Goal: Task Accomplishment & Management: Manage account settings

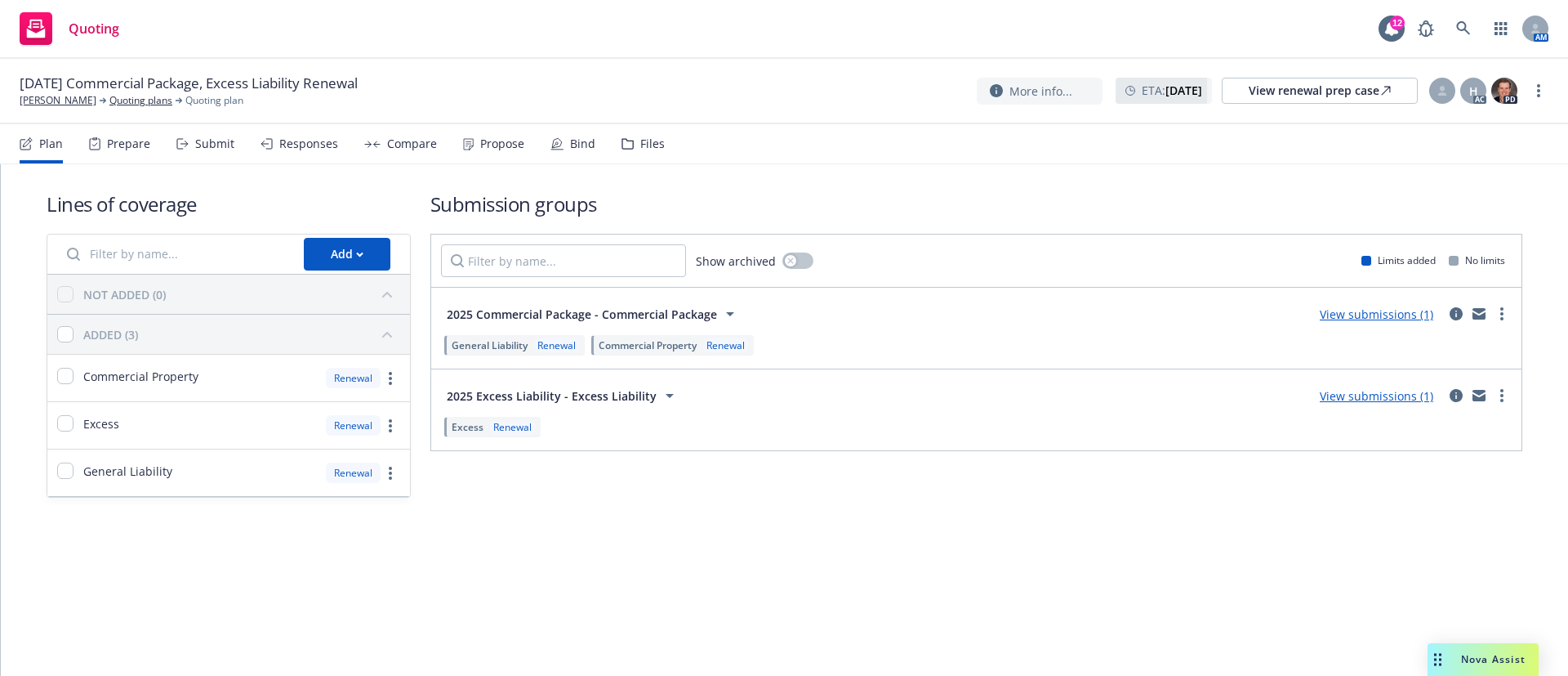
click at [189, 151] on div "Submit" at bounding box center [205, 144] width 58 height 39
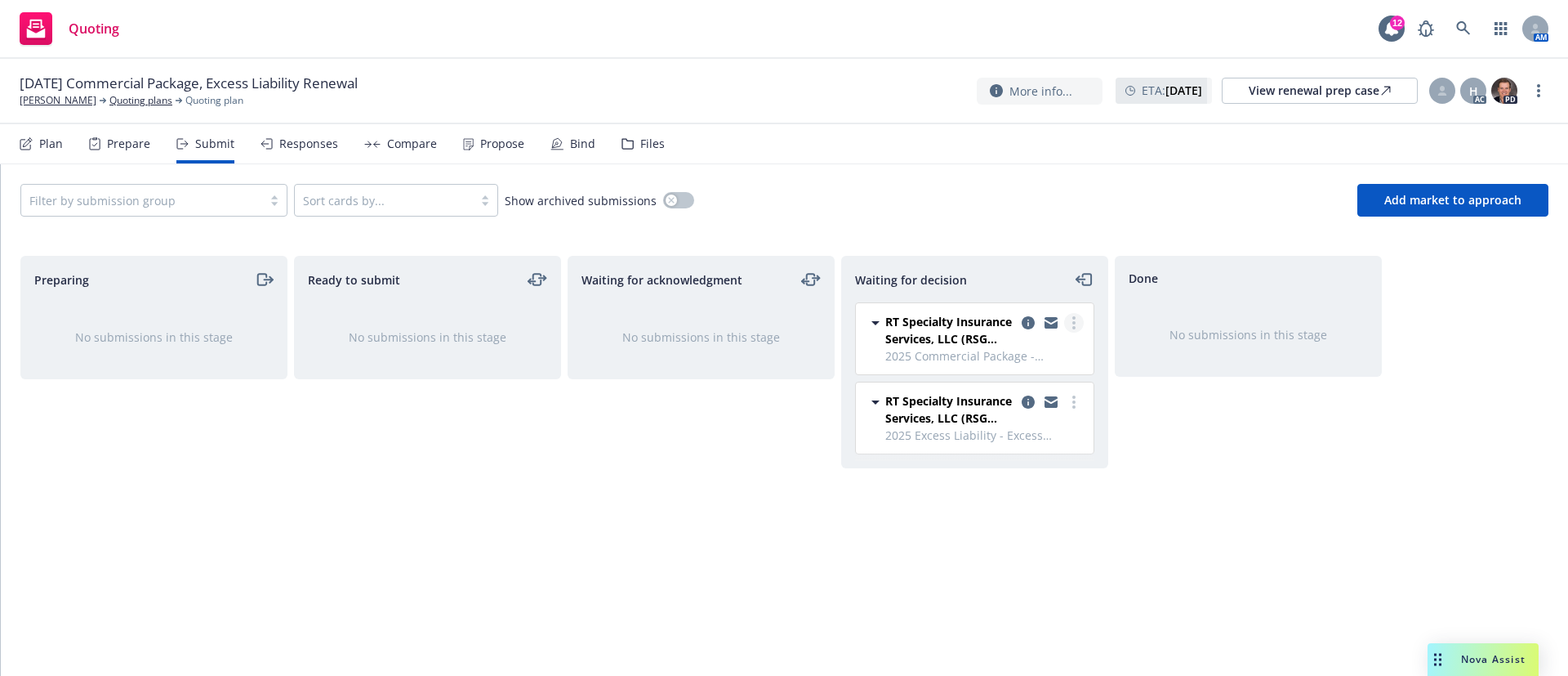
click at [1075, 317] on circle "more" at bounding box center [1073, 317] width 3 height 3
click at [959, 427] on span "Add accepted decision" at bounding box center [1001, 421] width 163 height 15
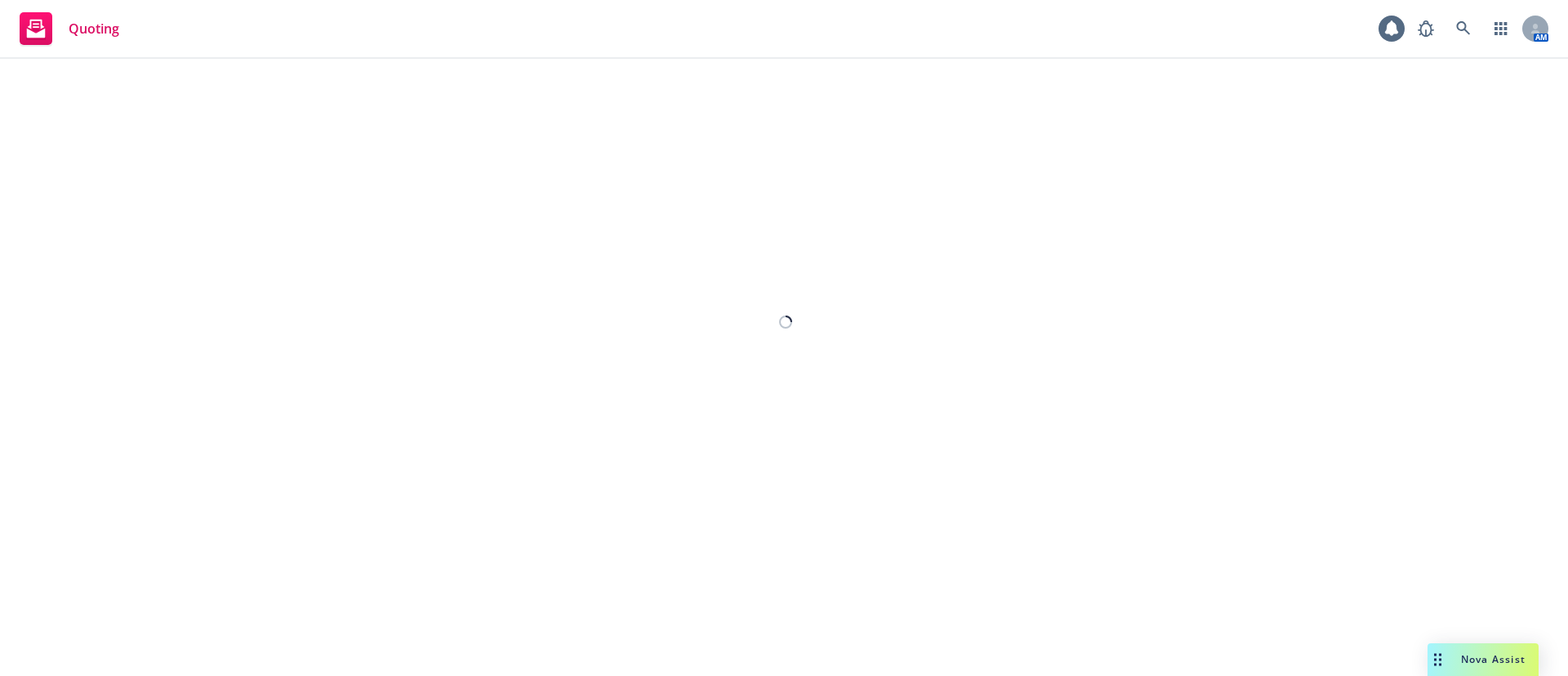
select select "12"
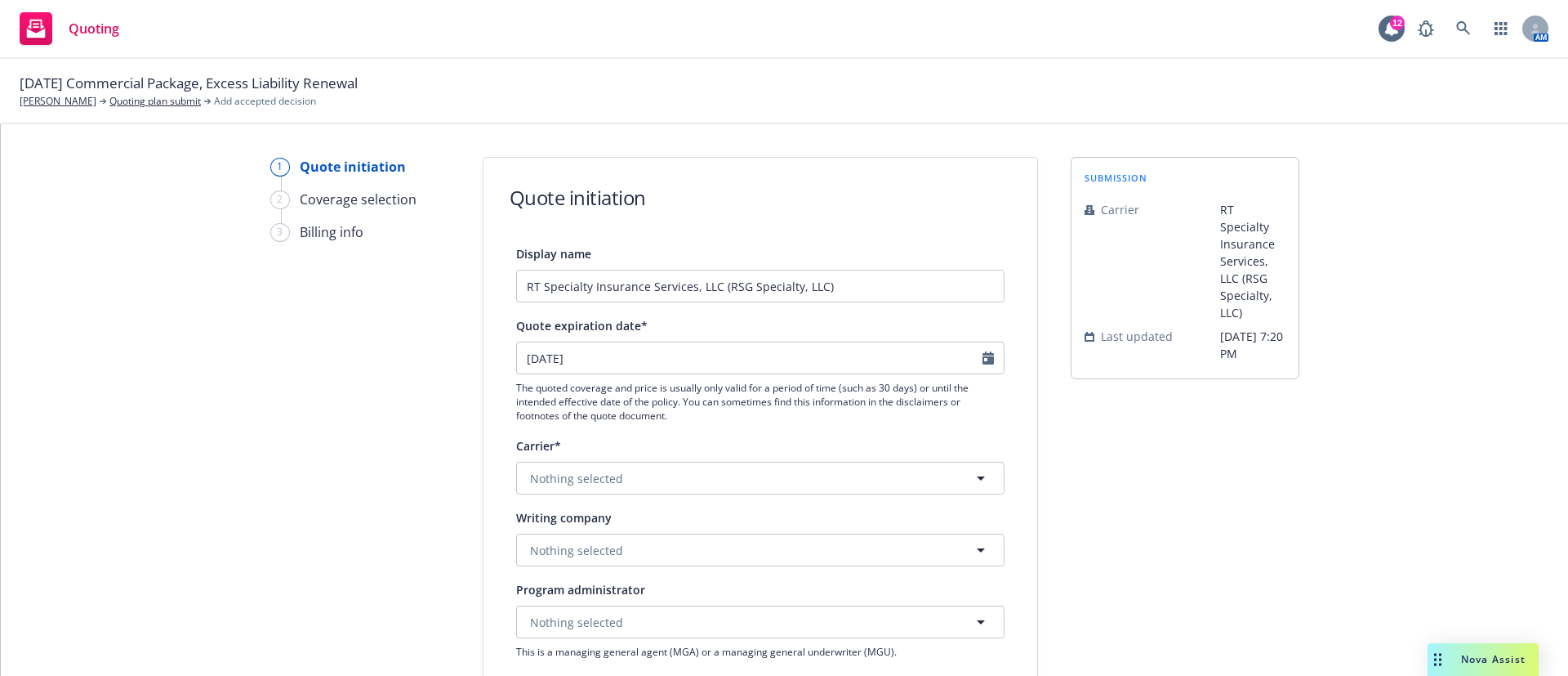
scroll to position [368, 0]
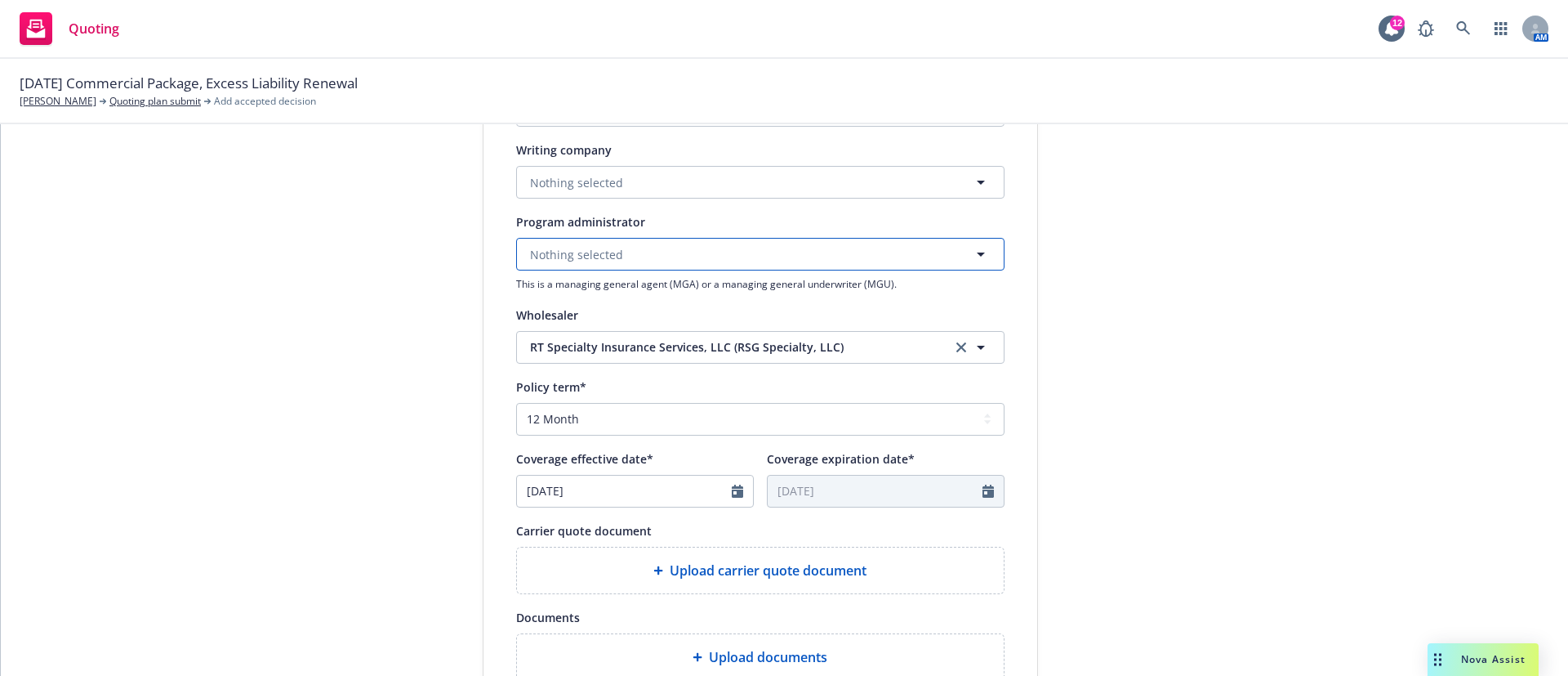
click at [653, 246] on button "Nothing selected" at bounding box center [760, 254] width 488 height 32
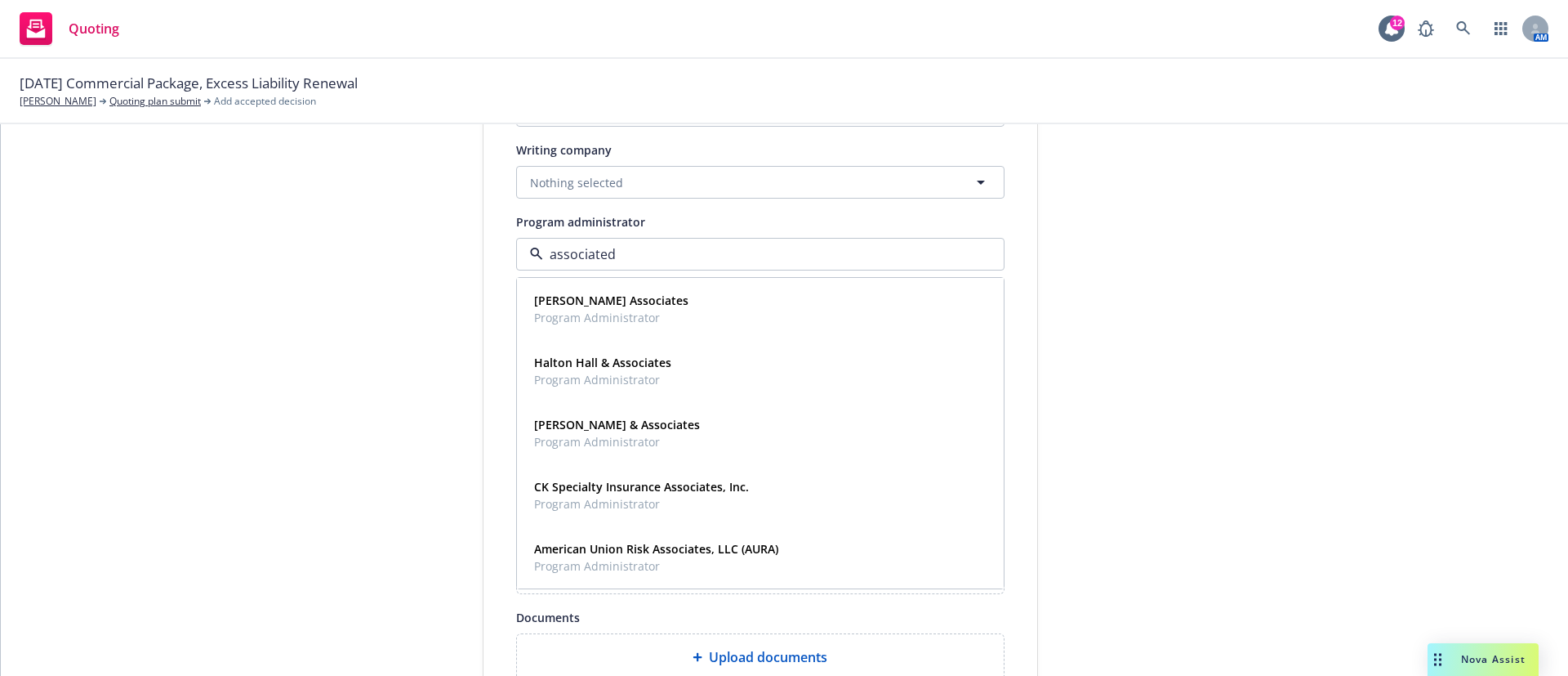
type input "associated"
drag, startPoint x: 652, startPoint y: 242, endPoint x: 569, endPoint y: 248, distance: 83.2
click at [569, 248] on div "associated" at bounding box center [760, 254] width 488 height 32
click at [576, 183] on span "Nothing selected" at bounding box center [577, 183] width 93 height 17
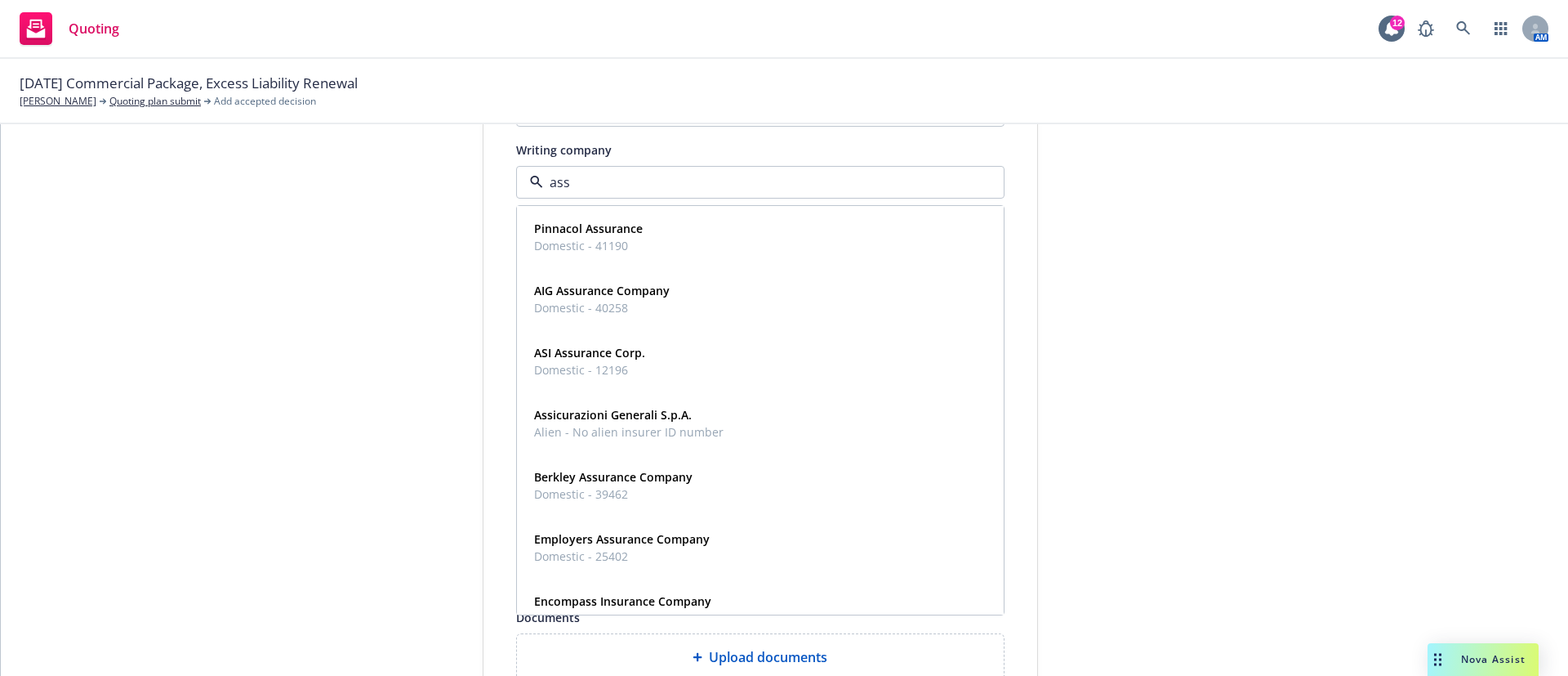
type input "asso"
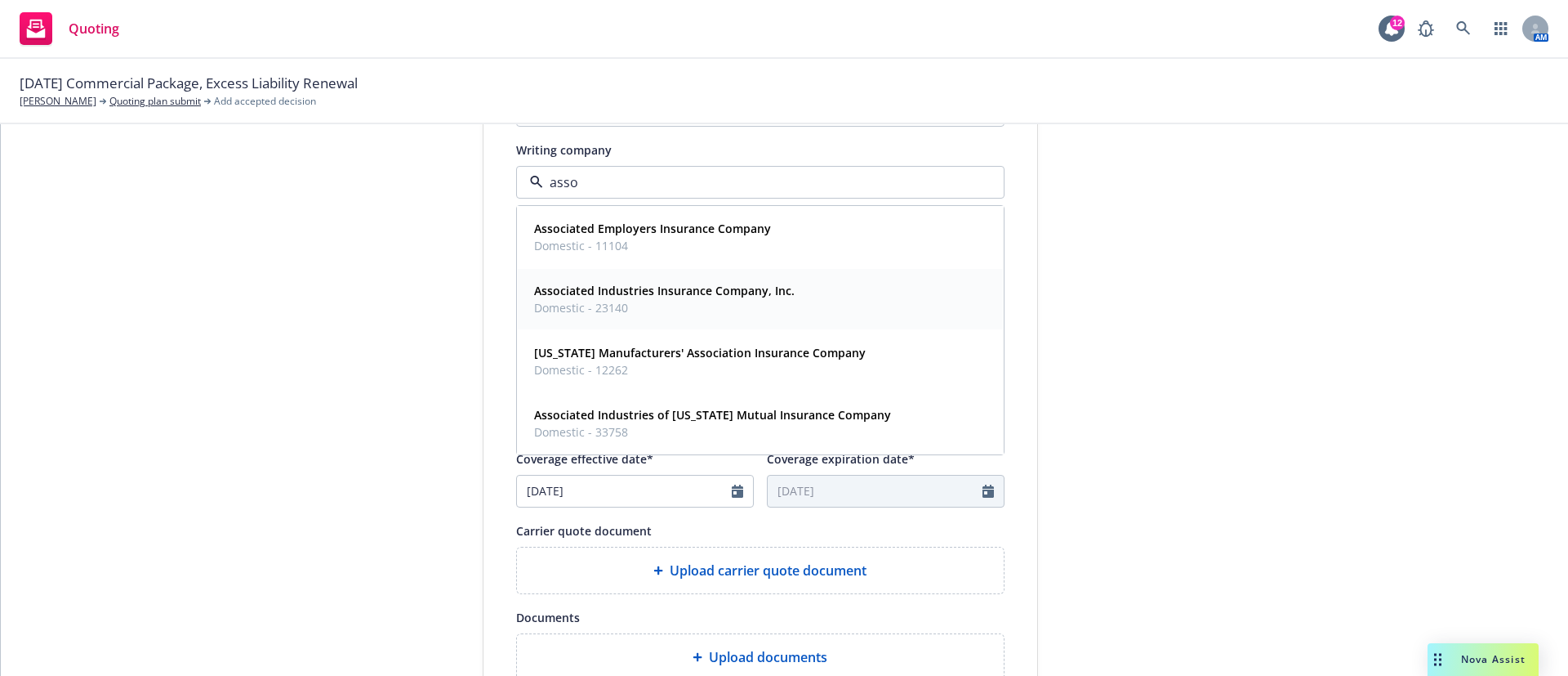
click at [589, 294] on strong "Associated Industries Insurance Company, Inc." at bounding box center [664, 290] width 260 height 15
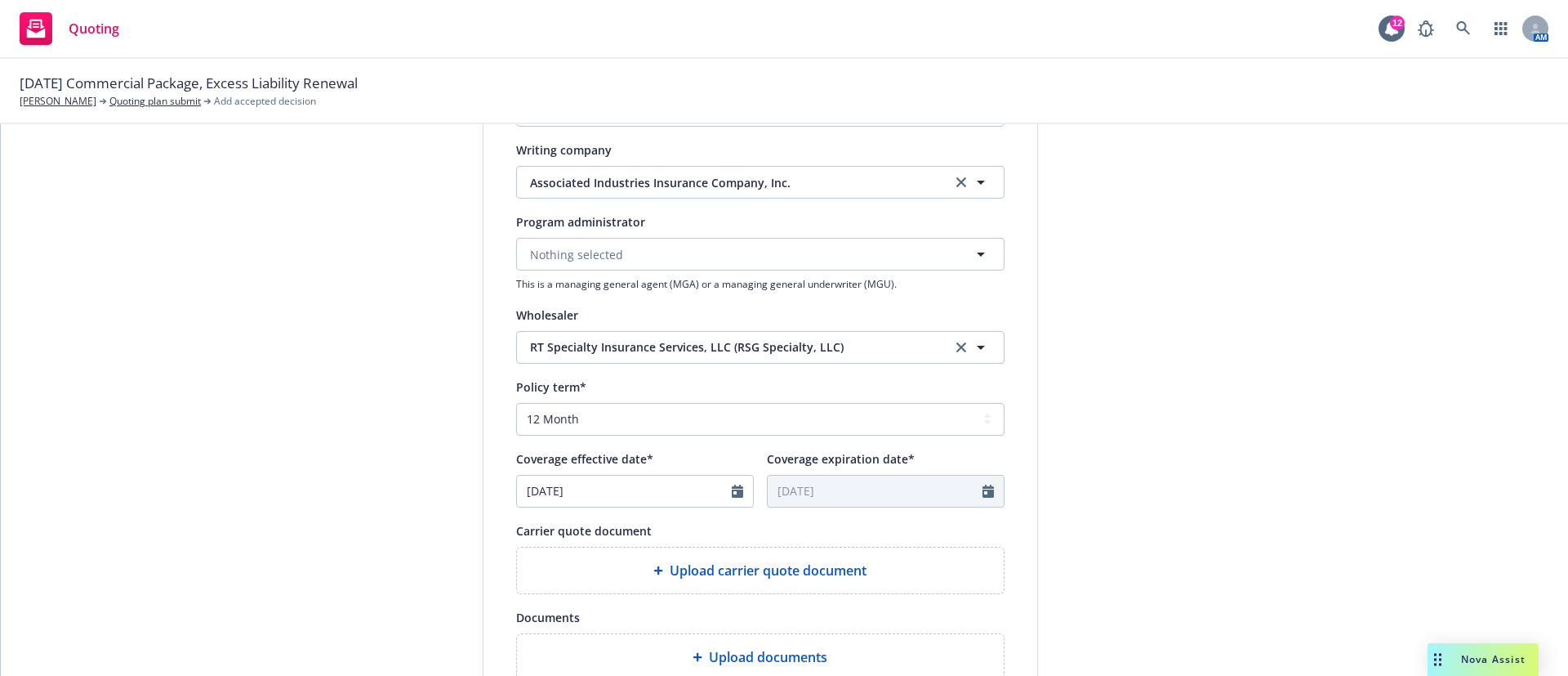
scroll to position [609, 0]
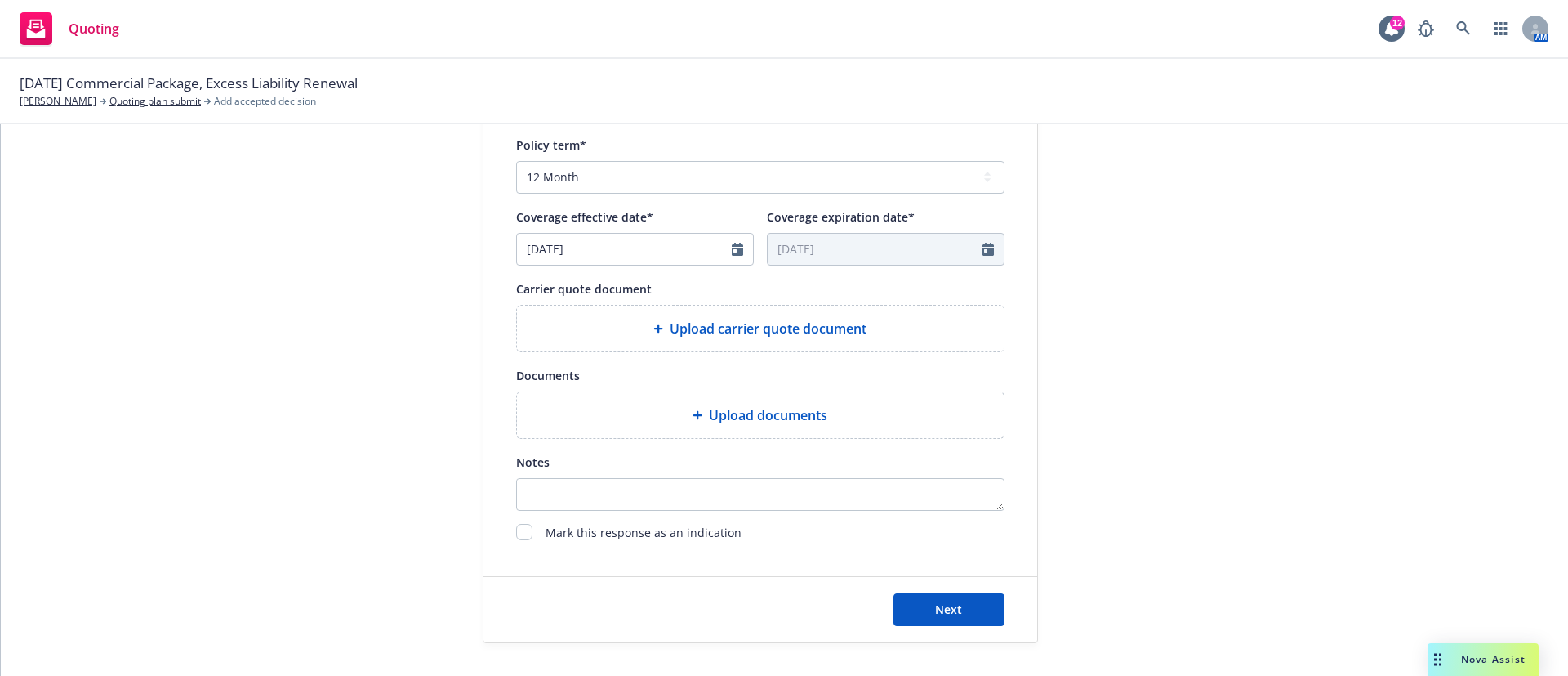
click at [835, 329] on span "Upload carrier quote document" at bounding box center [767, 328] width 197 height 20
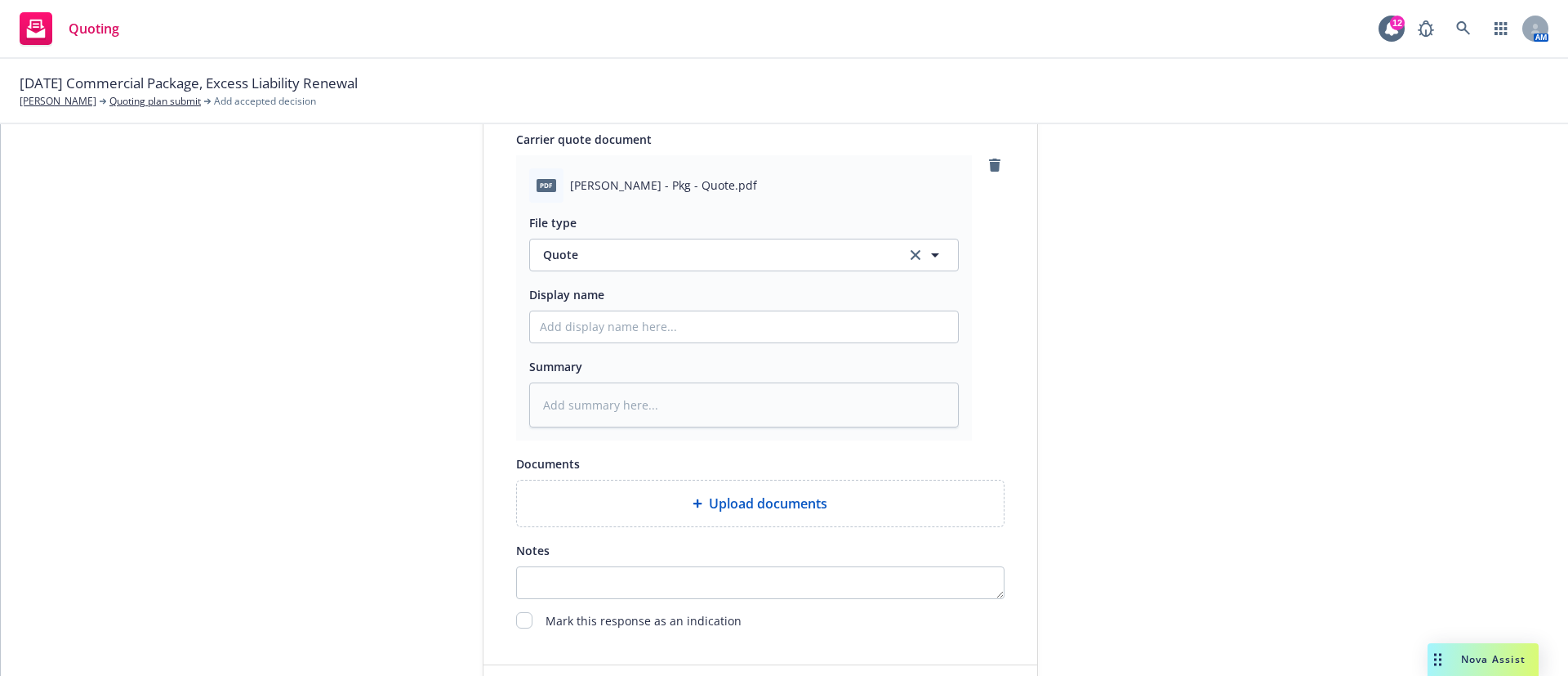
scroll to position [847, 0]
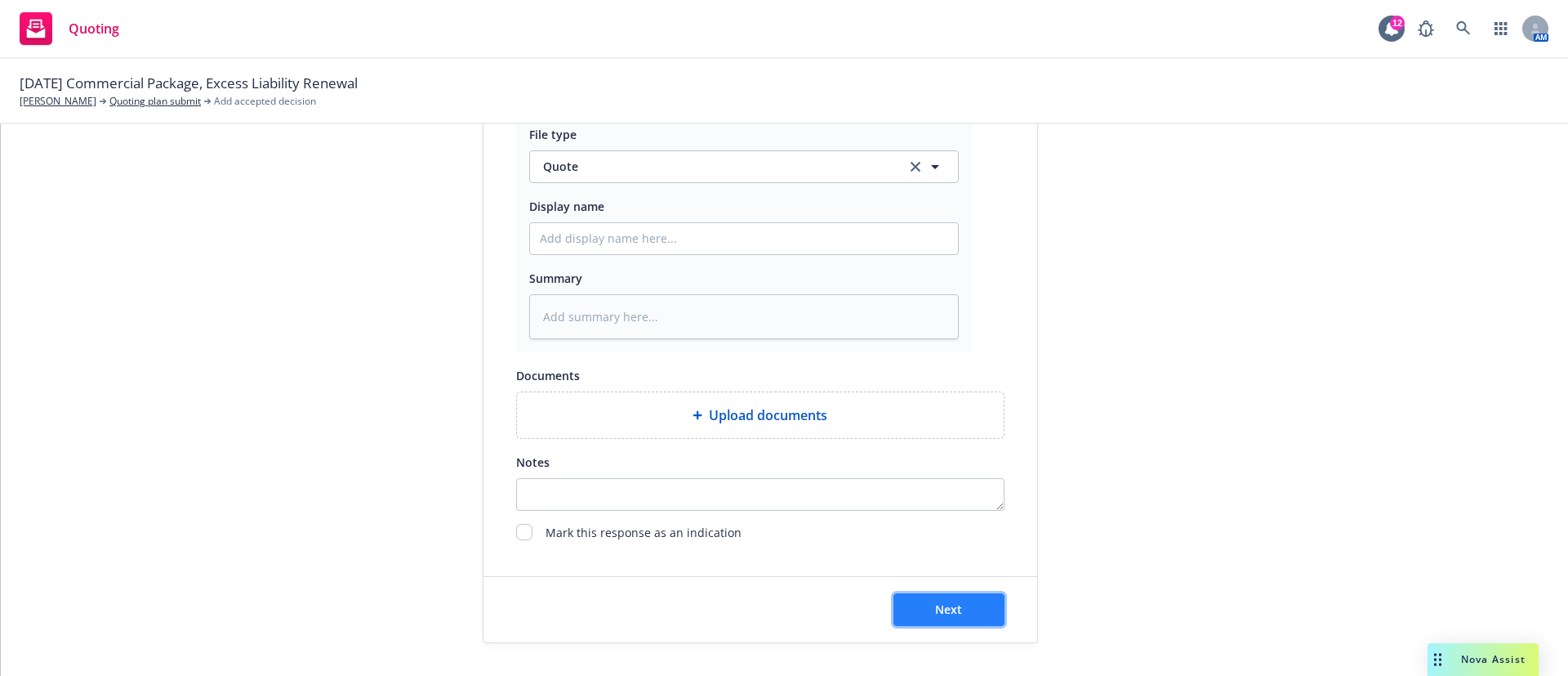
click at [952, 606] on span "Next" at bounding box center [948, 608] width 27 height 15
type textarea "x"
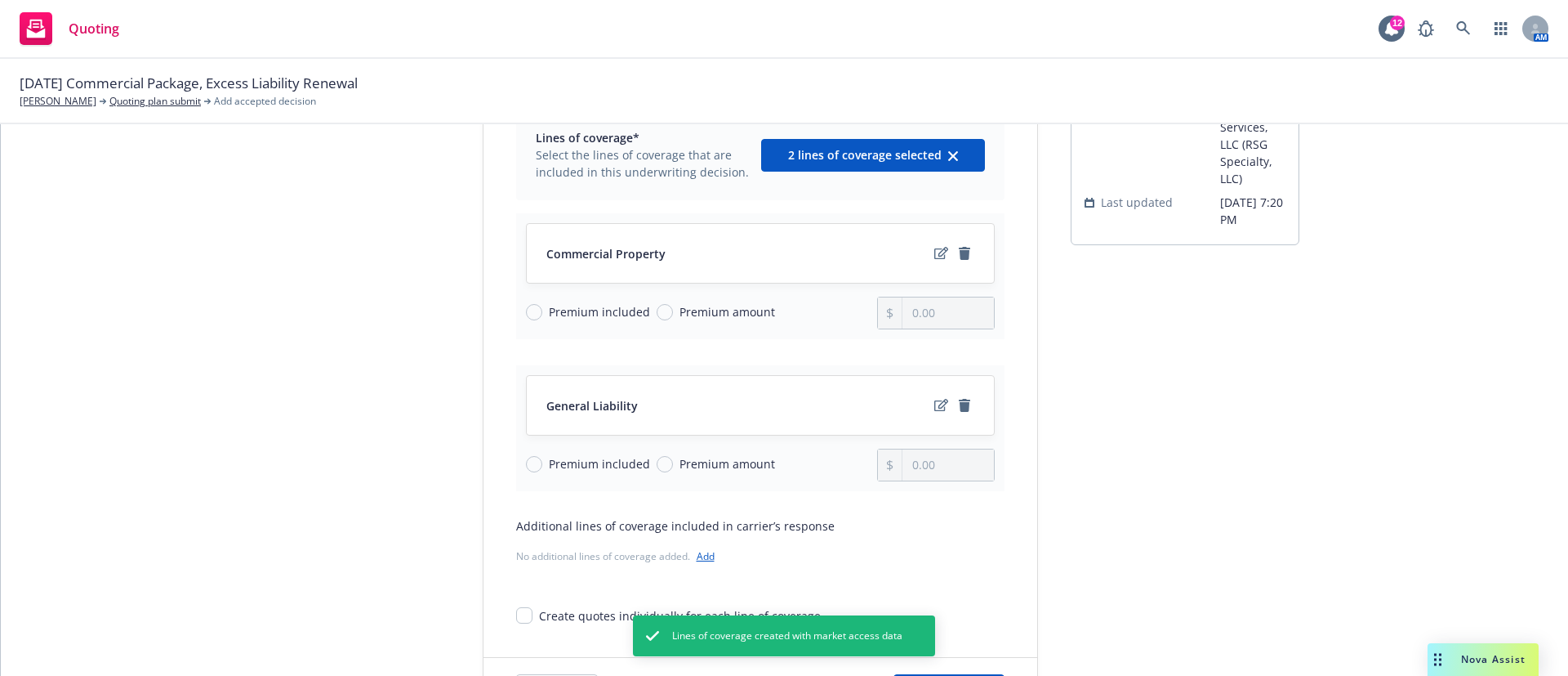
scroll to position [215, 0]
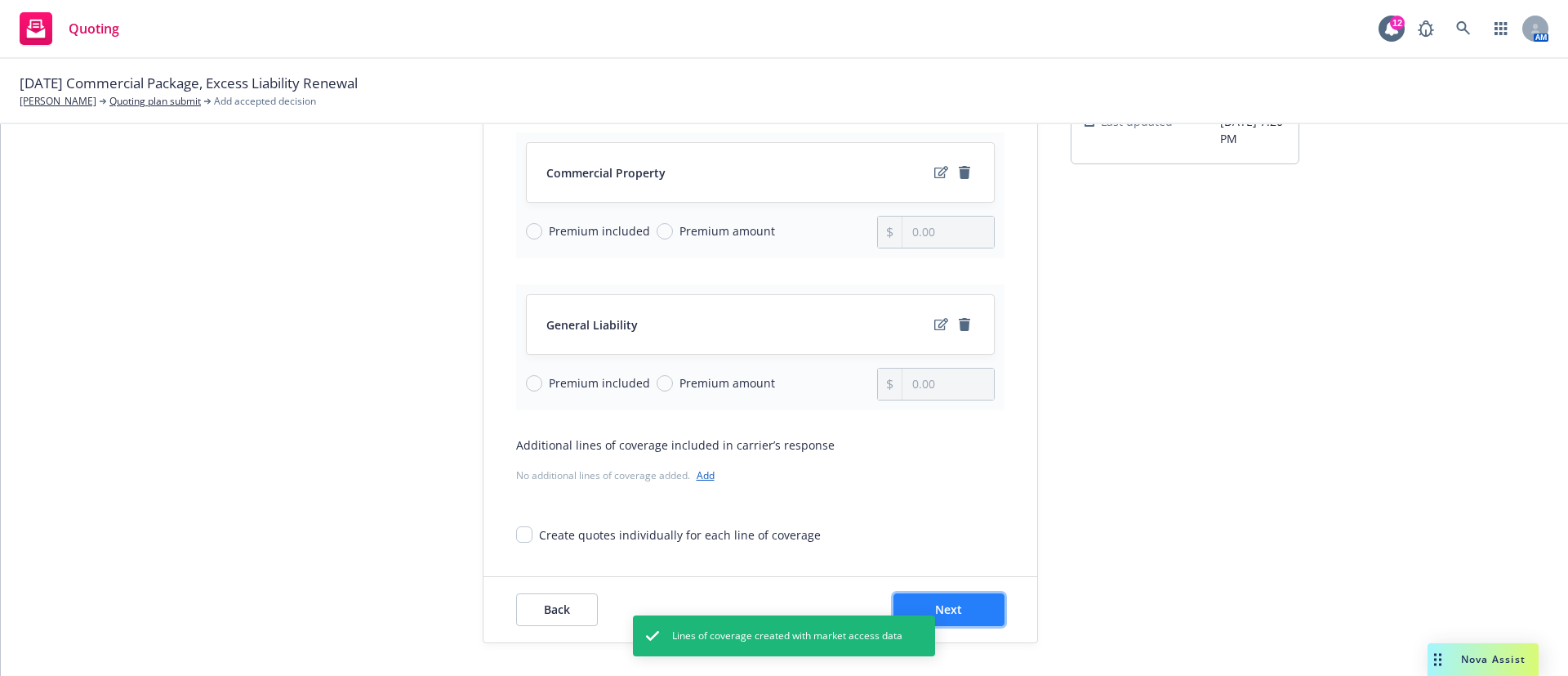
click at [975, 608] on button "Next" at bounding box center [948, 609] width 111 height 32
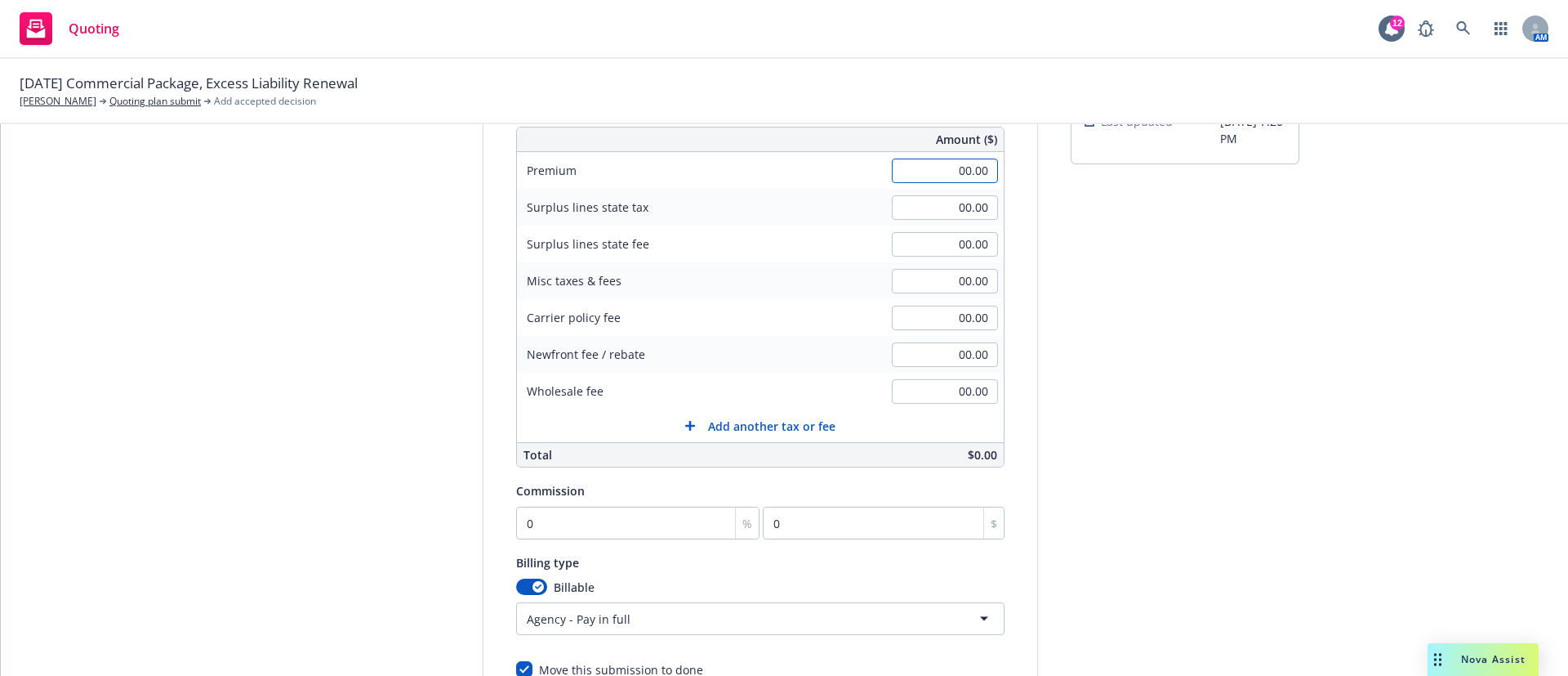
click at [913, 165] on input "00.00" at bounding box center [945, 171] width 106 height 25
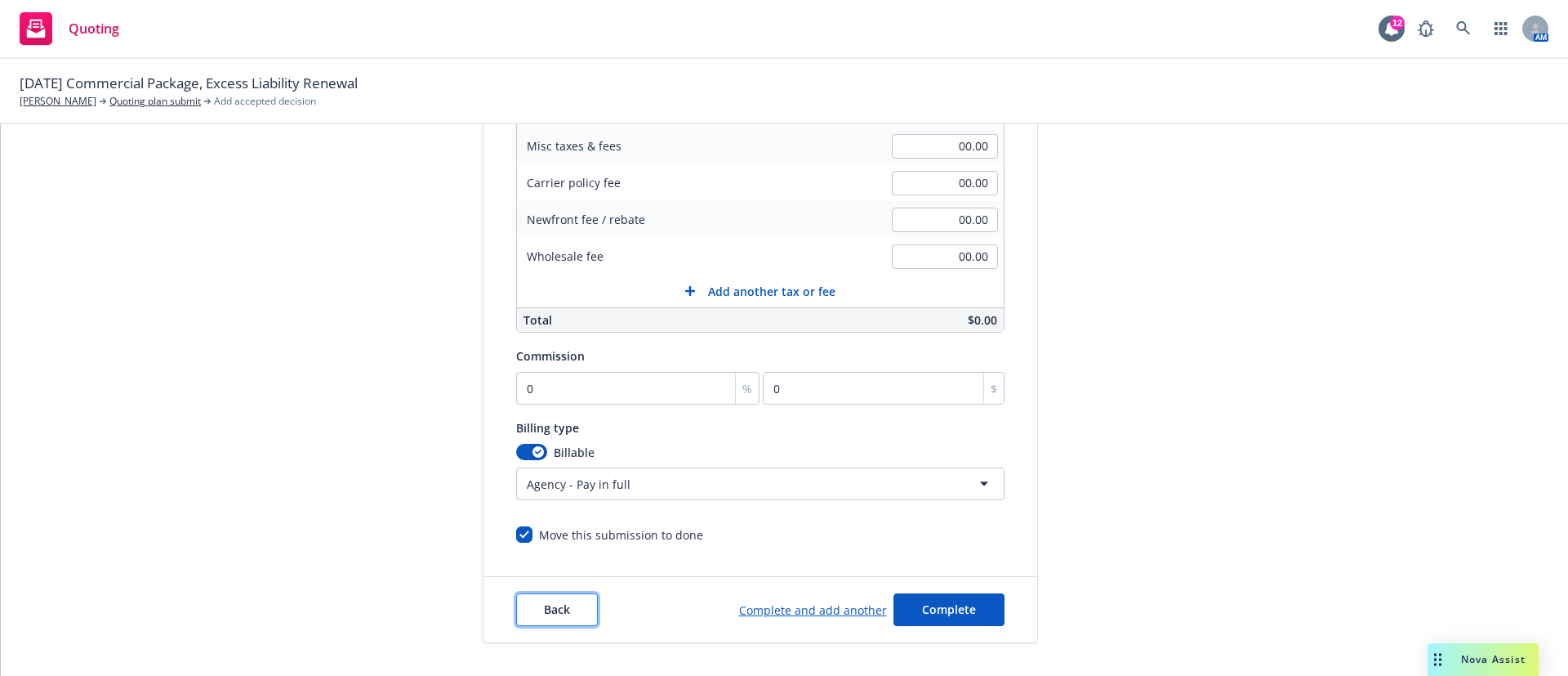
click at [560, 616] on button "Back" at bounding box center [557, 609] width 82 height 32
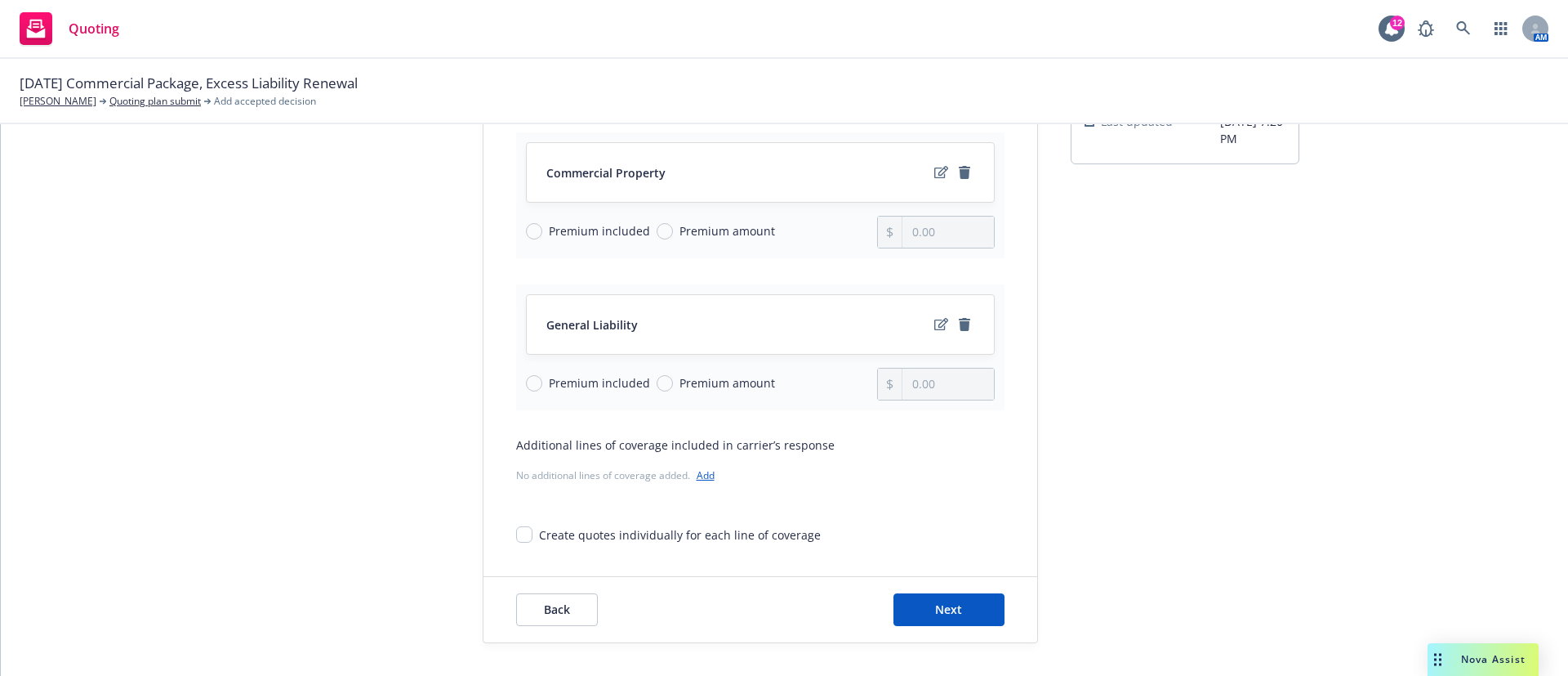
scroll to position [0, 0]
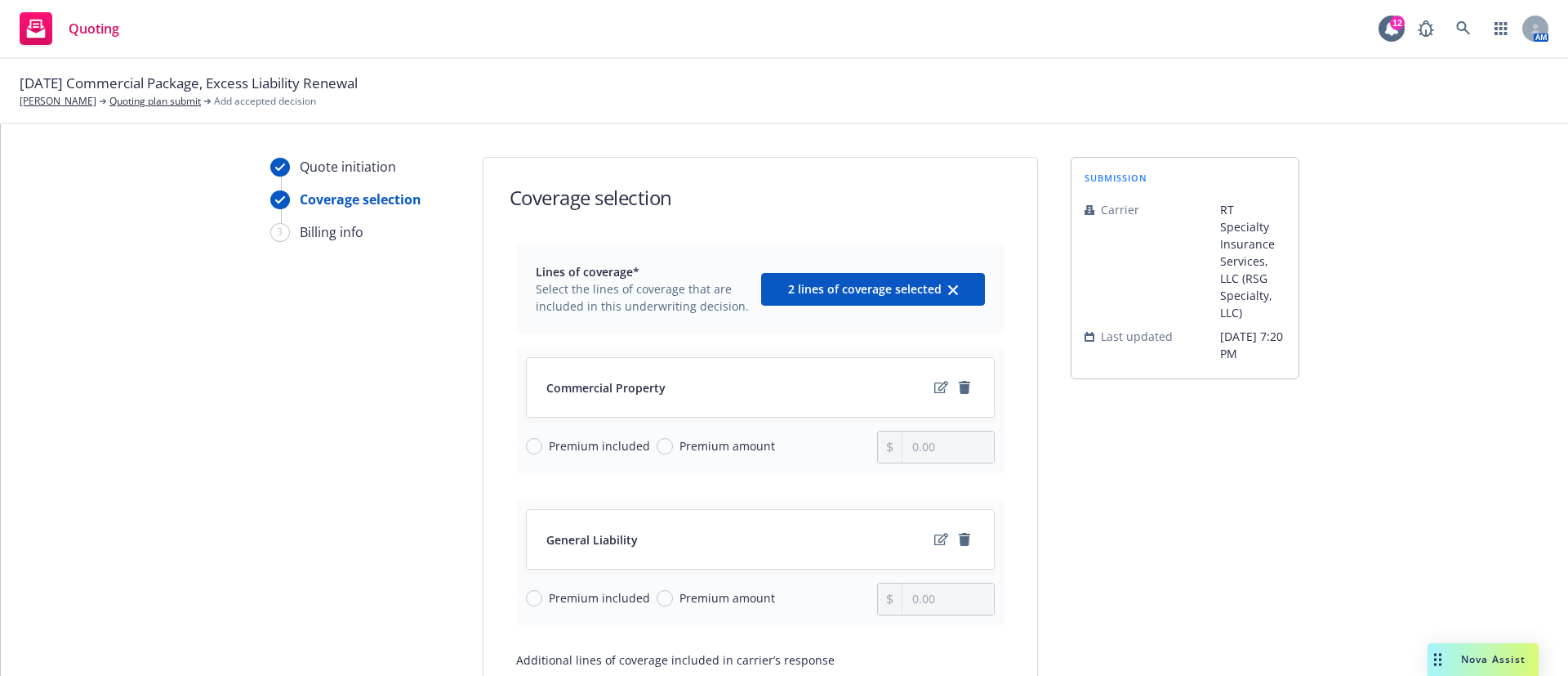
click at [583, 445] on span "Premium included" at bounding box center [599, 446] width 102 height 17
click at [542, 445] on input "Premium included" at bounding box center [533, 445] width 16 height 16
radio input "true"
click at [707, 447] on span "Premium amount" at bounding box center [727, 446] width 96 height 17
click at [673, 447] on input "Premium amount" at bounding box center [664, 445] width 16 height 16
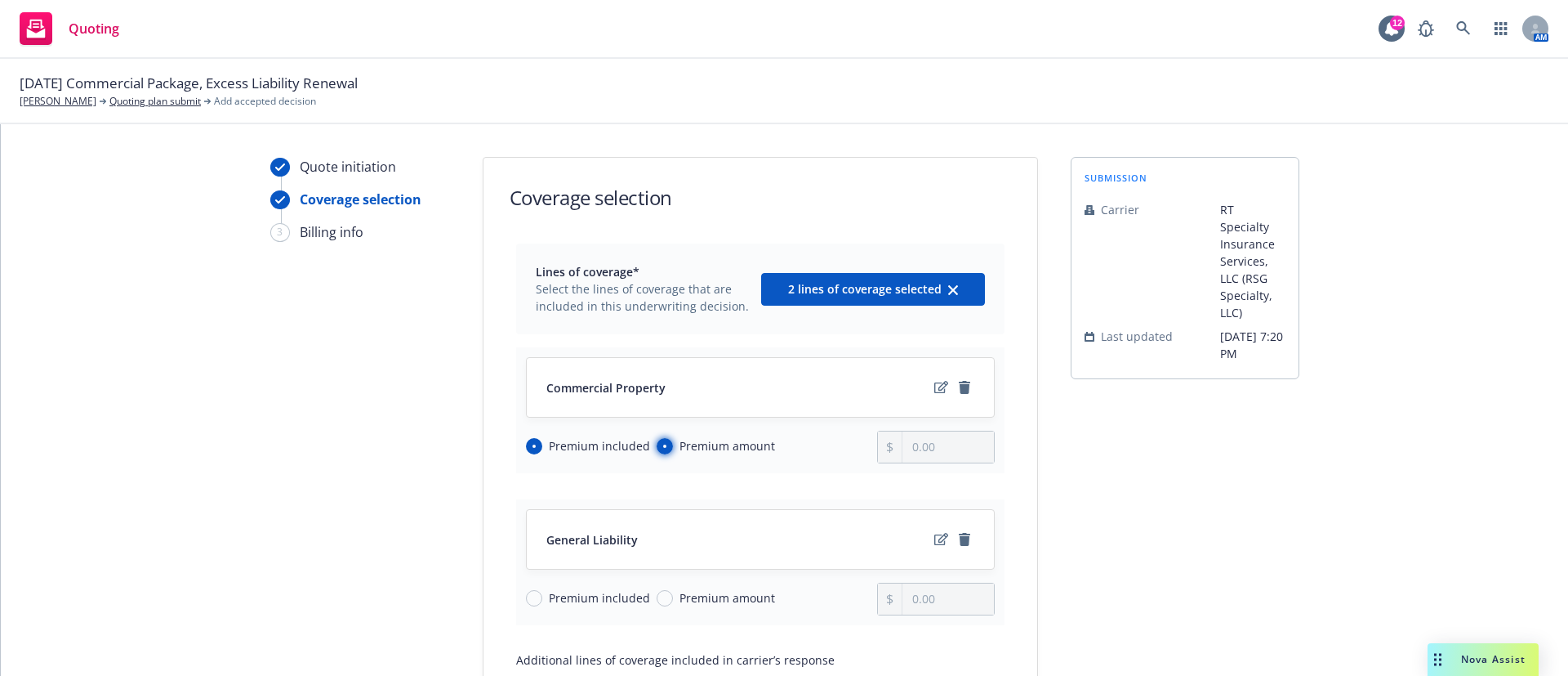
radio input "true"
radio input "false"
click at [943, 445] on input "0.00" at bounding box center [947, 447] width 90 height 31
drag, startPoint x: 943, startPoint y: 445, endPoint x: 890, endPoint y: 455, distance: 53.9
click at [890, 455] on div "0.00" at bounding box center [936, 447] width 118 height 32
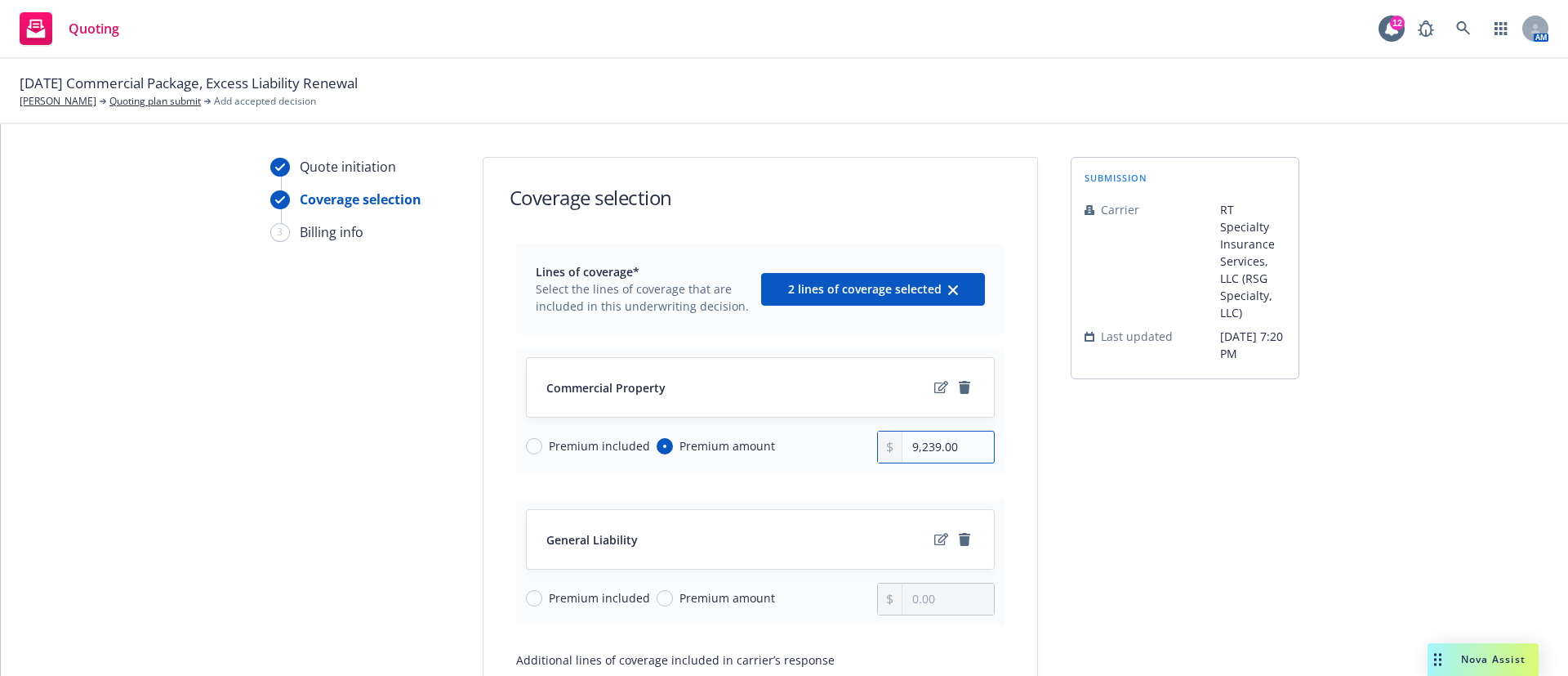
type input "9,239.00"
click at [679, 596] on span "Premium amount" at bounding box center [727, 597] width 96 height 17
click at [668, 596] on input "Premium amount" at bounding box center [664, 597] width 16 height 16
radio input "true"
click at [903, 605] on input "0.00" at bounding box center [947, 598] width 90 height 31
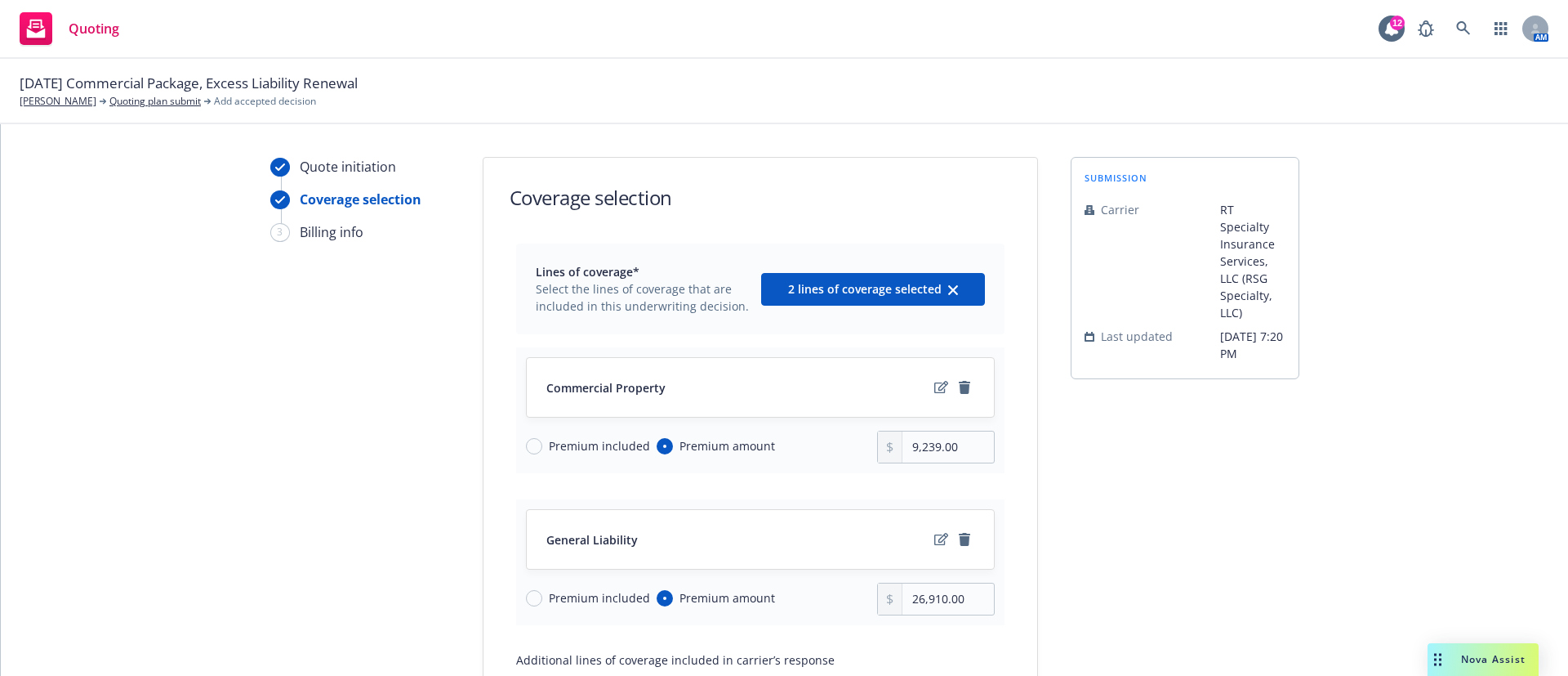
click at [1195, 542] on div "submission Carrier RT Specialty Insurance Services, LLC (RSG Specialty, LLC) La…" at bounding box center [1184, 507] width 229 height 701
drag, startPoint x: 915, startPoint y: 589, endPoint x: 925, endPoint y: 596, distance: 12.2
click at [922, 595] on input "26,910.00" at bounding box center [947, 598] width 90 height 31
click at [936, 589] on input "26,910.00" at bounding box center [947, 598] width 90 height 31
type input "2,691.00"
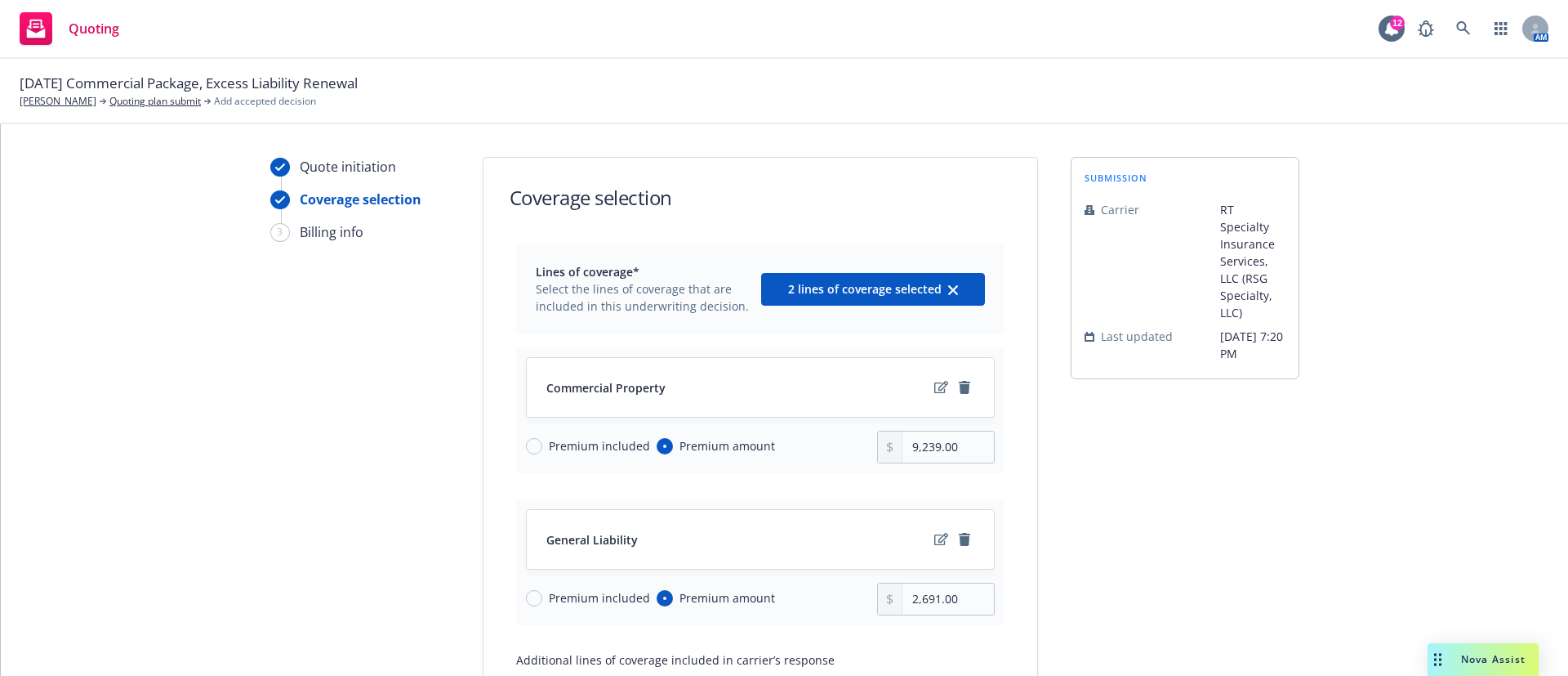
click at [1041, 551] on div "Quote initiation Coverage selection 3 Billing info Coverage selection Lines of …" at bounding box center [783, 507] width 1527 height 701
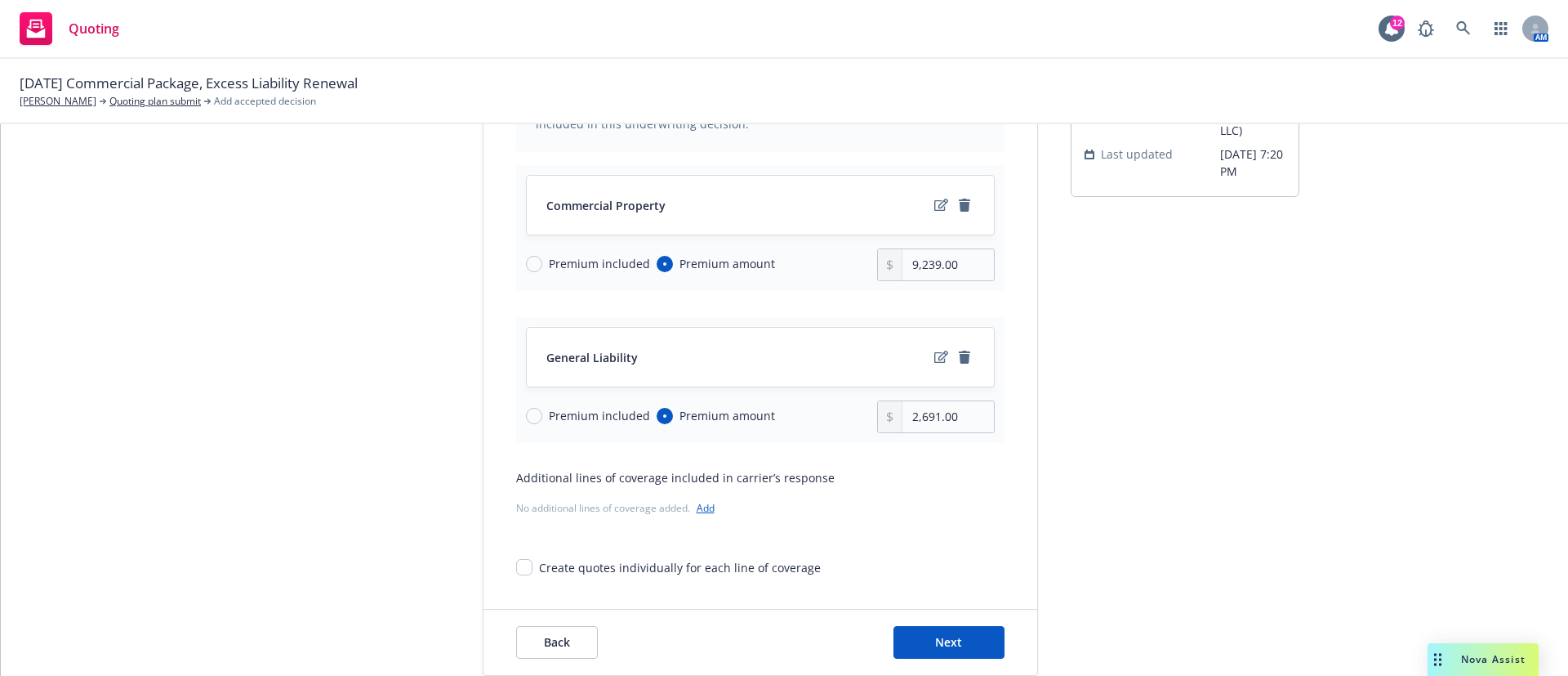
scroll to position [215, 0]
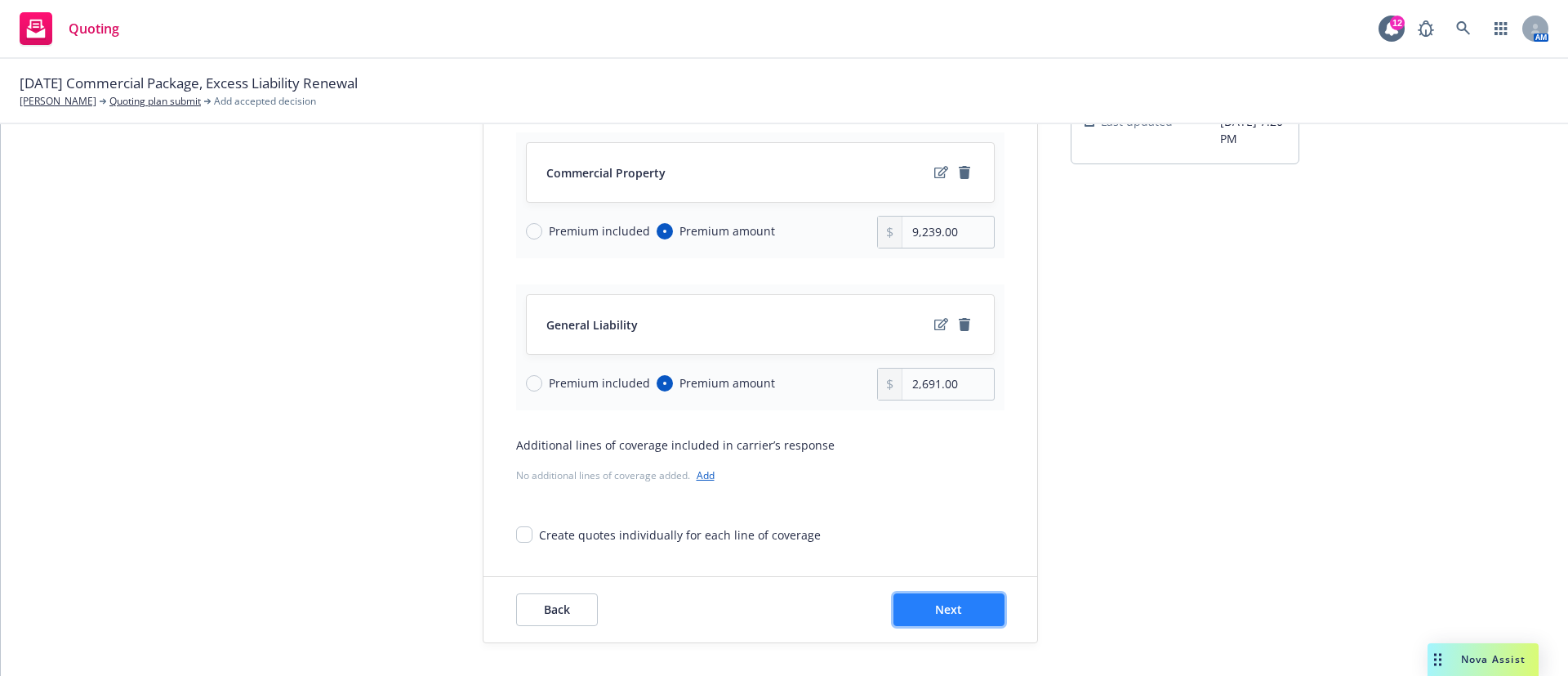
click at [942, 608] on span "Next" at bounding box center [948, 608] width 27 height 15
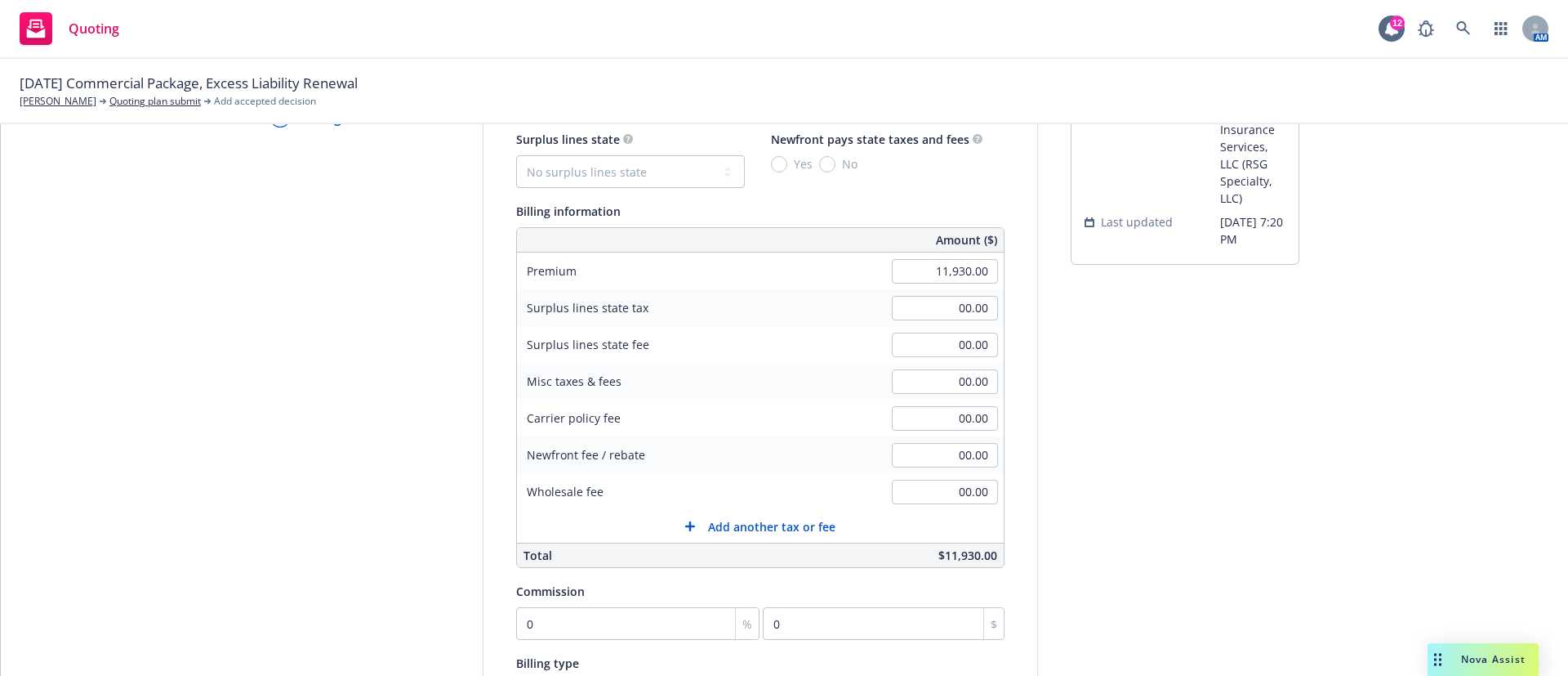
scroll to position [0, 0]
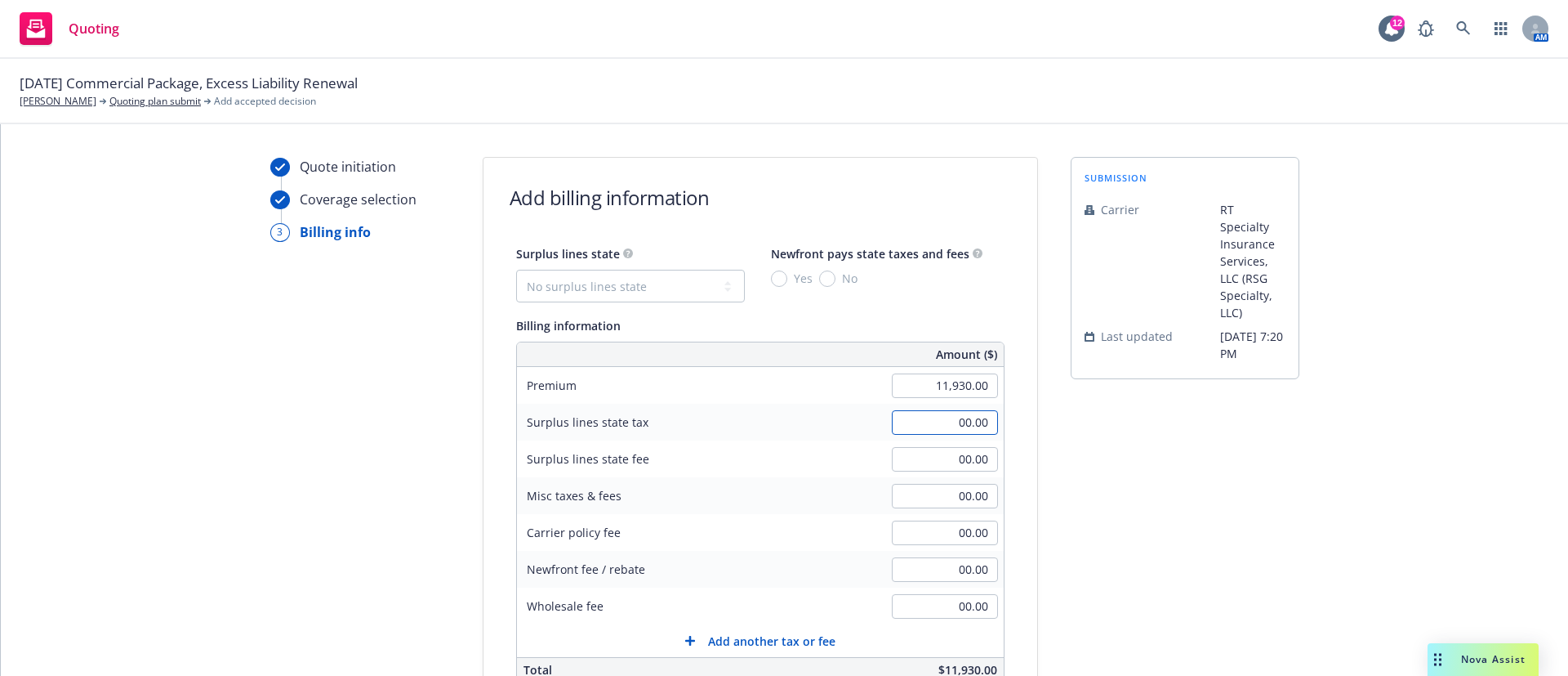
click at [927, 429] on input "00.00" at bounding box center [945, 422] width 106 height 25
click at [609, 270] on select "No surplus lines state Alaska Alabama Arkansas Arizona California Colorado Conn…" at bounding box center [630, 286] width 229 height 32
select select "CA"
click at [516, 270] on select "No surplus lines state Alaska Alabama Arkansas Arizona California Colorado Conn…" at bounding box center [630, 286] width 229 height 32
type input "357.90"
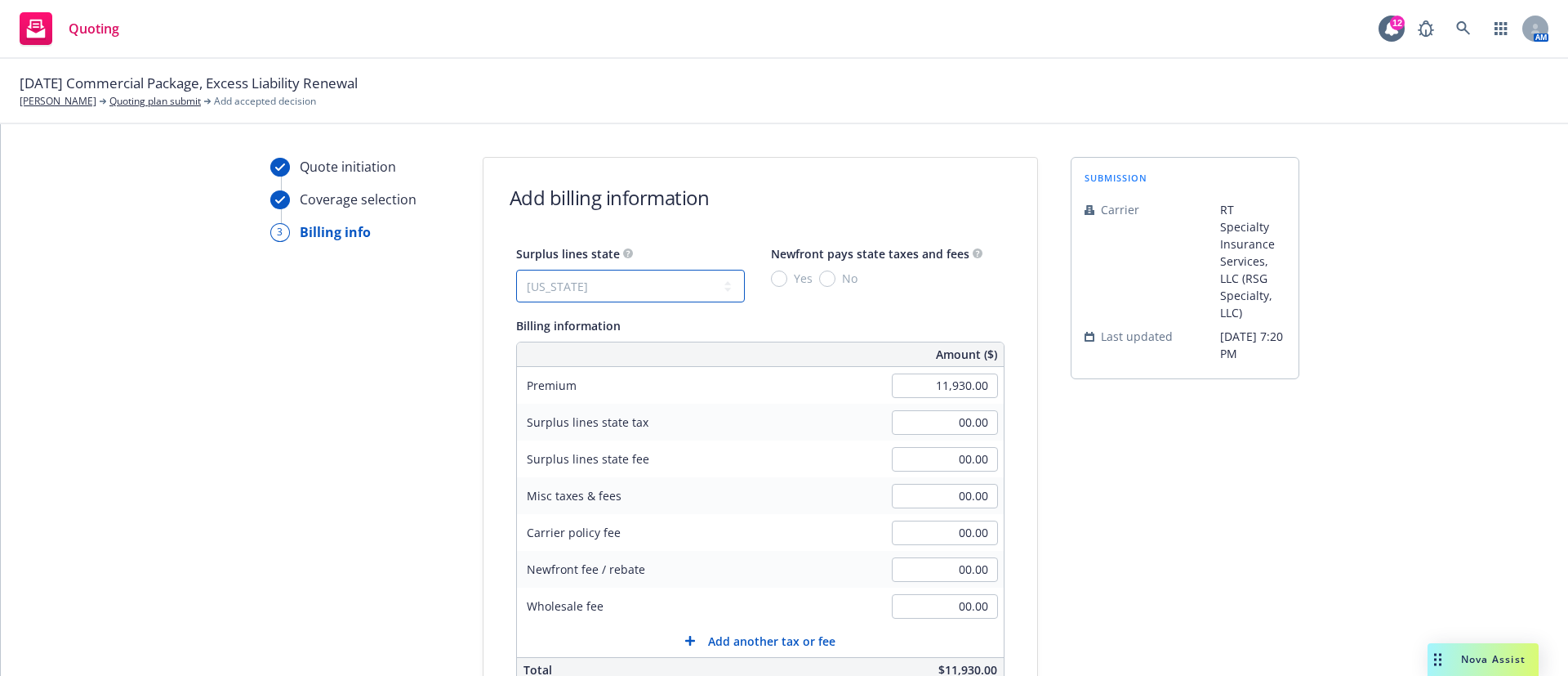
type input "21.47"
click at [835, 283] on span "No" at bounding box center [846, 279] width 22 height 17
click at [819, 283] on input "No" at bounding box center [827, 278] width 16 height 16
radio input "true"
click at [1167, 485] on div "submission Carrier RT Specialty Insurance Services, LLC (RSG Specialty, LLC) La…" at bounding box center [1184, 574] width 229 height 836
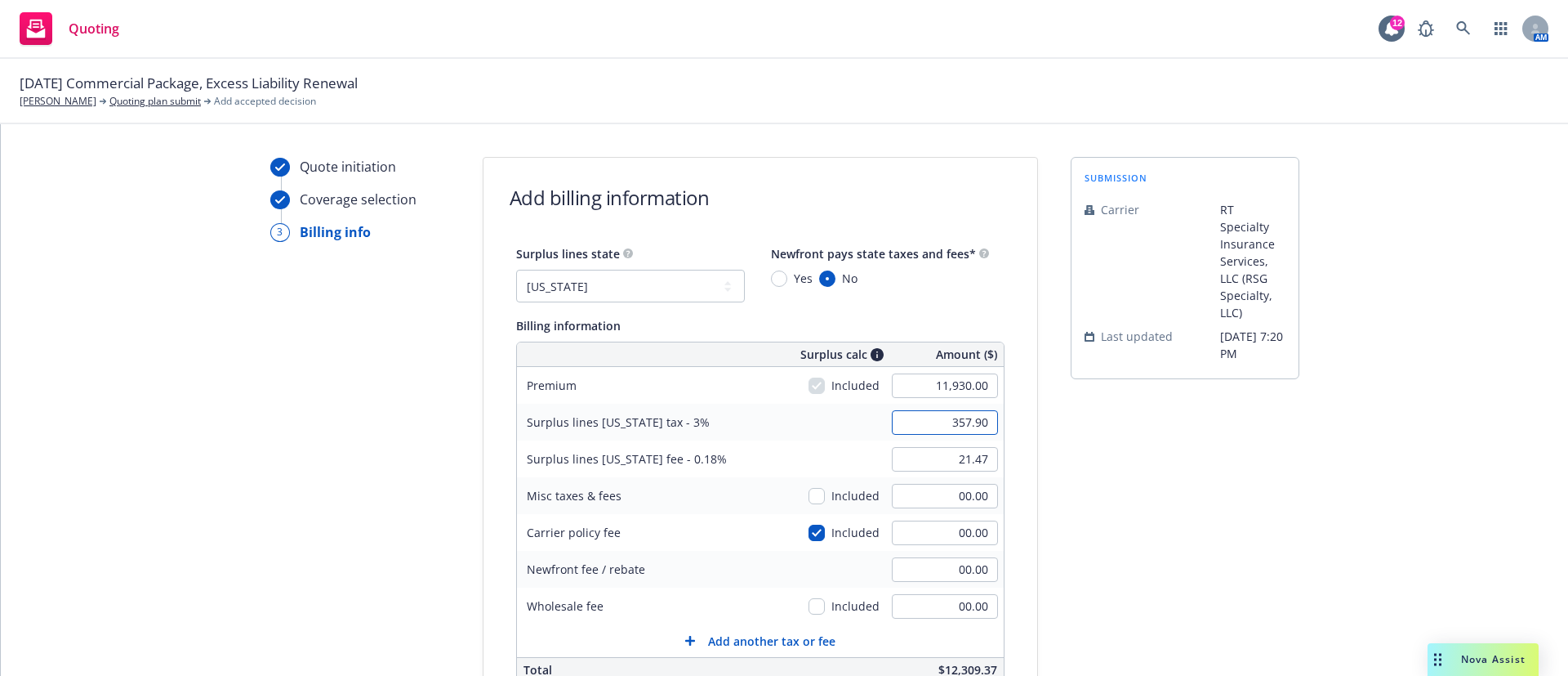
click at [963, 413] on input "357.90" at bounding box center [945, 422] width 106 height 25
type input "363.75"
click at [944, 463] on input "21.47" at bounding box center [945, 459] width 106 height 25
type input "21.82"
click at [1288, 453] on div "Quote initiation Coverage selection 3 Billing info Add billing information Surp…" at bounding box center [783, 574] width 1527 height 836
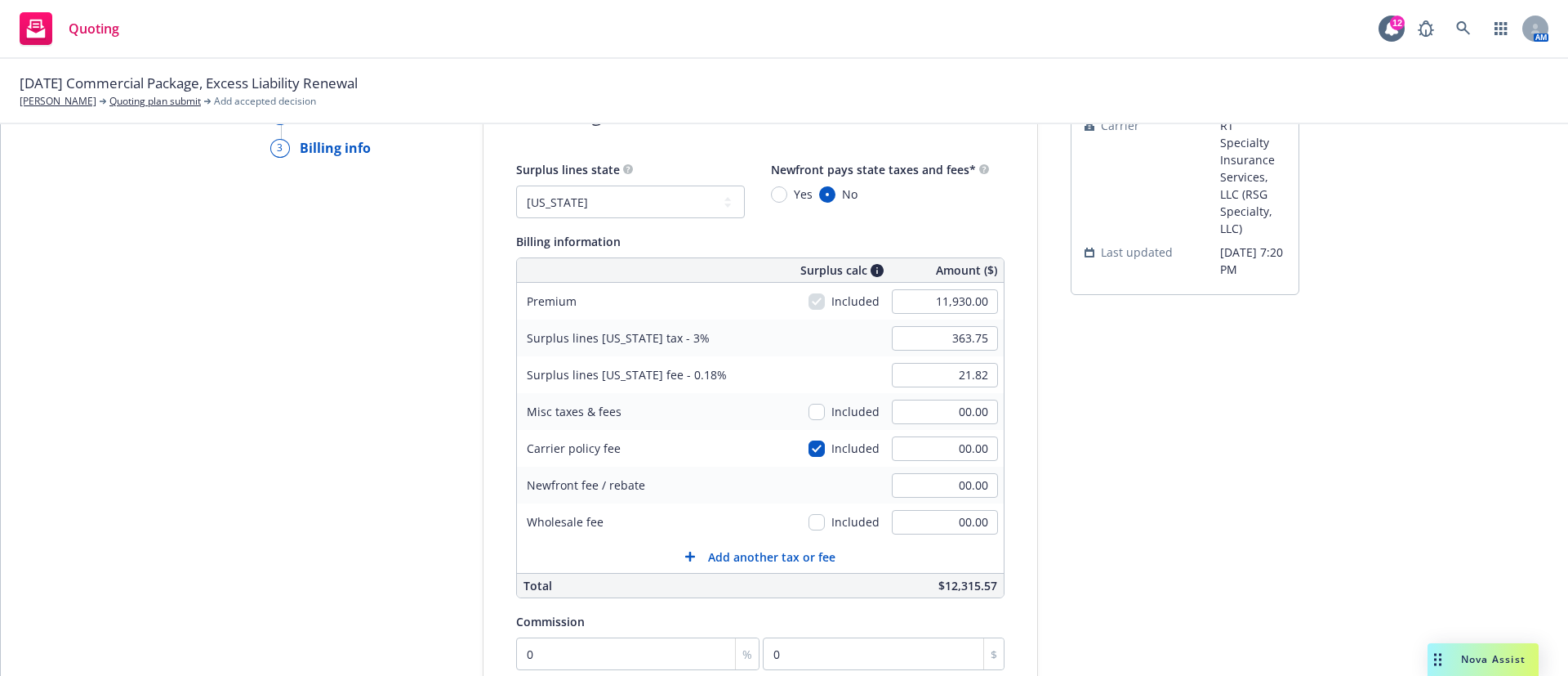
scroll to position [123, 0]
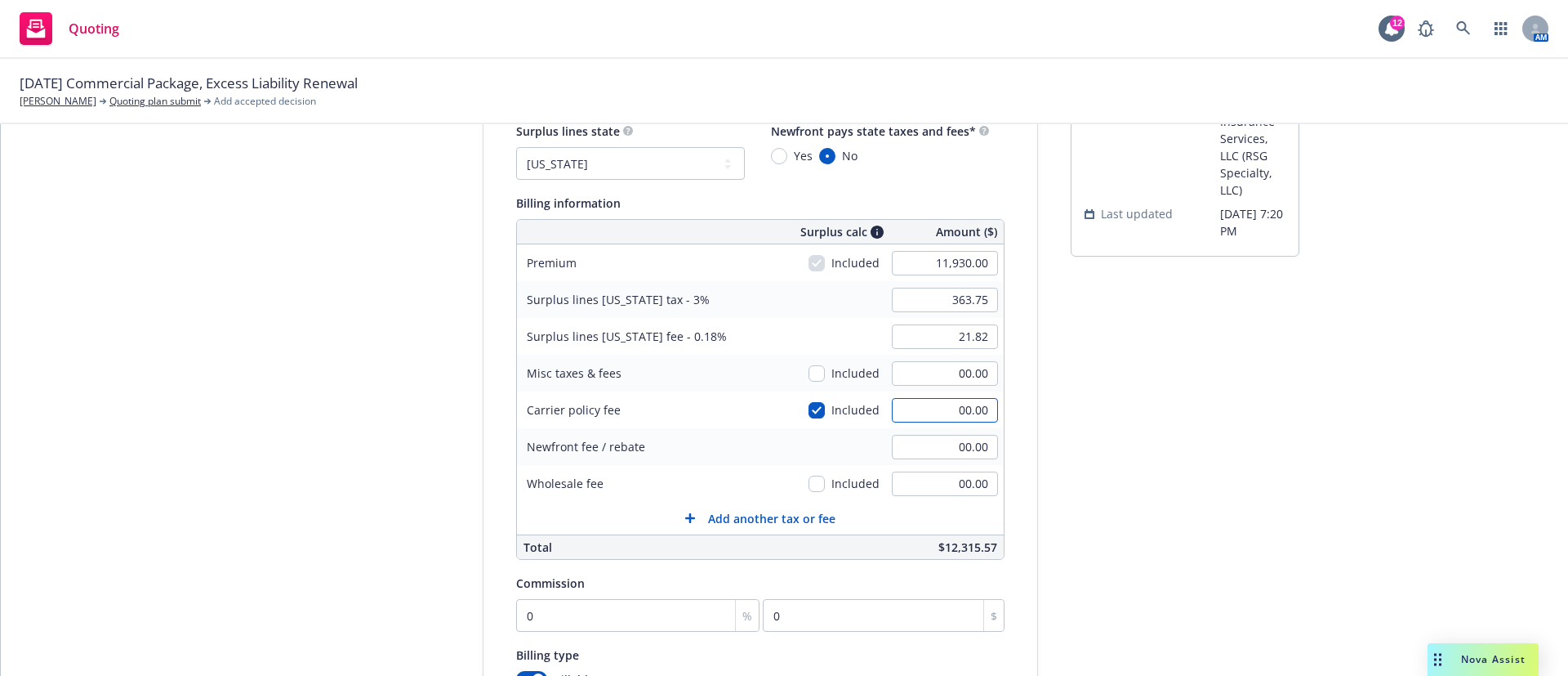
click at [925, 418] on input "00.00" at bounding box center [945, 410] width 106 height 25
type input "550"
type input "374.40"
type input "22.46"
type input "550.00"
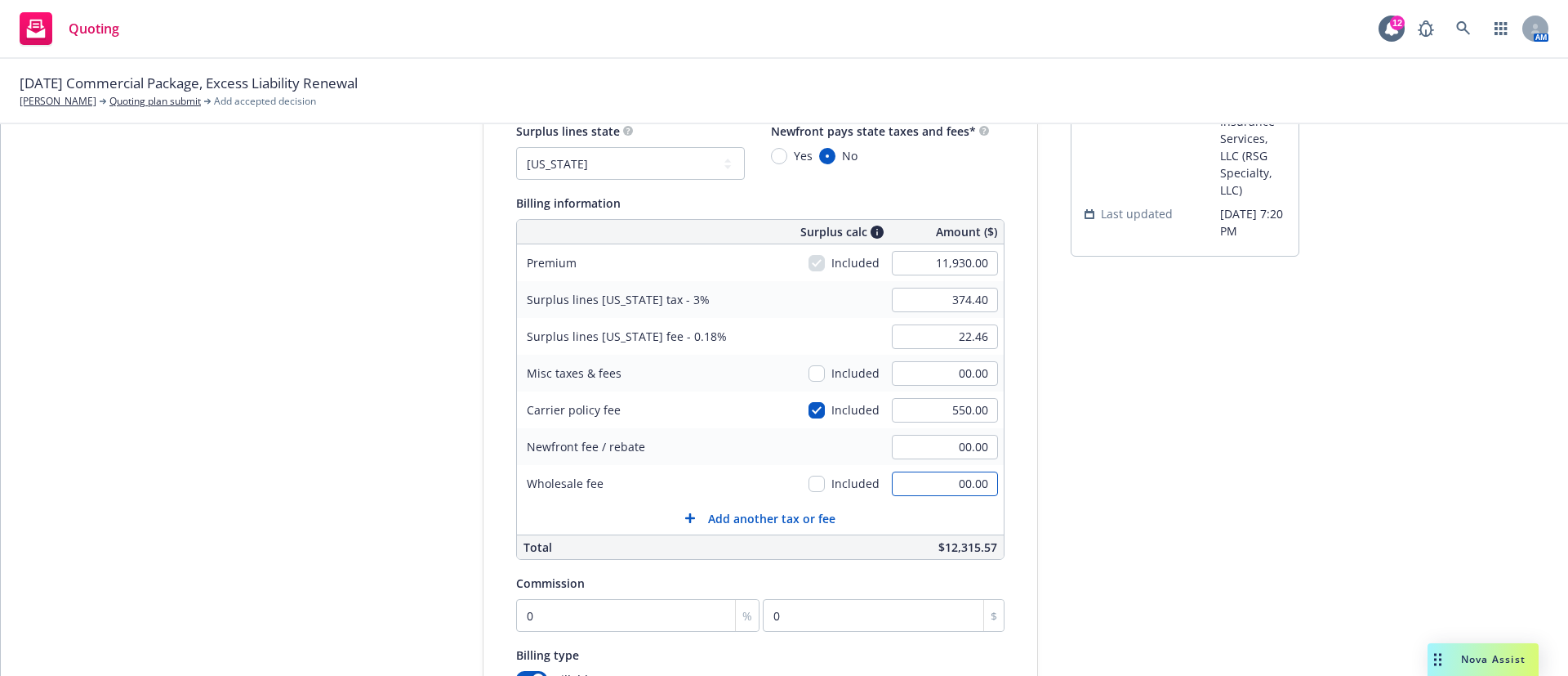
click at [893, 484] on input "00.00" at bounding box center [945, 484] width 106 height 25
type input "195.00"
click at [1138, 462] on div "submission Carrier RT Specialty Insurance Services, LLC (RSG Specialty, LLC) La…" at bounding box center [1184, 452] width 229 height 836
click at [609, 617] on input "0" at bounding box center [638, 615] width 244 height 32
type input "1"
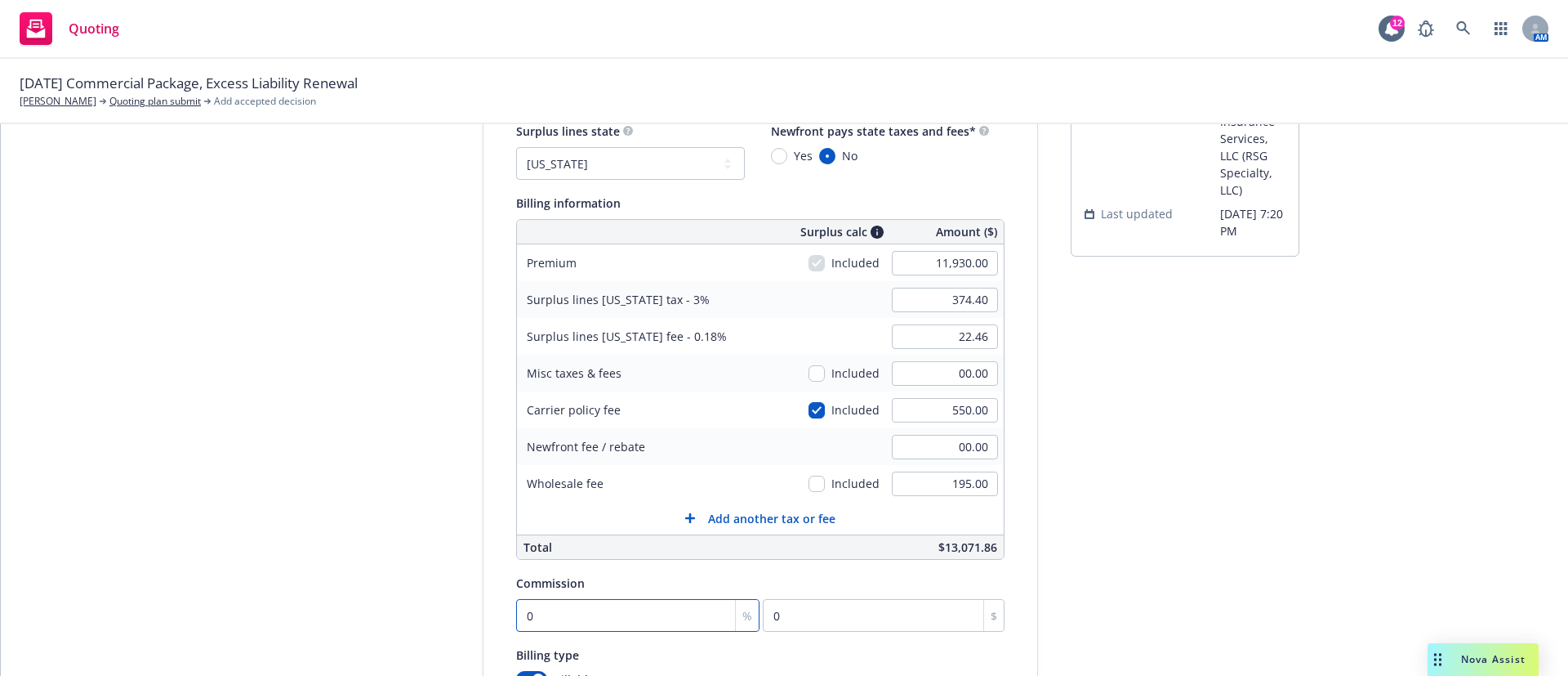
type input "119.3"
type input "13"
type input "1550.9"
type input "13"
click at [1294, 546] on div "Quote initiation Coverage selection 3 Billing info Add billing information Surp…" at bounding box center [783, 452] width 1527 height 836
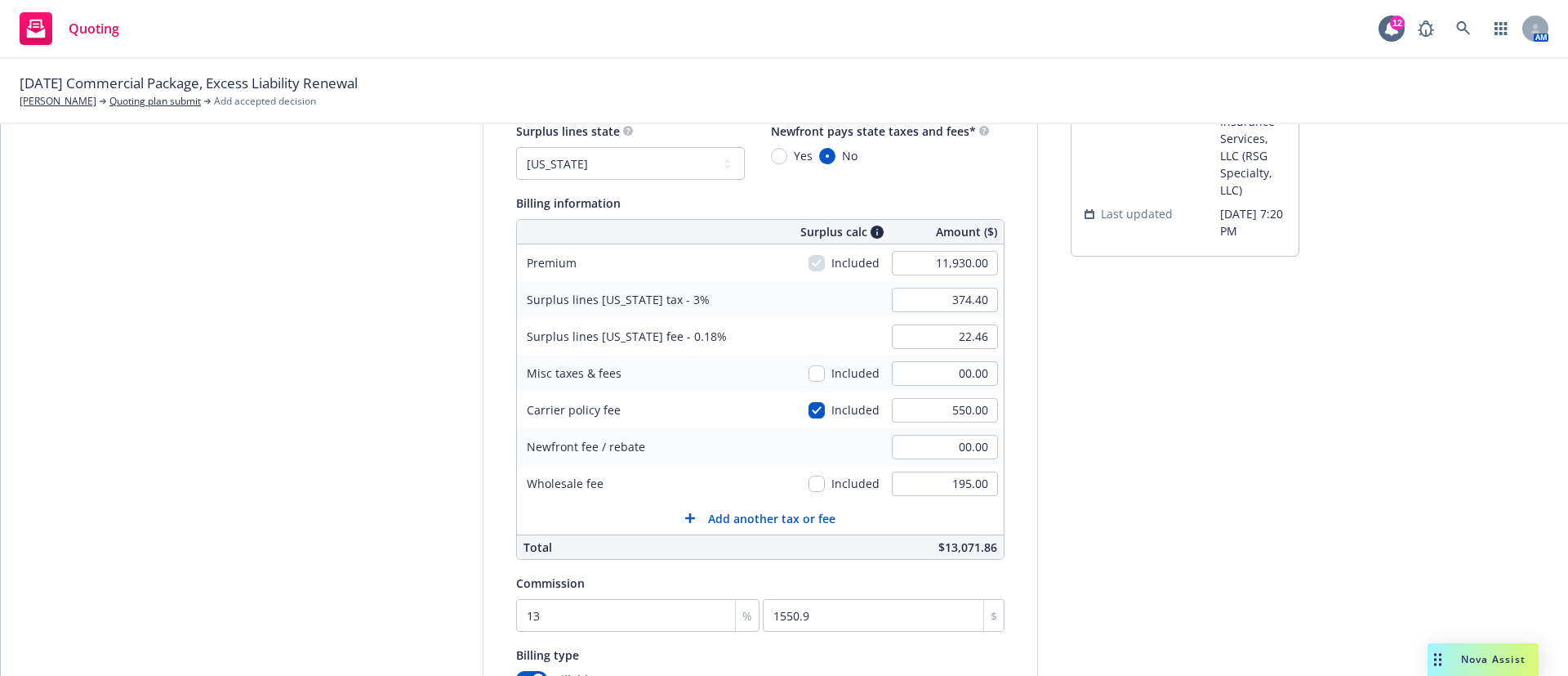
scroll to position [350, 0]
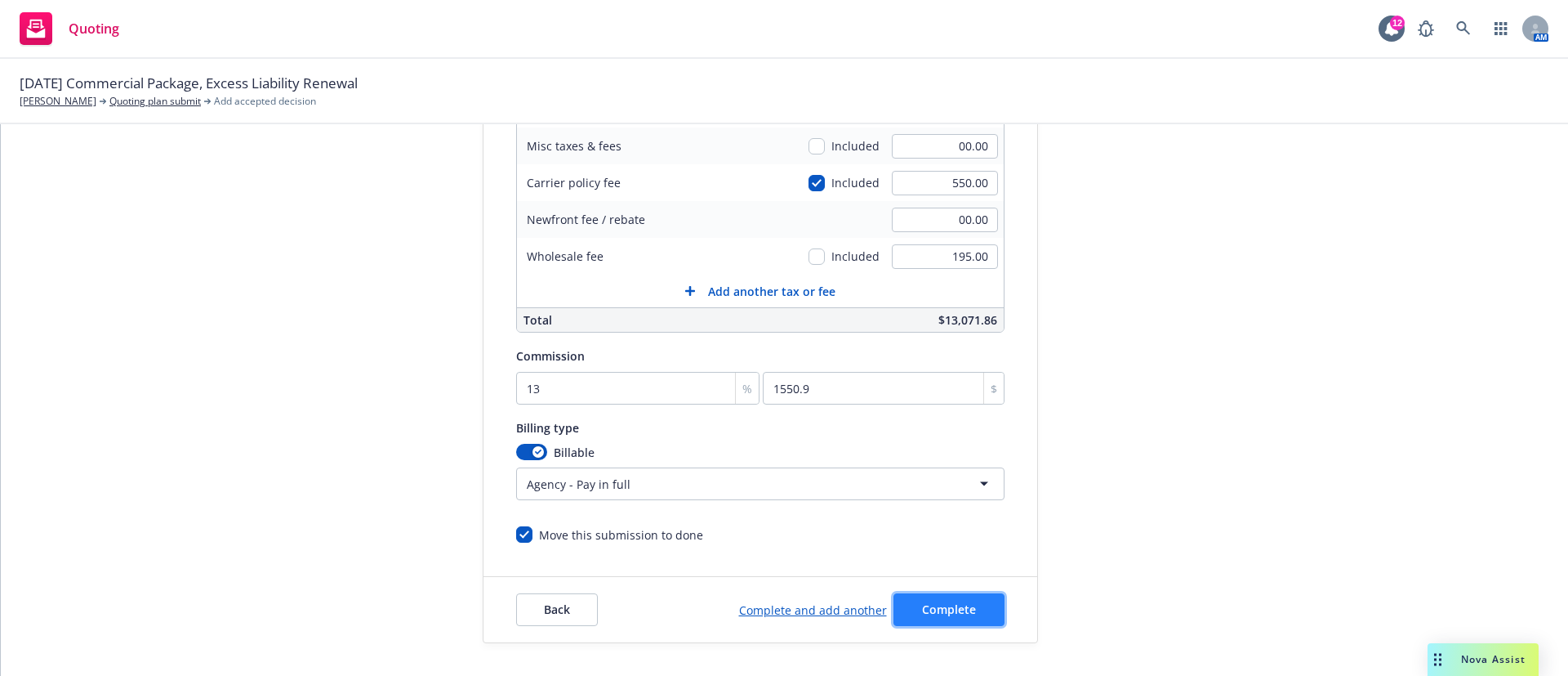
click at [957, 606] on button "Complete" at bounding box center [948, 609] width 111 height 32
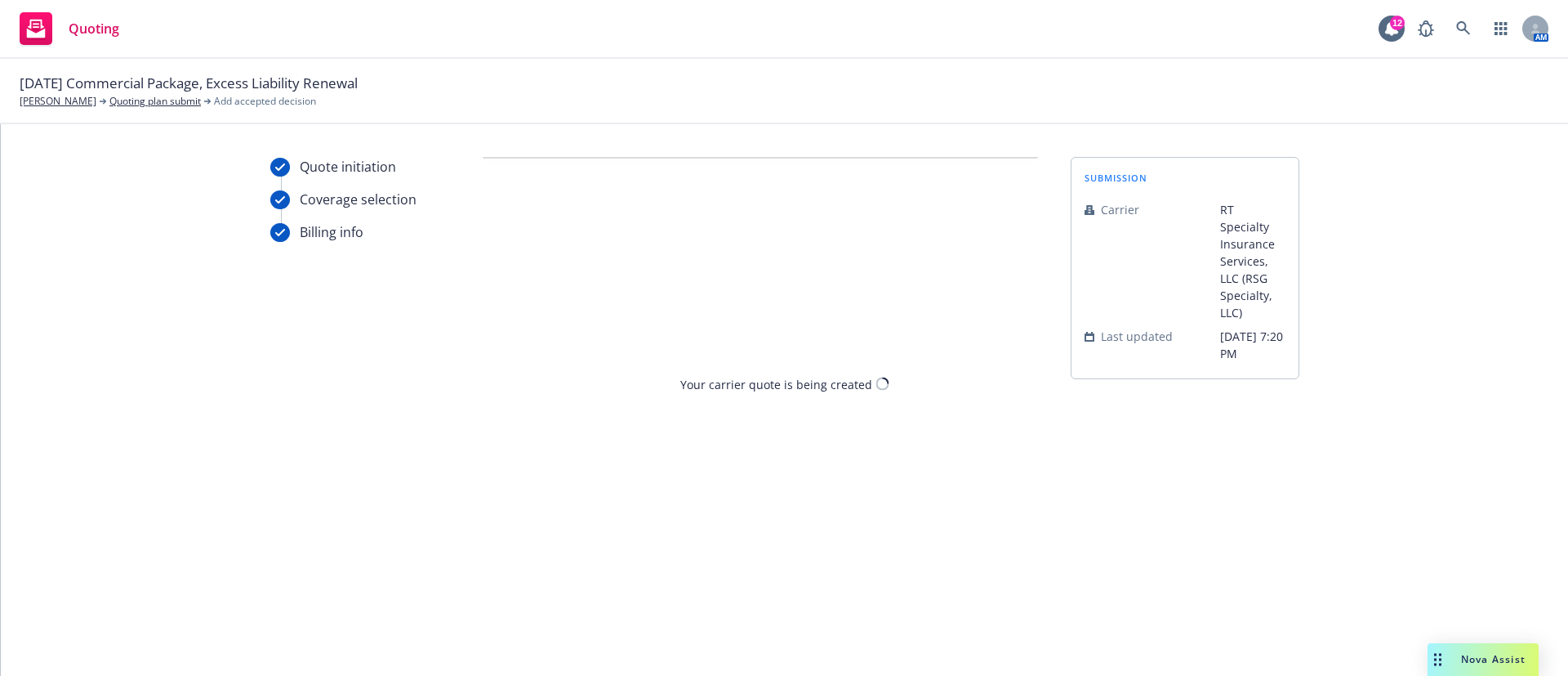
scroll to position [0, 0]
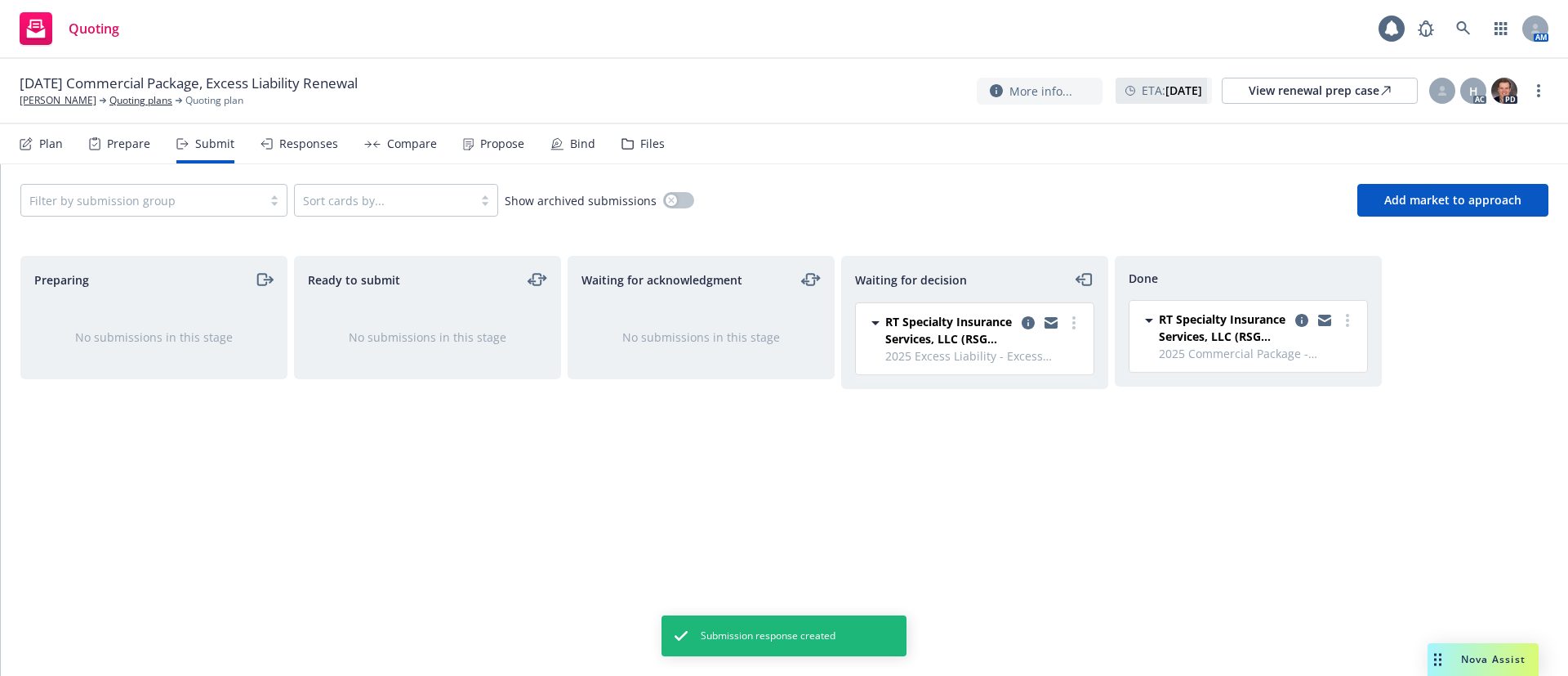
click at [468, 145] on div "Propose" at bounding box center [493, 144] width 61 height 39
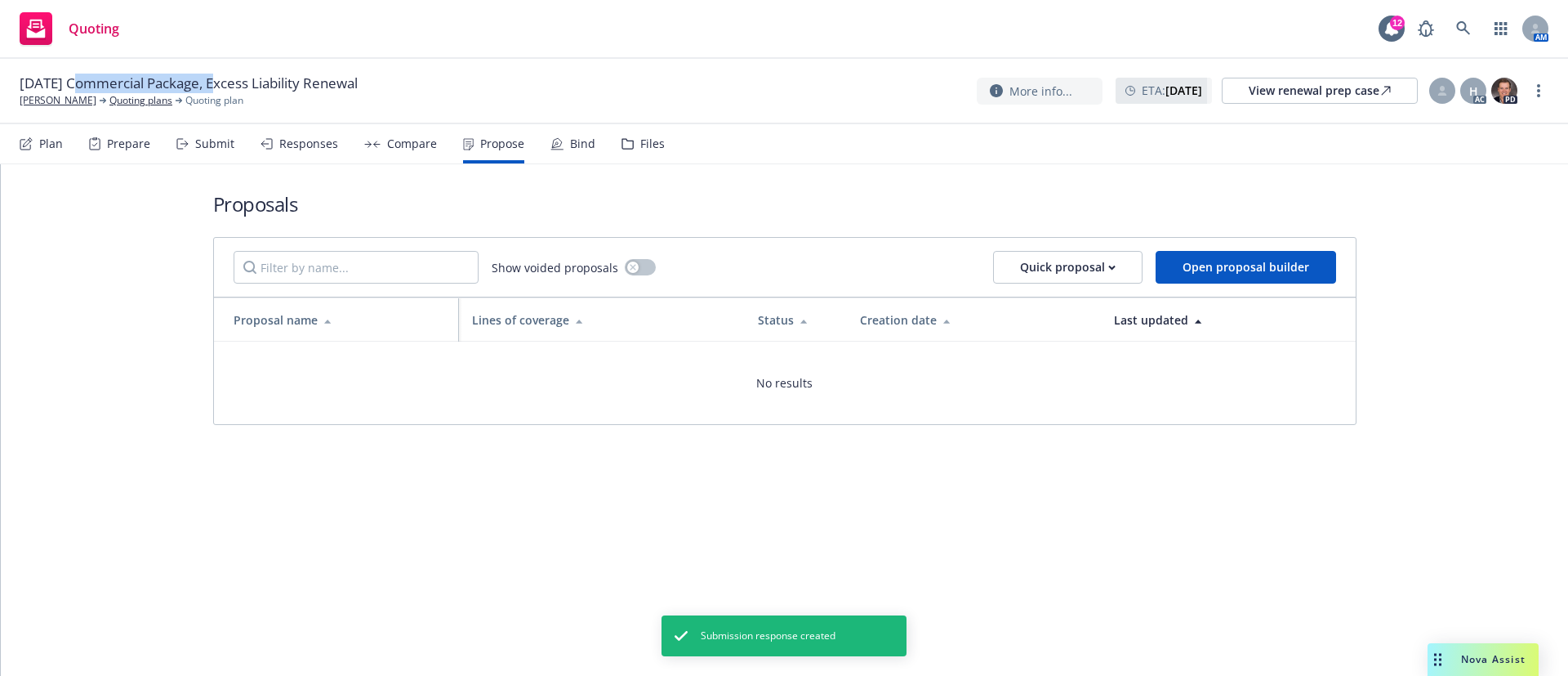
drag, startPoint x: 218, startPoint y: 77, endPoint x: 77, endPoint y: 81, distance: 141.1
click at [77, 81] on span "10/19/25 Commercial Package, Excess Liability Renewal" at bounding box center [189, 83] width 338 height 20
copy span "Commercial Package,"
click at [1291, 276] on button "Open proposal builder" at bounding box center [1246, 267] width 181 height 32
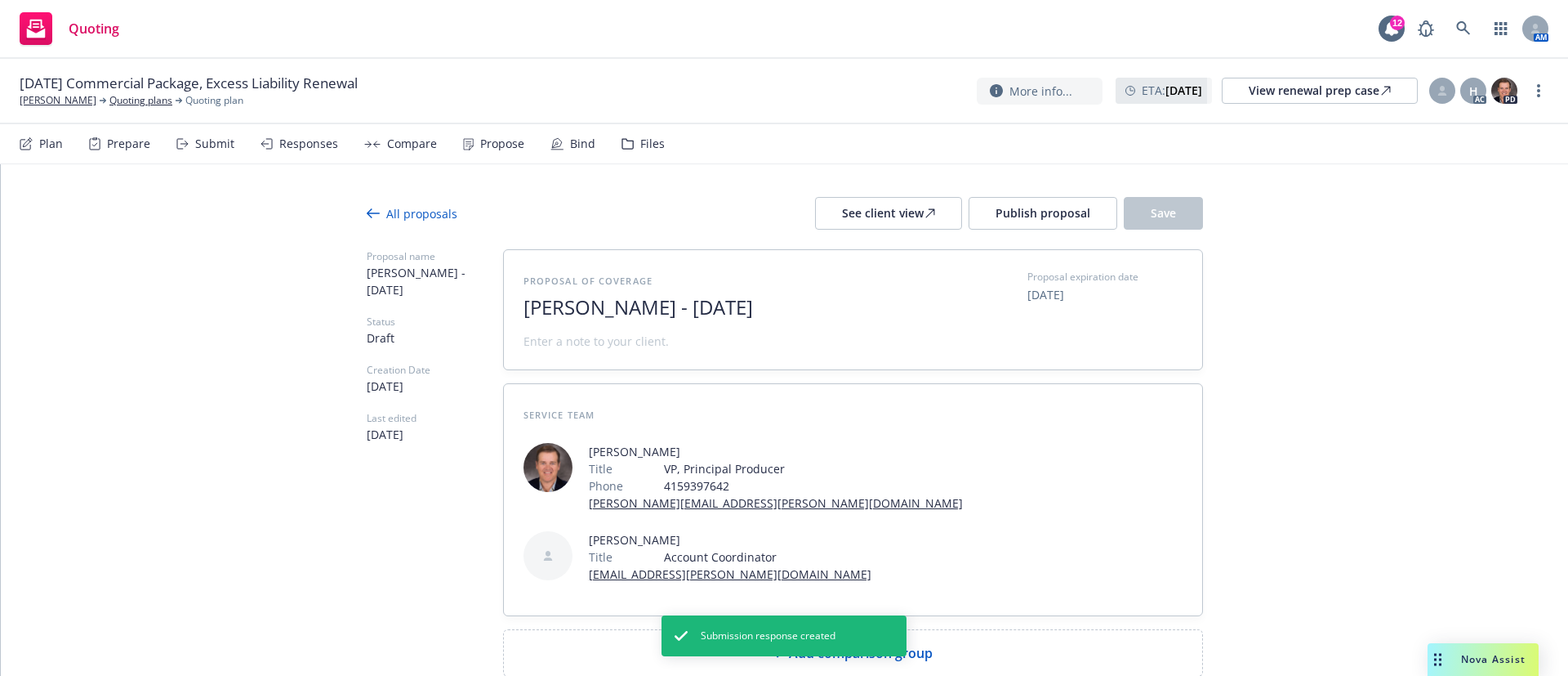
drag, startPoint x: 717, startPoint y: 302, endPoint x: 403, endPoint y: 328, distance: 315.1
click at [403, 328] on div "Proposal name Eric Larson - October 2025 Status Draft Creation Date 10/15/2025 …" at bounding box center [785, 462] width 836 height 427
click at [666, 310] on span "2025" at bounding box center [723, 307] width 400 height 24
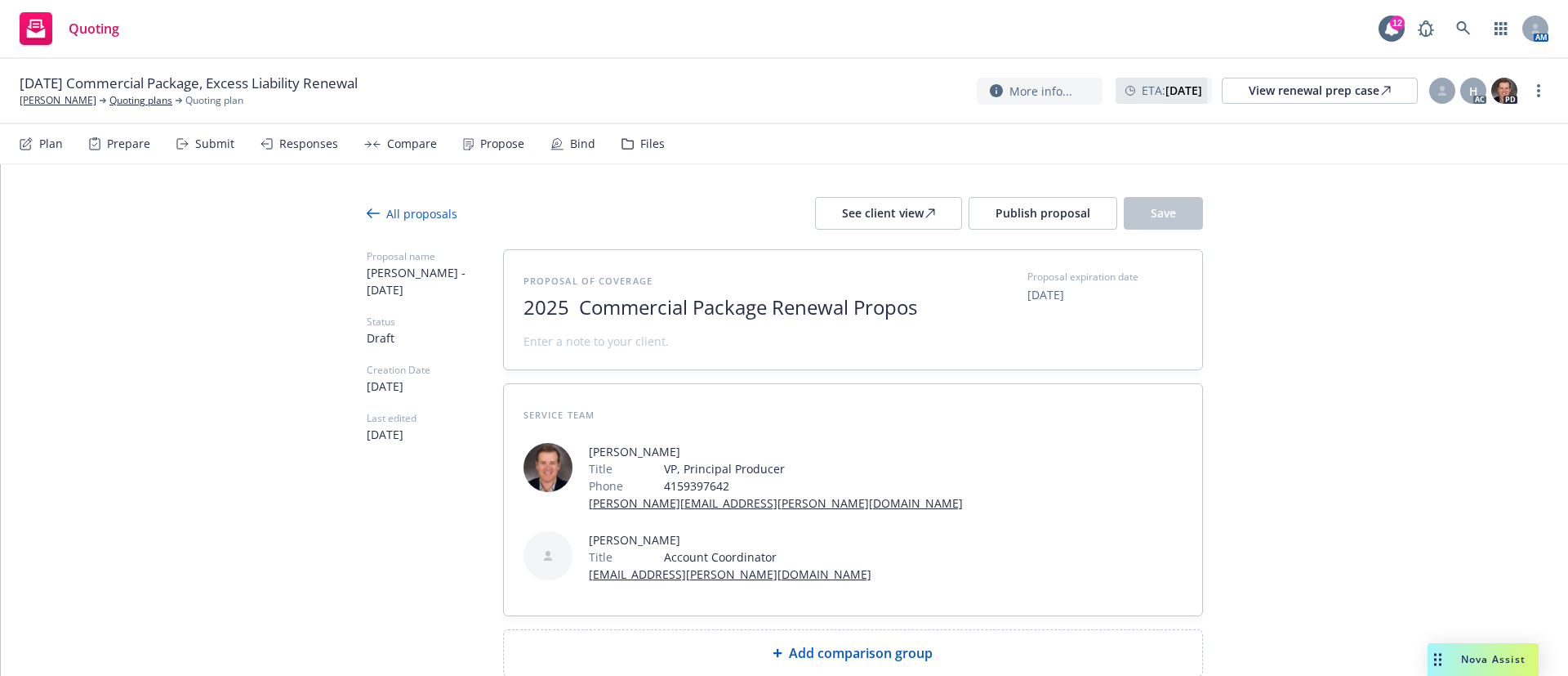
scroll to position [1, 0]
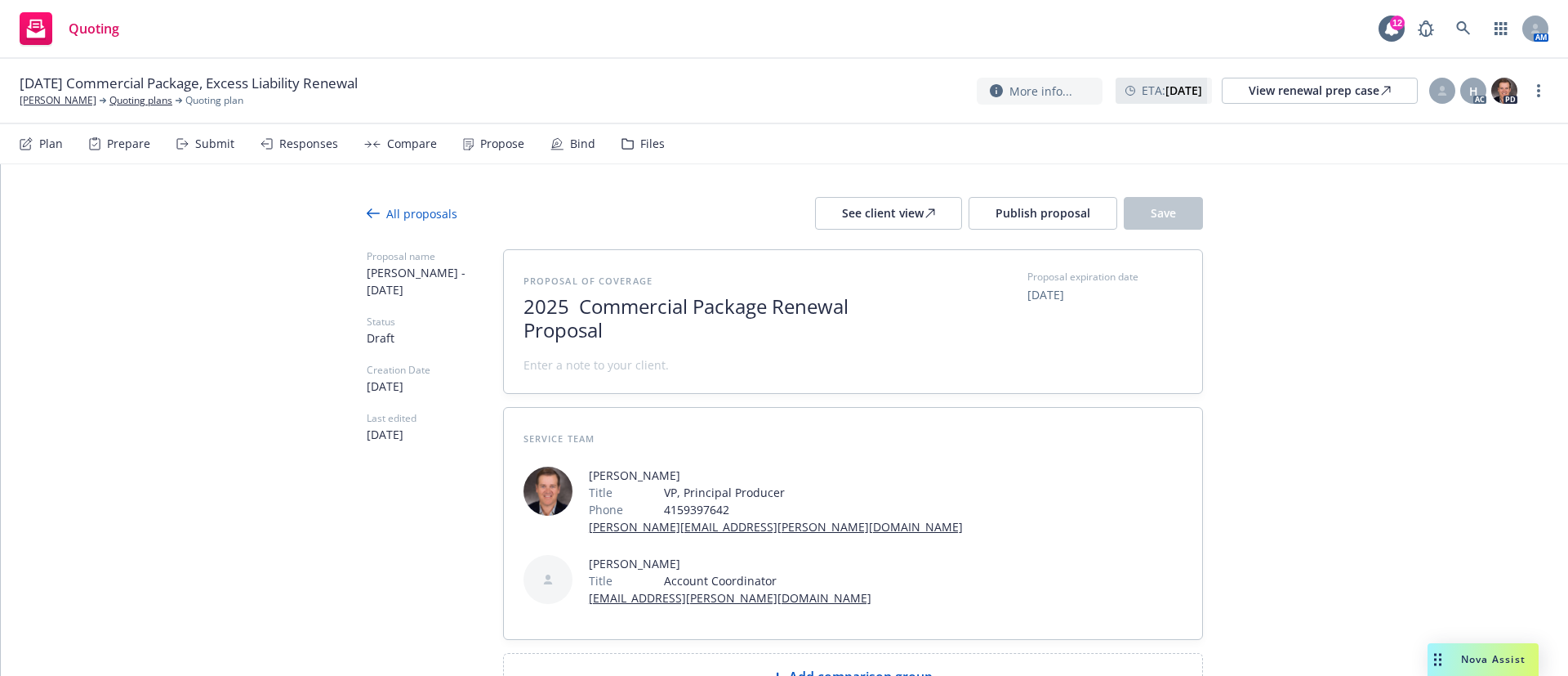
click at [1003, 666] on div "Add comparison group" at bounding box center [852, 676] width 672 height 20
type textarea "x"
click at [610, 673] on span at bounding box center [852, 683] width 659 height 20
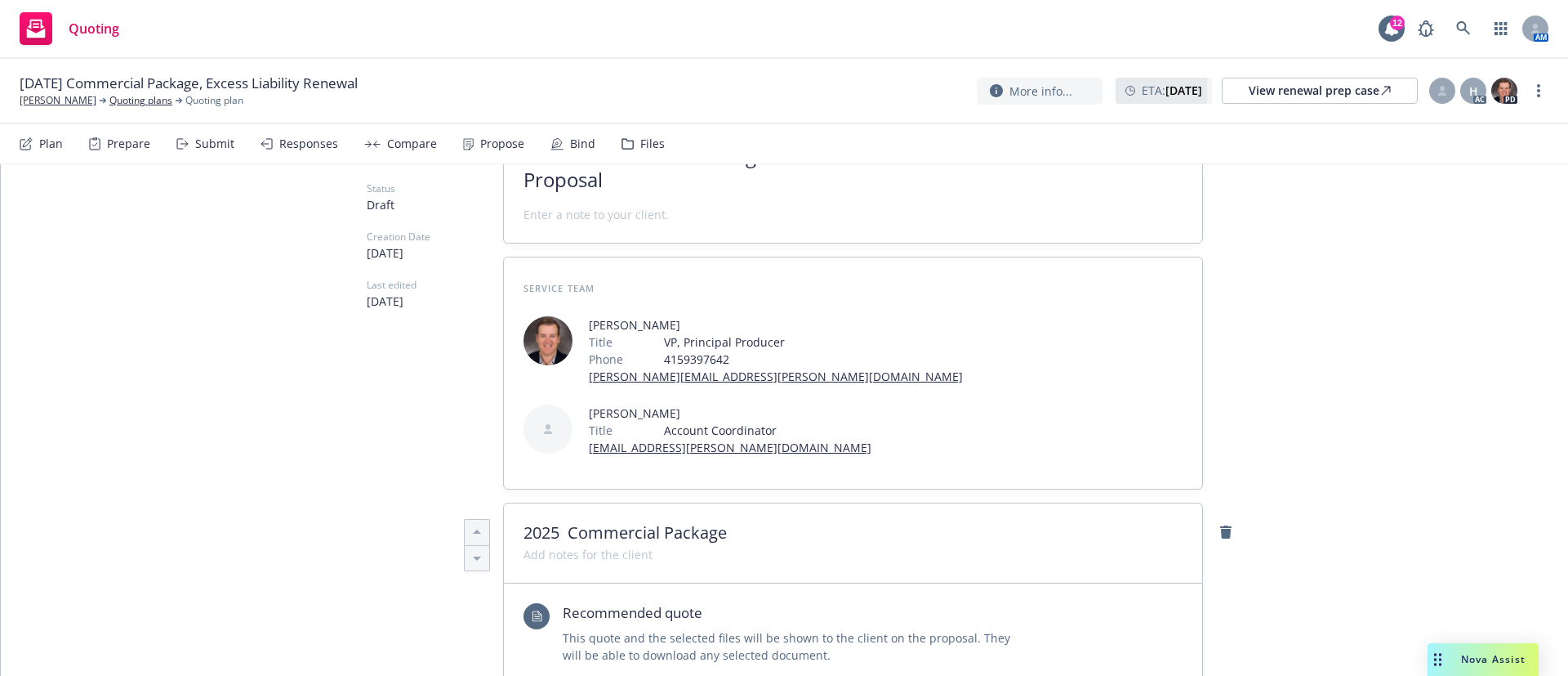
scroll to position [368, 0]
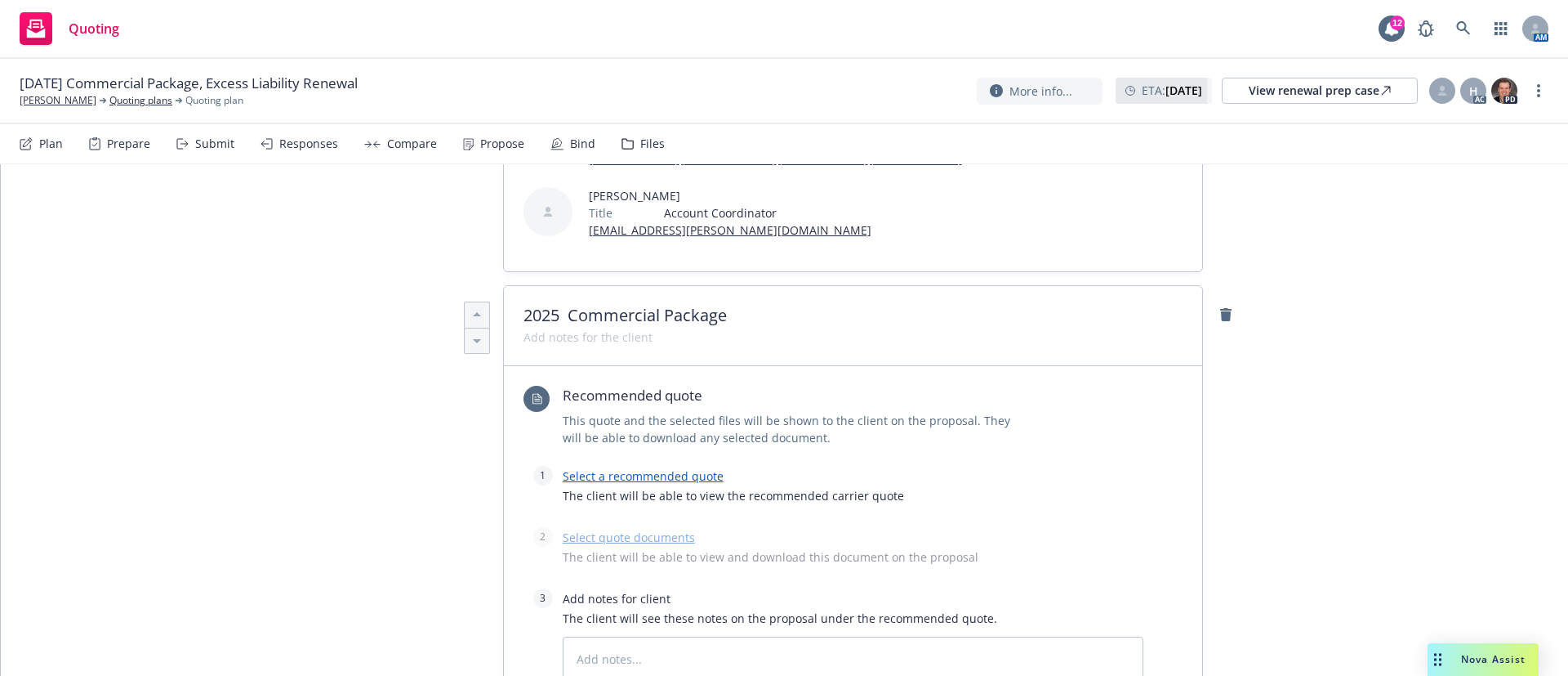
click at [622, 468] on link "Select a recommended quote" at bounding box center [642, 475] width 161 height 15
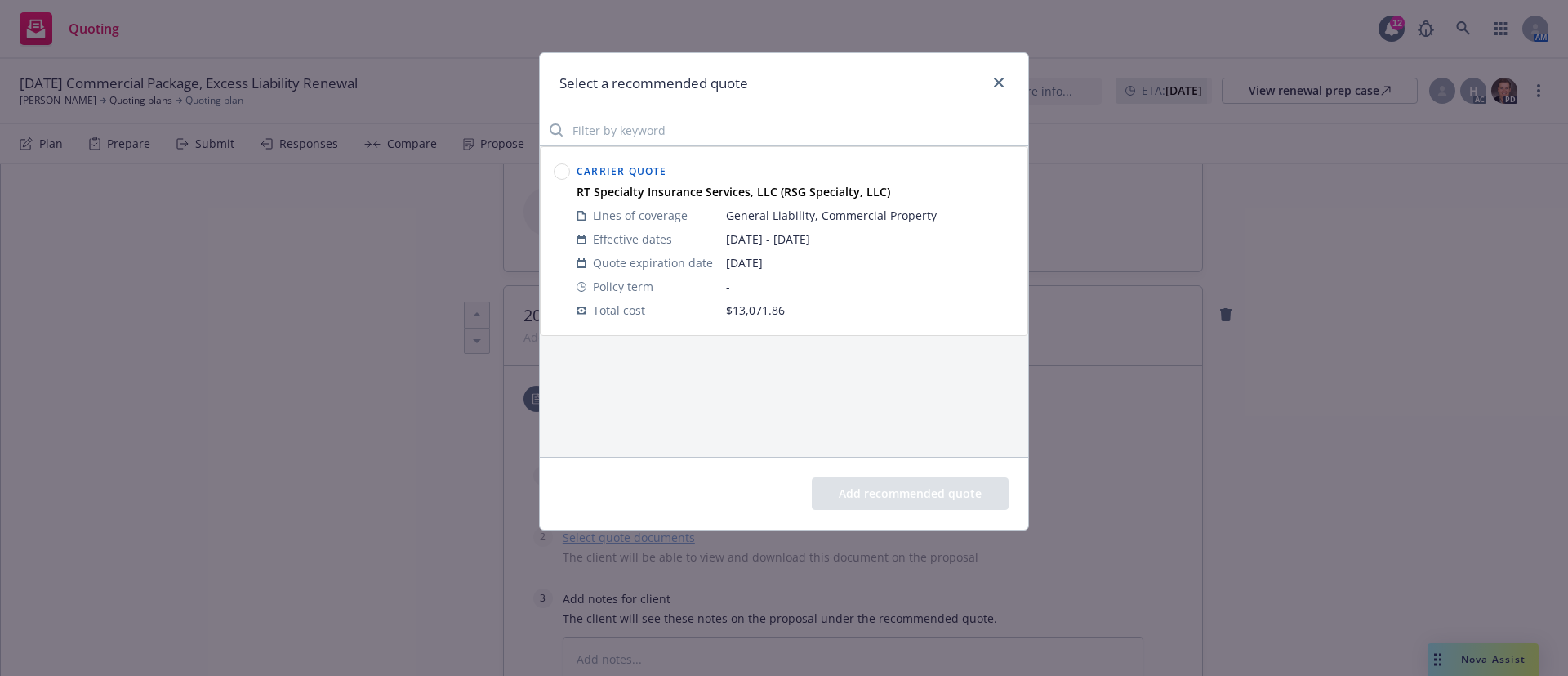
click at [552, 163] on div at bounding box center [562, 241] width 23 height 168
click at [564, 173] on circle at bounding box center [562, 172] width 15 height 15
click at [894, 478] on button "Add recommended quote" at bounding box center [909, 493] width 197 height 32
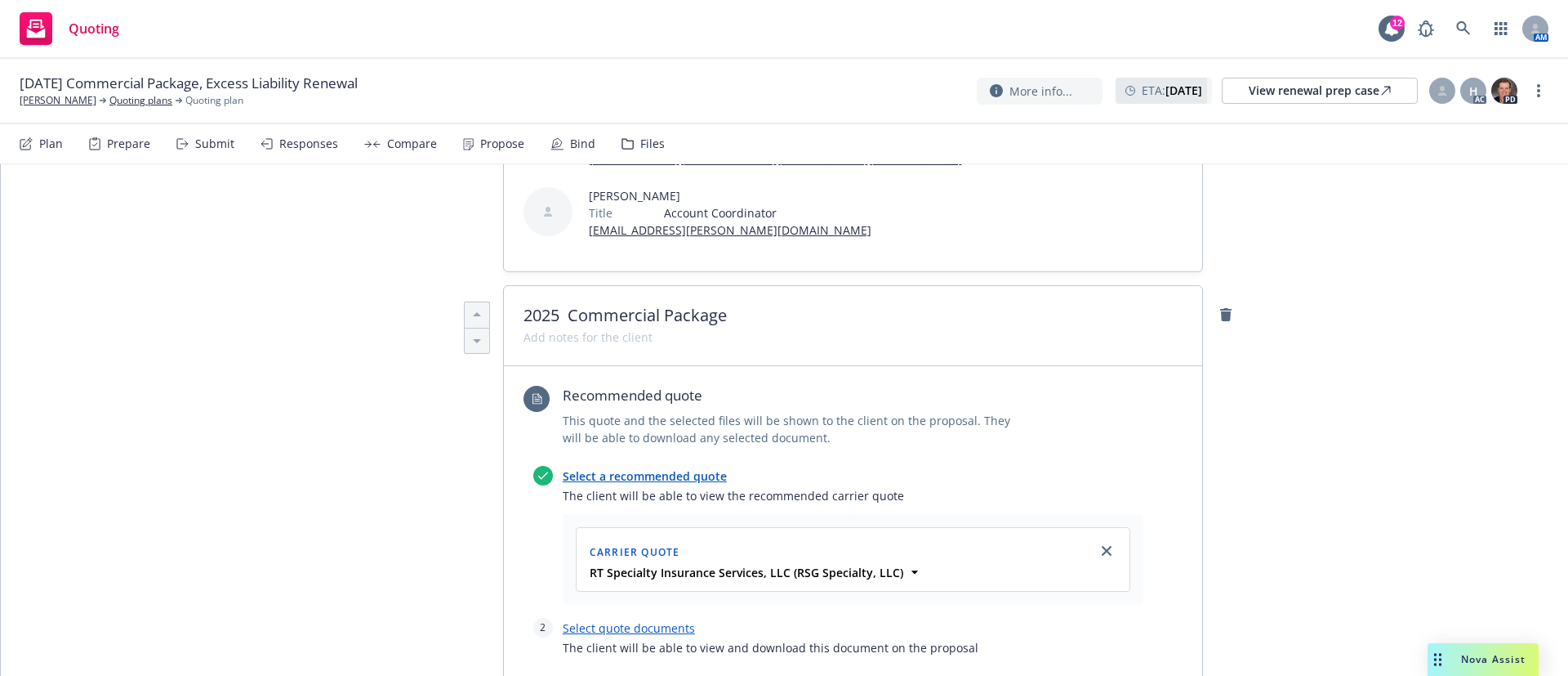
click at [663, 620] on link "Select quote documents" at bounding box center [628, 628] width 132 height 15
type textarea "x"
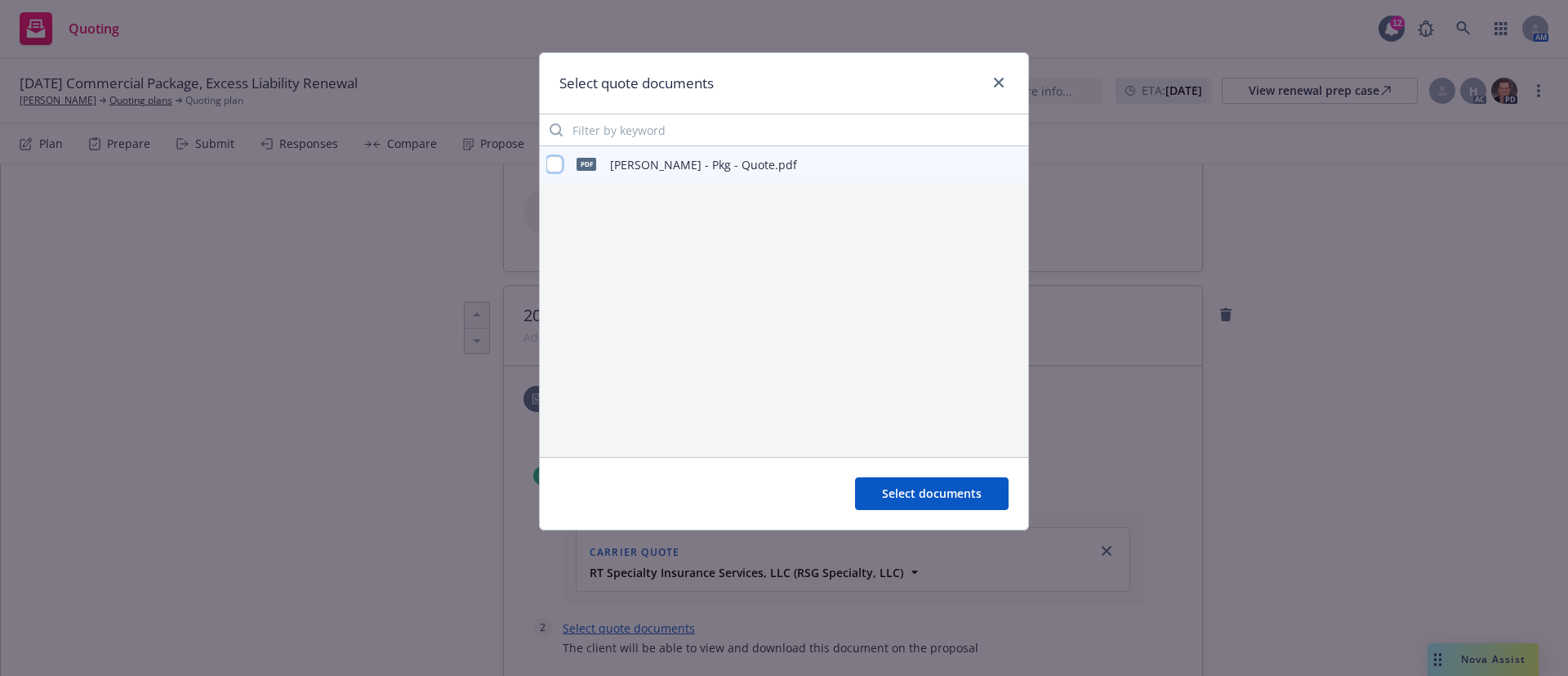
click at [557, 162] on input "checkbox" at bounding box center [554, 164] width 16 height 16
checkbox input "true"
click at [989, 478] on button "Select documents" at bounding box center [932, 493] width 154 height 32
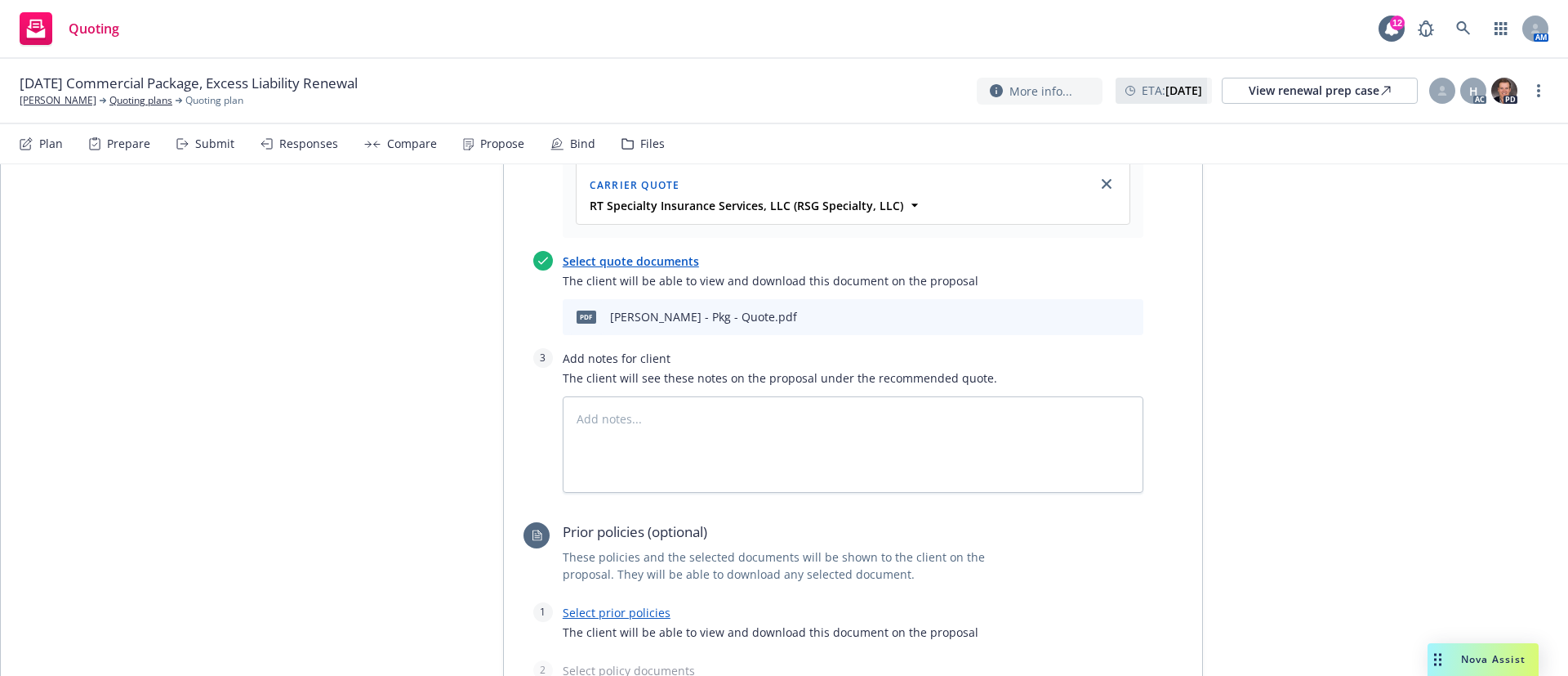
scroll to position [735, 0]
click at [727, 396] on textarea at bounding box center [852, 443] width 581 height 96
type textarea "x"
type textarea "z"
type textarea "x"
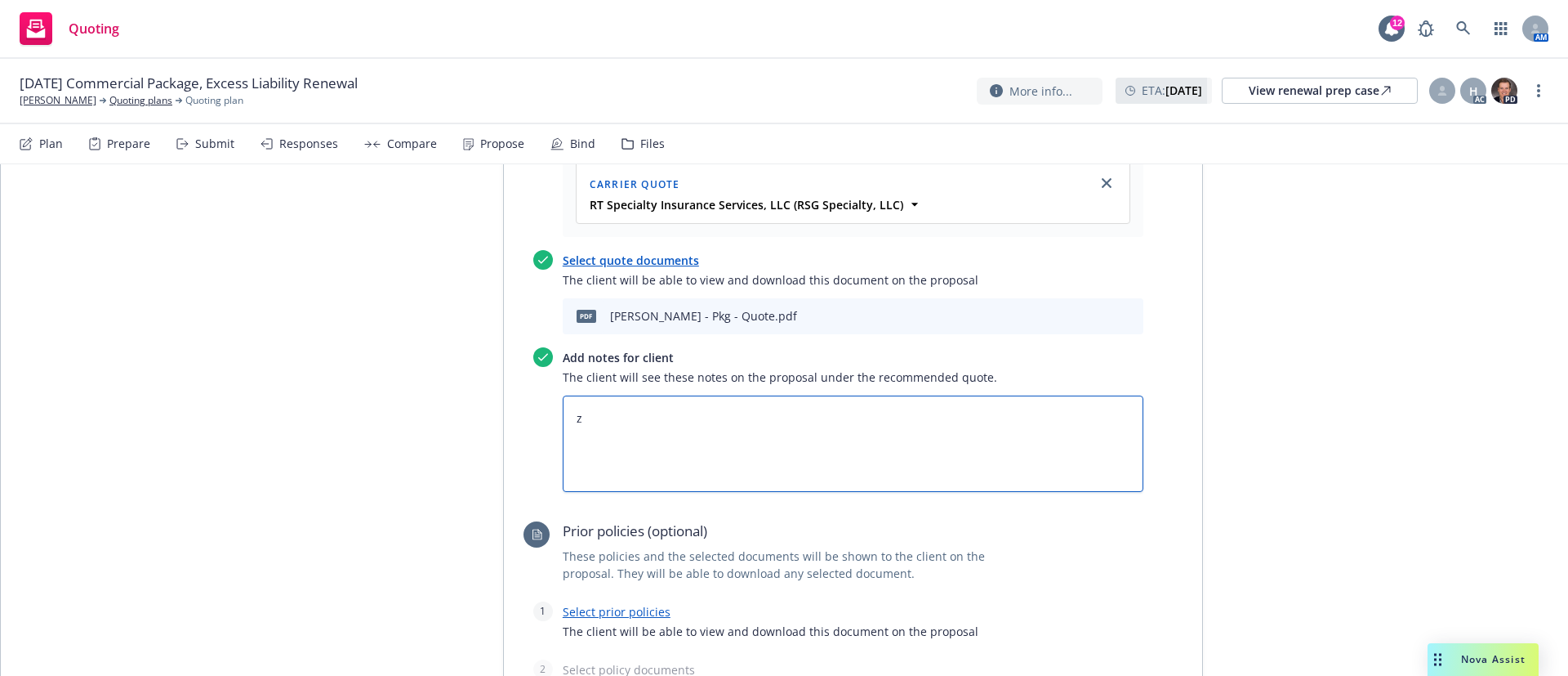
type textarea "zz"
type textarea "x"
type textarea "zzs"
type textarea "x"
type textarea "zzsb"
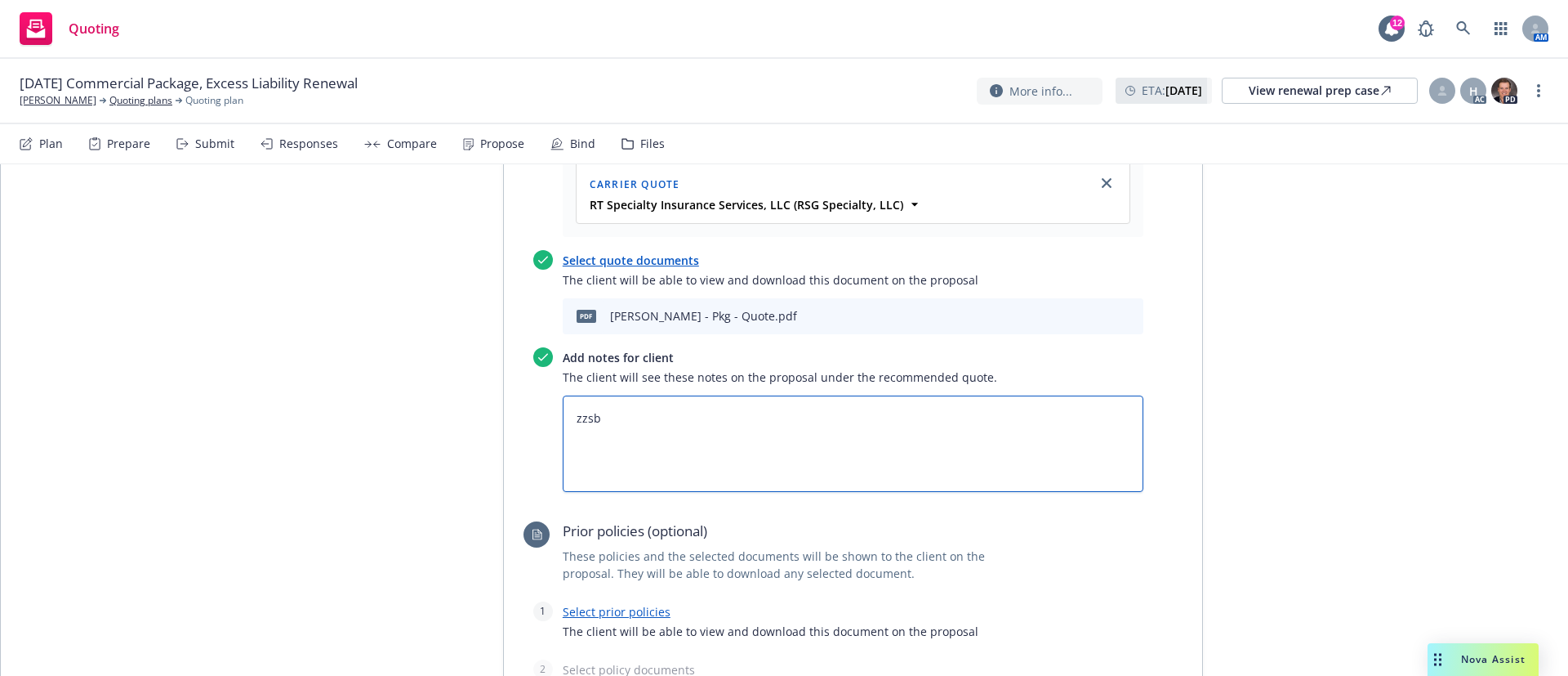
type textarea "x"
type textarea "zzsbf"
type textarea "x"
type textarea "zzsbfe"
type textarea "x"
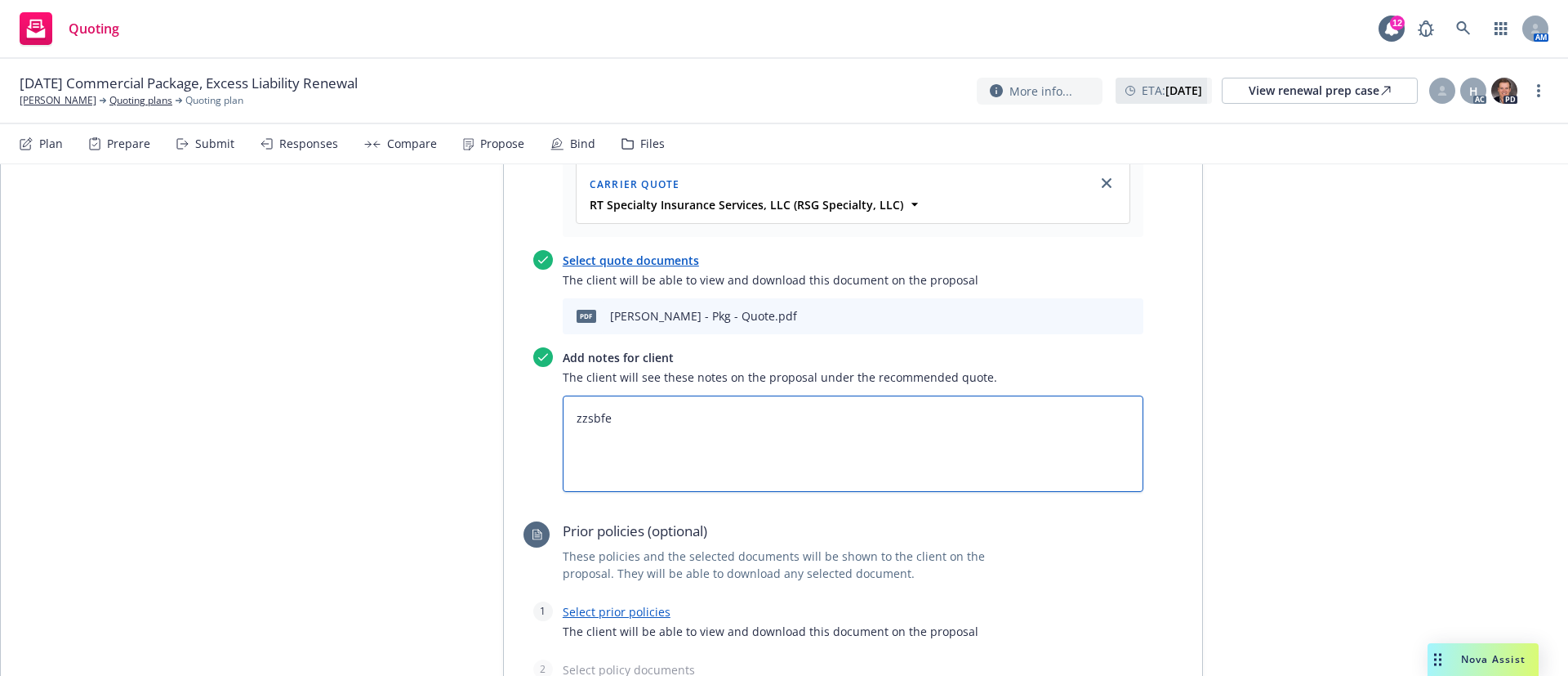
type textarea "zzsbfee"
type textarea "x"
type textarea "zzsbfees"
paste textarea "All taxes and fees are estimated, subject to change upon binding, and fully ear…"
type textarea "x"
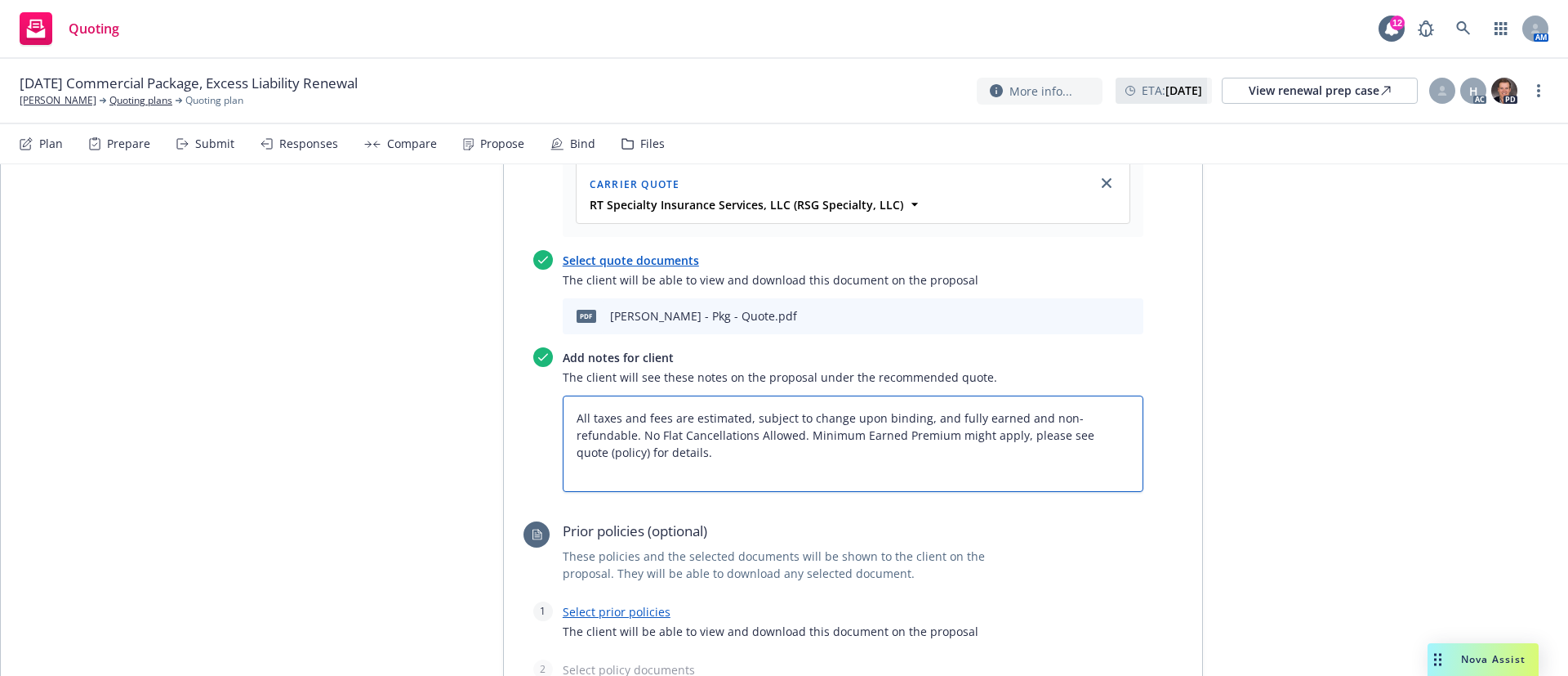
type textarea "All taxes and fees are estimated, subject to change upon binding, and fully ear…"
click at [566, 396] on textarea "All taxes and fees are estimated, subject to change upon binding, and fully ear…" at bounding box center [852, 443] width 581 height 96
type textarea "x"
type textarea "BAll taxes and fees are estimated, subject to change upon binding, and fully ea…"
type textarea "x"
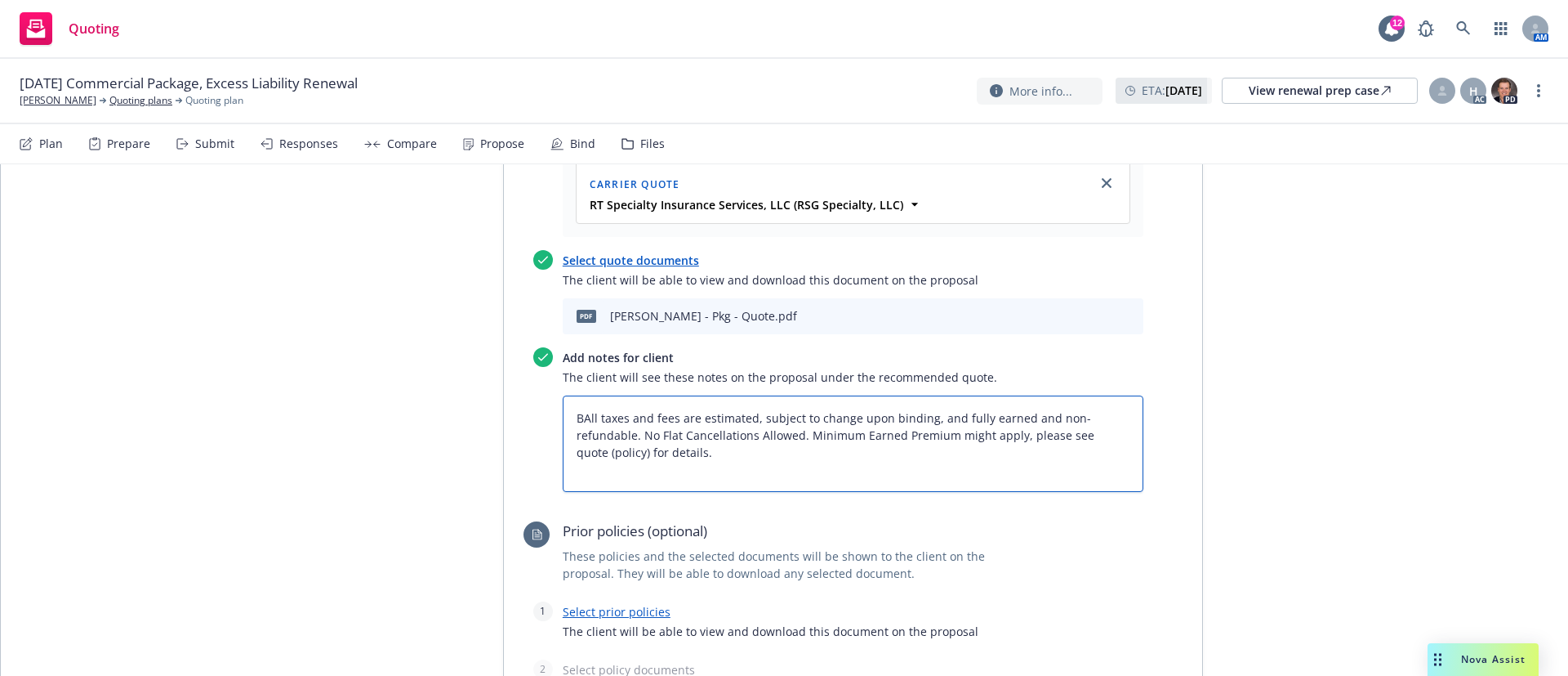
type textarea "BiAll taxes and fees are estimated, subject to change upon binding, and fully e…"
type textarea "x"
type textarea "BinAll taxes and fees are estimated, subject to change upon binding, and fully …"
type textarea "x"
type textarea "BindAll taxes and fees are estimated, subject to change upon binding, and fully…"
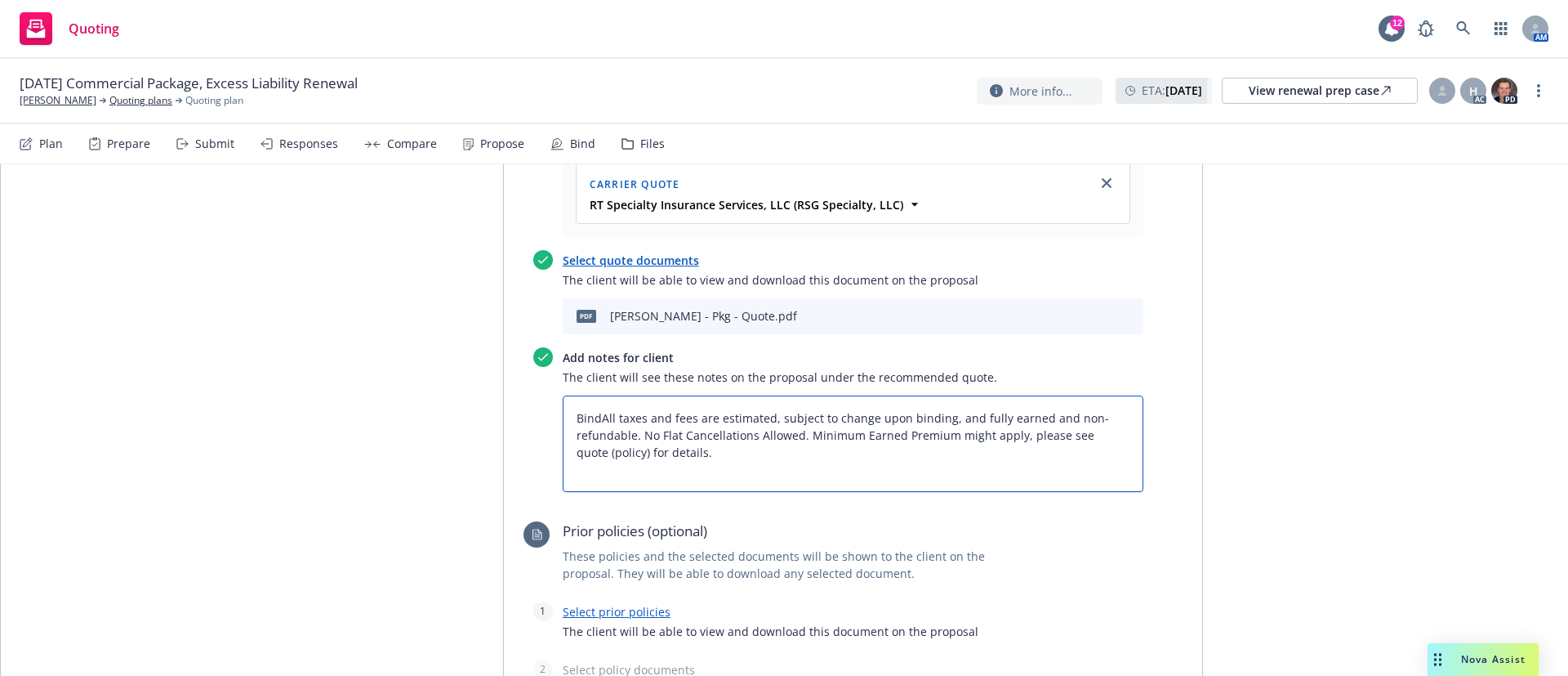
type textarea "x"
type textarea "Bind All taxes and fees are estimated, subject to change upon binding, and full…"
type textarea "x"
type textarea "Bind SAll taxes and fees are estimated, subject to change upon binding, and ful…"
type textarea "x"
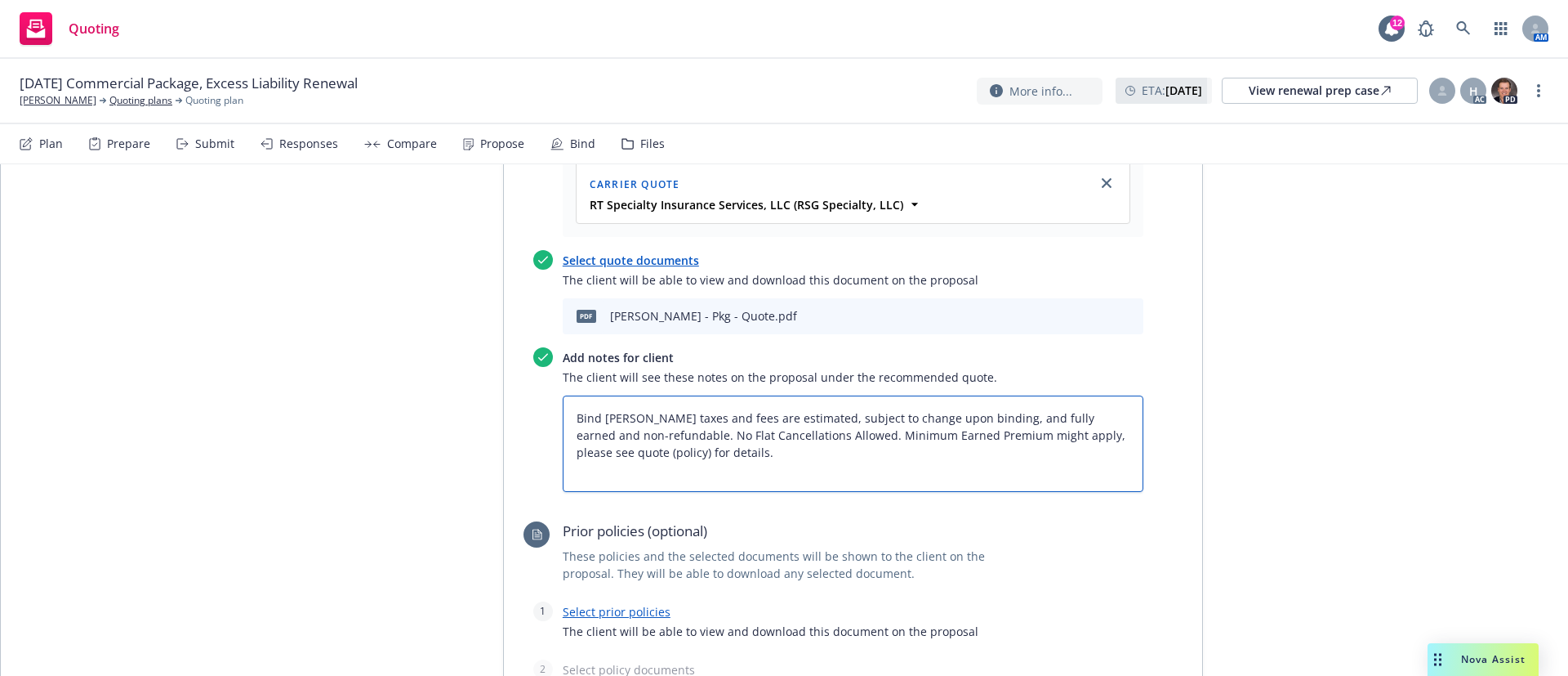
type textarea "Bind SuAll taxes and fees are estimated, subject to change upon binding, and fu…"
type textarea "x"
type textarea "Bind SubAll taxes and fees are estimated, subject to change upon binding, and f…"
type textarea "x"
type textarea "Bind SubjAll taxes and fees are estimated, subject to change upon binding, and …"
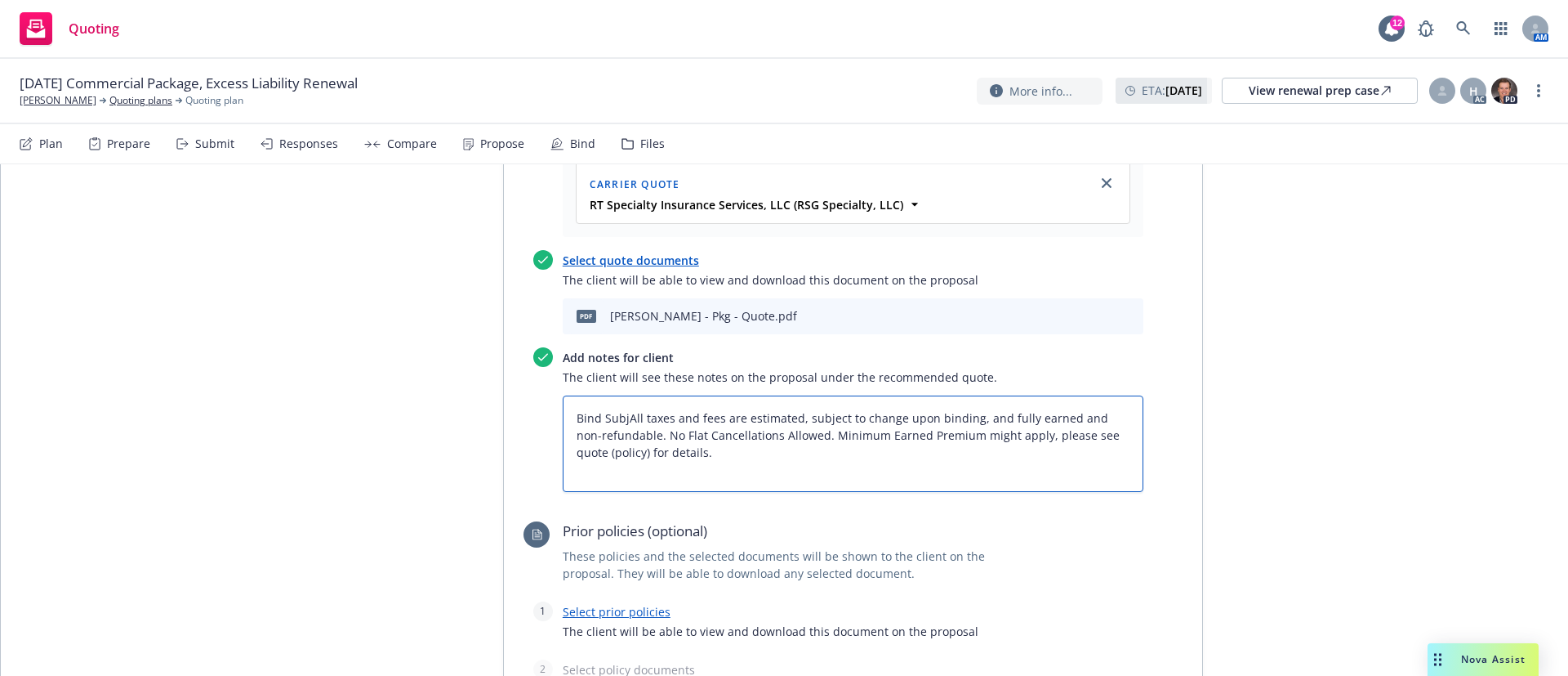
type textarea "x"
type textarea "Bind SubjeAll taxes and fees are estimated, subject to change upon binding, and…"
type textarea "x"
type textarea "Bind SubjecAll taxes and fees are estimated, subject to change upon binding, an…"
type textarea "x"
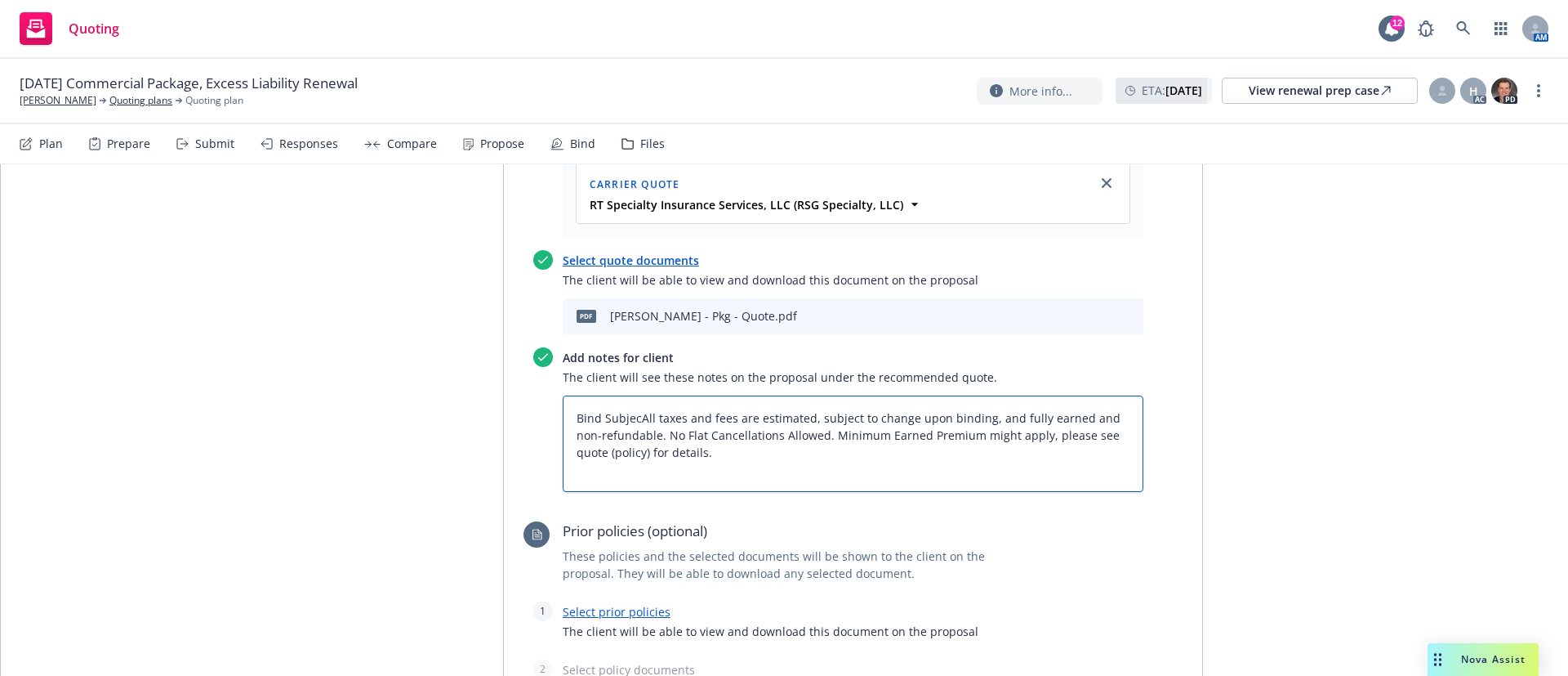
type textarea "Bind SubjectAll taxes and fees are estimated, subject to change upon binding, a…"
type textarea "x"
type textarea "Bind SubjectiAll taxes and fees are estimated, subject to change upon binding, …"
type textarea "x"
type textarea "Bind SubjectivAll taxes and fees are estimated, subject to change upon binding,…"
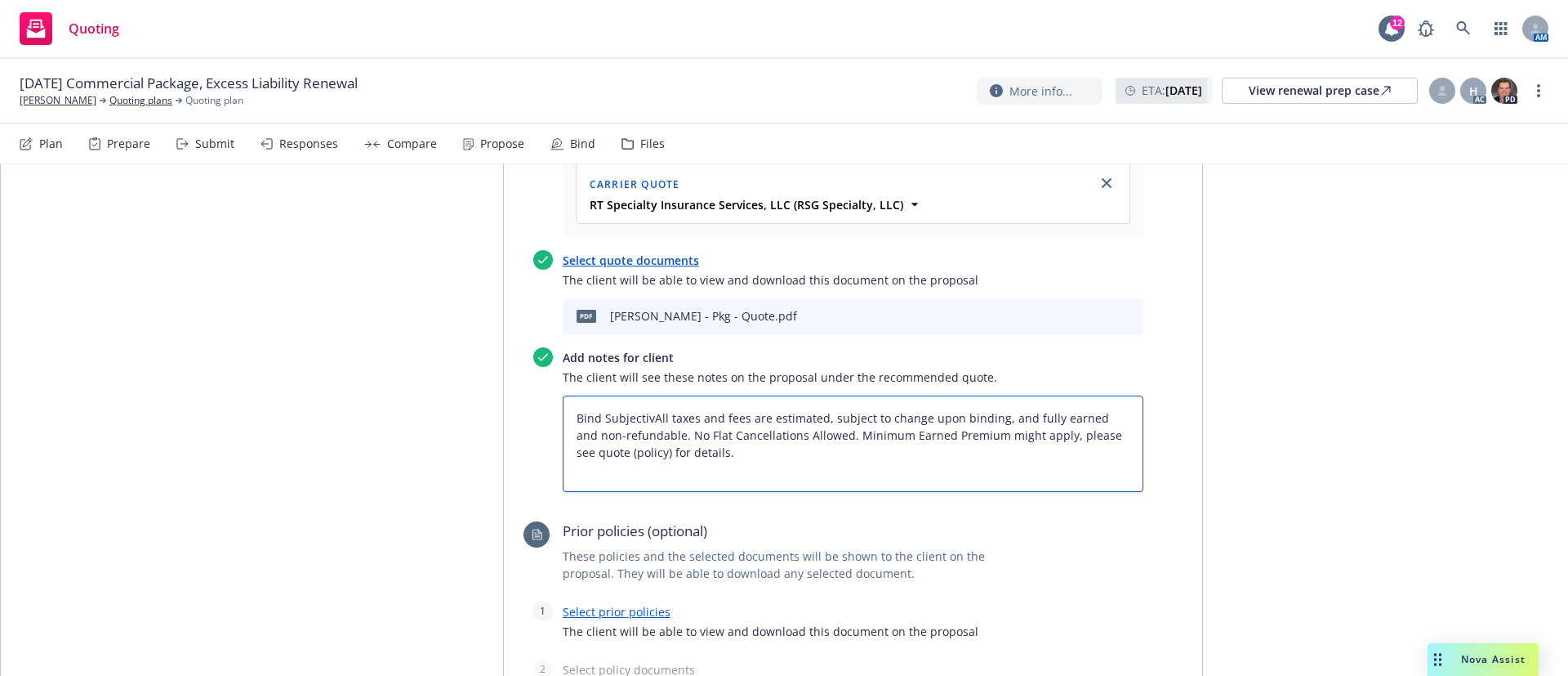
type textarea "x"
type textarea "Bind SubjectiviAll taxes and fees are estimated, subject to change upon binding…"
type textarea "x"
type textarea "Bind SubjectivitAll taxes and fees are estimated, subject to change upon bindin…"
type textarea "x"
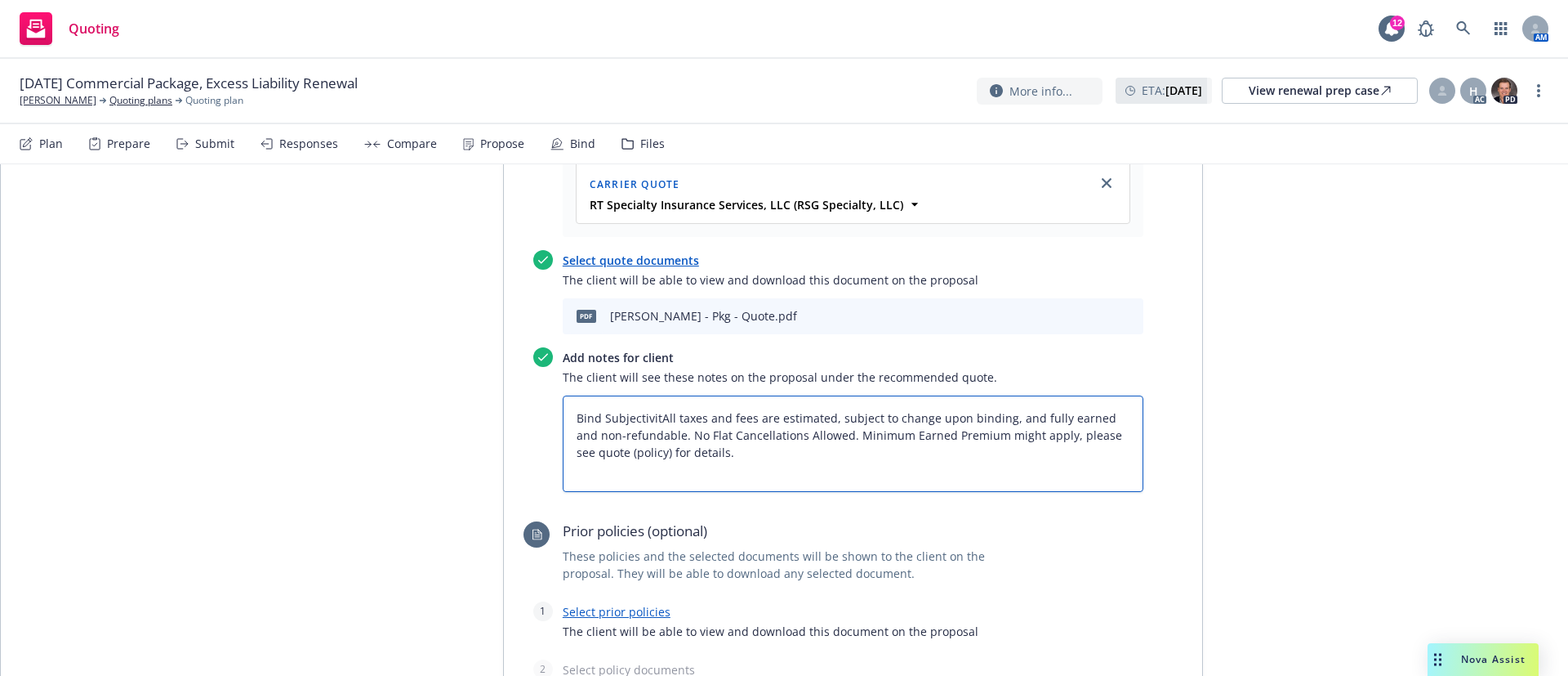
type textarea "Bind SubjectivitiAll taxes and fees are estimated, subject to change upon bindi…"
type textarea "x"
type textarea "Bind SubjectivitieAll taxes and fees are estimated, subject to change upon bind…"
type textarea "x"
type textarea "Bind SubjectivitiesAll taxes and fees are estimated, subject to change upon bin…"
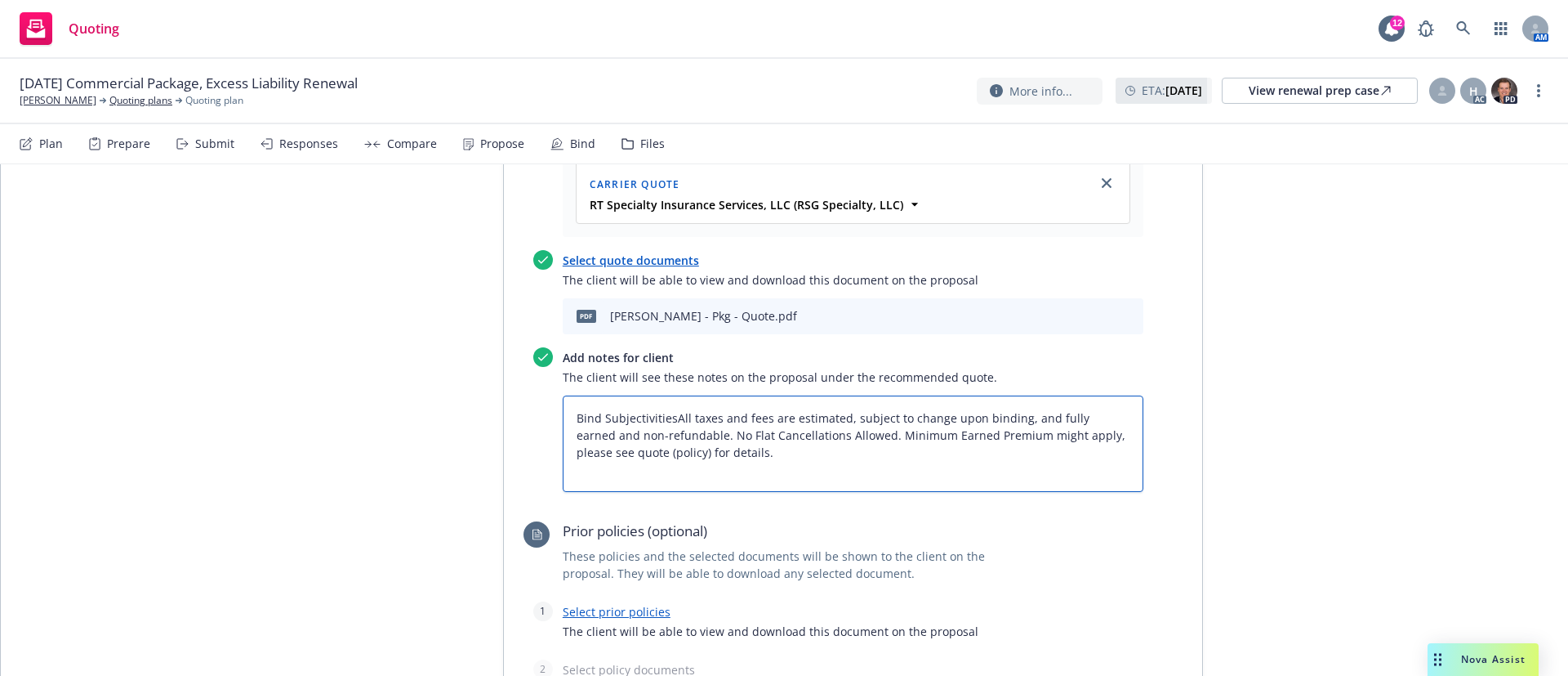
type textarea "x"
type textarea "Bind Subjectivities:All taxes and fees are estimated, subject to change upon bi…"
type textarea "x"
type textarea "Bind Subjectivities: All taxes and fees are estimated, subject to change upon b…"
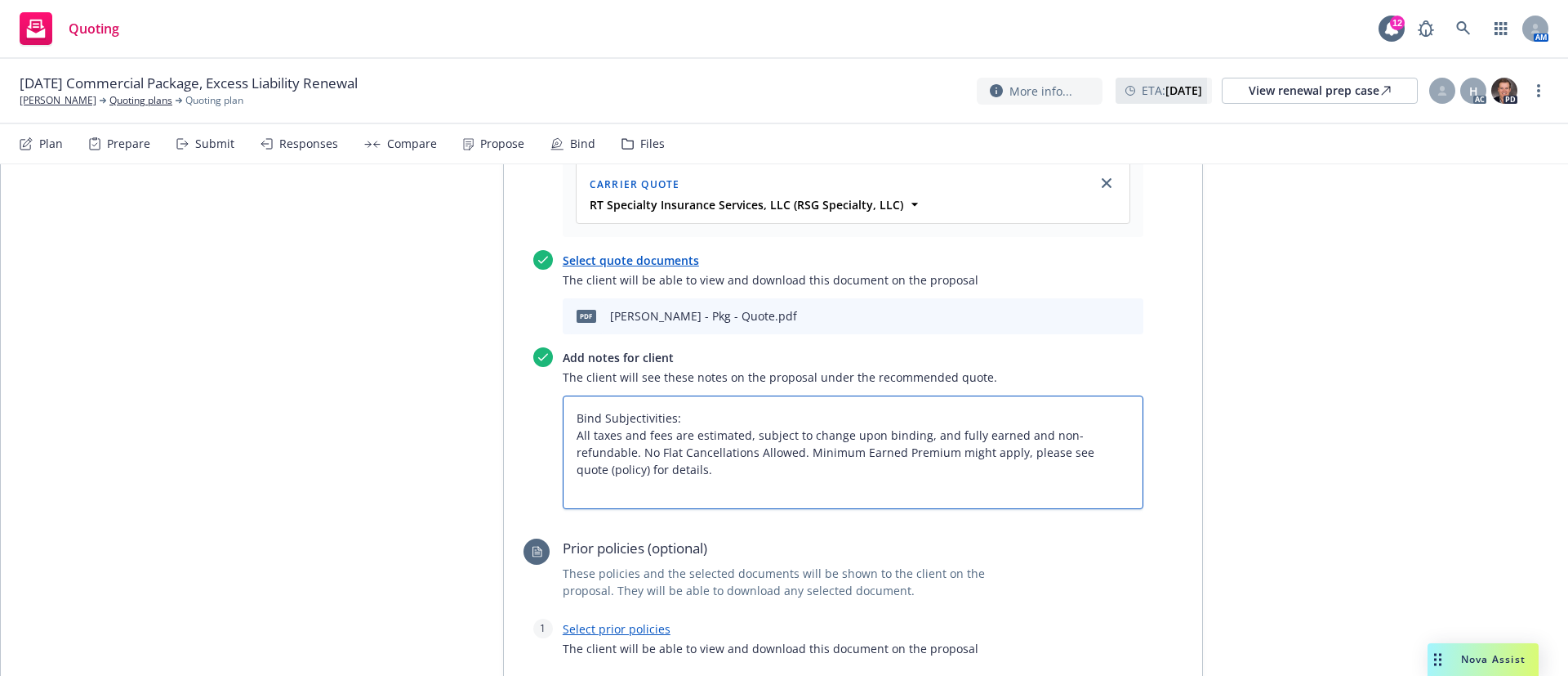
type textarea "x"
type textarea "Bind Subjectivities: All taxes and fees are estimated, subject to change upon b…"
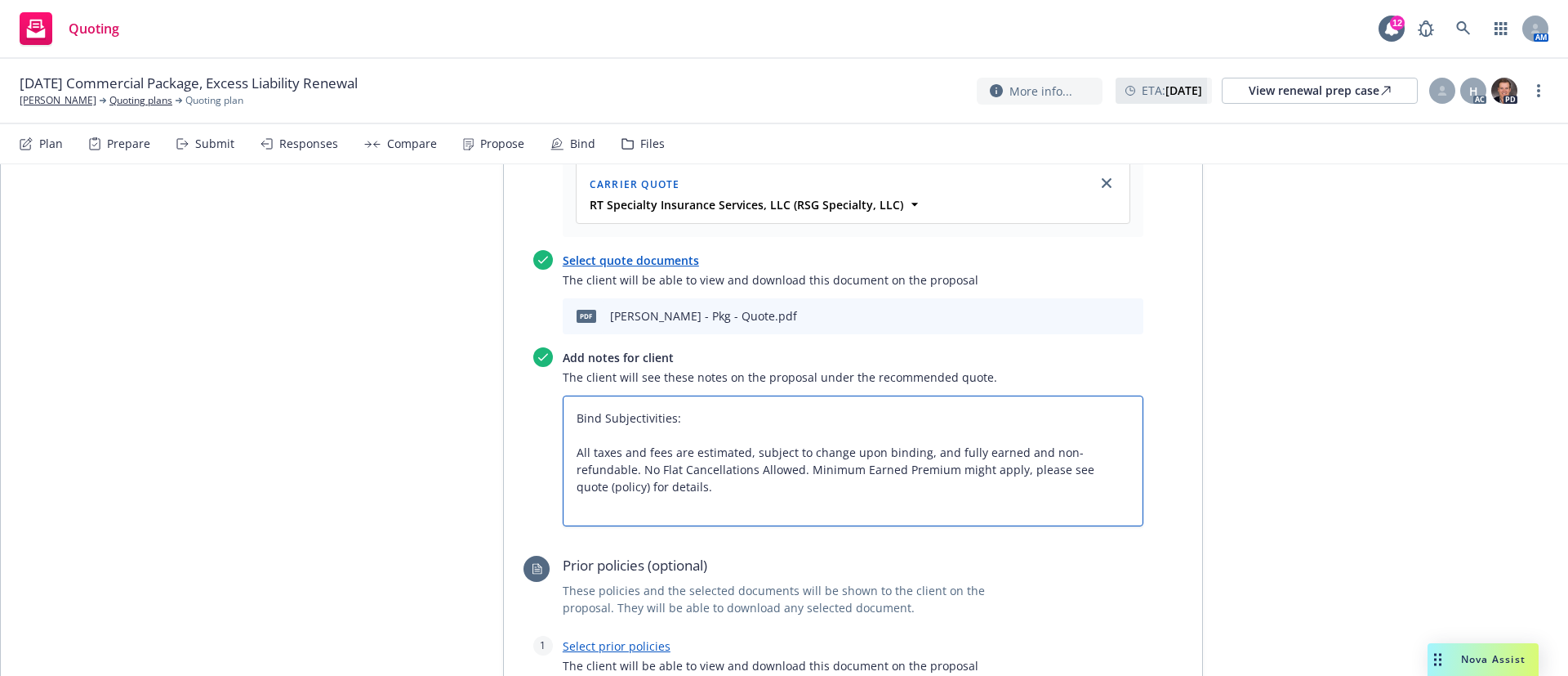
type textarea "x"
type textarea "Bind Subjectivities: 1All taxes and fees are estimated, subject to change upon …"
type textarea "x"
type textarea "Bind Subjectivities: 1.All taxes and fees are estimated, subject to change upon…"
type textarea "x"
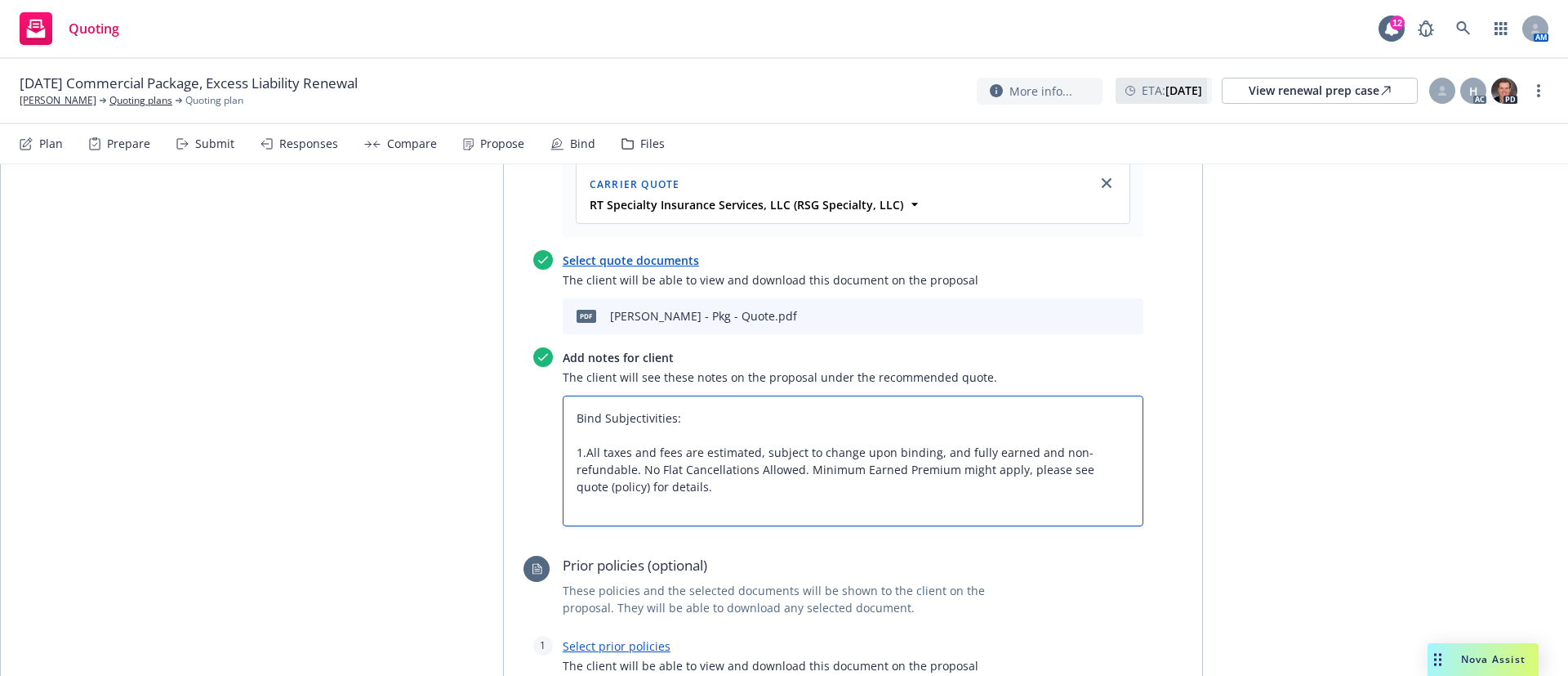
type textarea "Bind Subjectivities: 1. All taxes and fees are estimated, subject to change upo…"
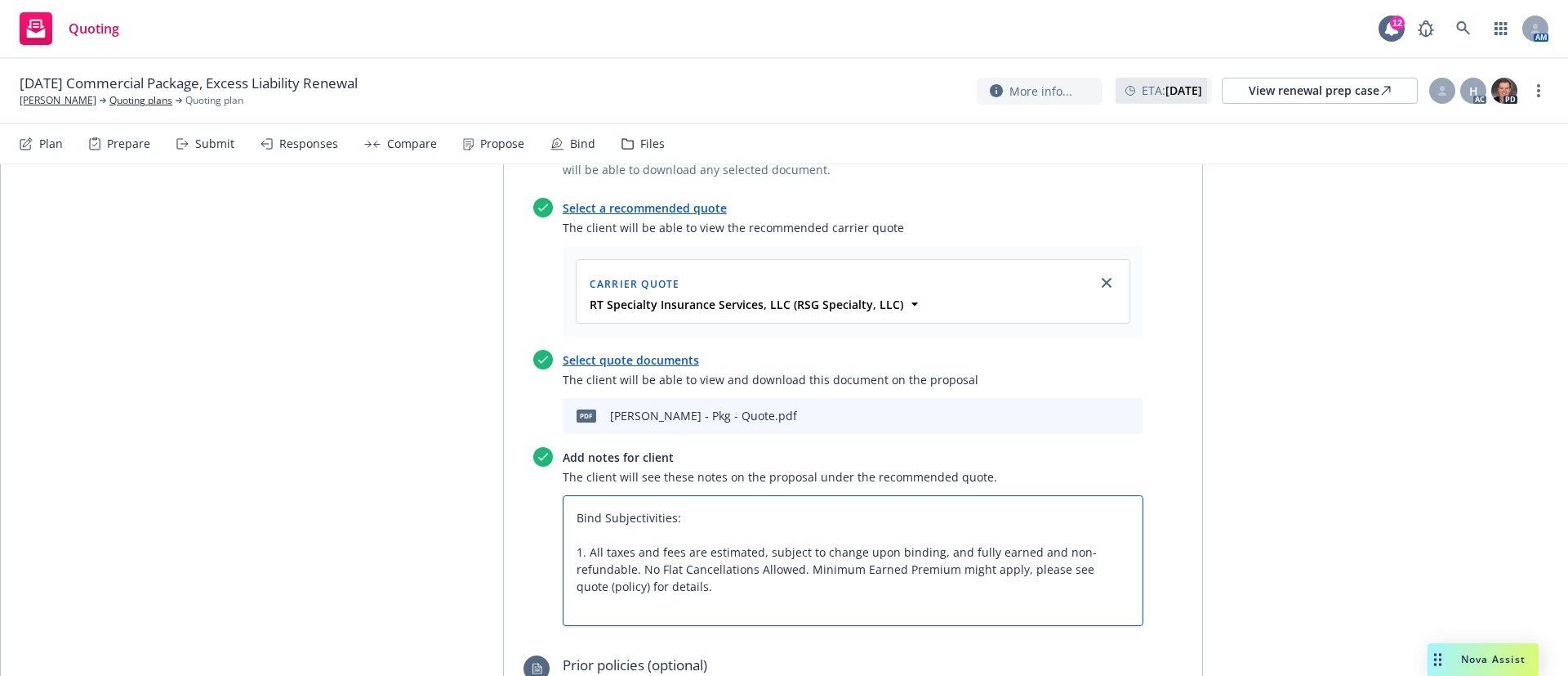
scroll to position [612, 0]
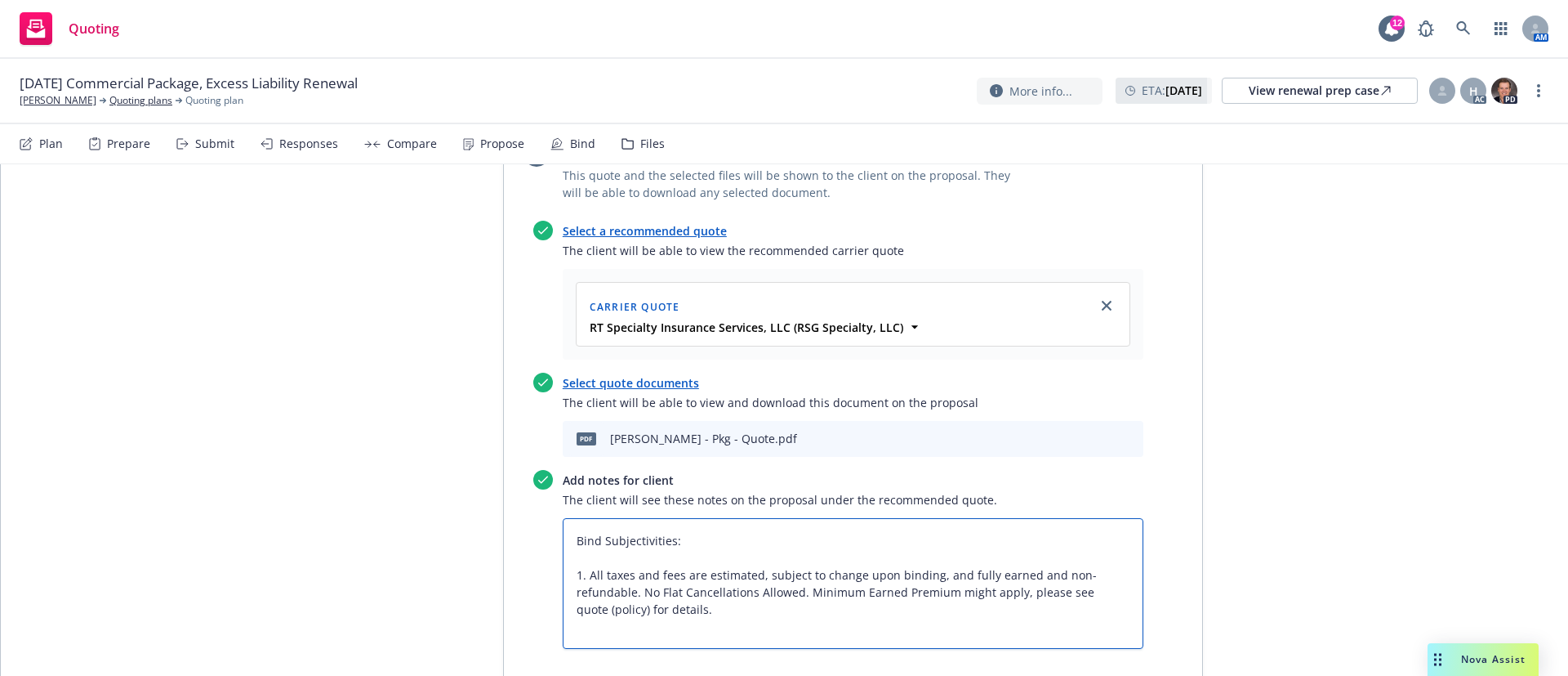
click at [698, 518] on textarea "Bind Subjectivities: 1. All taxes and fees are estimated, subject to change upo…" at bounding box center [852, 583] width 581 height 130
type textarea "x"
type textarea "Bind Subjectivities: 1. All taxes and fees are estimated, subject to change upo…"
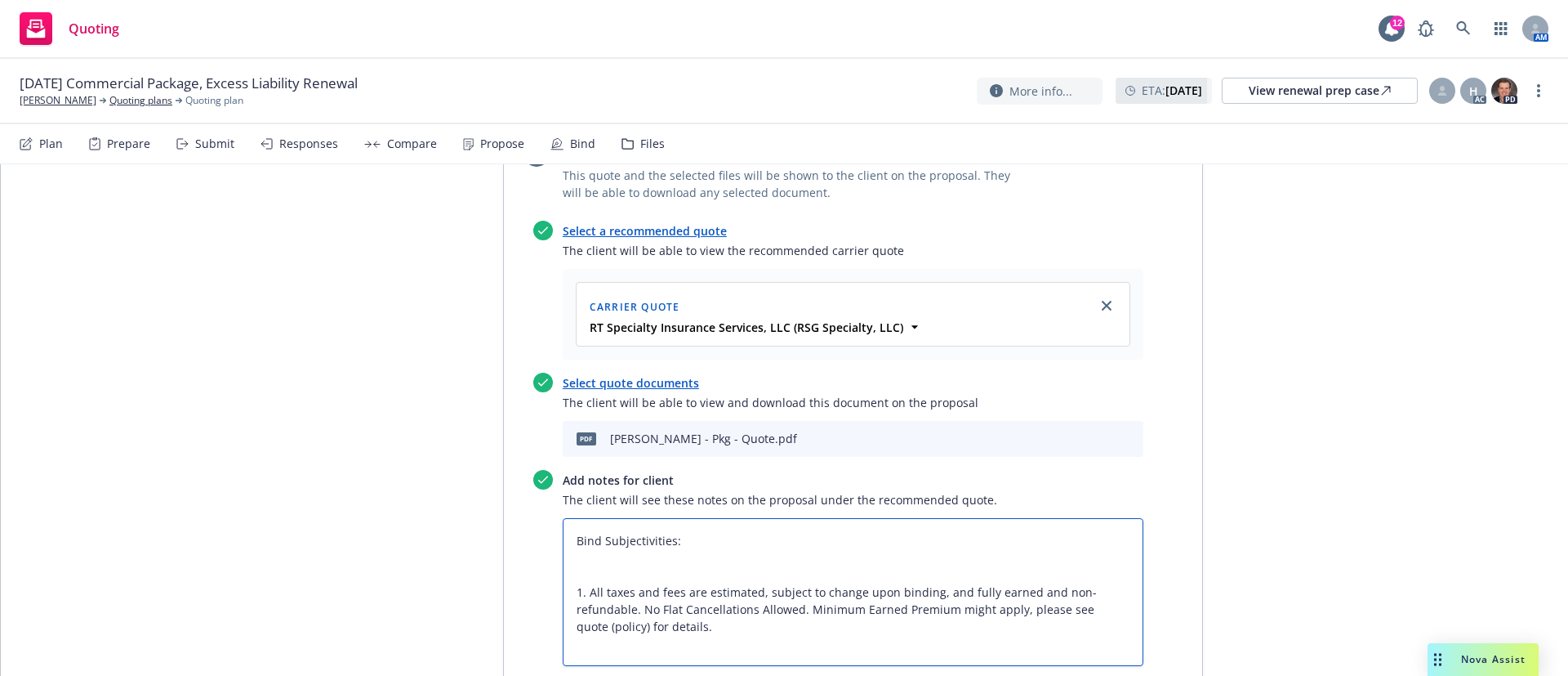
type textarea "x"
type textarea "Bind Subjectivities: 1. All taxes and fees are estimated, subject to change upo…"
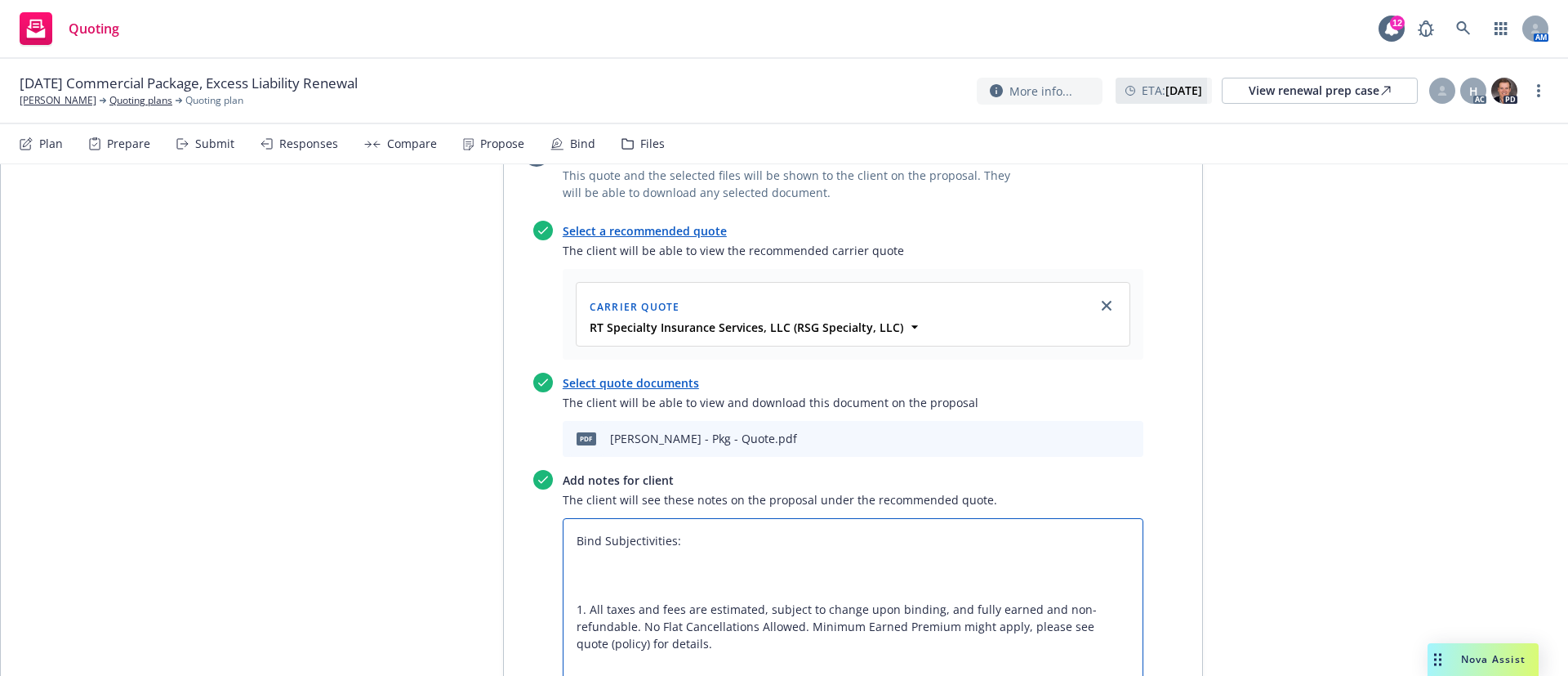
paste textarea "COI from all commercial tenant(s) showing 1MM/2MM GL giving AI status. Note cov…"
type textarea "x"
type textarea "Bind Subjectivities: COI from all commercial tenant(s) showing 1MM/2MM GL givin…"
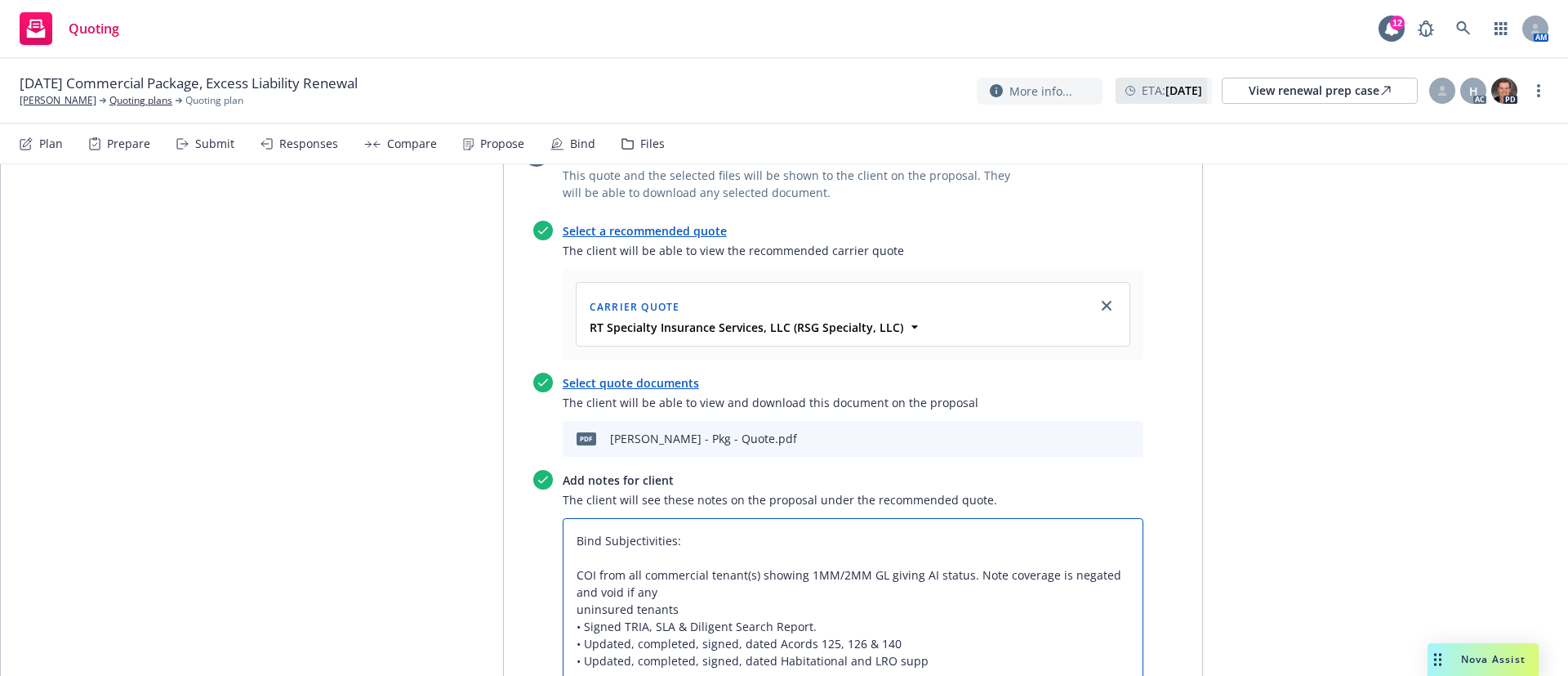
click at [578, 646] on textarea "Bind Subjectivities: COI from all commercial tenant(s) showing 1MM/2MM GL givin…" at bounding box center [852, 652] width 581 height 268
type textarea "x"
type textarea "Bind Subjectivities: COI from all commercial tenant(s) showing 1MM/2MM GL givin…"
type textarea "x"
type textarea "Bind Subjectivities: COI from all commercial tenant(s) showing 1MM/2MM GL givin…"
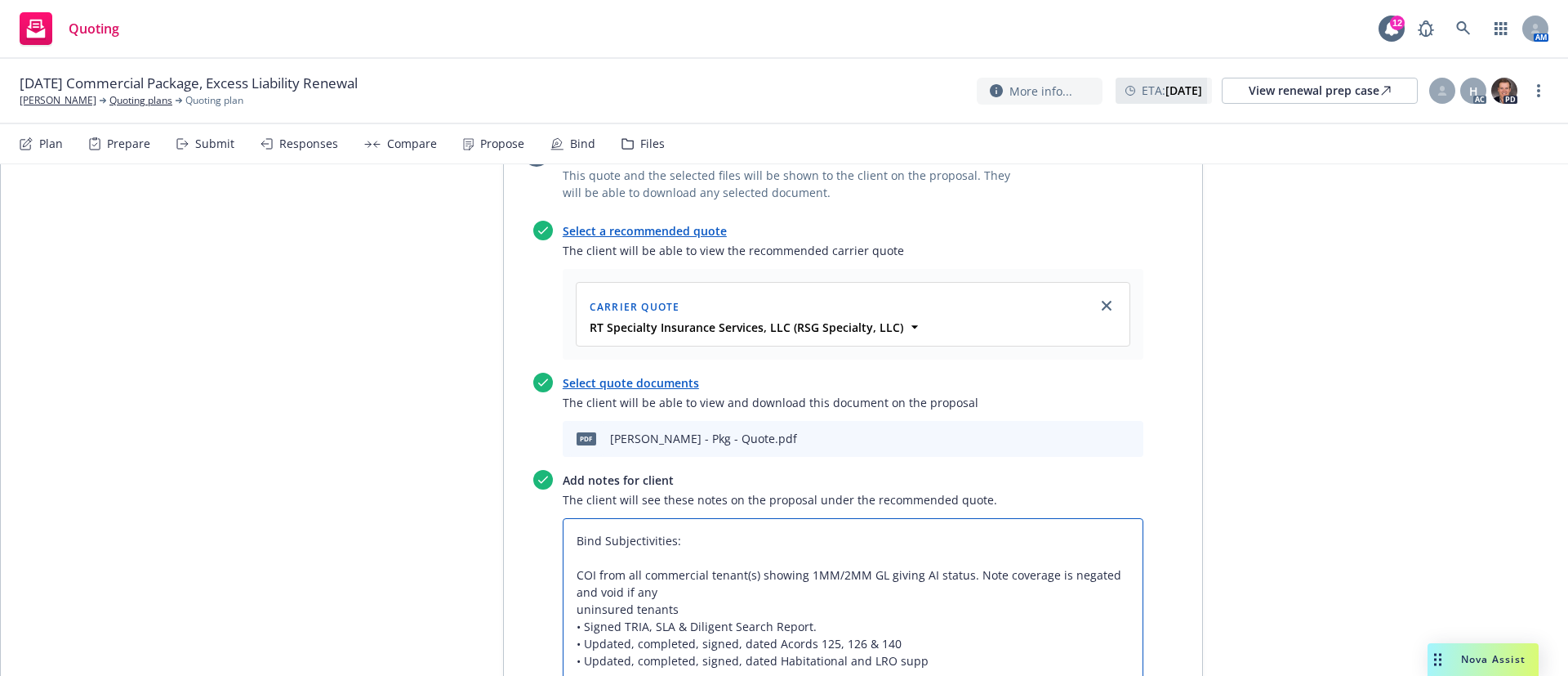
type textarea "x"
type textarea "Bind Subjectivities: COI from all commercial tenant(s) showing 1MM/2MM GL givin…"
click at [563, 518] on textarea "Bind Subjectivities: COI from all commercial tenant(s) showing 1MM/2MM GL givin…" at bounding box center [852, 652] width 581 height 268
type textarea "x"
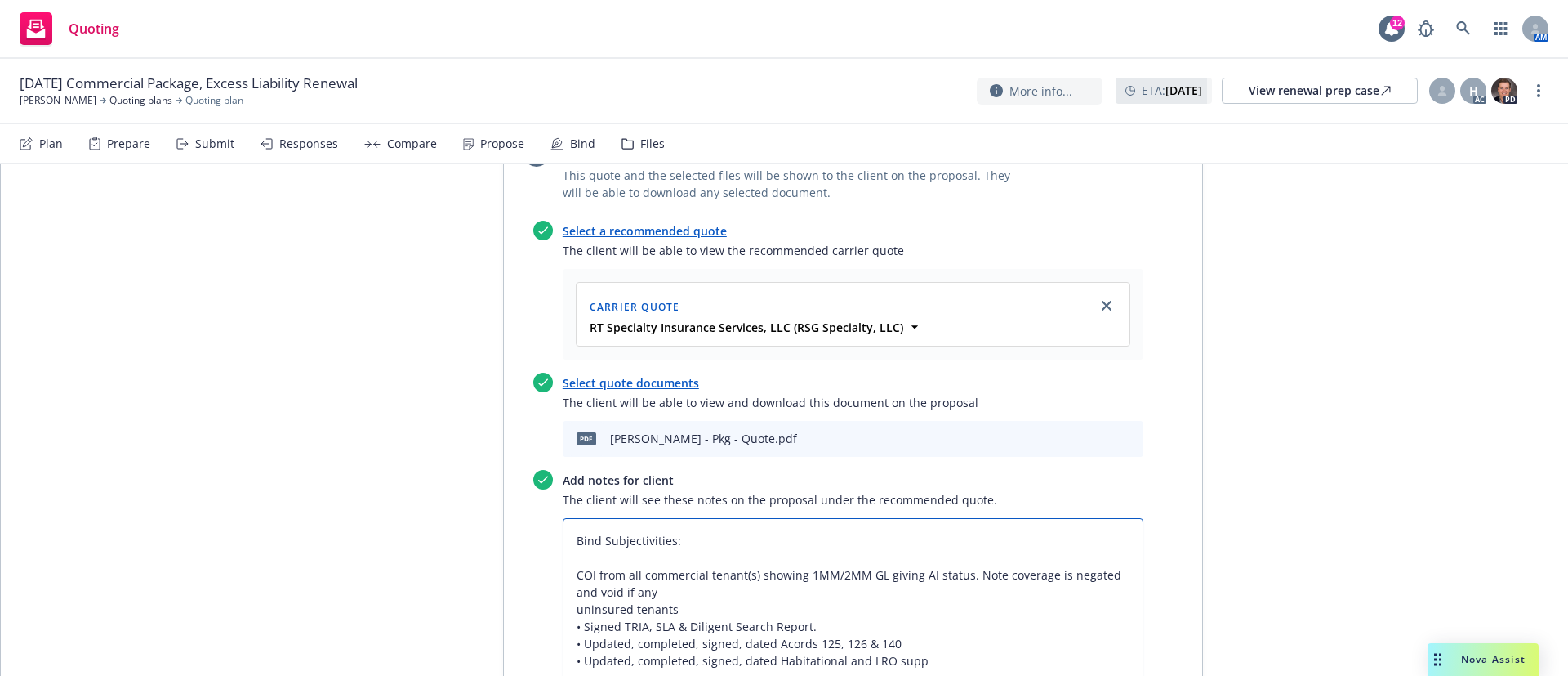
type textarea "Bind Subjectivities: 1COI from all commercial tenant(s) showing 1MM/2MM GL givi…"
type textarea "x"
type textarea "Bind Subjectivities: 1.COI from all commercial tenant(s) showing 1MM/2MM GL giv…"
type textarea "x"
type textarea "Bind Subjectivities: 1. COI from all commercial tenant(s) showing 1MM/2MM GL gi…"
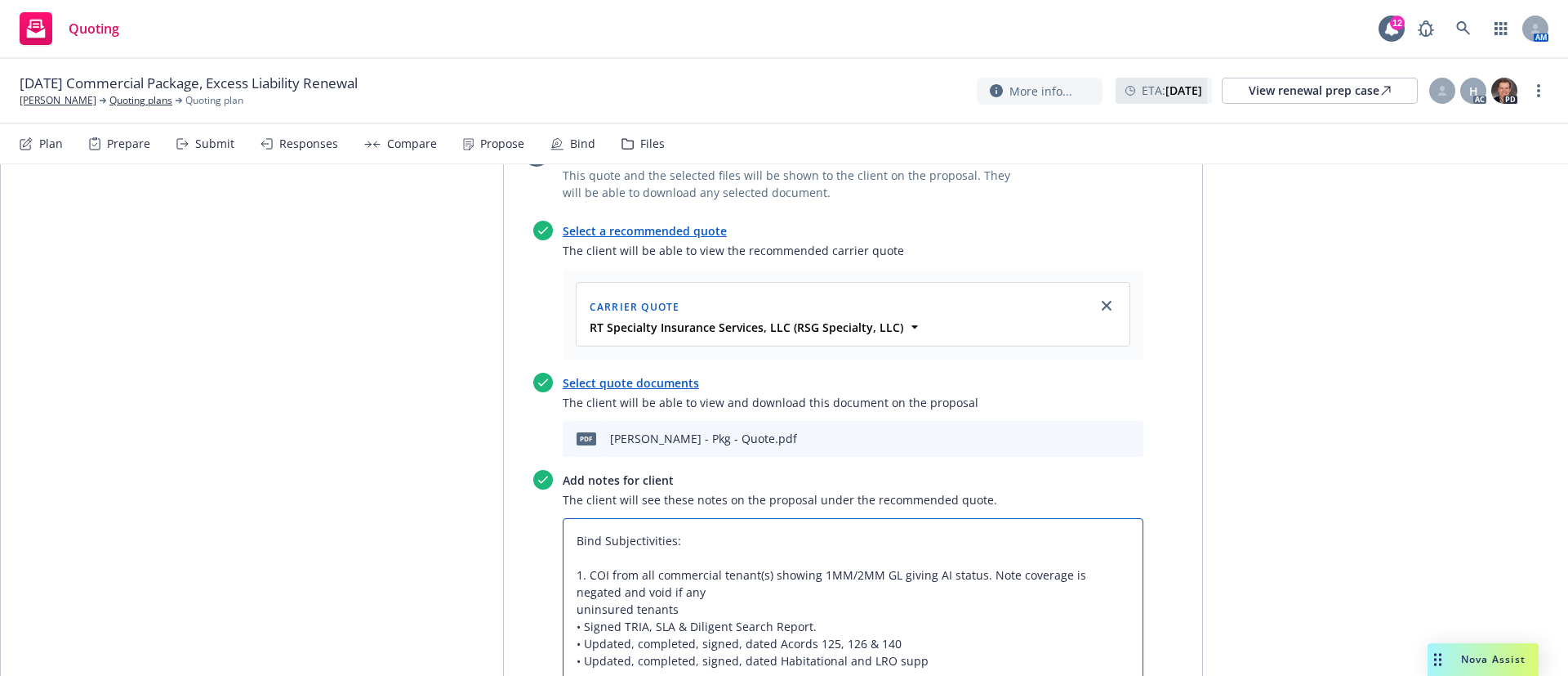
click at [563, 539] on textarea "Bind Subjectivities: 1. COI from all commercial tenant(s) showing 1MM/2MM GL gi…" at bounding box center [852, 652] width 581 height 268
type textarea "x"
type textarea "Bind Subjectivities: 1. COI from all commercial tenant(s) showing 1MM/2MM GL gi…"
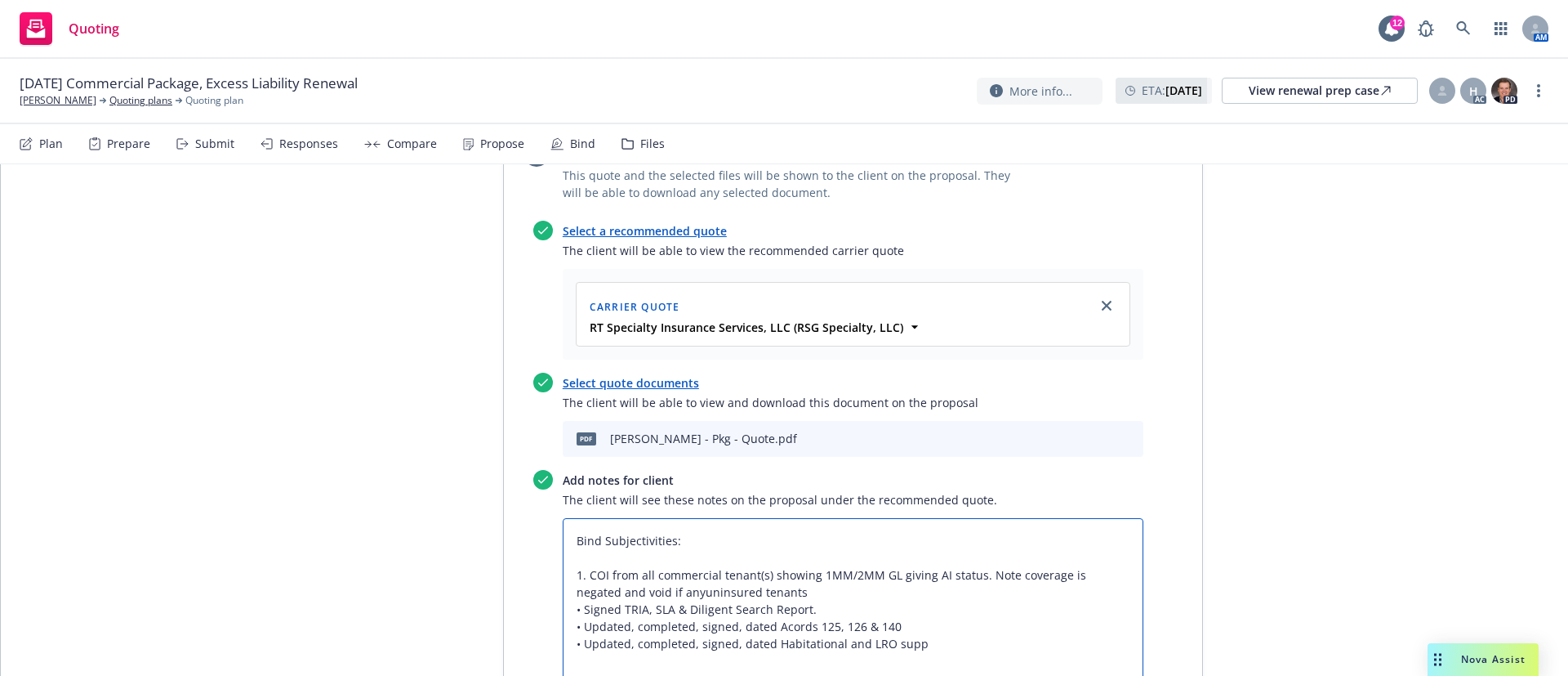
click at [569, 539] on textarea "Bind Subjectivities: 1. COI from all commercial tenant(s) showing 1MM/2MM GL gi…" at bounding box center [852, 644] width 581 height 251
type textarea "x"
type textarea "Bind Subjectivities: 1. COI from all commercial tenant(s) showing 1MM/2MM GL gi…"
type textarea "x"
type textarea "Bind Subjectivities: 1. COI from all commercial tenant(s) showing 1MM/2MM GL gi…"
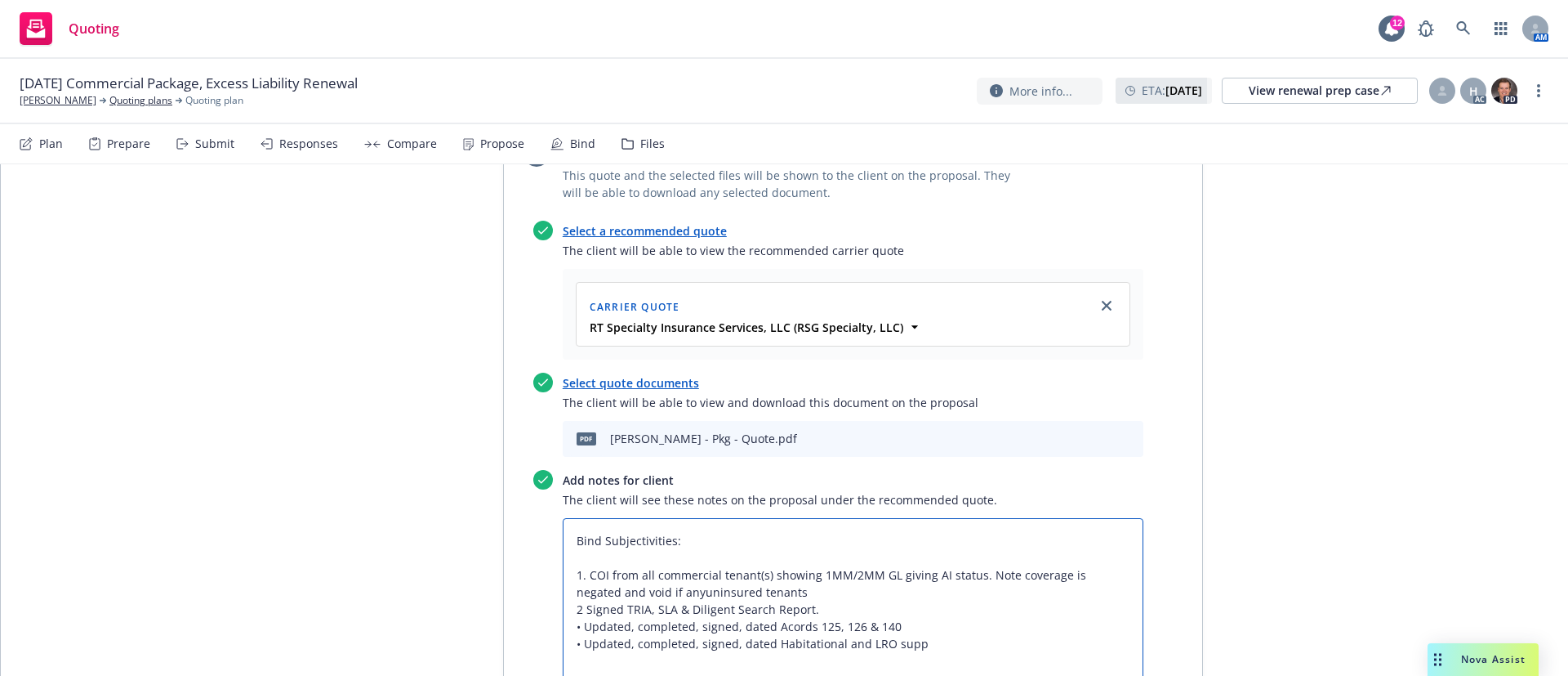
type textarea "x"
type textarea "Bind Subjectivities: 1. COI from all commercial tenant(s) showing 1MM/2MM GL gi…"
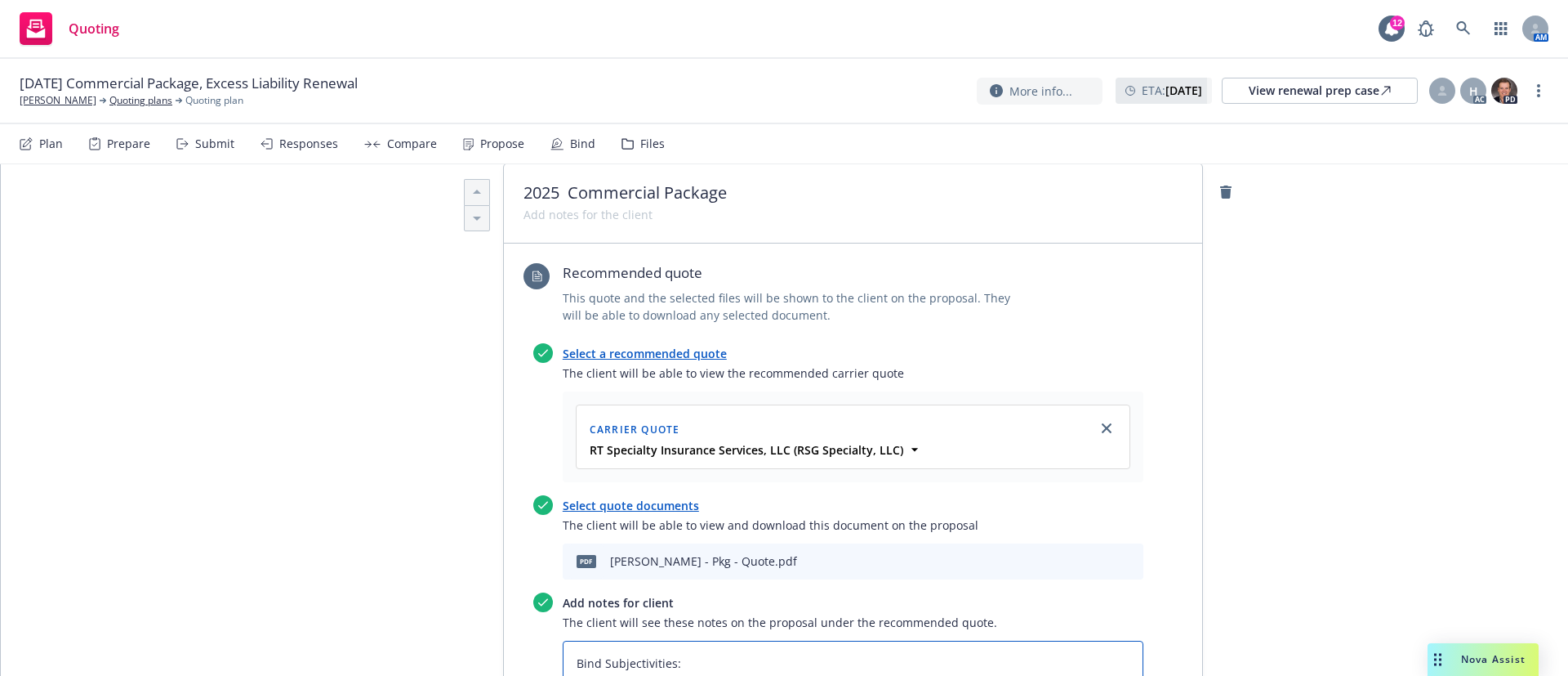
scroll to position [735, 0]
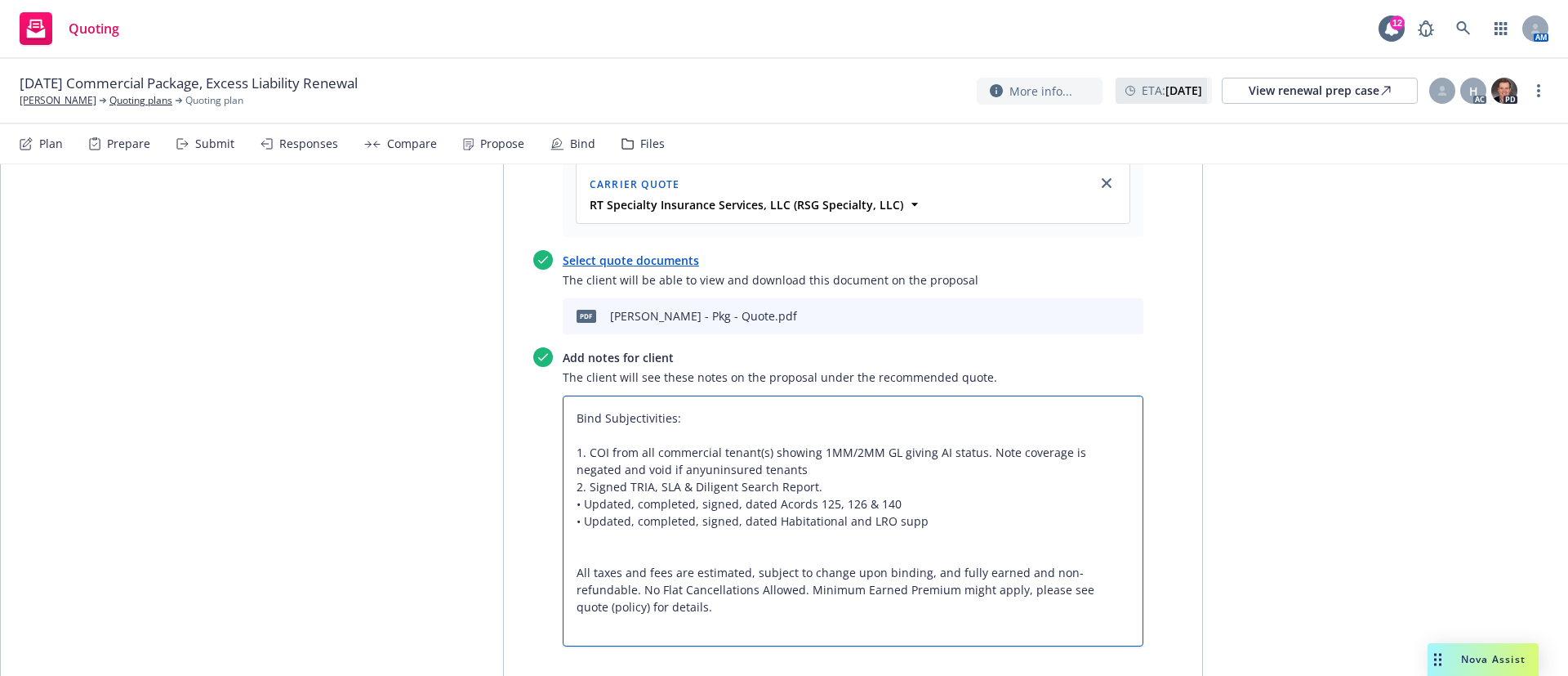
click at [571, 438] on textarea "Bind Subjectivities: 1. COI from all commercial tenant(s) showing 1MM/2MM GL gi…" at bounding box center [852, 521] width 581 height 251
type textarea "x"
type textarea "Bind Subjectivities: 1. COI from all commercial tenant(s) showing 1MM/2MM GL gi…"
type textarea "x"
type textarea "Bind Subjectivities: 1. COI from all commercial tenant(s) showing 1MM/2MM GL gi…"
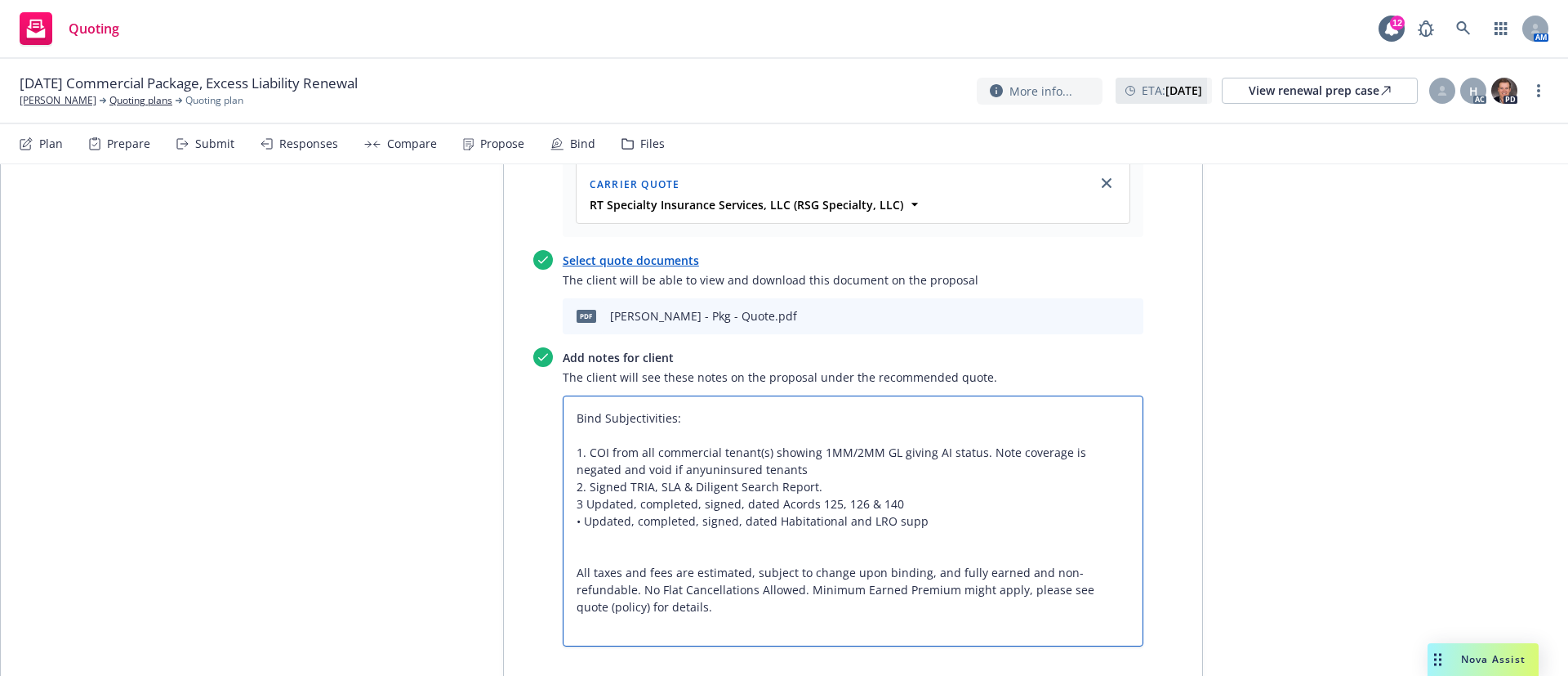
type textarea "x"
type textarea "Bind Subjectivities: 1. COI from all commercial tenant(s) showing 1MM/2MM GL gi…"
click at [571, 453] on textarea "Bind Subjectivities: 1. COI from all commercial tenant(s) showing 1MM/2MM GL gi…" at bounding box center [852, 521] width 581 height 251
type textarea "x"
type textarea "Bind Subjectivities: 1. COI from all commercial tenant(s) showing 1MM/2MM GL gi…"
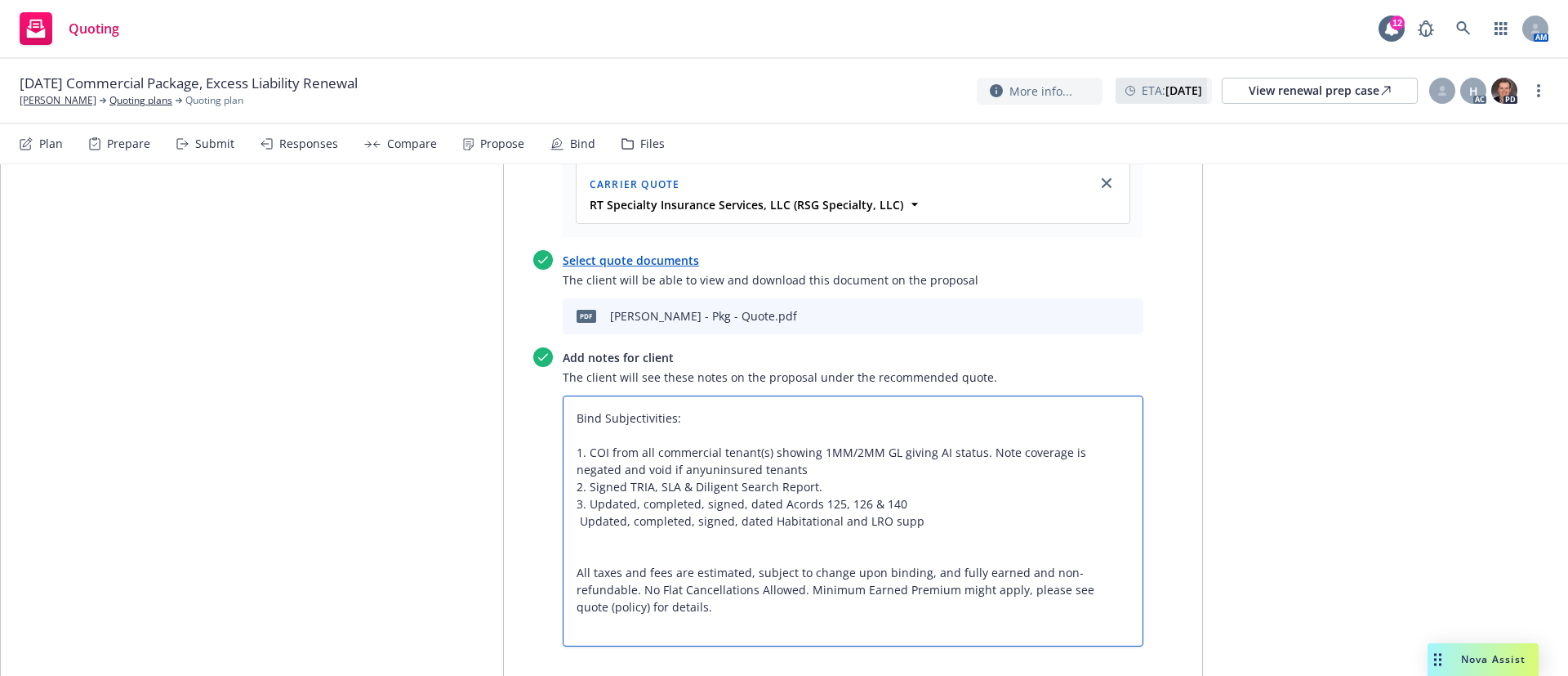
type textarea "x"
type textarea "Bind Subjectivities: 1. COI from all commercial tenant(s) showing 1MM/2MM GL gi…"
type textarea "x"
type textarea "Bind Subjectivities: 1. COI from all commercial tenant(s) showing 1MM/2MM GL gi…"
click at [645, 396] on textarea "Bind Subjectivities: 1. COI from all commercial tenant(s) showing 1MM/2MM GL gi…" at bounding box center [852, 521] width 581 height 251
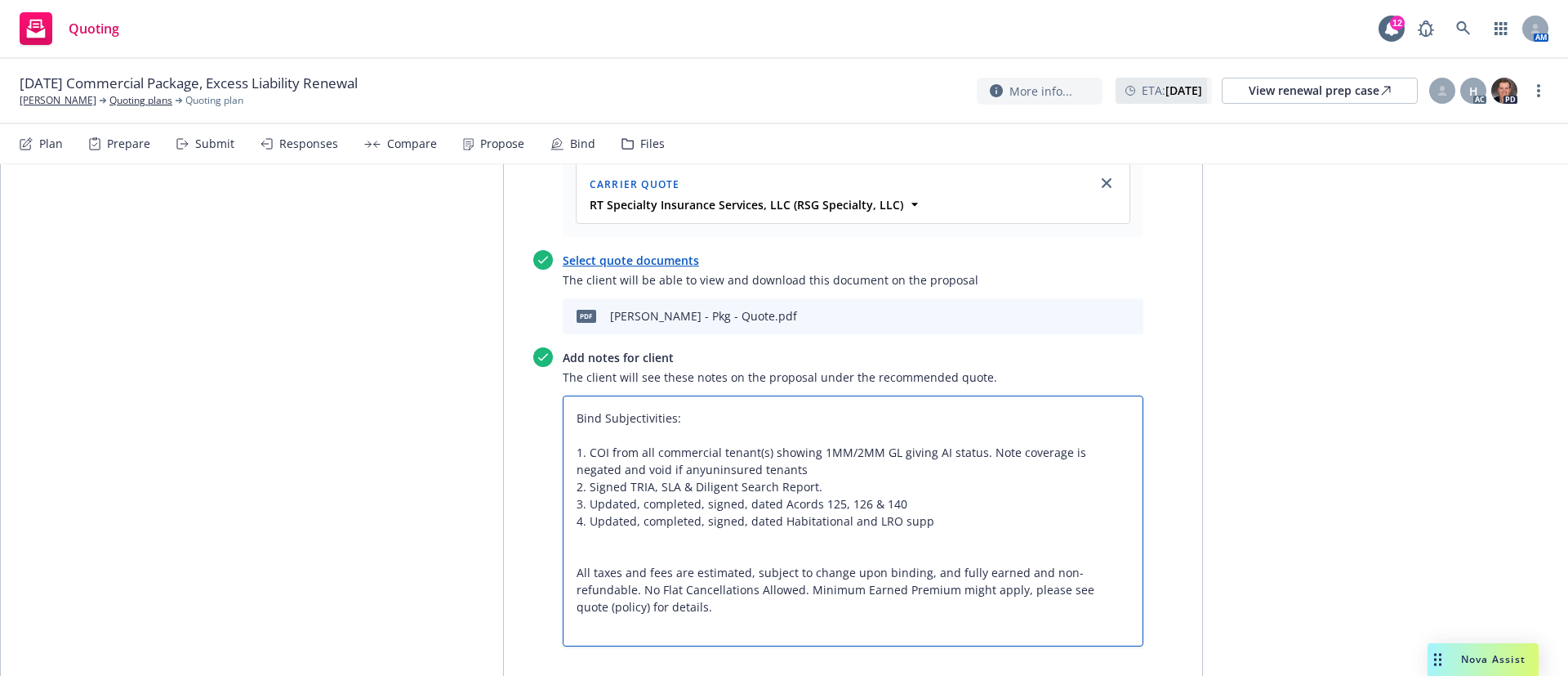
type textarea "x"
drag, startPoint x: 747, startPoint y: 478, endPoint x: 749, endPoint y: 490, distance: 12.2
click at [750, 478] on textarea "Bind Subjectivities: 1. COI from all commercial tenant(s) showing 1MM/2MM GL gi…" at bounding box center [852, 521] width 581 height 251
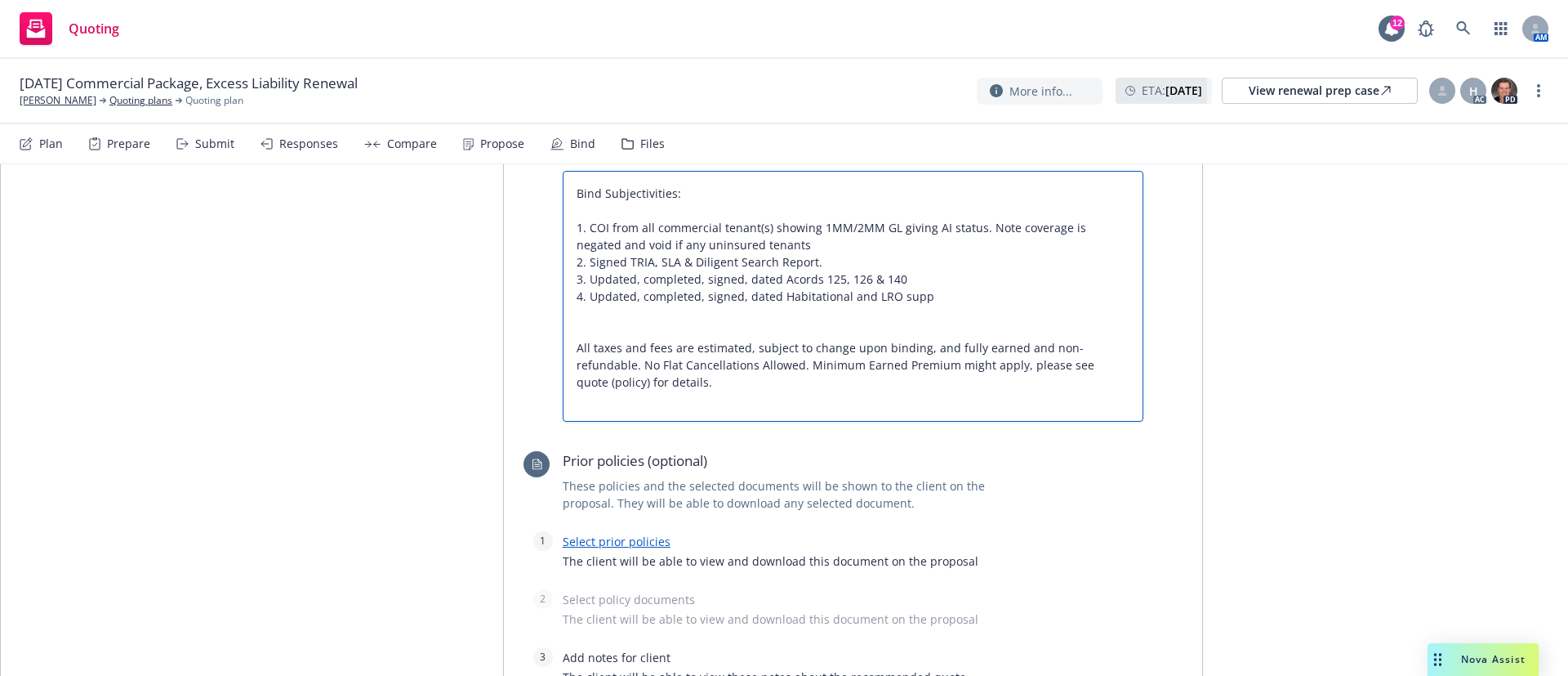
scroll to position [1103, 0]
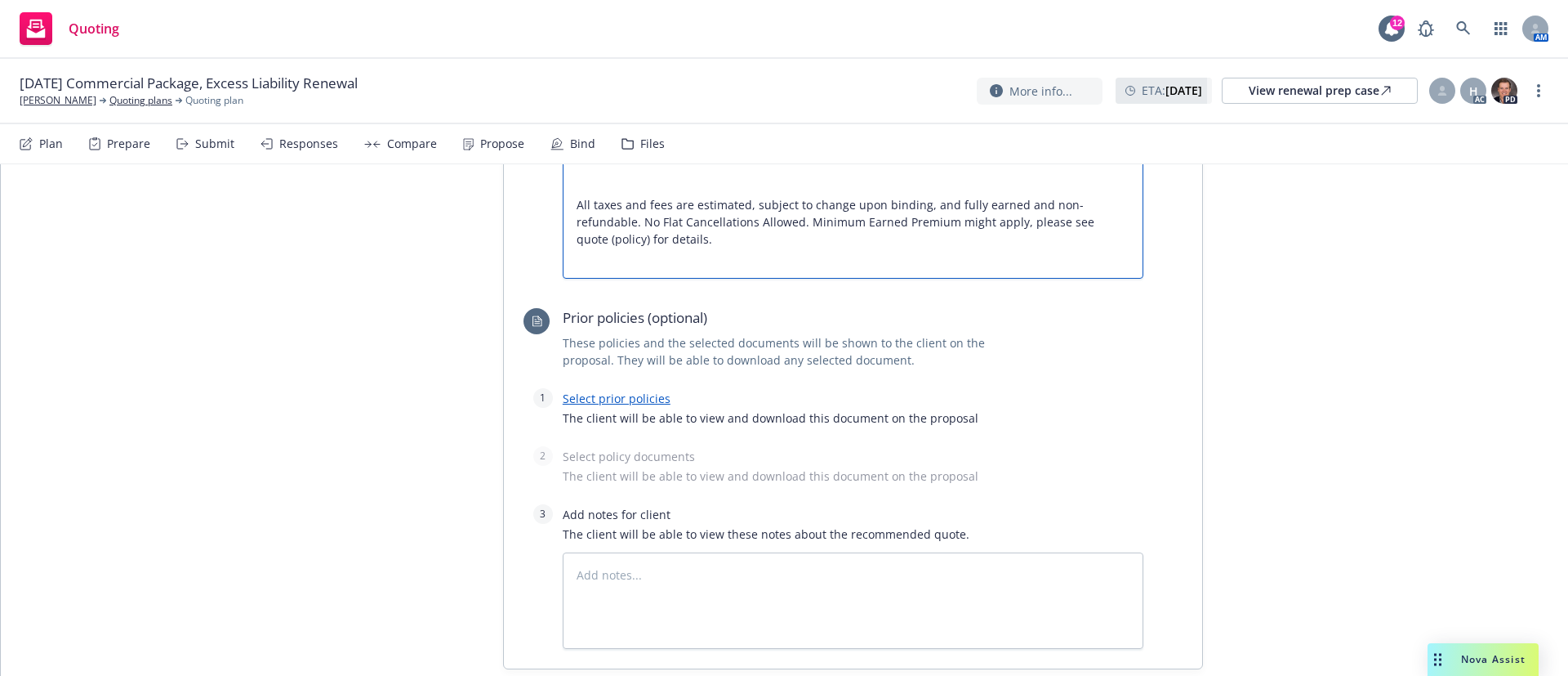
type textarea "Bind Subjectivities: 1. COI from all commercial tenant(s) showing 1MM/2MM GL gi…"
click at [629, 368] on div at bounding box center [833, 377] width 620 height 20
click at [634, 391] on link "Select prior policies" at bounding box center [616, 398] width 107 height 15
type textarea "x"
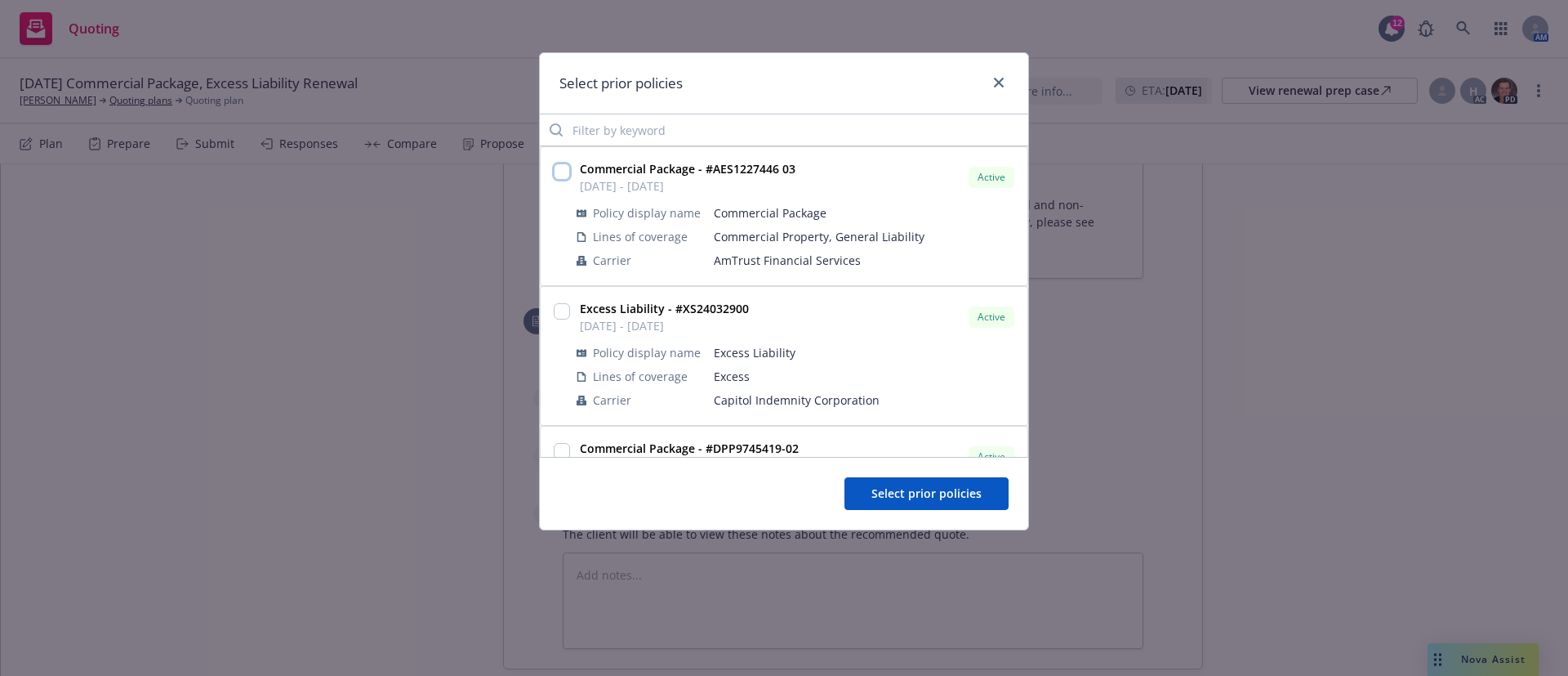
click at [565, 165] on input "checkbox" at bounding box center [561, 171] width 16 height 16
checkbox input "true"
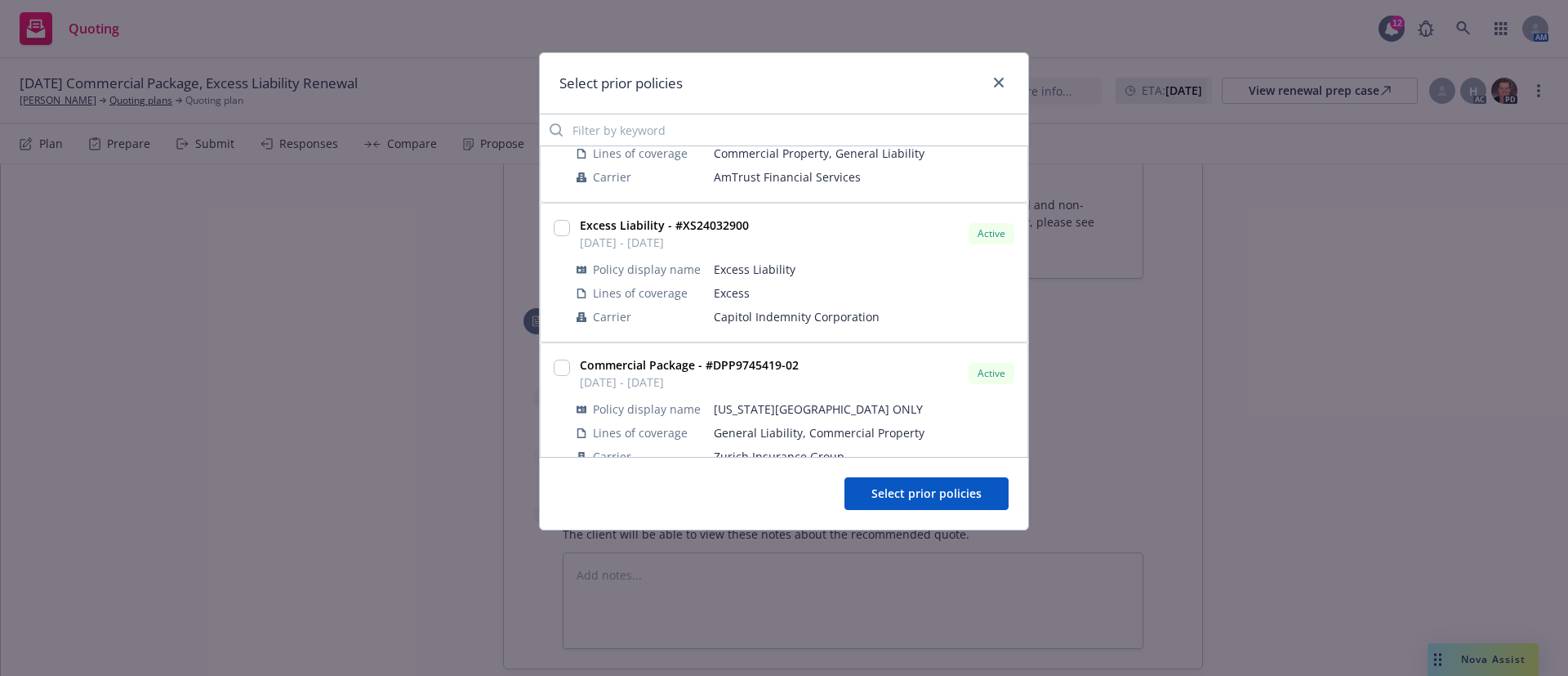
scroll to position [122, 0]
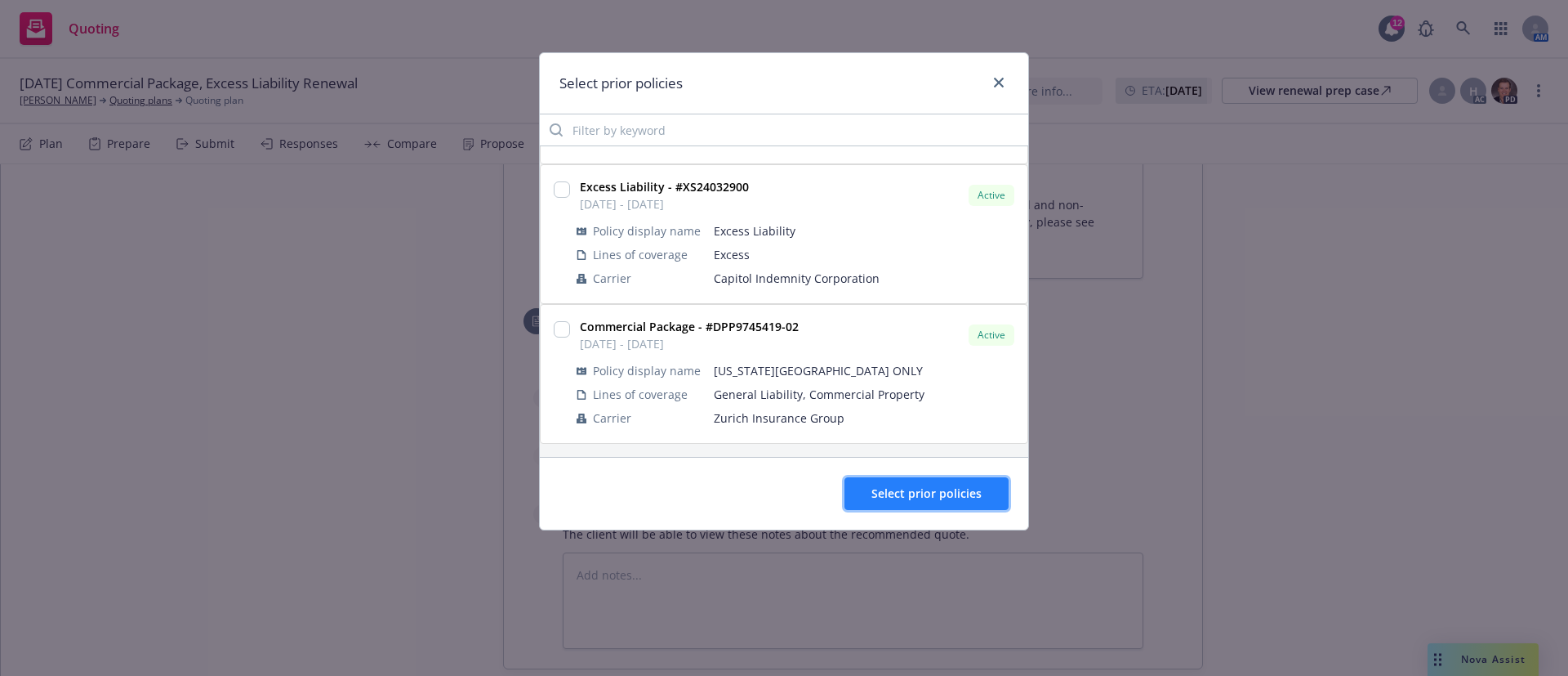
click at [917, 490] on span "Select prior policies" at bounding box center [927, 493] width 110 height 15
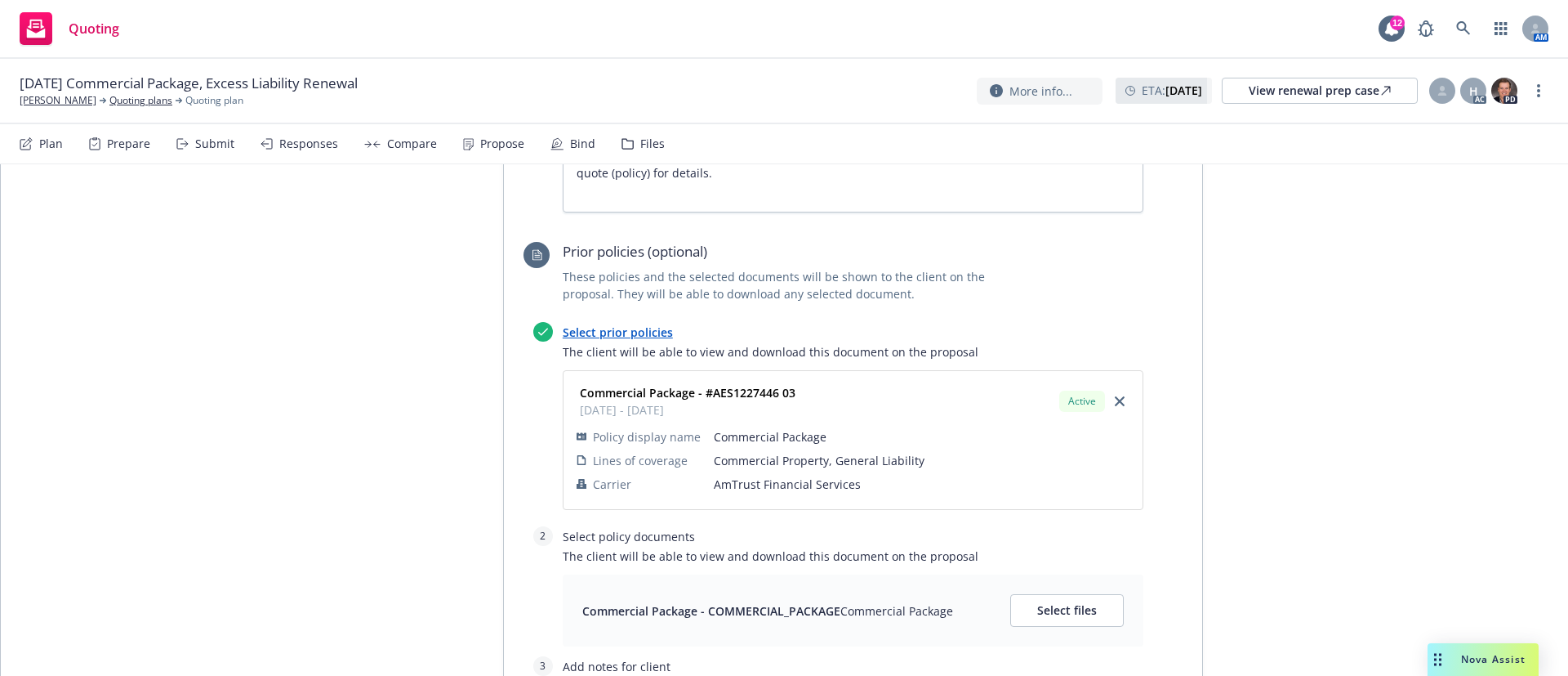
scroll to position [1348, 0]
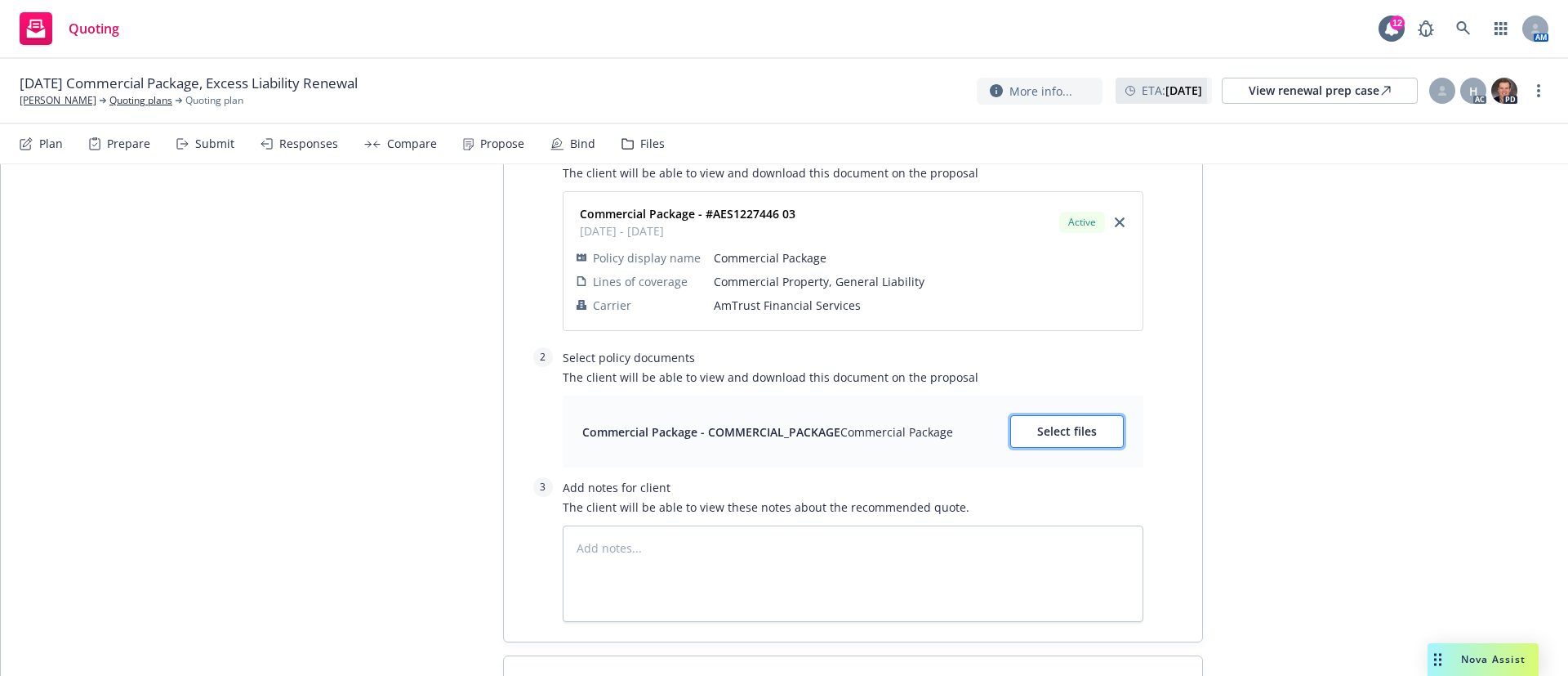
click at [1076, 423] on span "Select files" at bounding box center [1066, 431] width 60 height 15
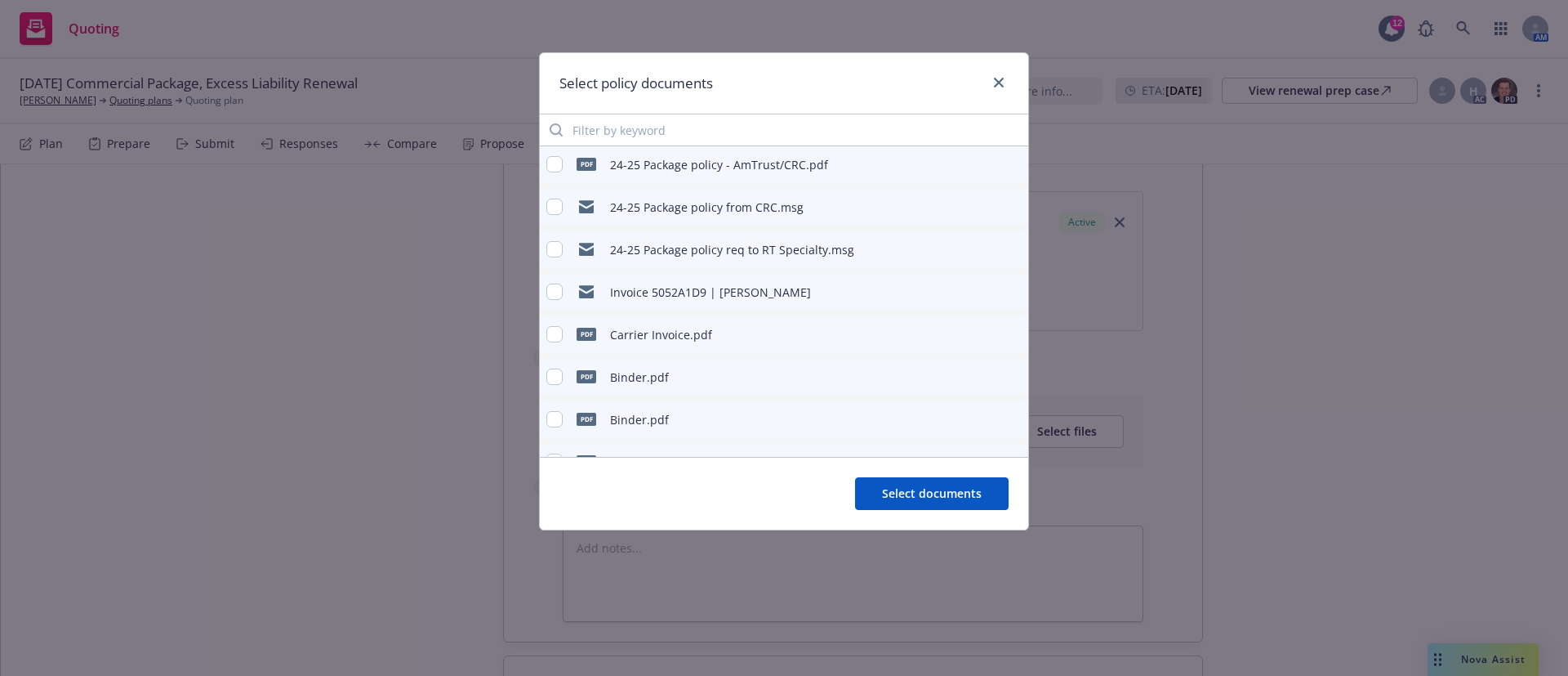
type textarea "x"
click at [550, 166] on input "checkbox" at bounding box center [554, 164] width 16 height 16
checkbox input "true"
click at [966, 490] on span "Select documents" at bounding box center [931, 493] width 100 height 15
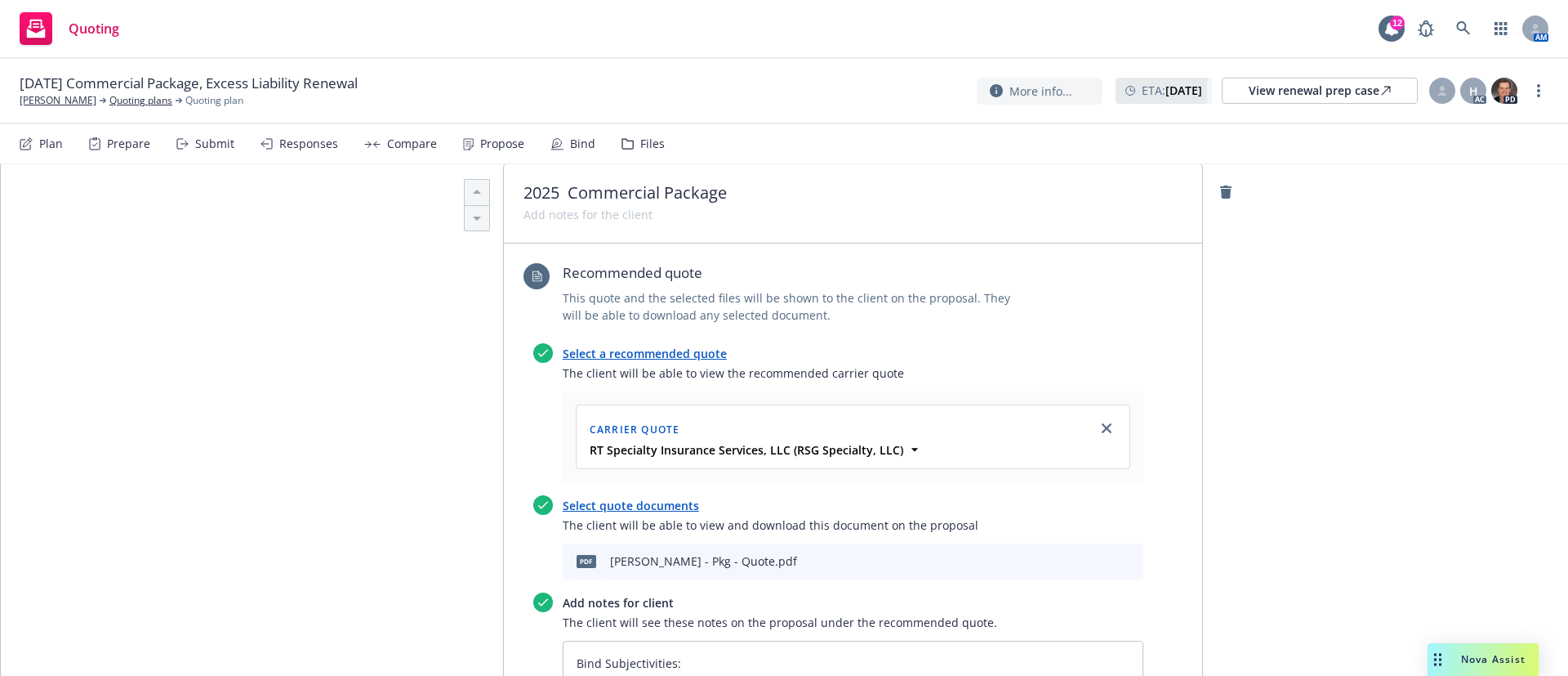
scroll to position [0, 0]
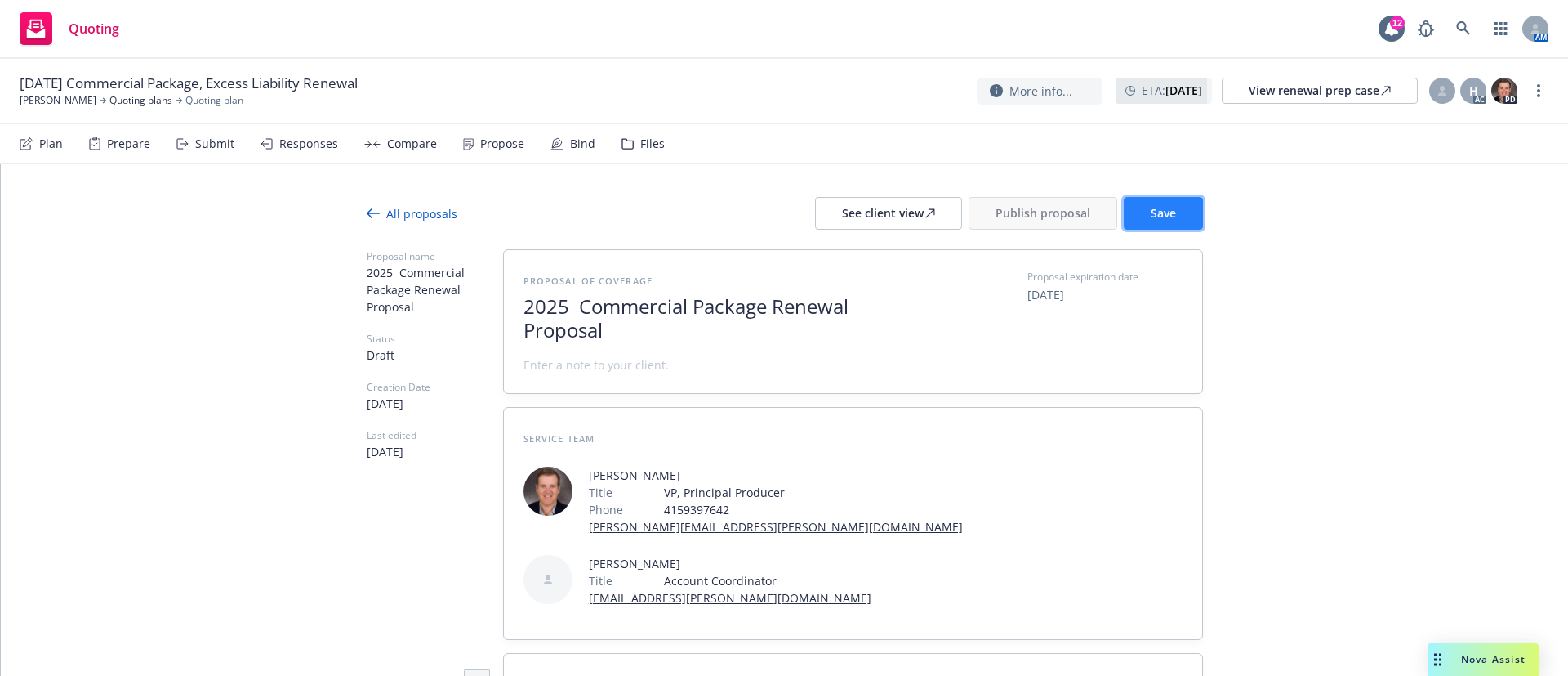
click at [1132, 223] on button "Save" at bounding box center [1162, 213] width 79 height 32
click at [863, 217] on div "See client view" at bounding box center [889, 213] width 93 height 31
type textarea "x"
click at [1441, 94] on icon at bounding box center [1442, 93] width 9 height 3
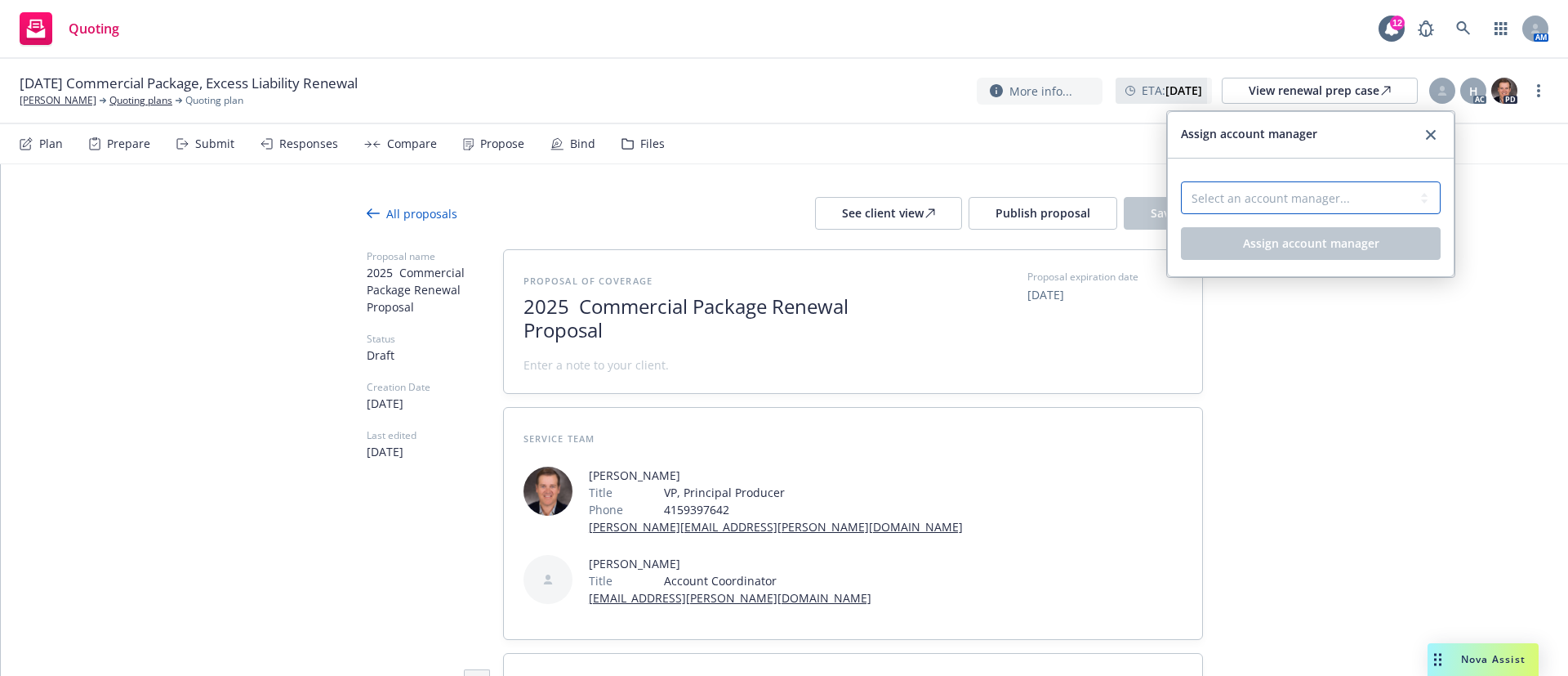
click at [1417, 197] on select "Select an account manager... Shelly Flores" at bounding box center [1310, 198] width 259 height 32
select select "a52e3f2c-ac61-4146-8260-2c17acac4edc"
click at [1180, 182] on select "Select an account manager... Shelly Flores" at bounding box center [1310, 198] width 259 height 32
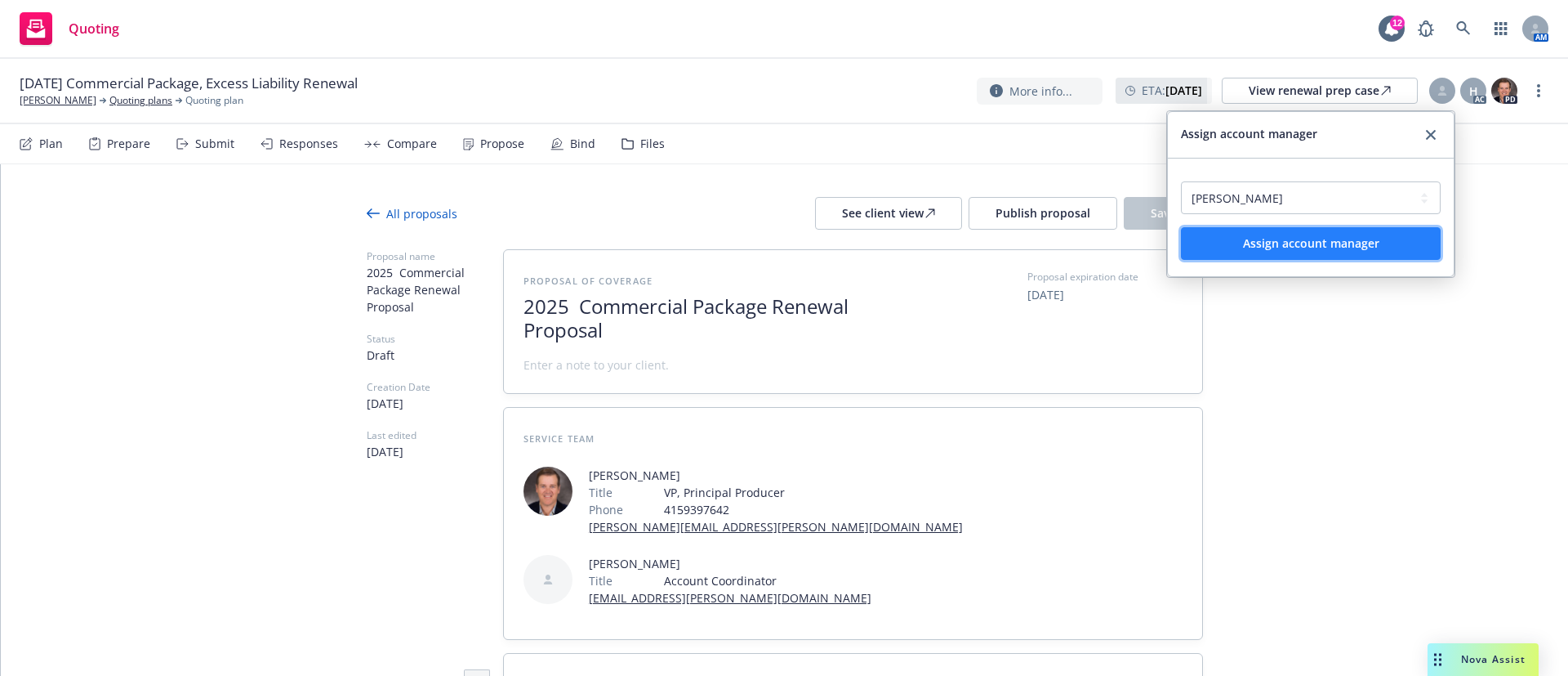
click at [1383, 233] on button "Assign account manager" at bounding box center [1310, 243] width 259 height 32
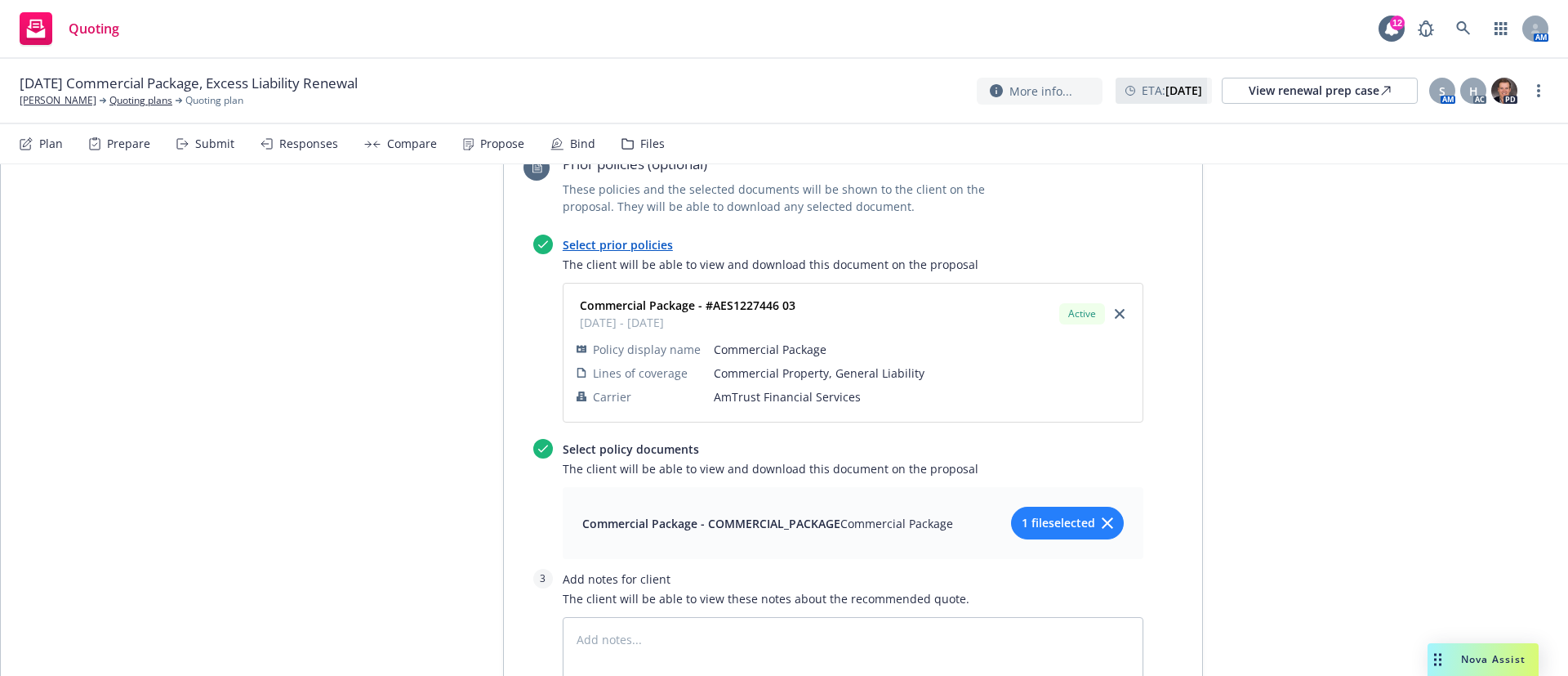
scroll to position [1348, 0]
click at [1056, 503] on button "1 file selected" at bounding box center [1067, 519] width 113 height 32
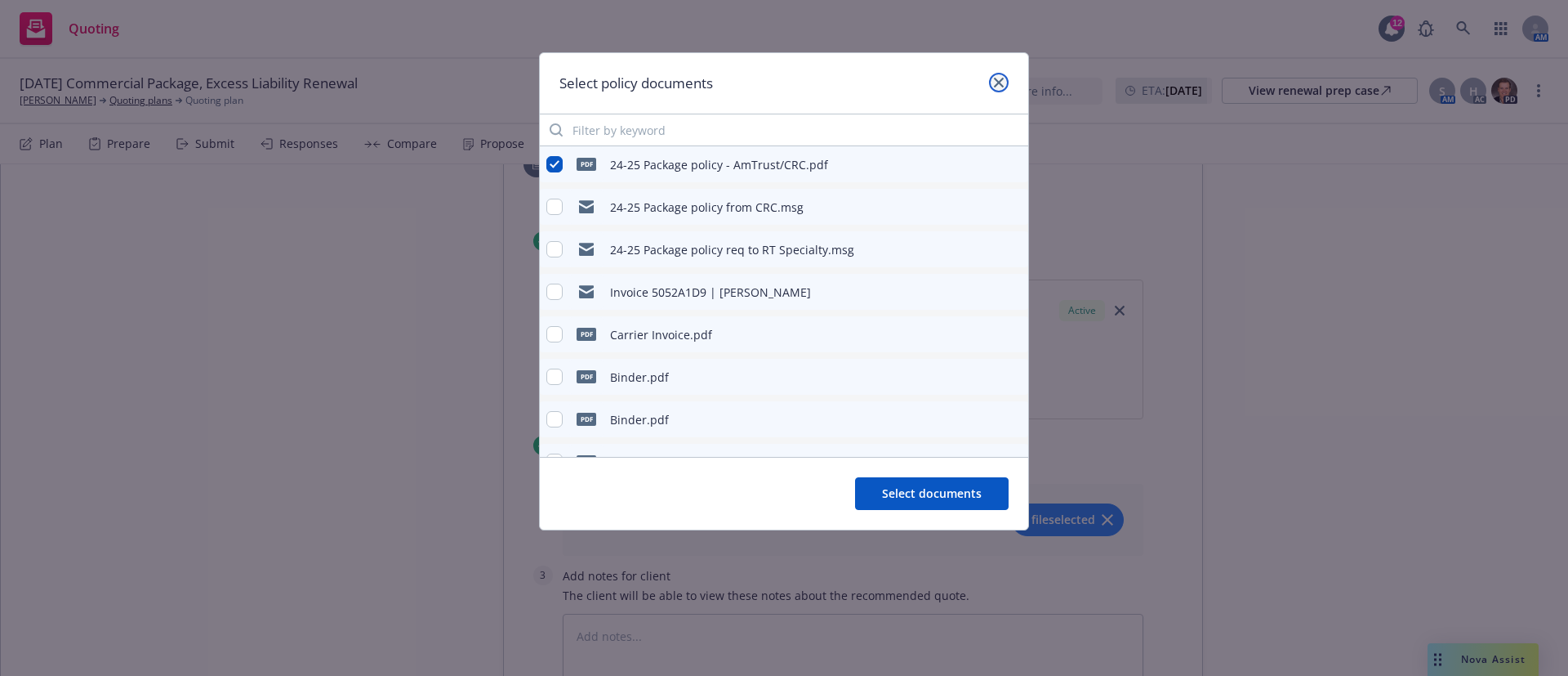
click at [997, 82] on icon "close" at bounding box center [999, 83] width 10 height 10
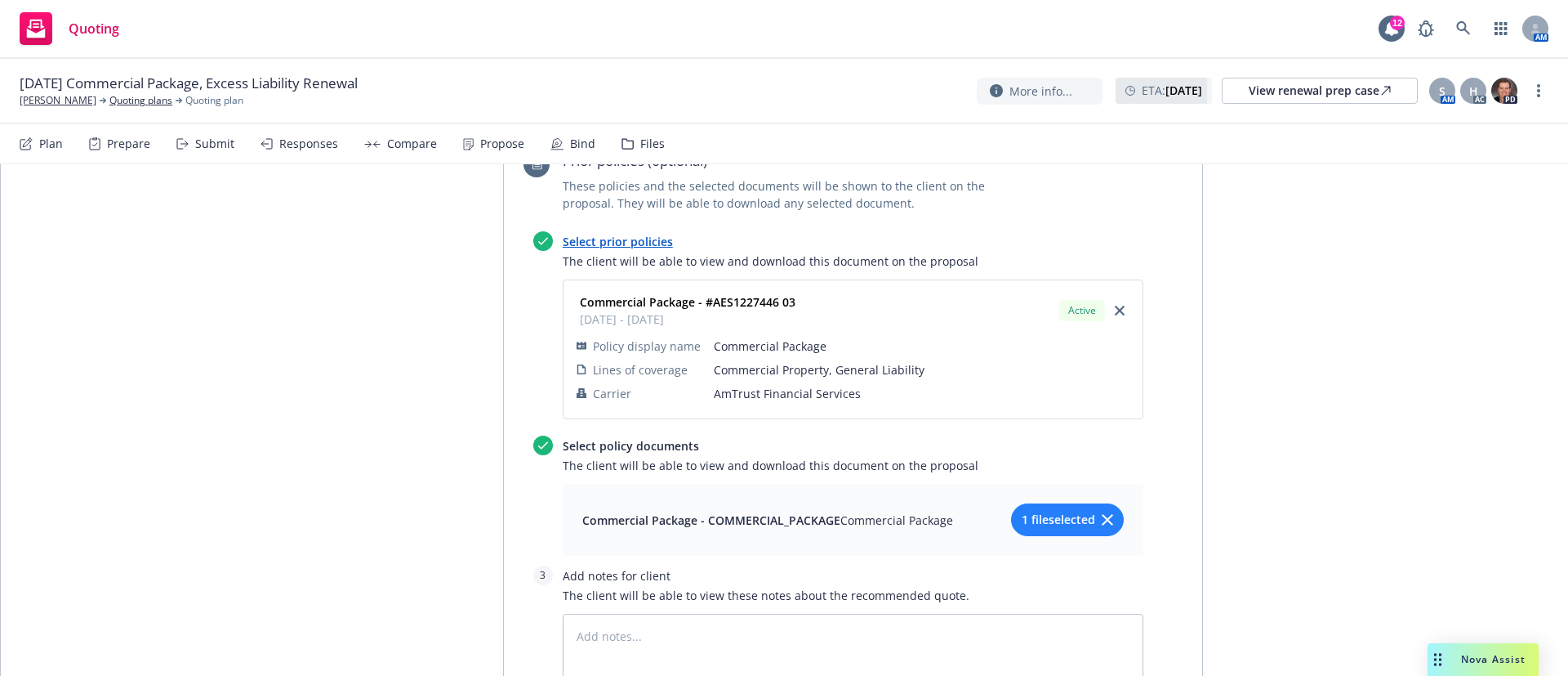
click at [1095, 503] on button "1 file selected" at bounding box center [1067, 519] width 113 height 32
type textarea "x"
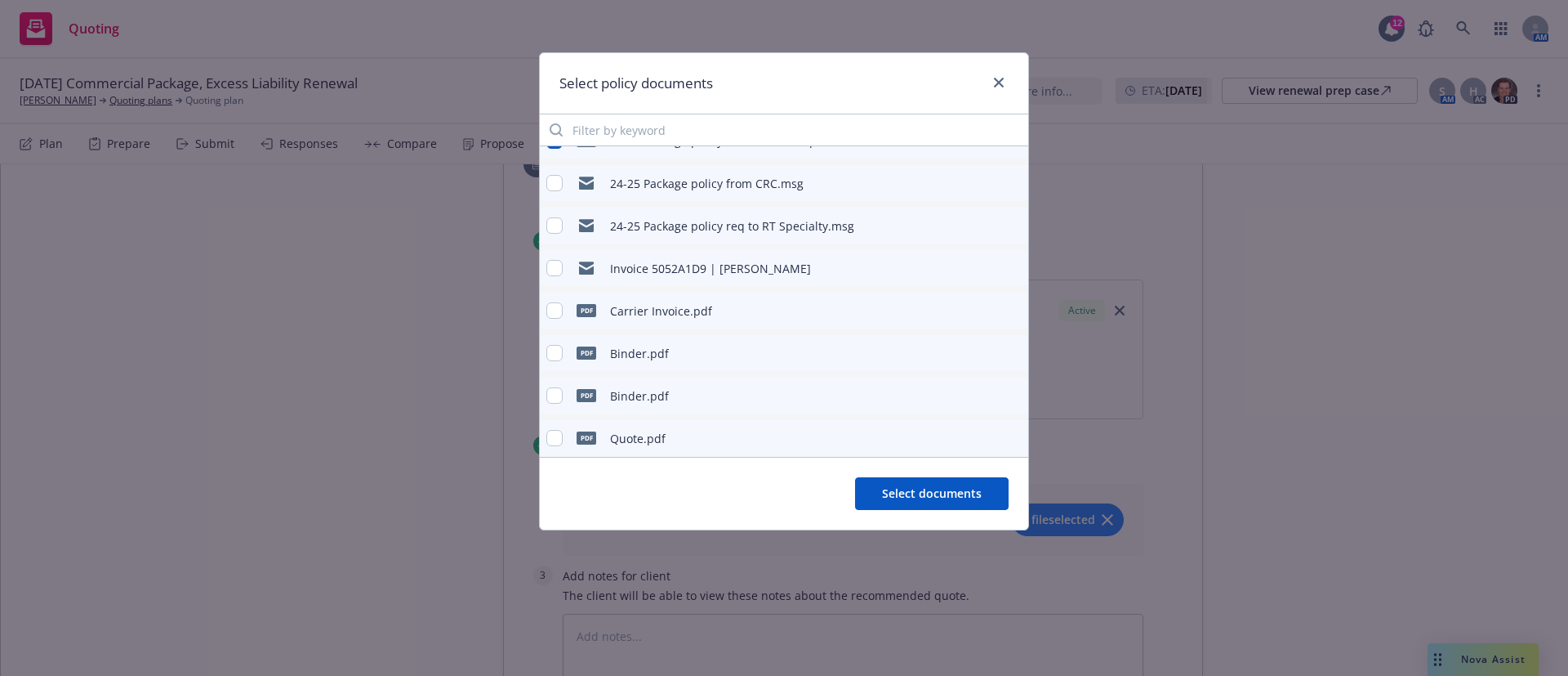
scroll to position [36, 0]
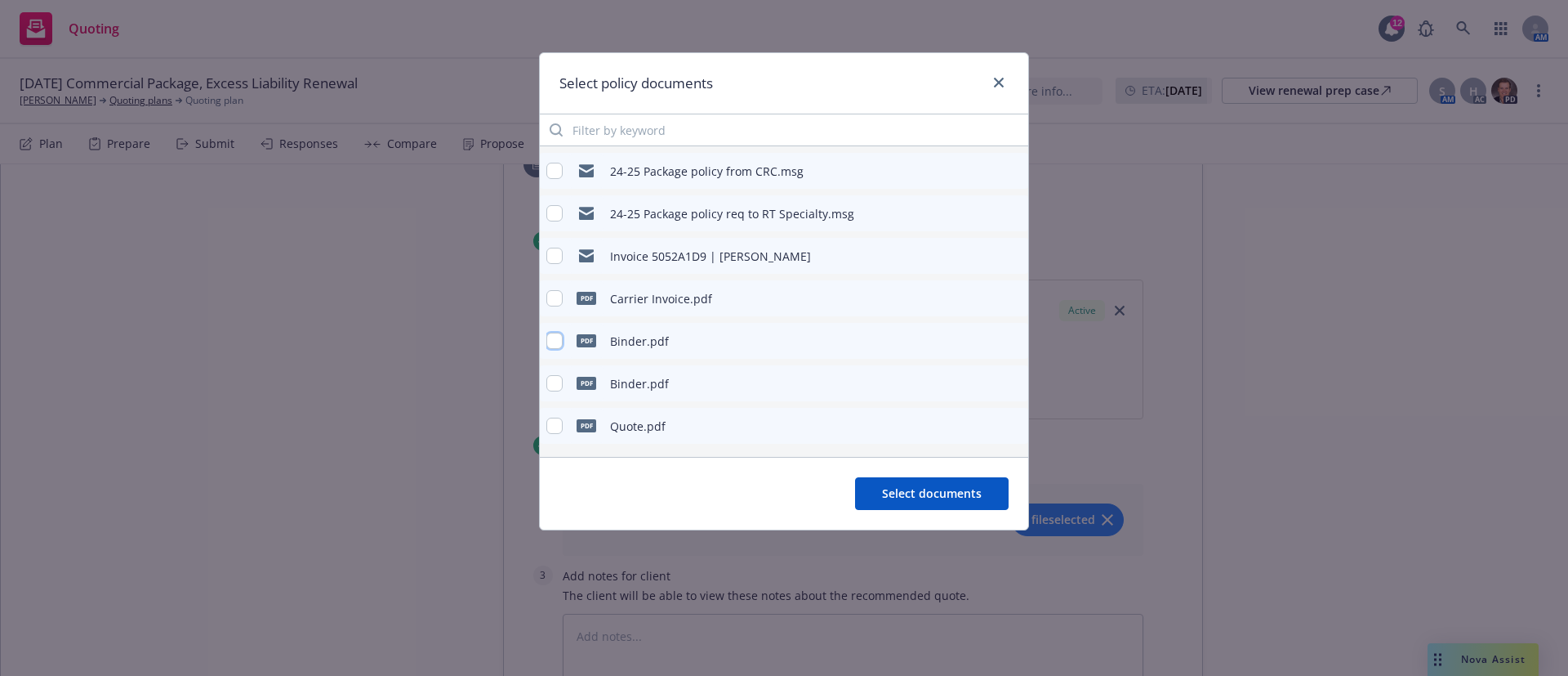
click at [553, 341] on input "checkbox" at bounding box center [554, 340] width 16 height 16
checkbox input "true"
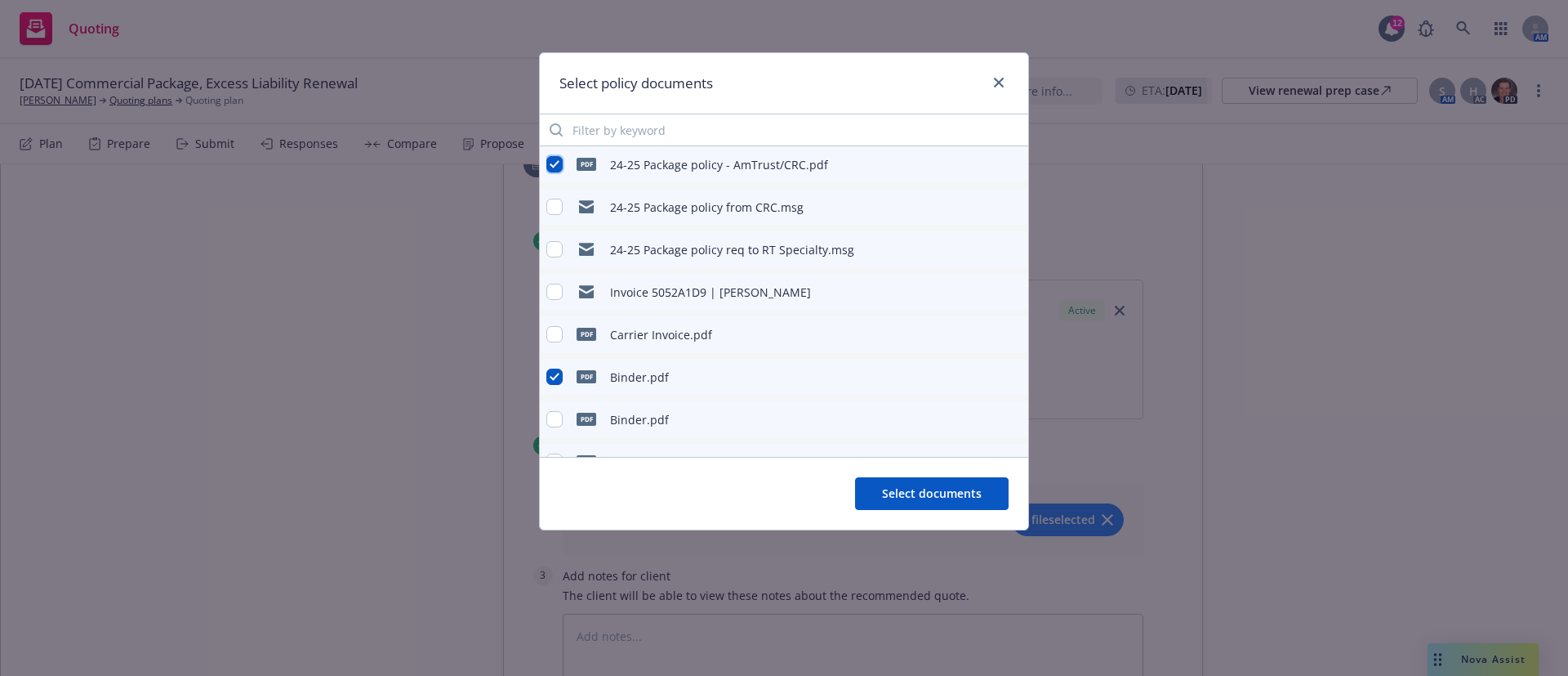
click at [559, 159] on input "checkbox" at bounding box center [554, 164] width 16 height 16
checkbox input "false"
click at [532, 370] on div "Select policy documents pdf 24-25 Package policy - AmTrust/CRC.pdf 24-25 Packag…" at bounding box center [784, 338] width 1568 height 676
click at [546, 371] on input "checkbox" at bounding box center [554, 376] width 16 height 16
checkbox input "false"
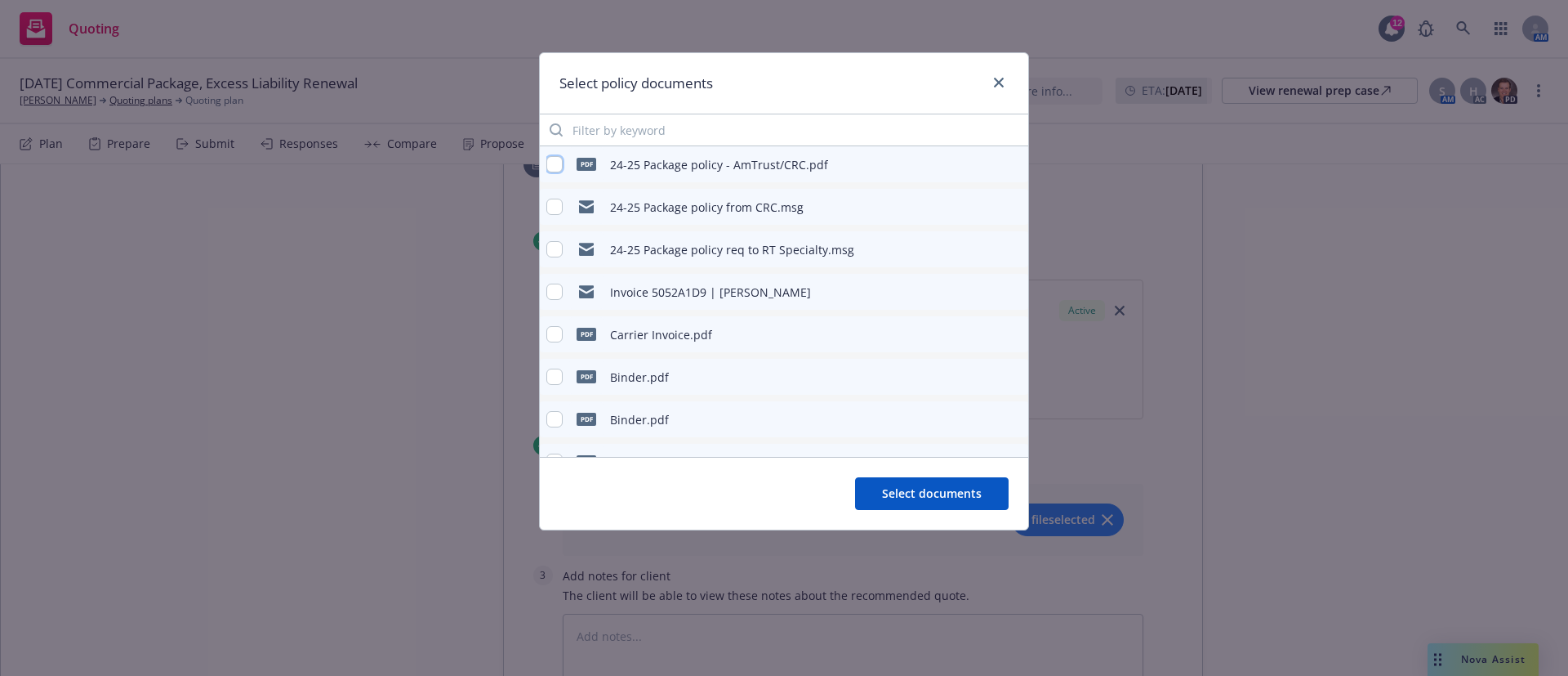
click at [553, 162] on input "checkbox" at bounding box center [554, 164] width 16 height 16
checkbox input "true"
click at [971, 489] on span "Select documents" at bounding box center [931, 493] width 100 height 15
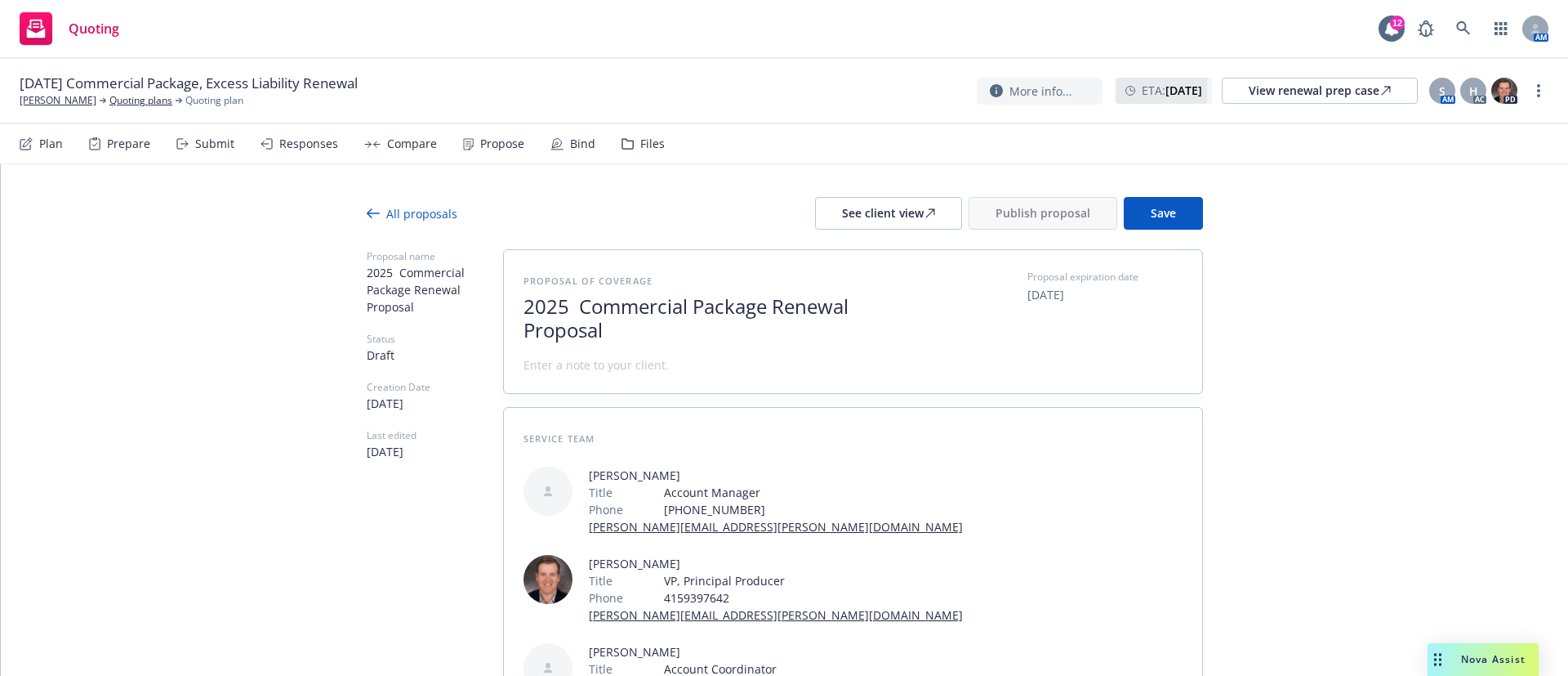
click at [1126, 206] on button "Save" at bounding box center [1162, 213] width 79 height 32
click at [553, 304] on span "2025 Commercial Package Renewal Proposal" at bounding box center [723, 319] width 400 height 48
click at [568, 299] on span "2025 Commercial Package Renewal Proposal" at bounding box center [723, 319] width 400 height 48
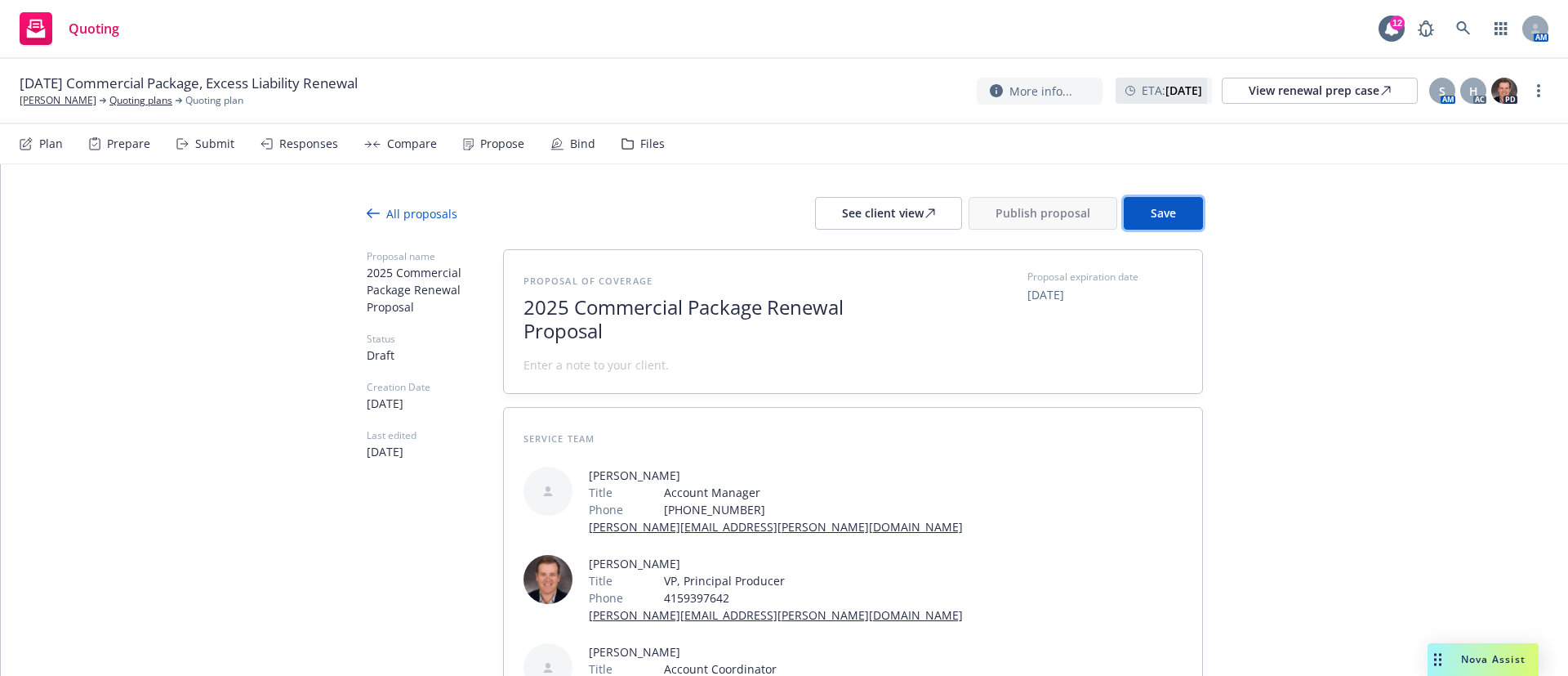
click at [1151, 209] on span "Save" at bounding box center [1163, 213] width 26 height 15
type textarea "x"
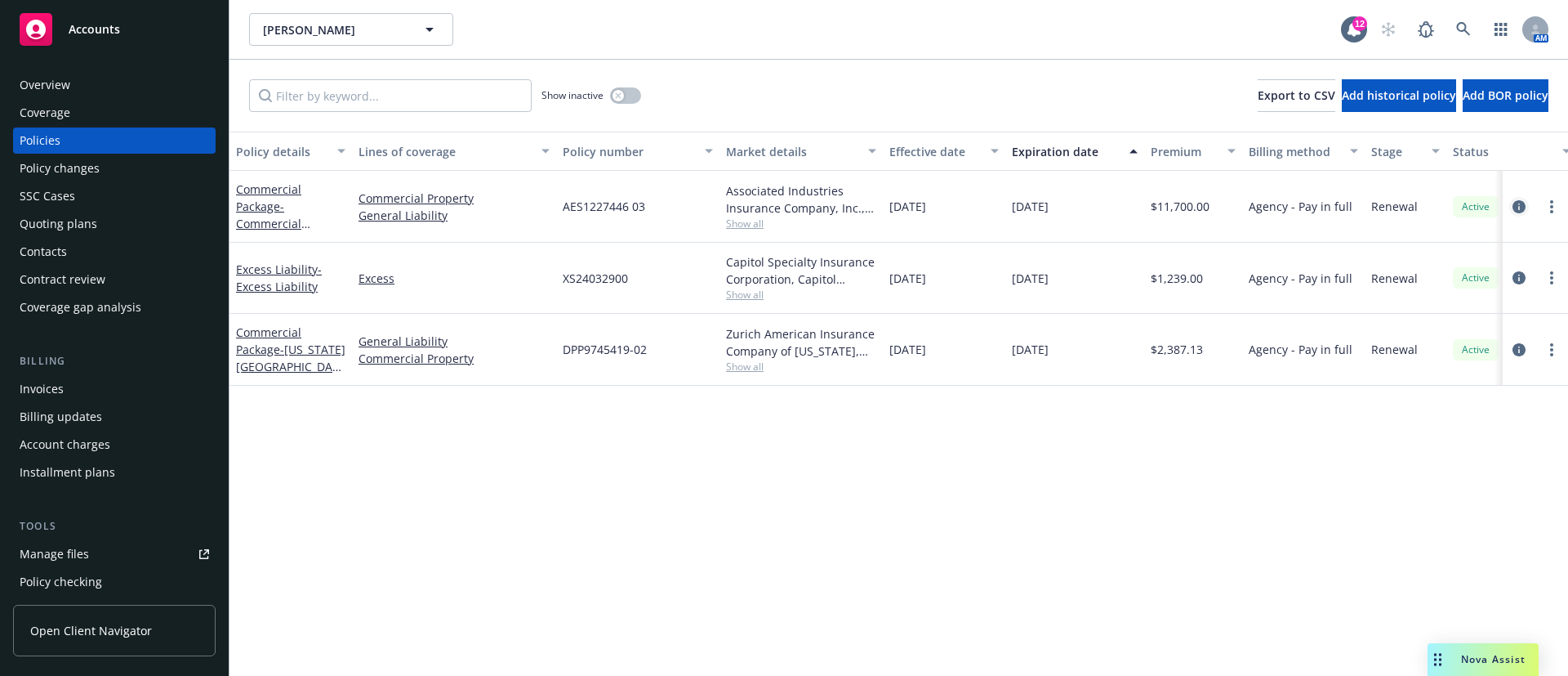
click at [1521, 206] on icon "circleInformation" at bounding box center [1519, 206] width 13 height 13
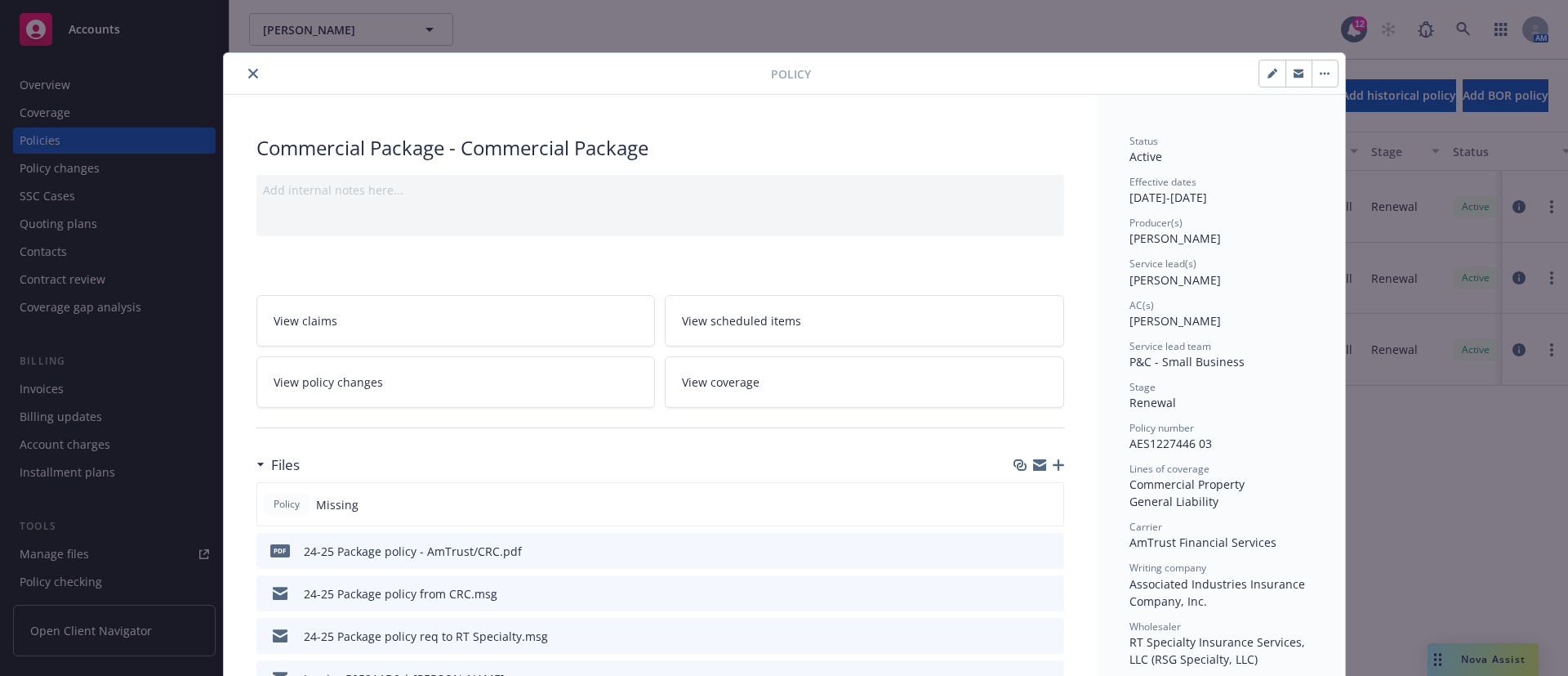
scroll to position [123, 0]
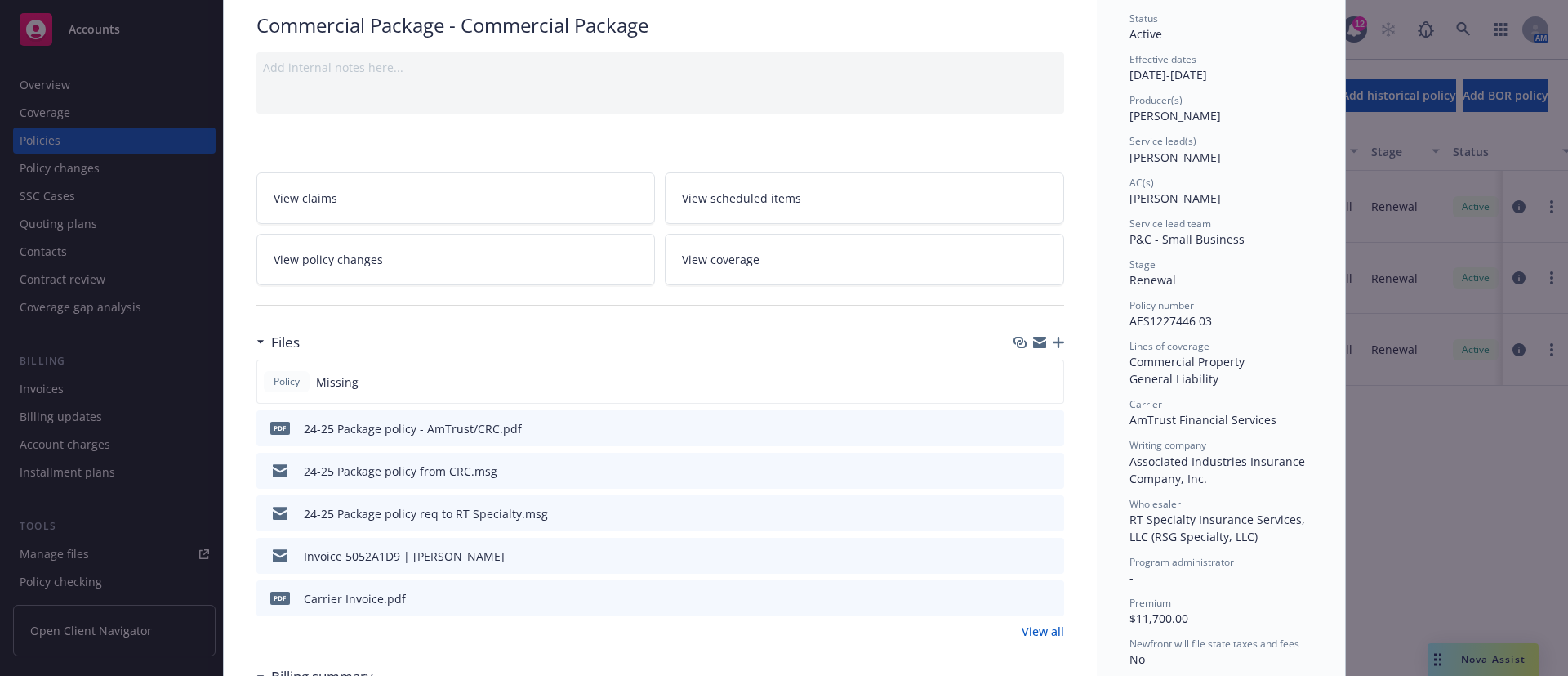
click at [1042, 420] on button at bounding box center [1049, 429] width 14 height 17
click at [1044, 433] on button at bounding box center [1049, 429] width 14 height 17
click at [1042, 428] on icon "preview file" at bounding box center [1047, 427] width 14 height 11
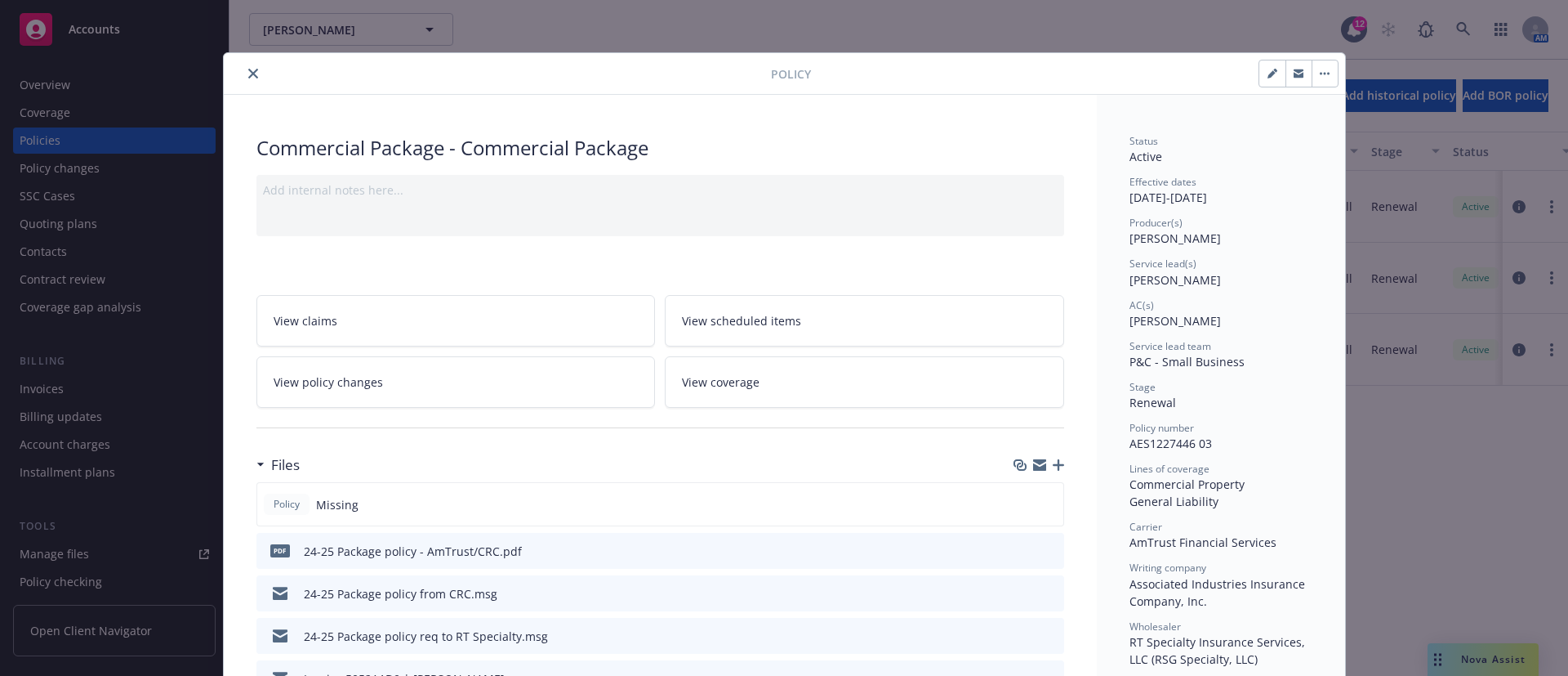
click at [248, 68] on icon "close" at bounding box center [253, 73] width 10 height 10
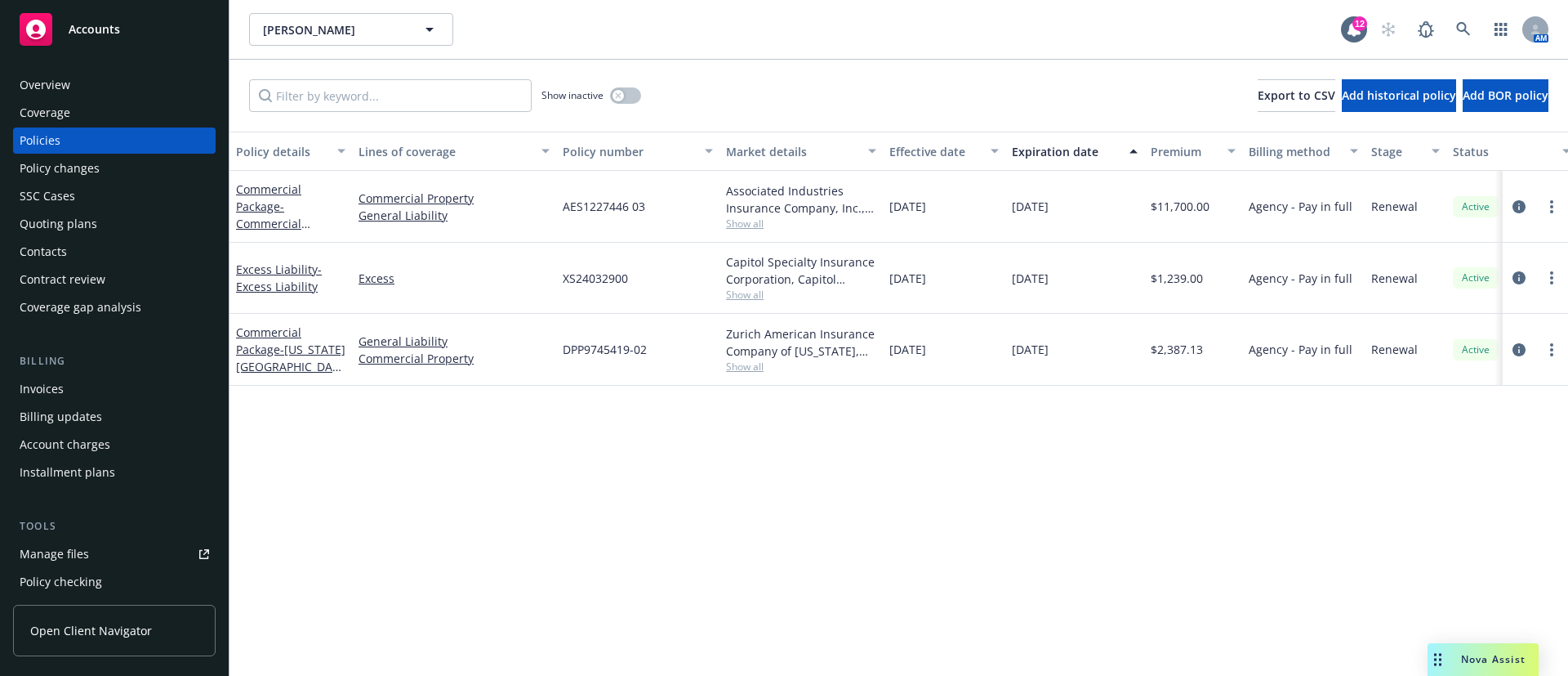
click at [737, 222] on span "Show all" at bounding box center [801, 223] width 150 height 14
click at [1517, 203] on icon "circleInformation" at bounding box center [1519, 206] width 13 height 13
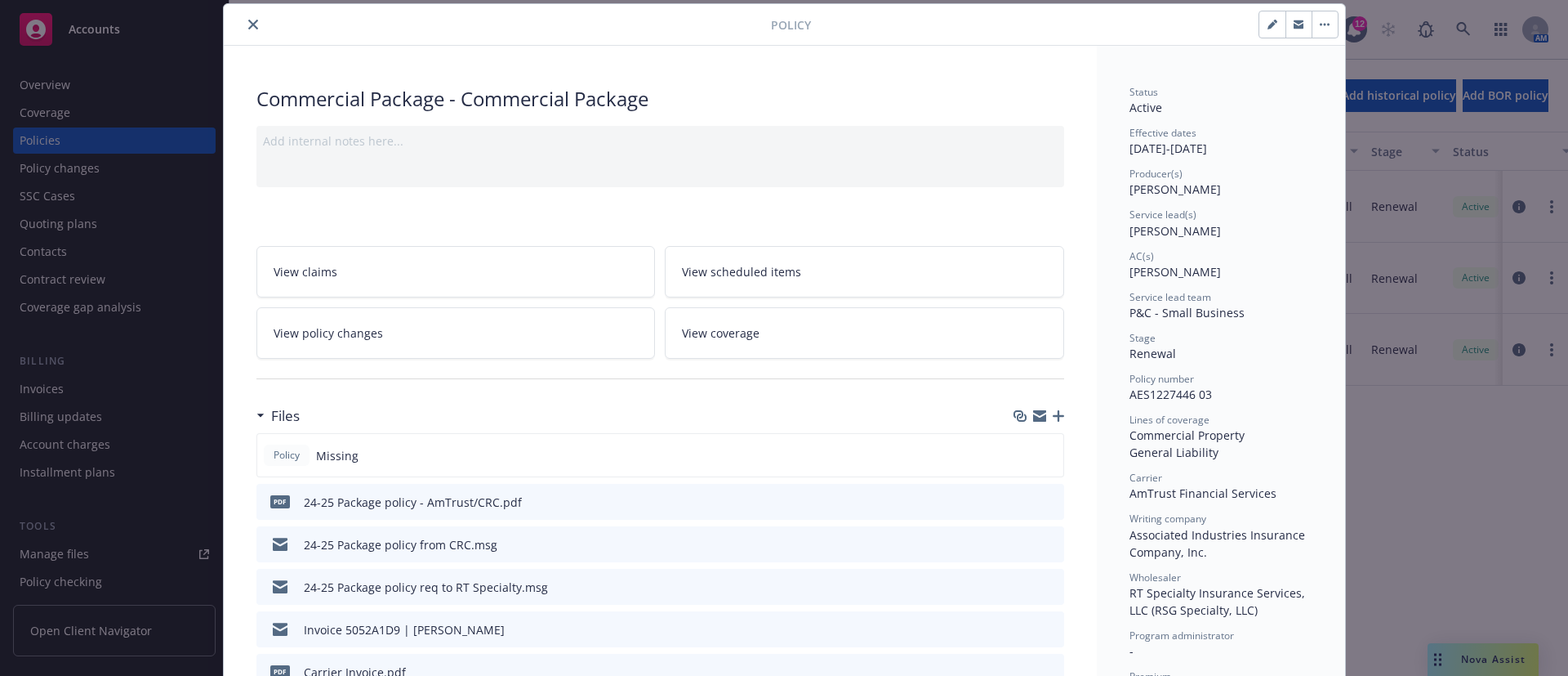
scroll to position [171, 0]
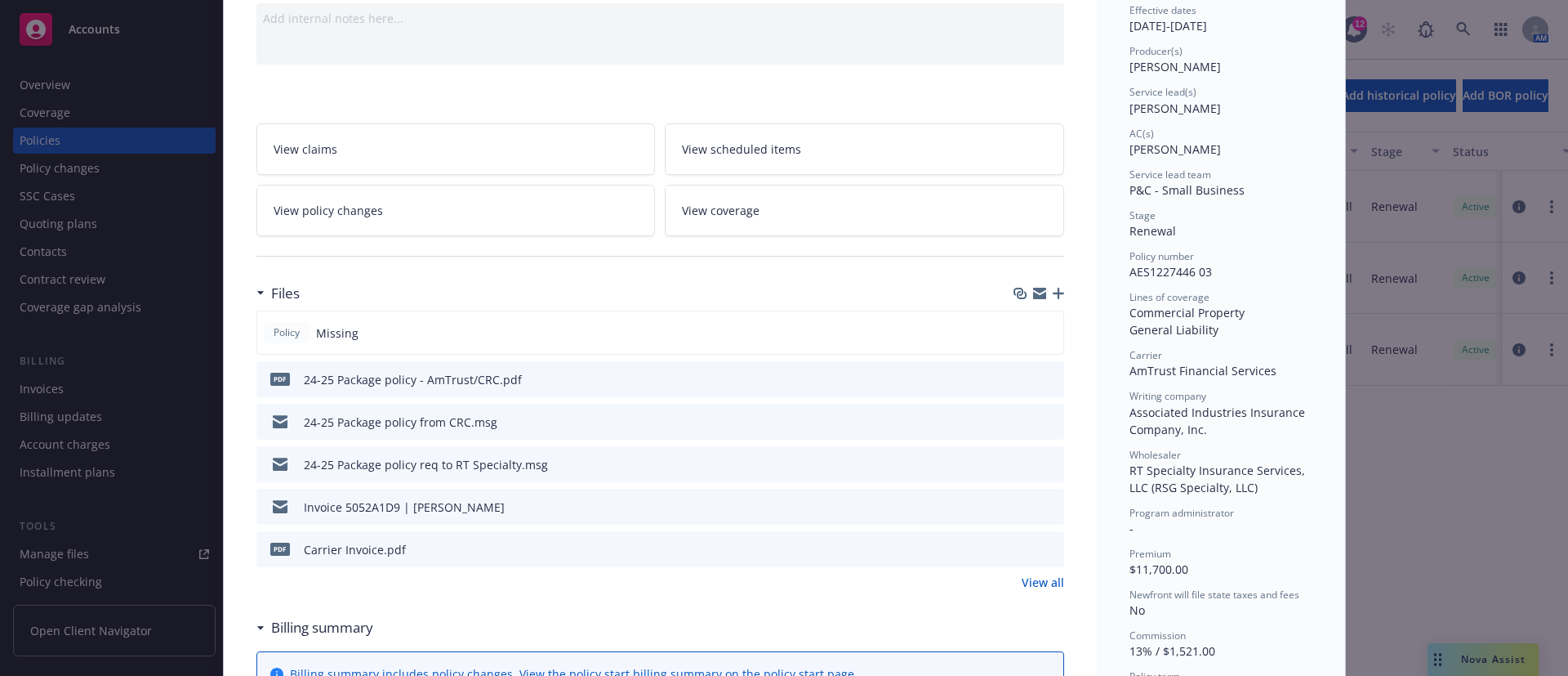
click at [1041, 415] on icon "preview file" at bounding box center [1047, 420] width 14 height 11
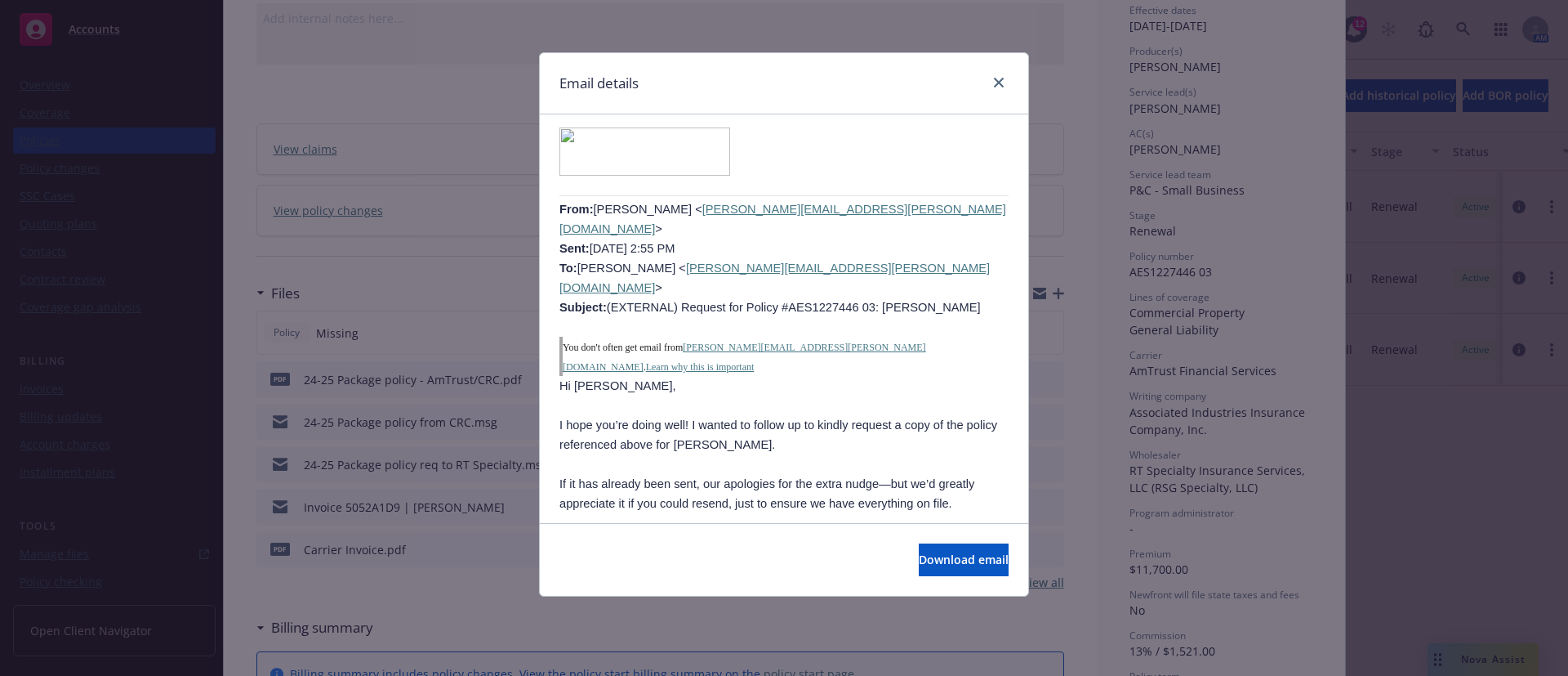
scroll to position [1720, 0]
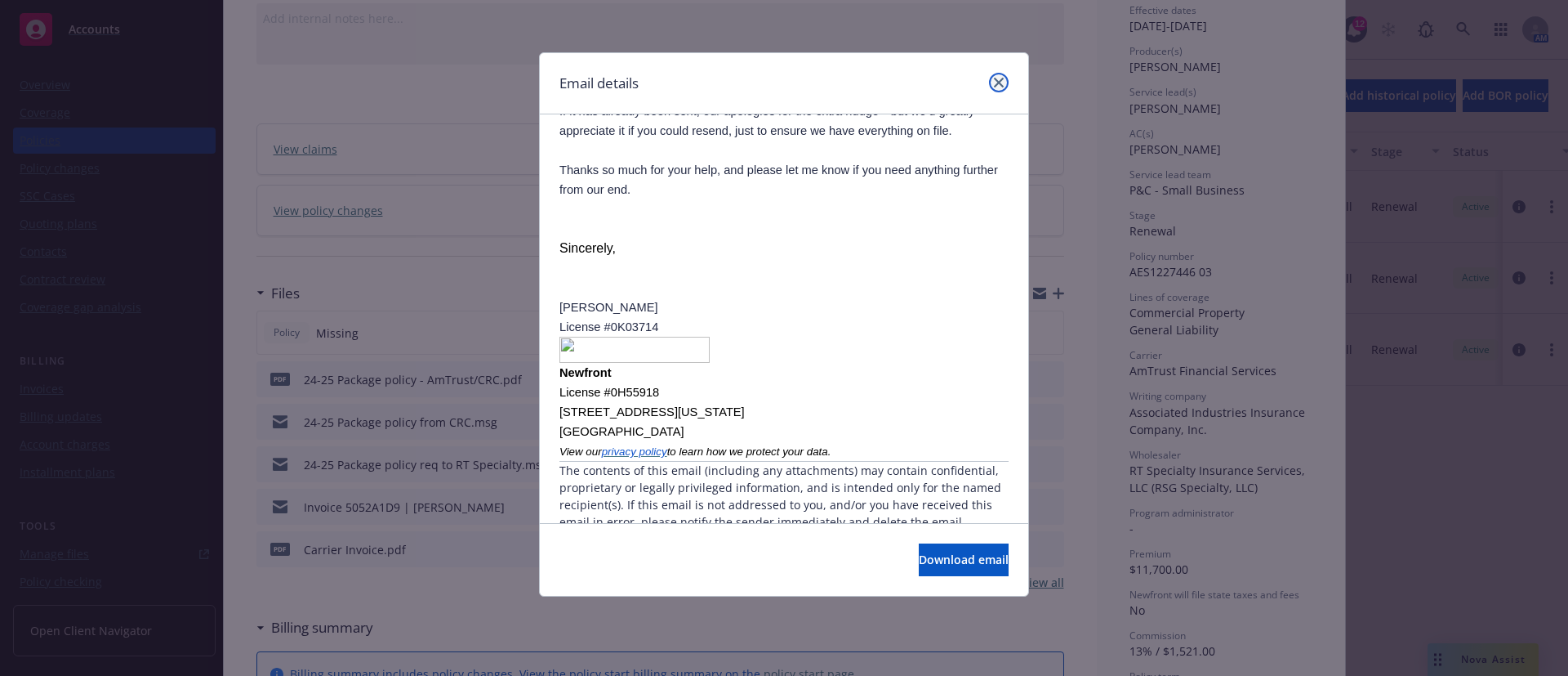
click at [995, 84] on icon "close" at bounding box center [999, 83] width 10 height 10
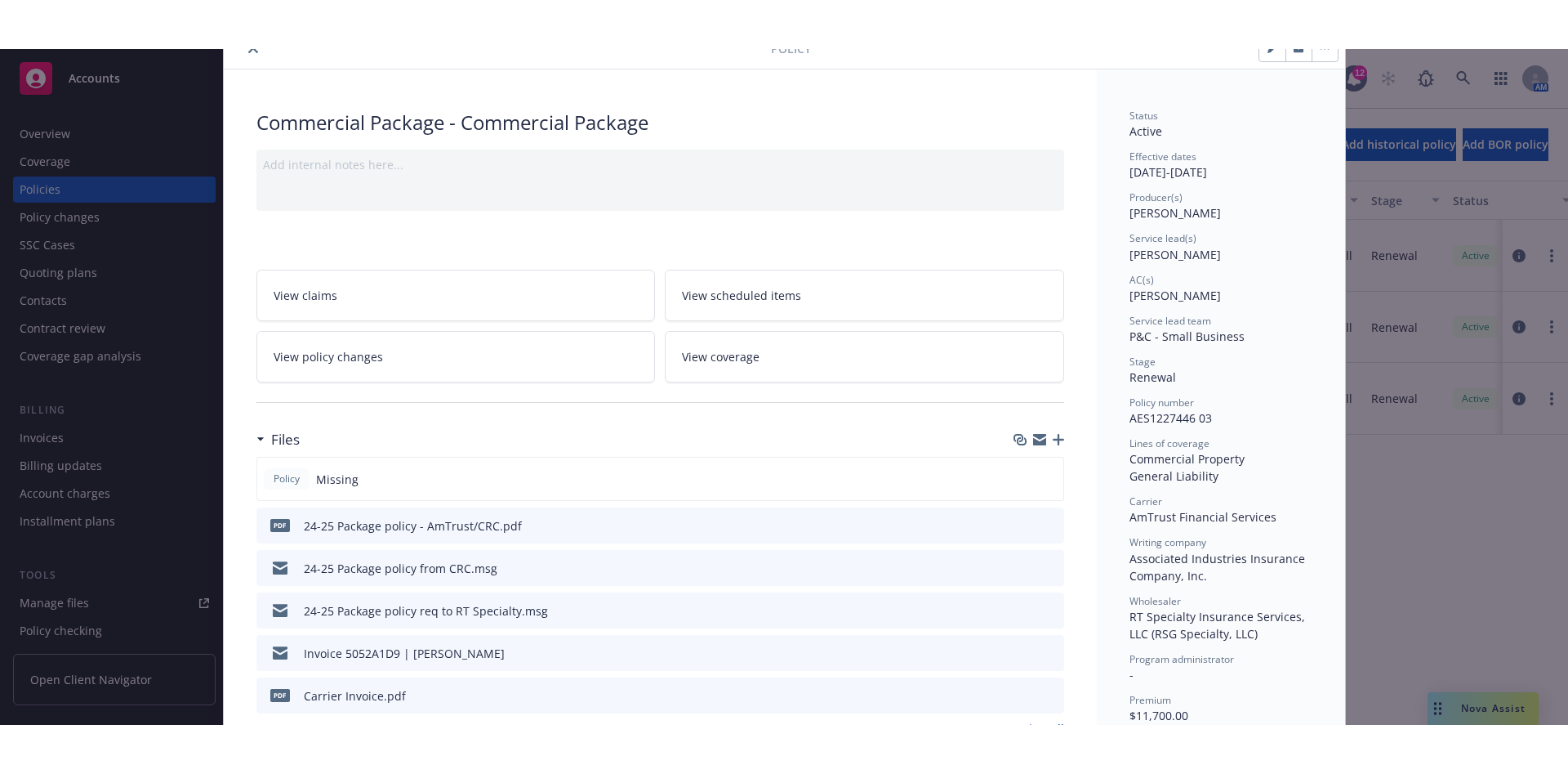
scroll to position [0, 0]
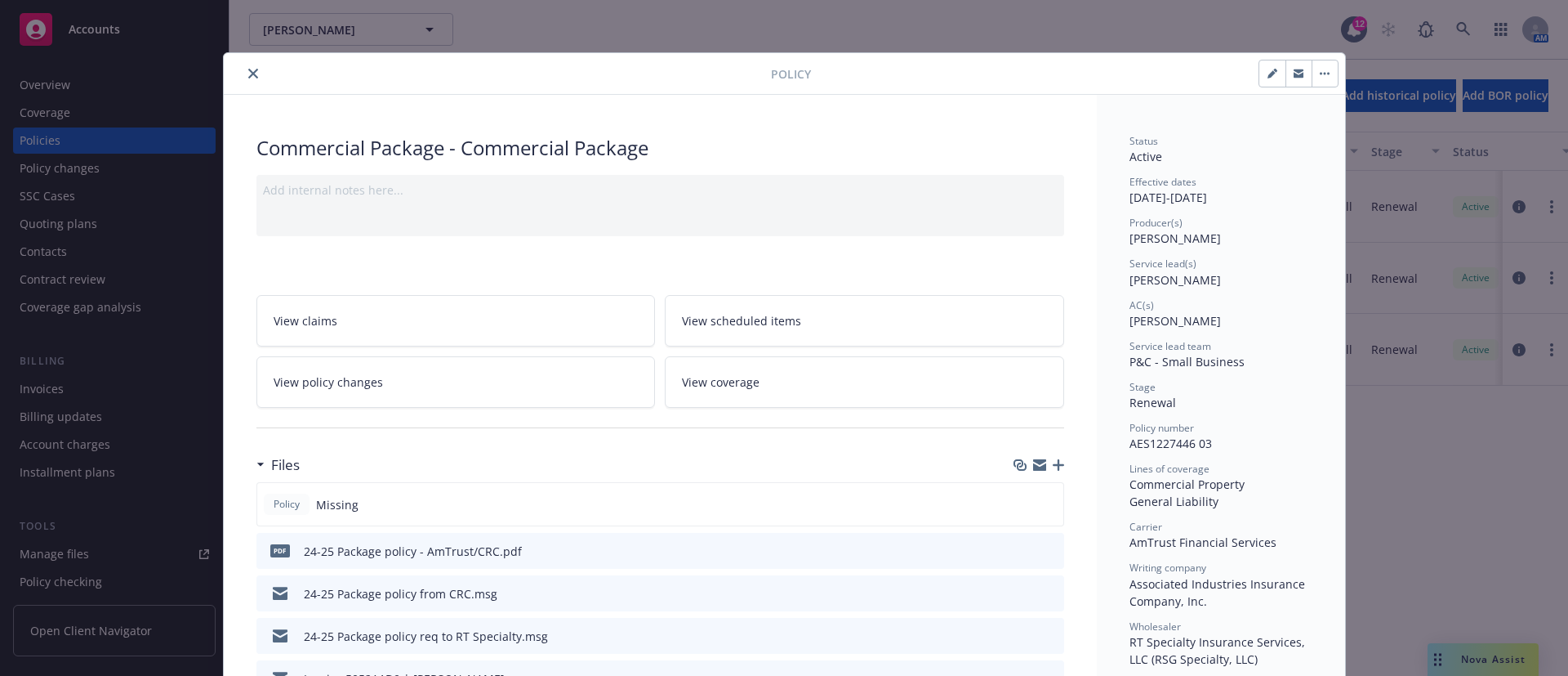
click at [250, 64] on div at bounding box center [500, 73] width 541 height 20
drag, startPoint x: 250, startPoint y: 74, endPoint x: 258, endPoint y: 95, distance: 22.5
click at [250, 76] on button "close" at bounding box center [253, 73] width 20 height 20
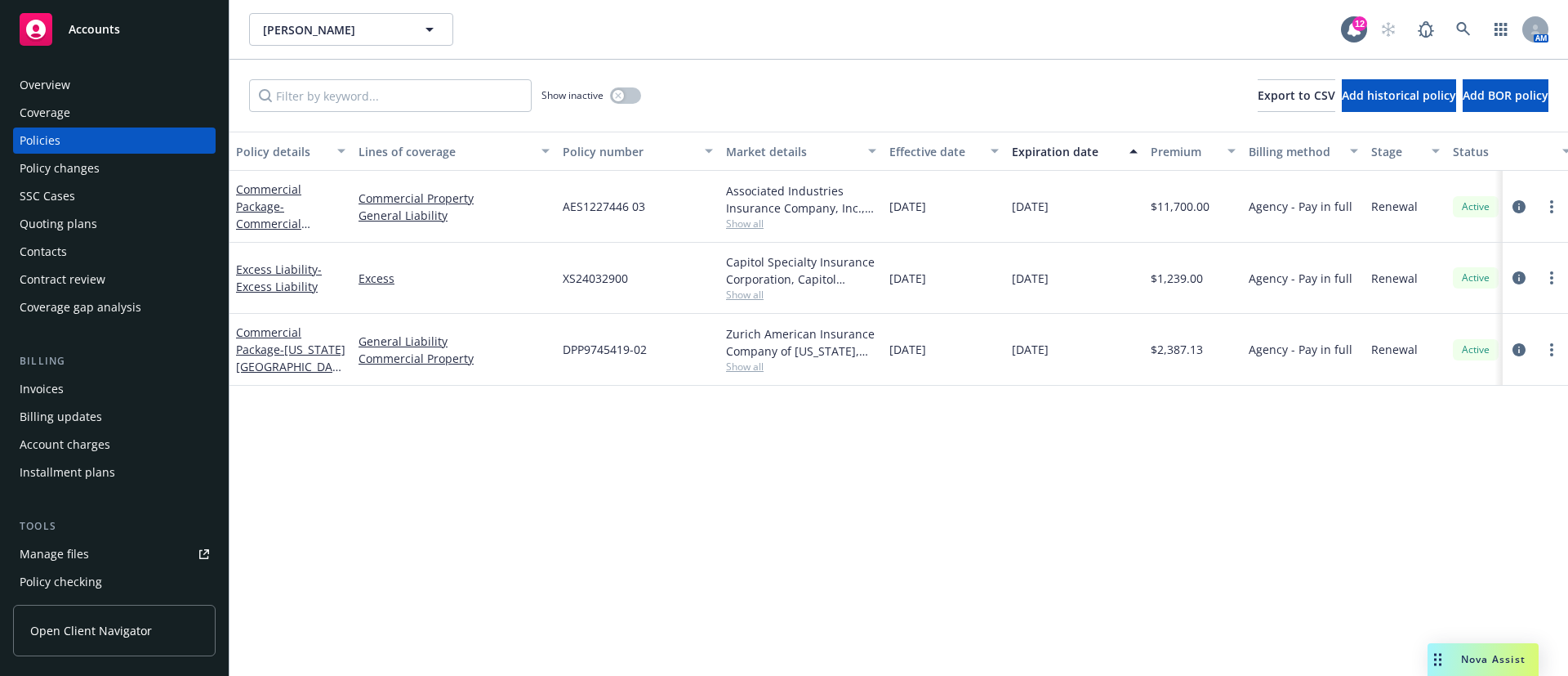
click at [754, 370] on span "Show all" at bounding box center [801, 366] width 150 height 14
click at [1514, 339] on link "circleInformation" at bounding box center [1519, 349] width 20 height 20
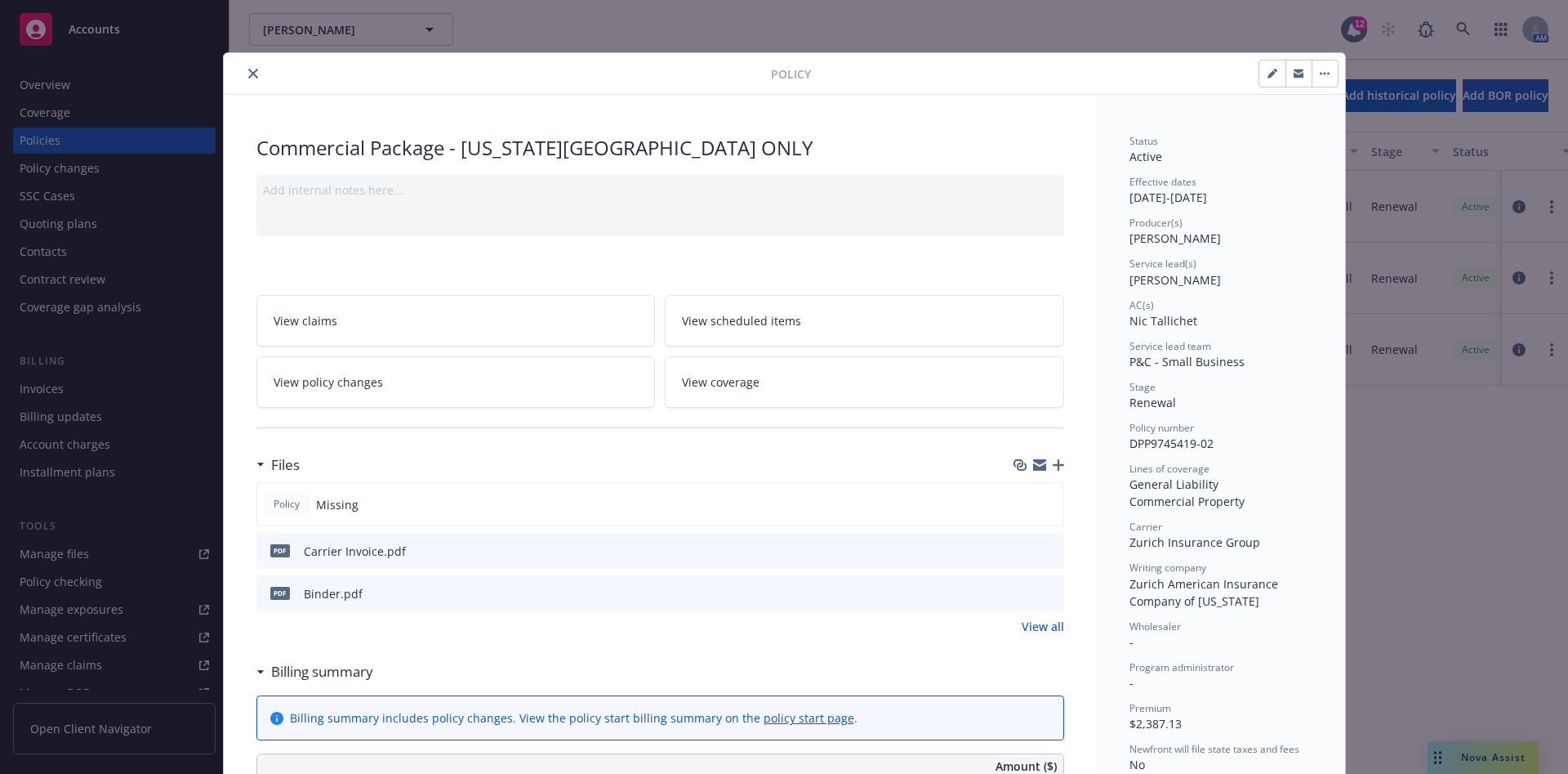
click at [248, 72] on icon "close" at bounding box center [253, 73] width 10 height 10
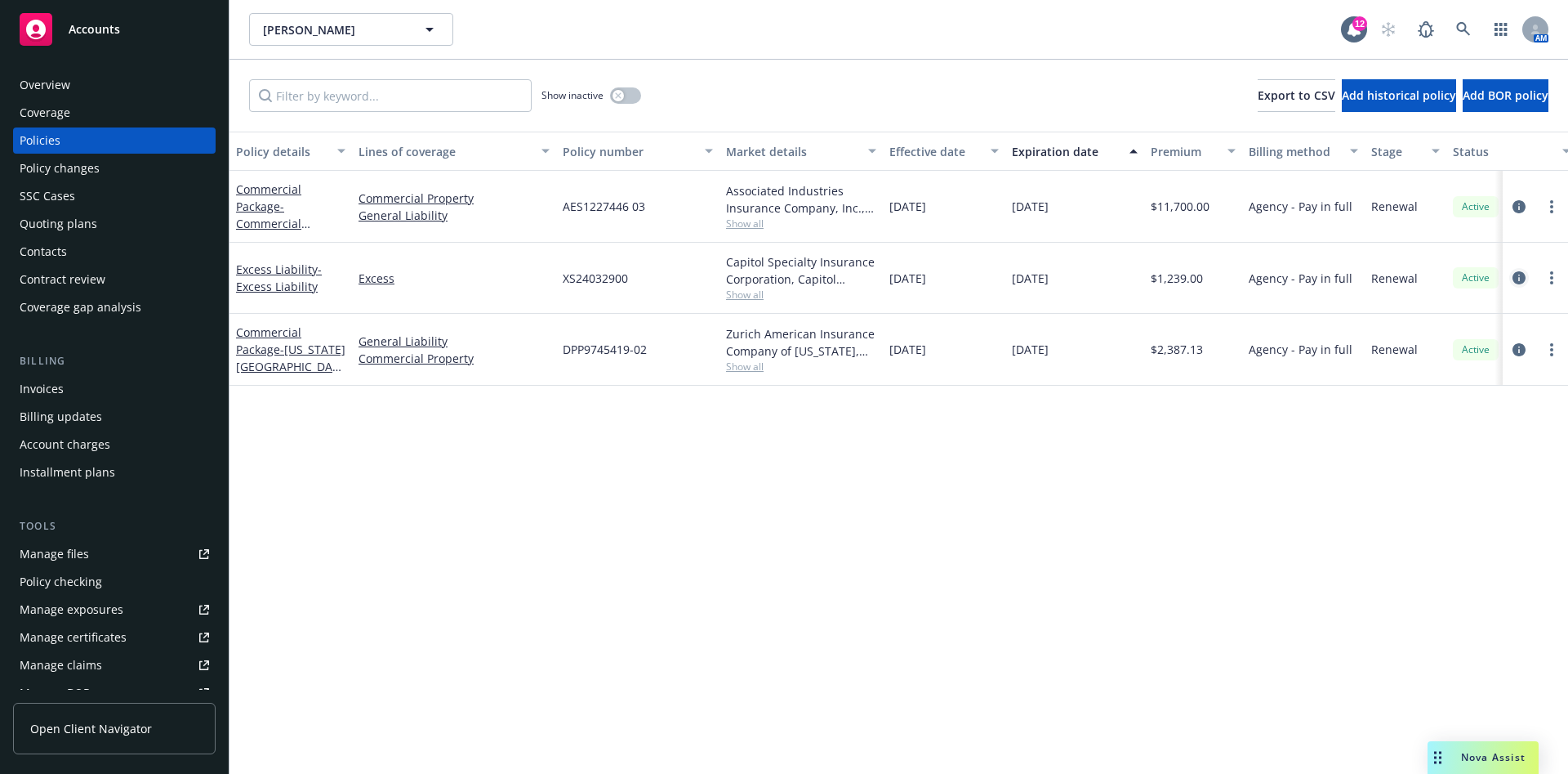
click at [1520, 274] on icon "circleInformation" at bounding box center [1519, 278] width 13 height 13
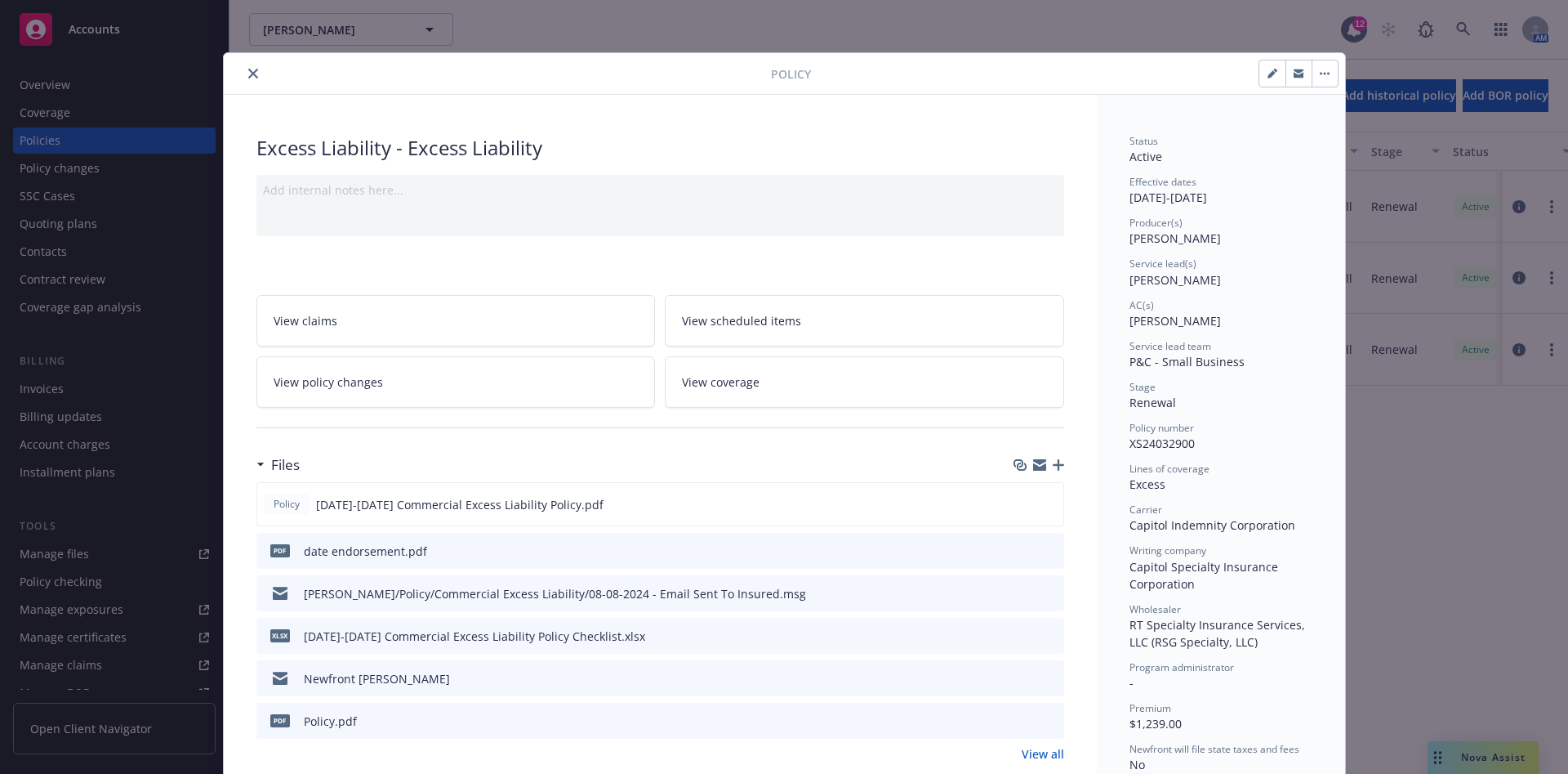
click at [247, 67] on button "close" at bounding box center [253, 73] width 20 height 20
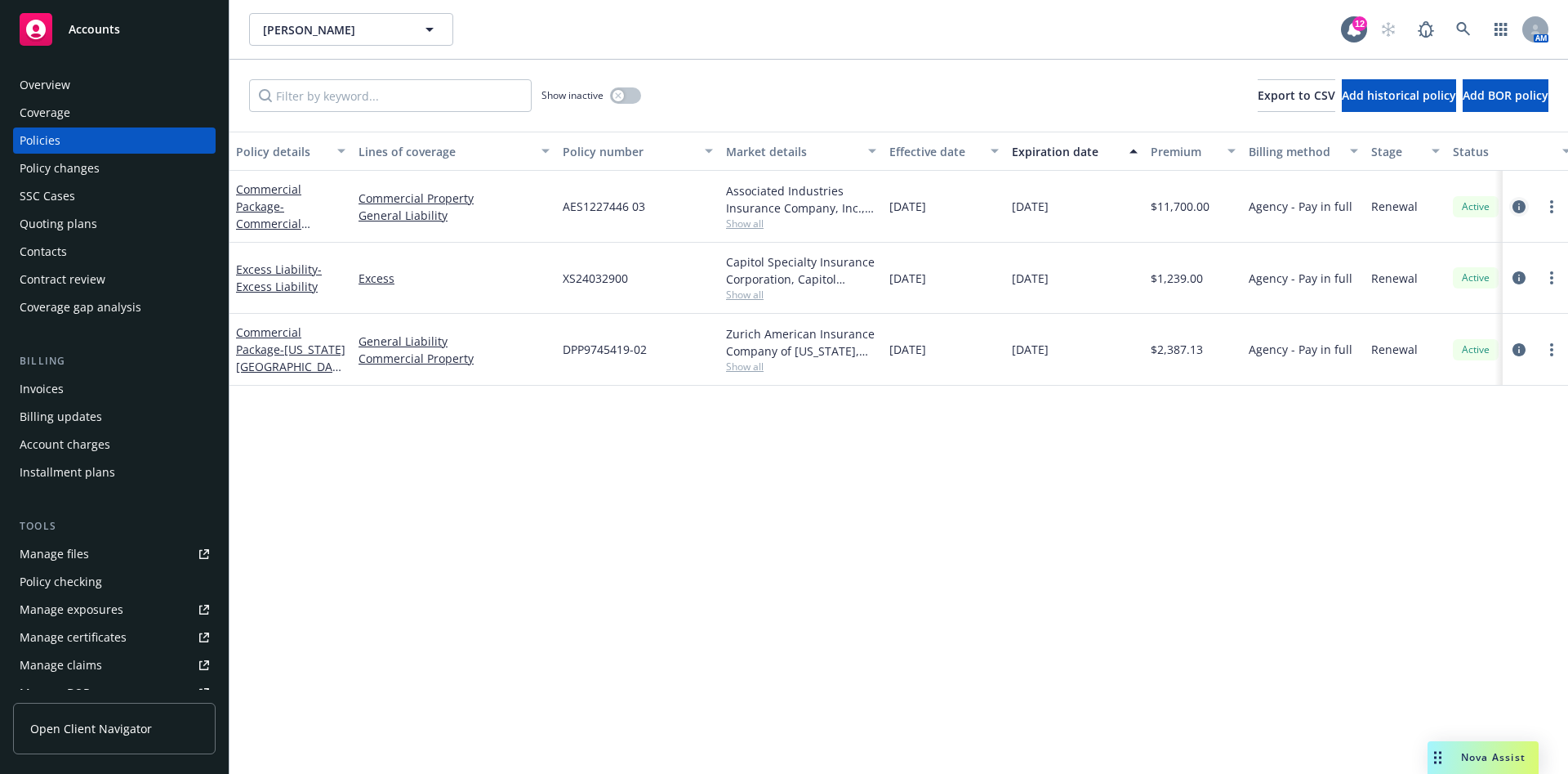
click at [1525, 207] on link "circleInformation" at bounding box center [1519, 206] width 20 height 20
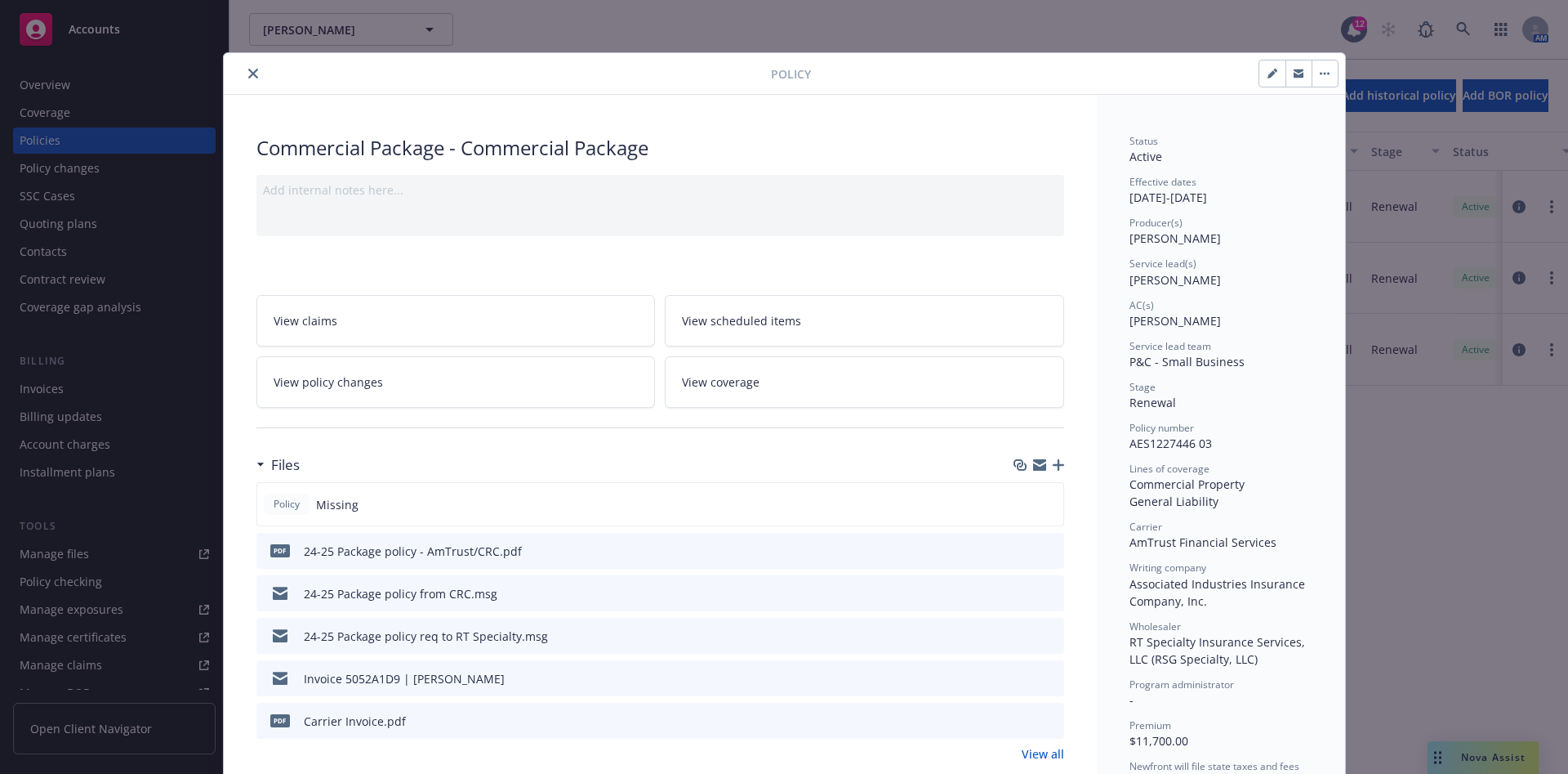
click at [1042, 542] on button at bounding box center [1049, 551] width 14 height 17
click at [1041, 551] on icon "preview file" at bounding box center [1047, 550] width 14 height 11
drag, startPoint x: 1121, startPoint y: 544, endPoint x: 1267, endPoint y: 536, distance: 146.2
click at [1272, 536] on div "Carrier AmTrust Financial Services" at bounding box center [1220, 534] width 182 height 31
copy span "AmTrust Financial Services"
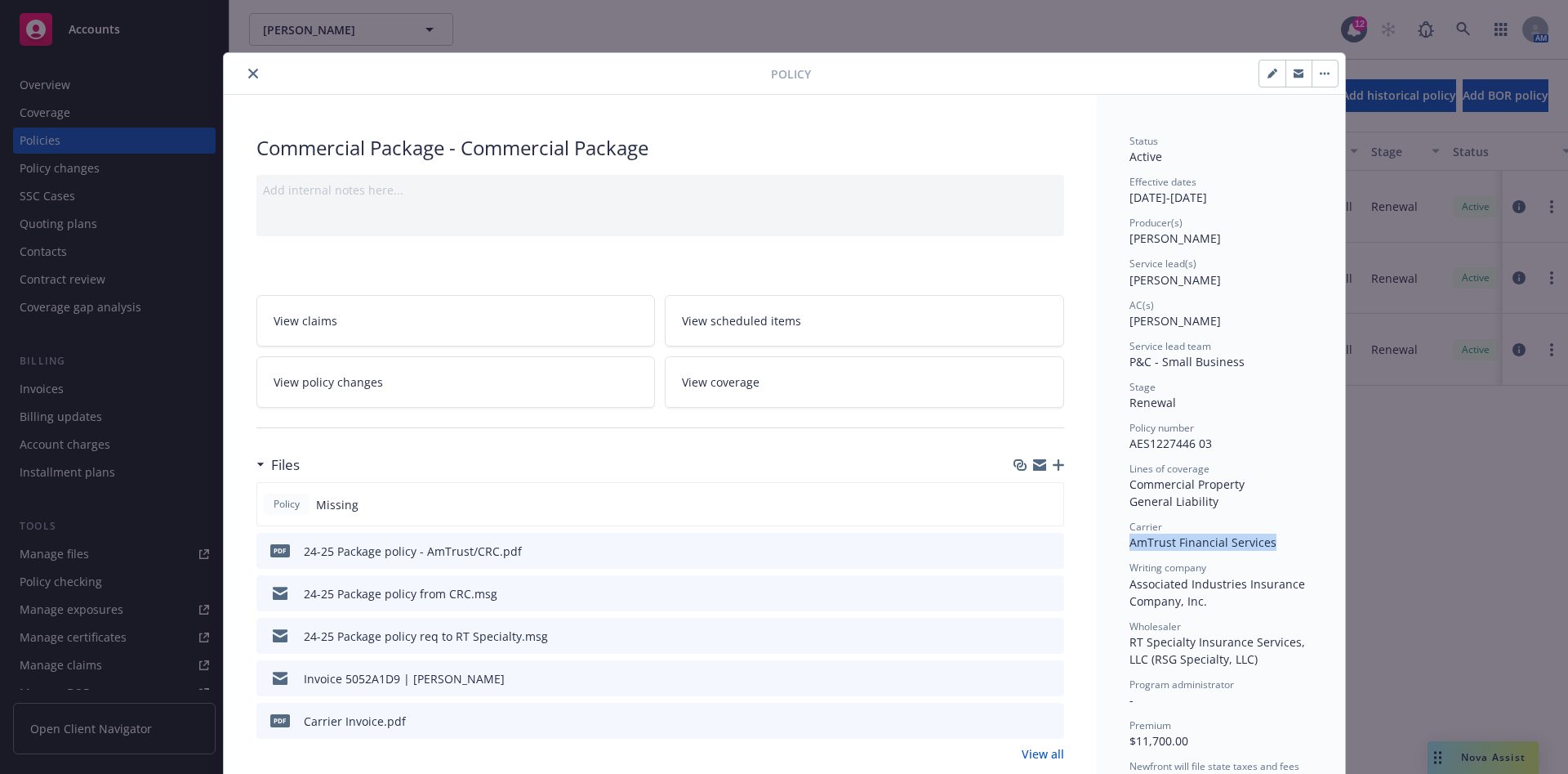
click at [248, 72] on icon "close" at bounding box center [253, 73] width 10 height 10
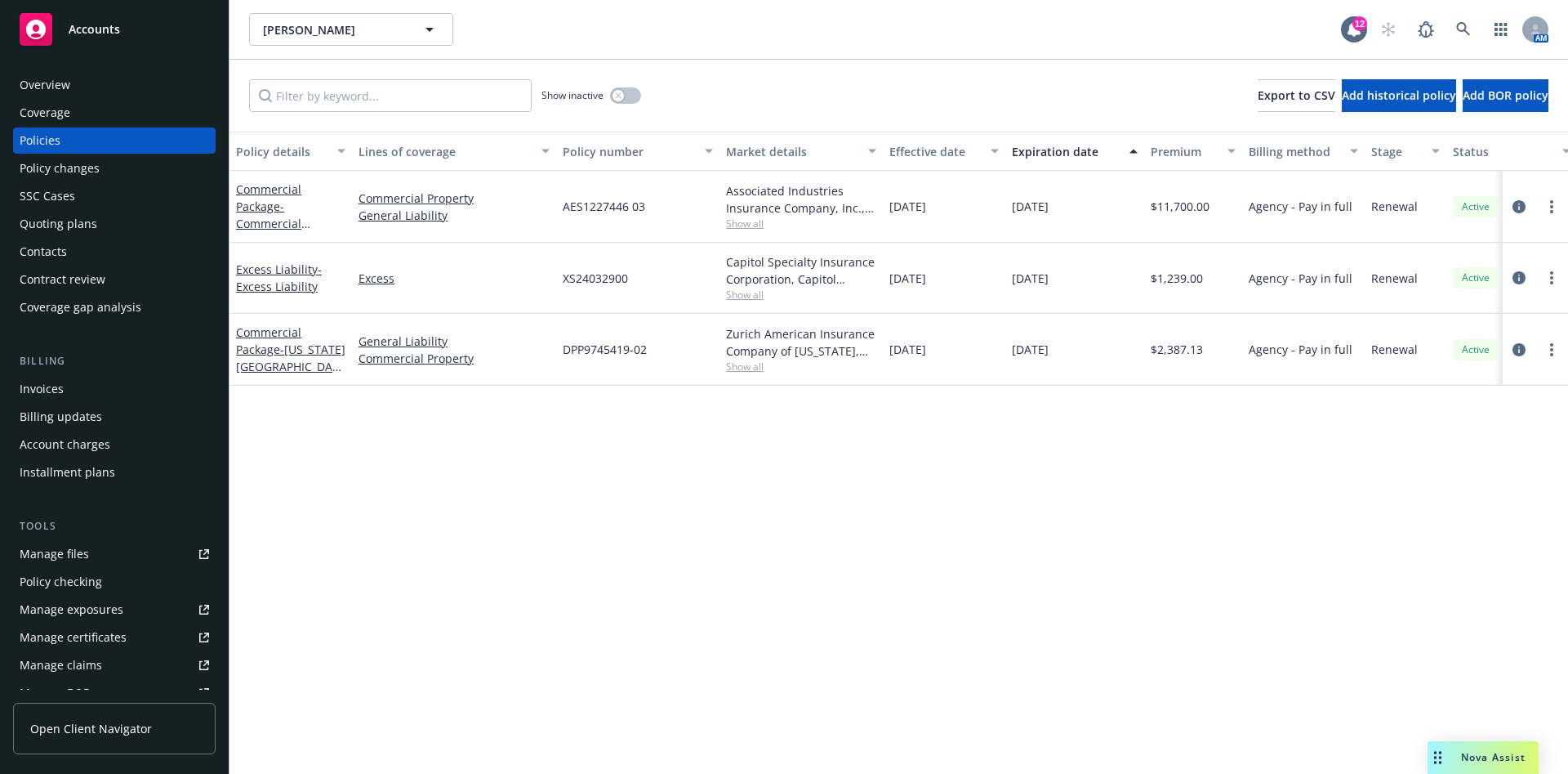
drag, startPoint x: 104, startPoint y: 56, endPoint x: 107, endPoint y: 84, distance: 28.2
click at [105, 64] on div "Overview Coverage Policies Policy changes SSC Cases Quoting plans Contacts Cont…" at bounding box center [114, 413] width 229 height 722
click at [107, 84] on div "Overview" at bounding box center [114, 85] width 189 height 26
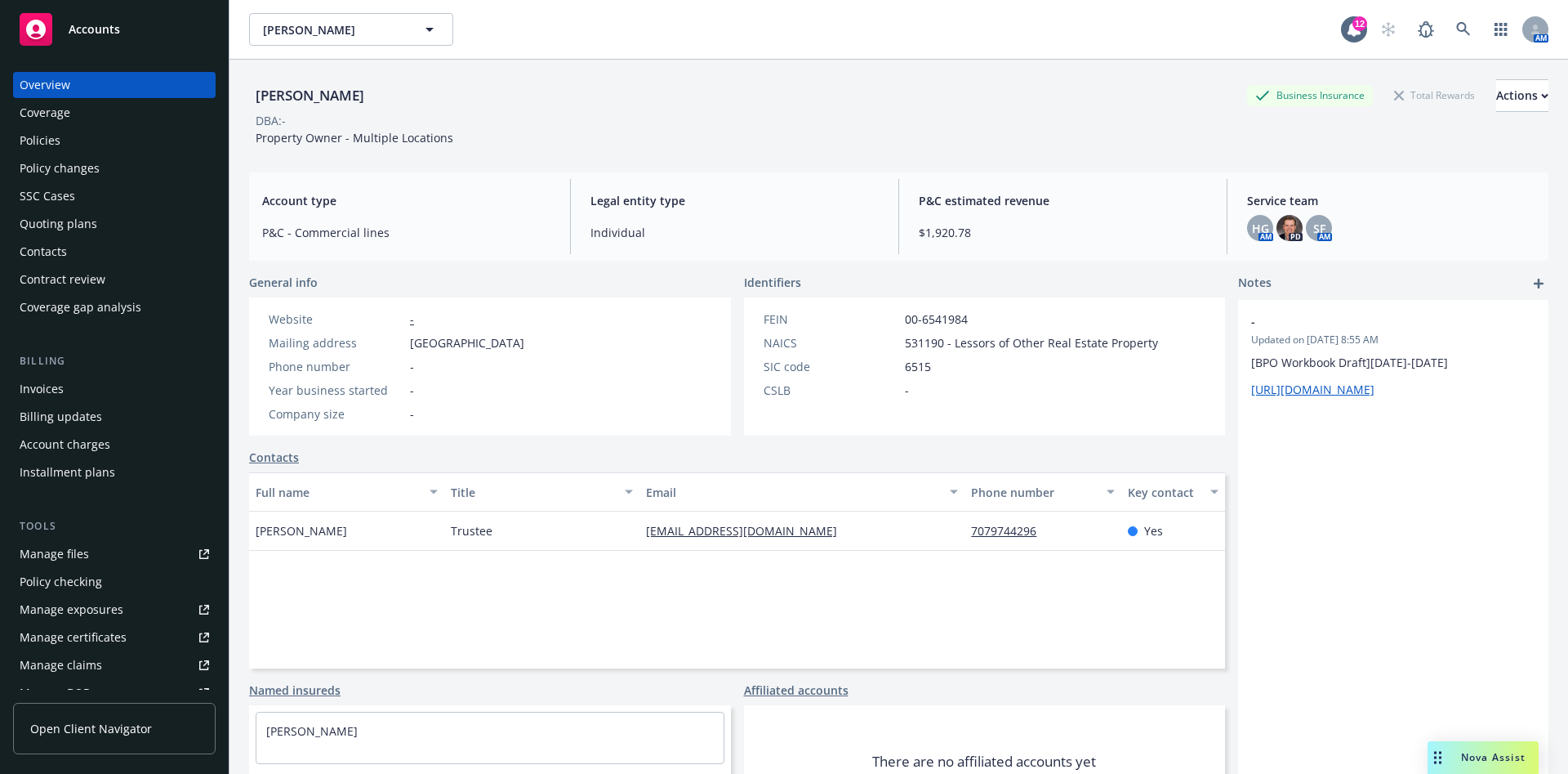
click at [96, 140] on div "Policies" at bounding box center [114, 140] width 189 height 26
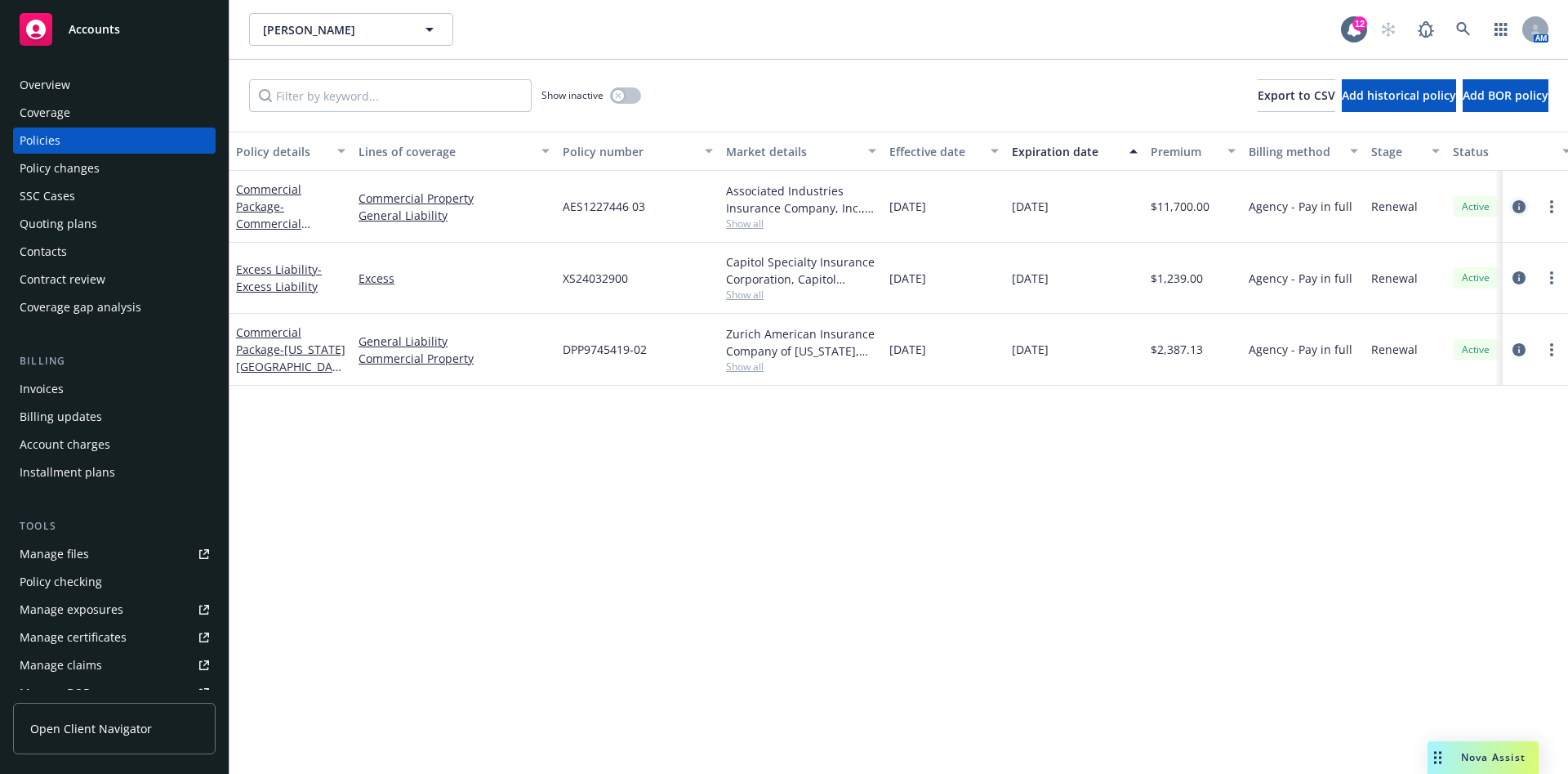
click at [1517, 210] on icon "circleInformation" at bounding box center [1519, 206] width 13 height 13
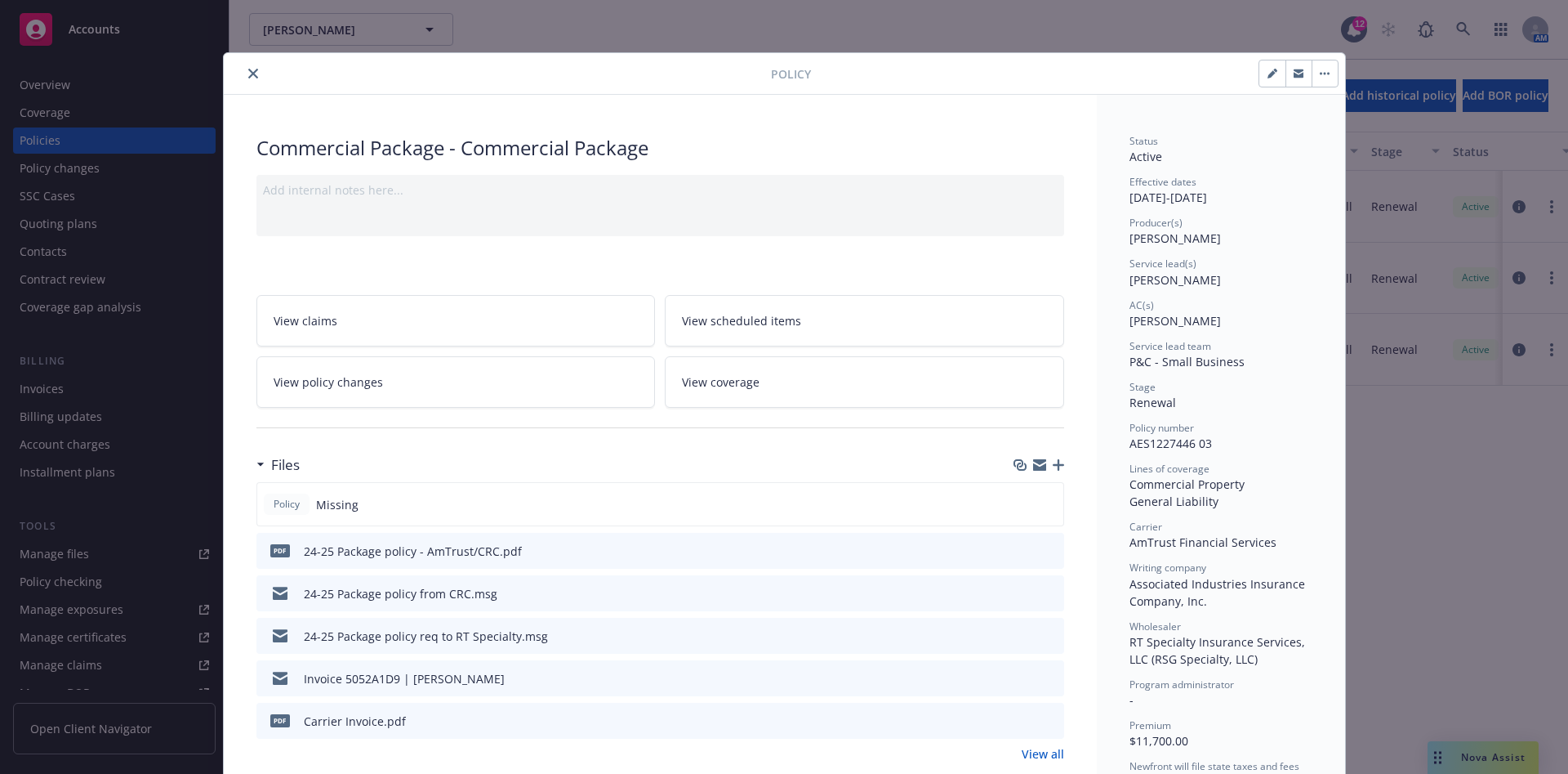
scroll to position [49, 0]
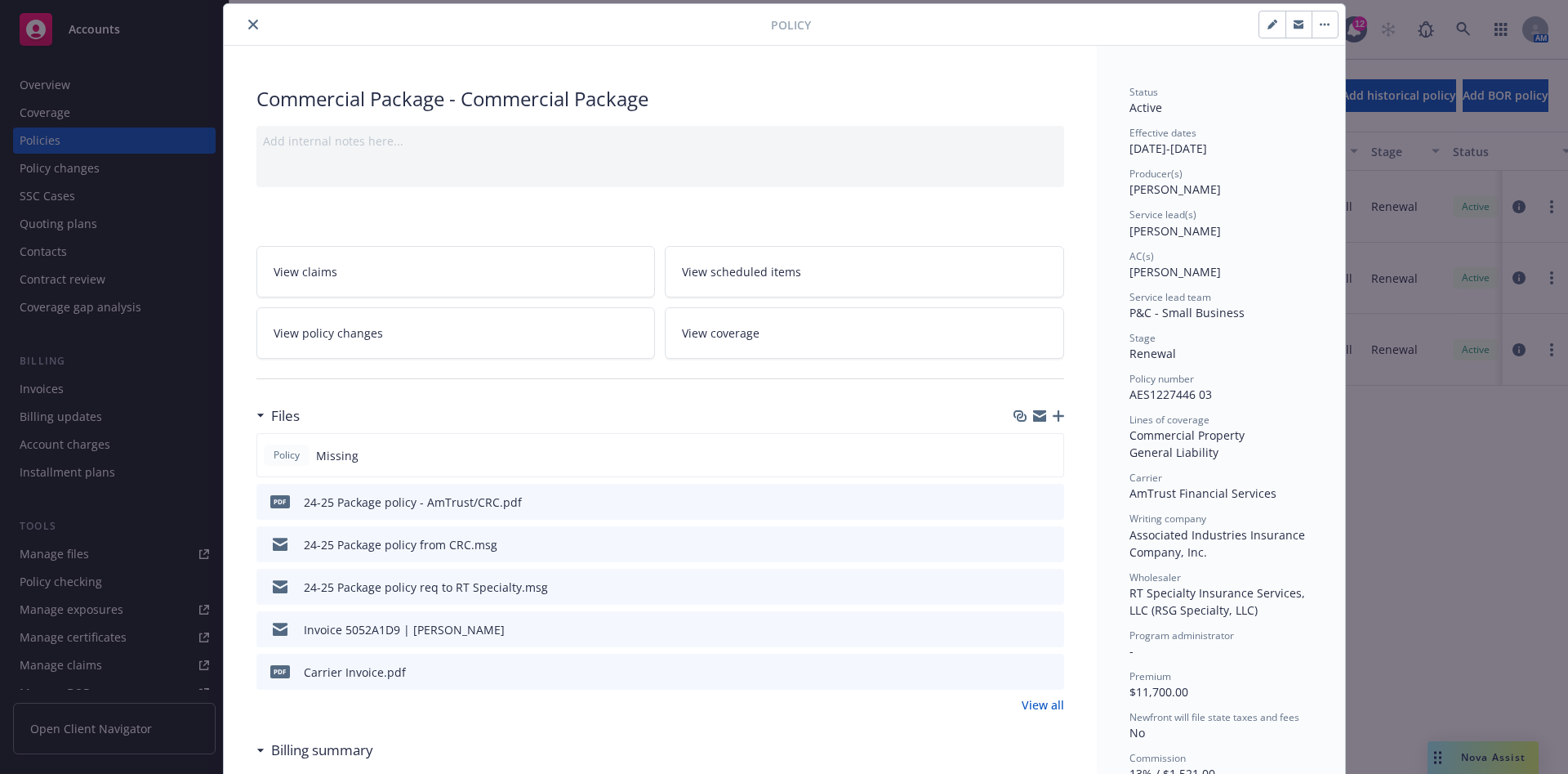
click at [1042, 502] on icon "preview file" at bounding box center [1047, 501] width 14 height 11
click at [248, 23] on icon "close" at bounding box center [253, 25] width 10 height 10
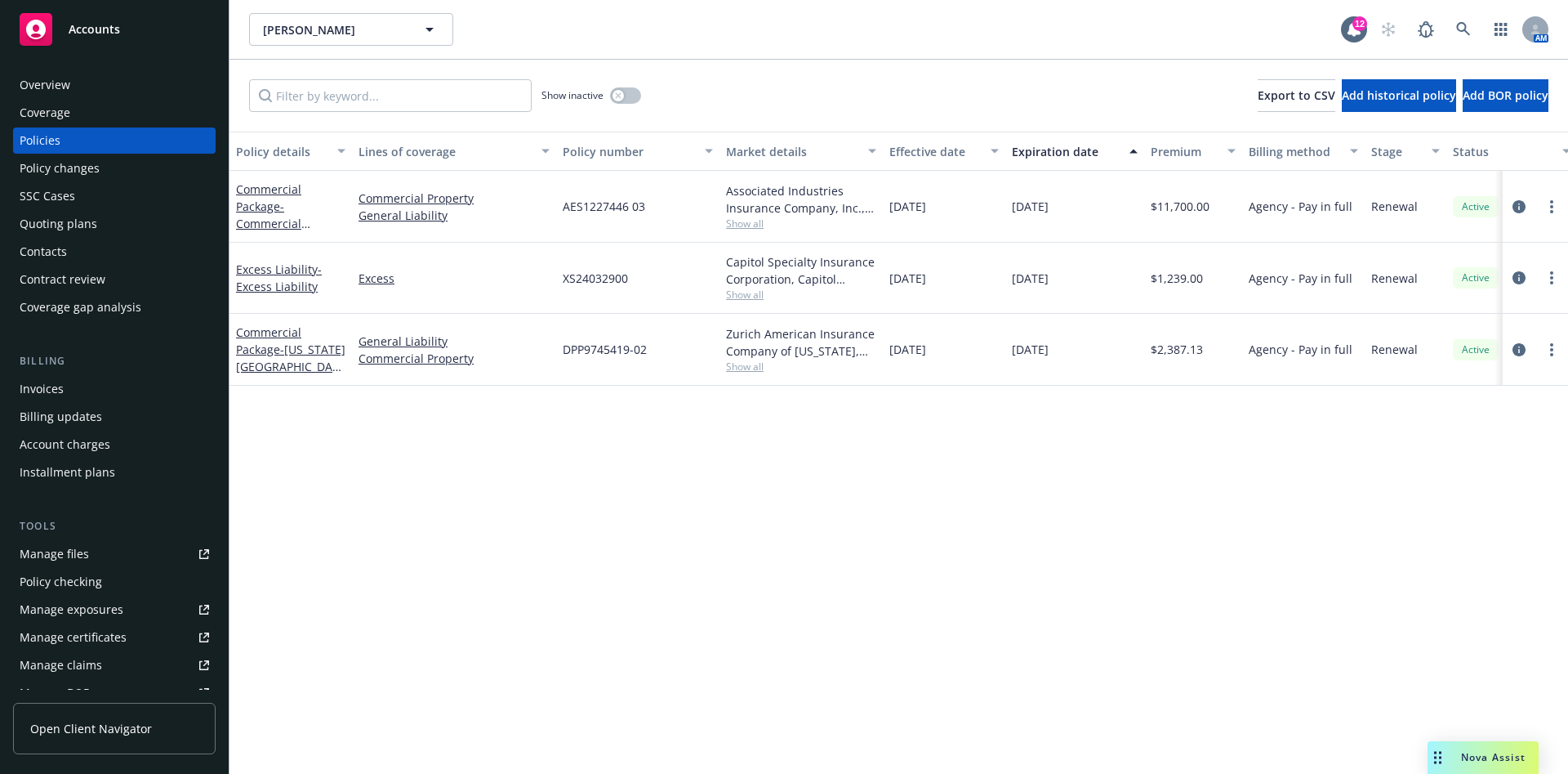
click at [112, 78] on div "Overview" at bounding box center [114, 85] width 189 height 26
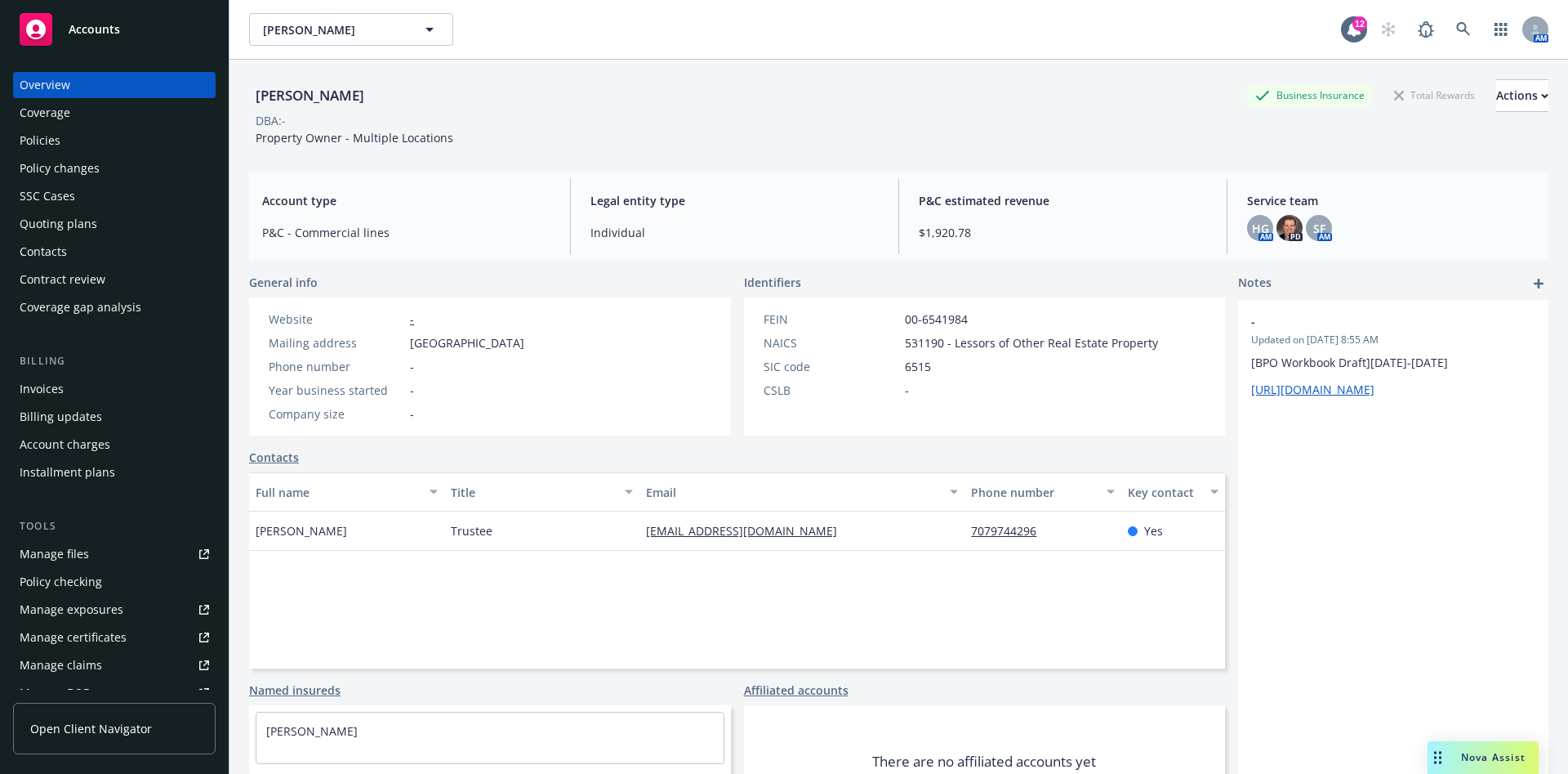
click at [79, 141] on div "Policies" at bounding box center [114, 140] width 189 height 26
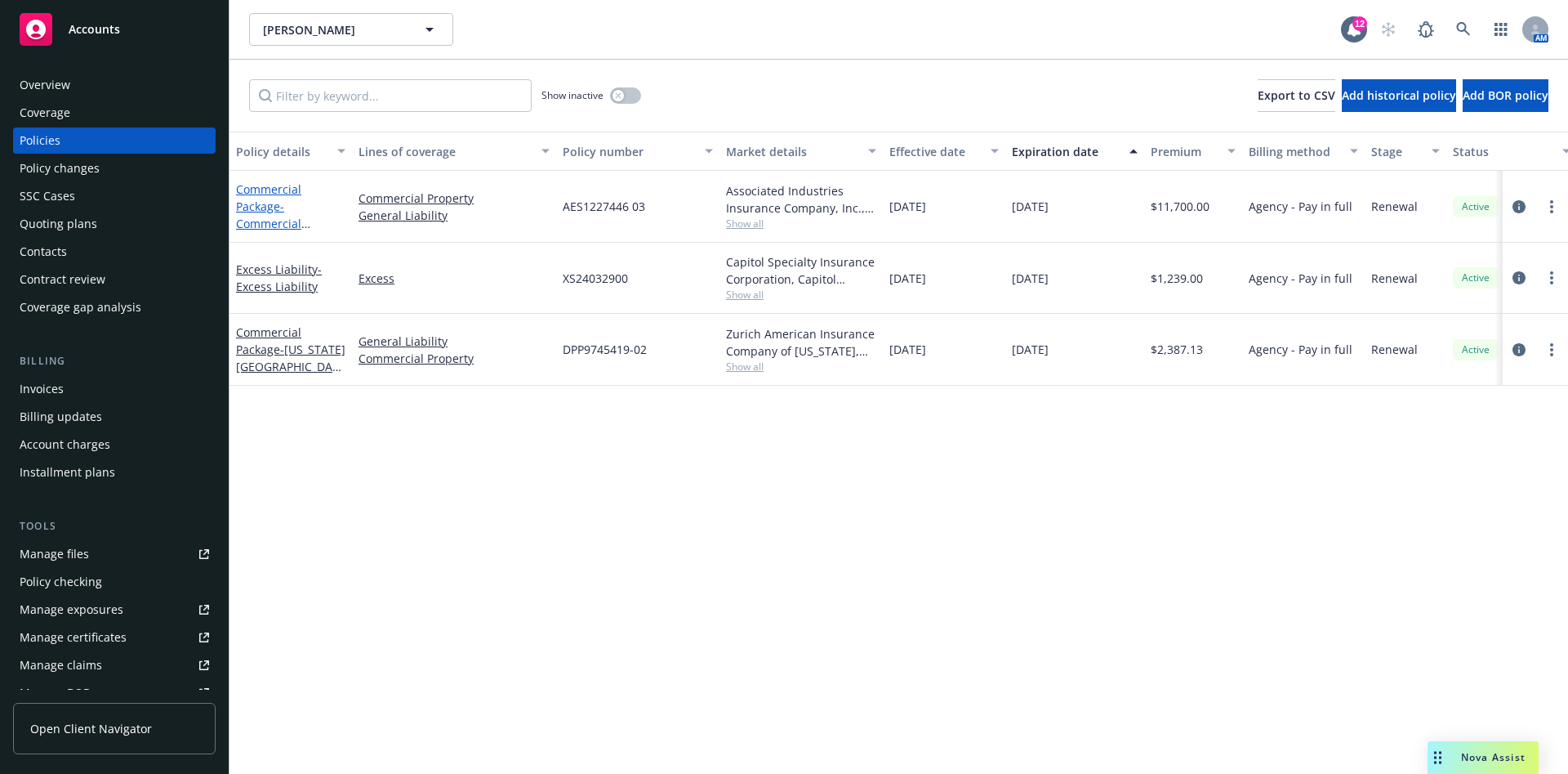
click at [259, 200] on link "Commercial Package - Commercial Package" at bounding box center [268, 215] width 66 height 67
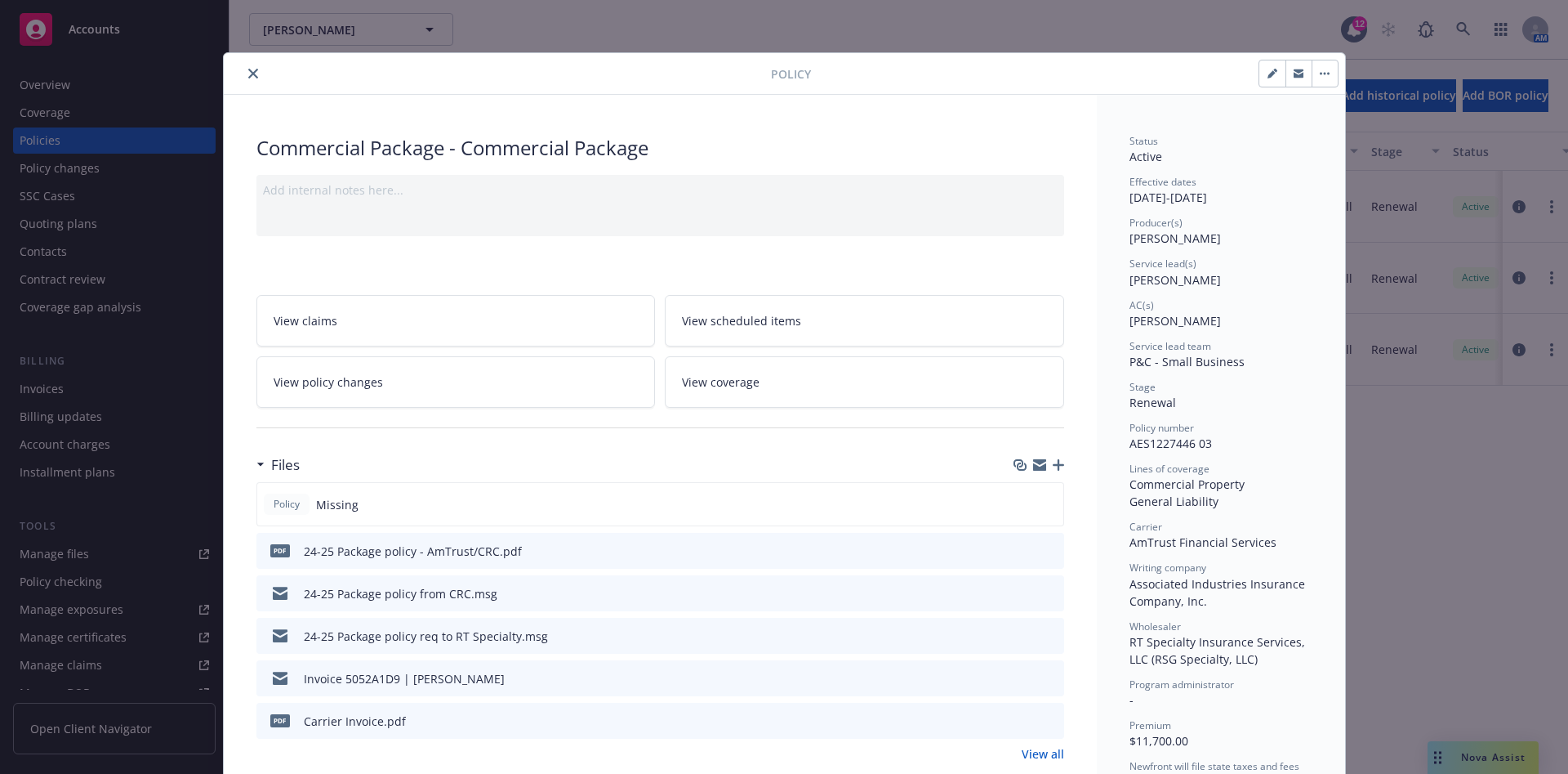
scroll to position [49, 0]
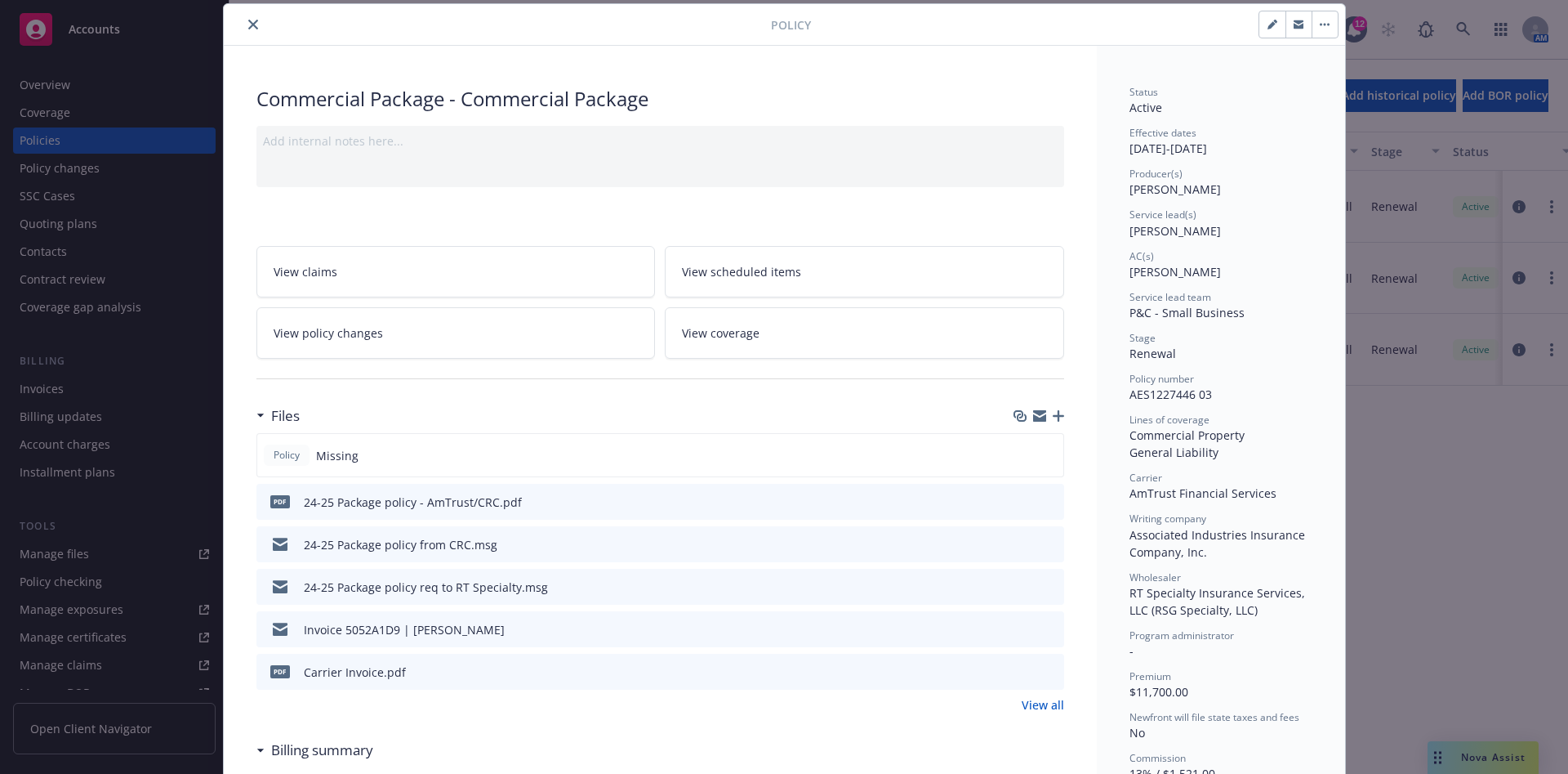
click at [1044, 538] on icon "preview file" at bounding box center [1047, 543] width 14 height 11
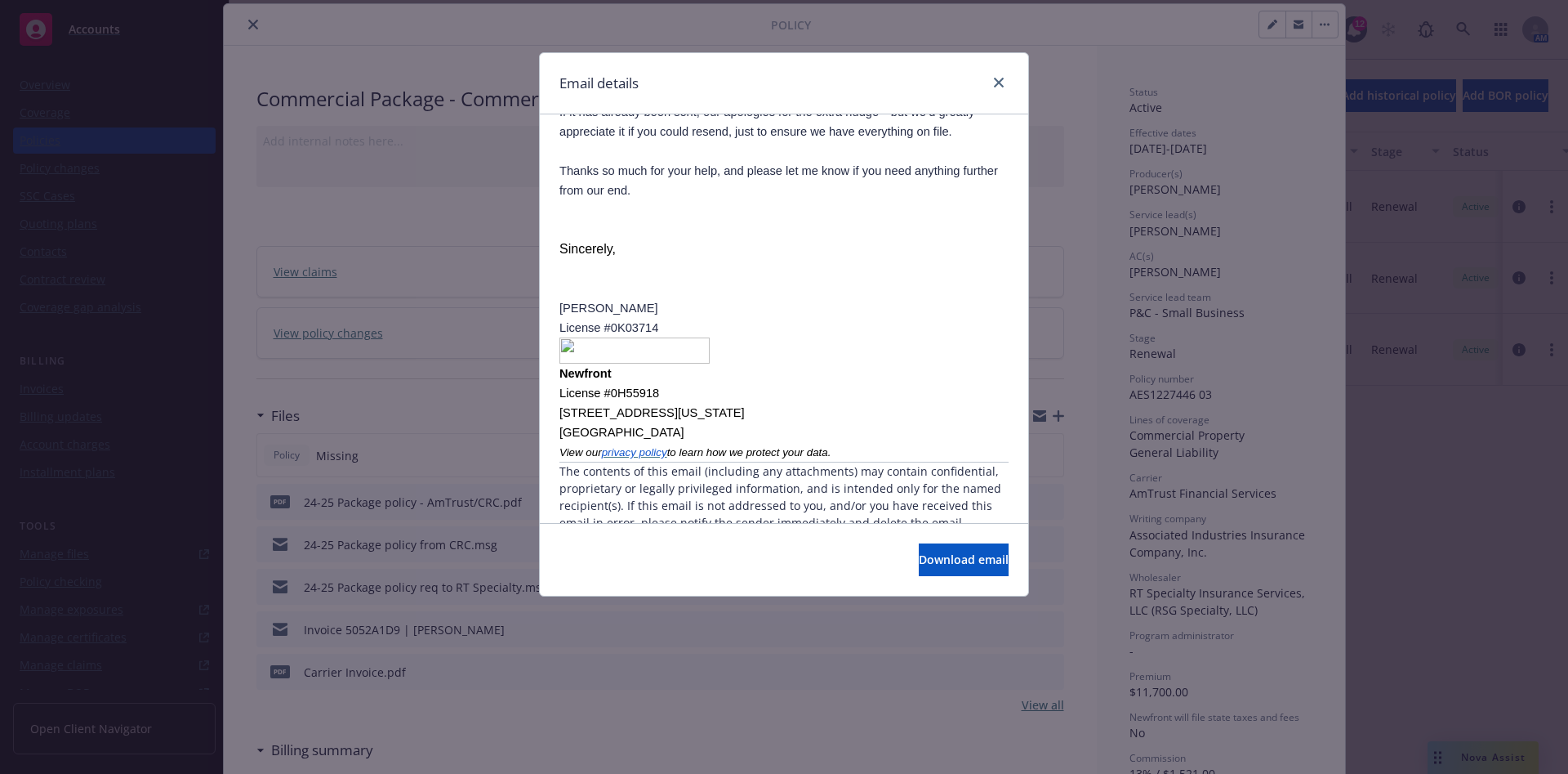
scroll to position [1720, 0]
click at [995, 76] on link "close" at bounding box center [998, 82] width 20 height 20
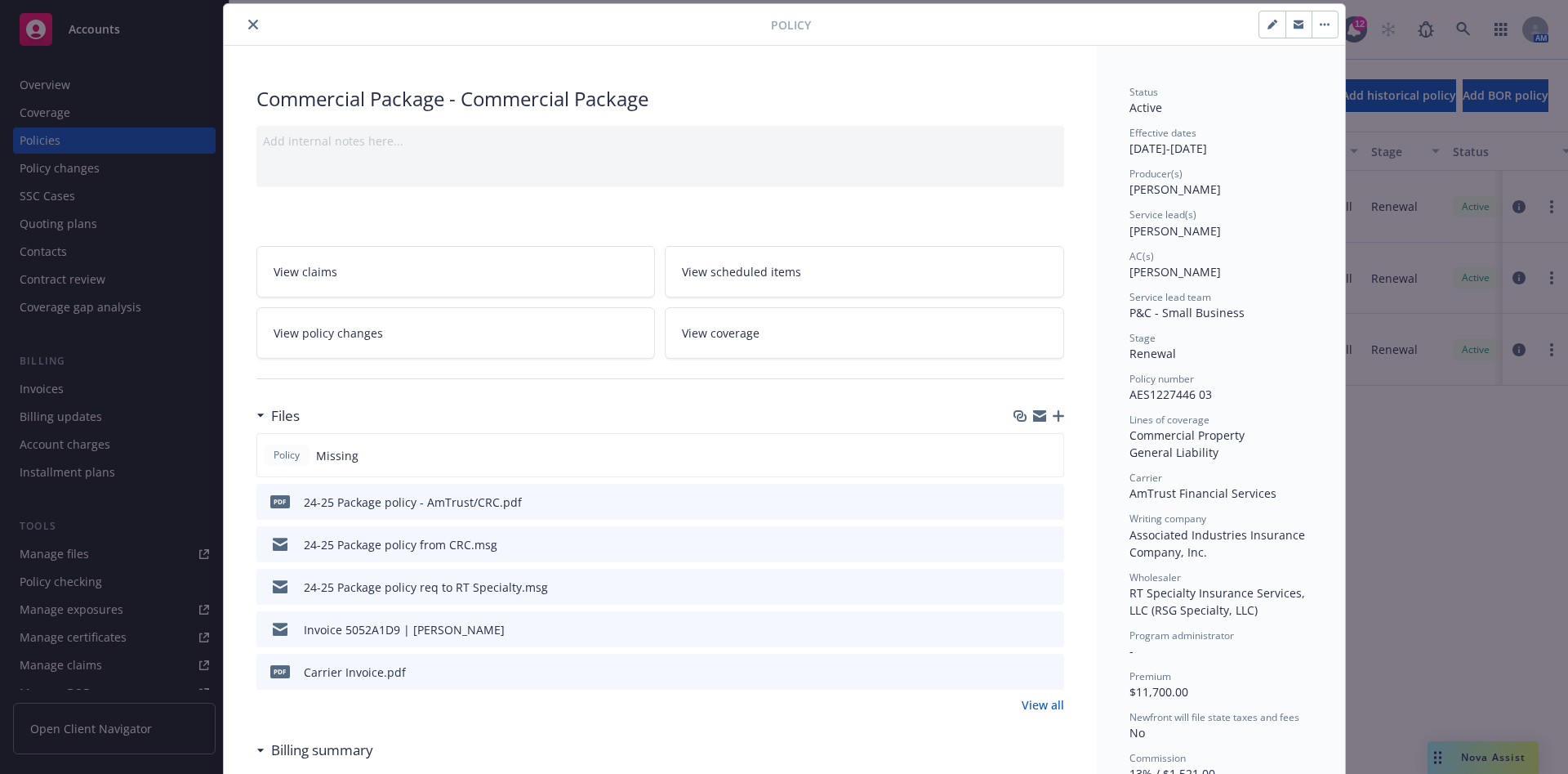
click at [1043, 582] on icon "preview file" at bounding box center [1047, 586] width 14 height 11
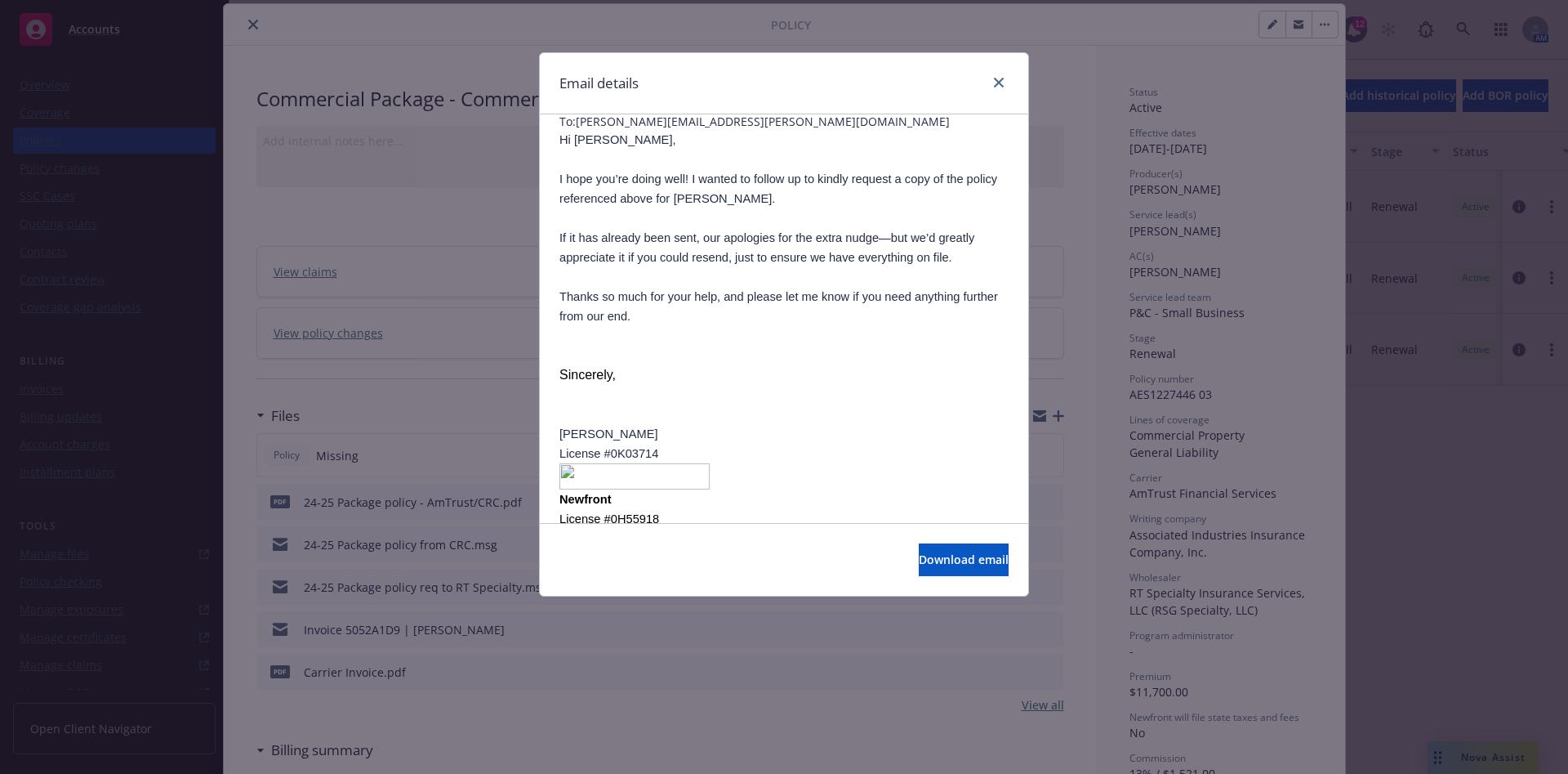
scroll to position [216, 0]
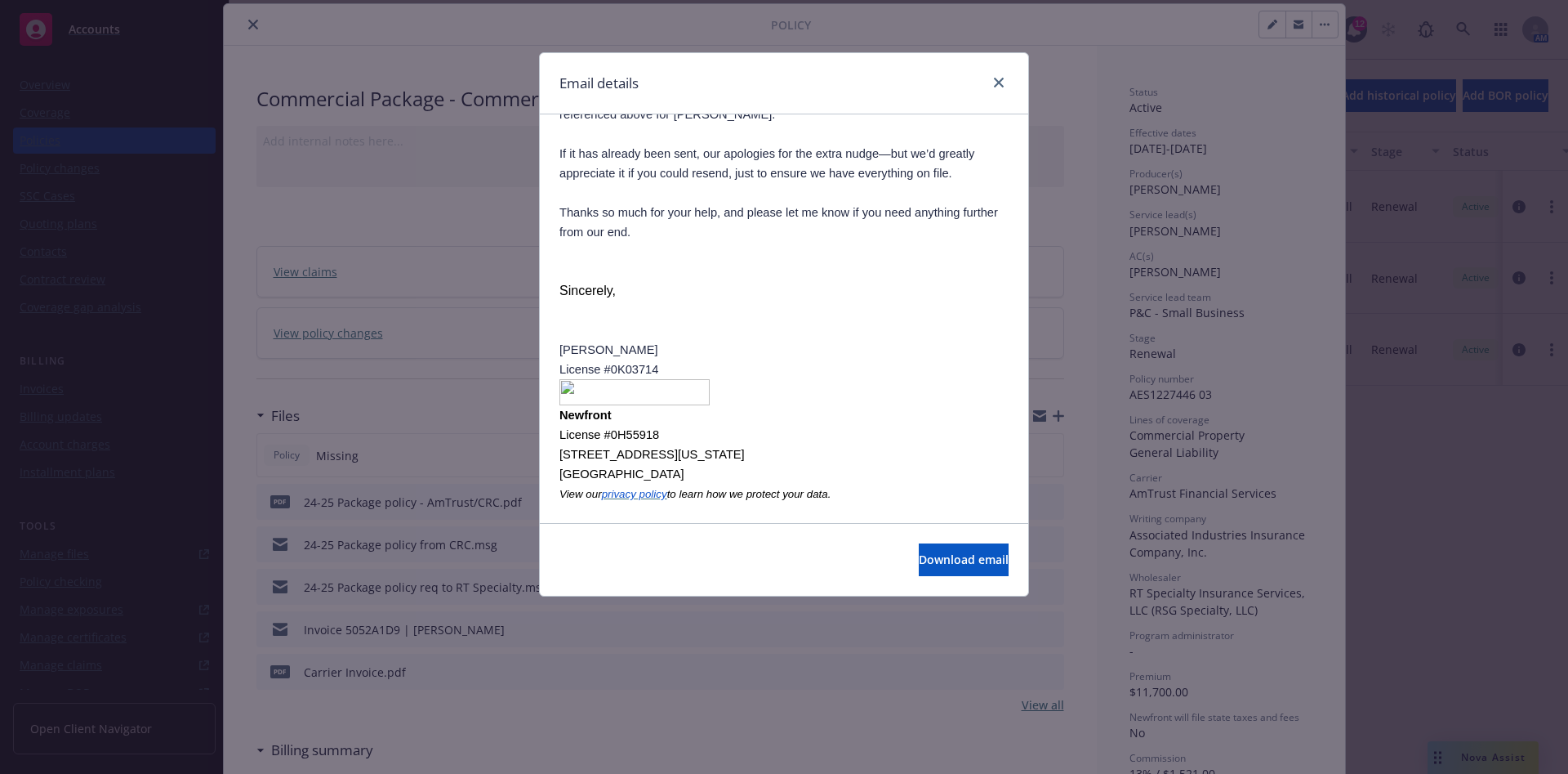
click at [739, 658] on div "Email details Request for Policy #AES1227446 03: Eric Larson Thursday, October …" at bounding box center [784, 387] width 1568 height 774
click at [1004, 77] on link "close" at bounding box center [998, 82] width 20 height 20
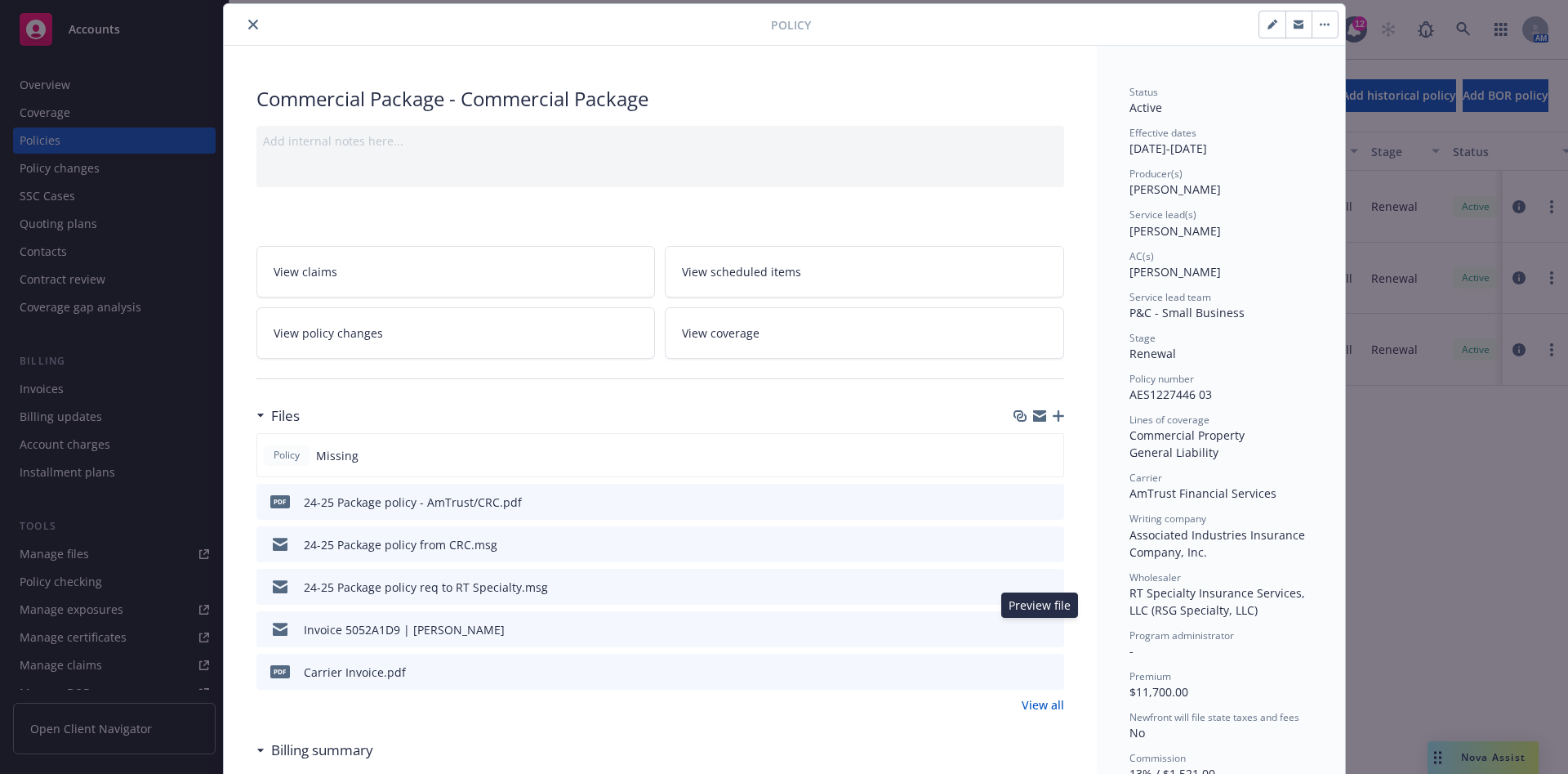
click at [1041, 633] on icon "preview file" at bounding box center [1047, 629] width 14 height 11
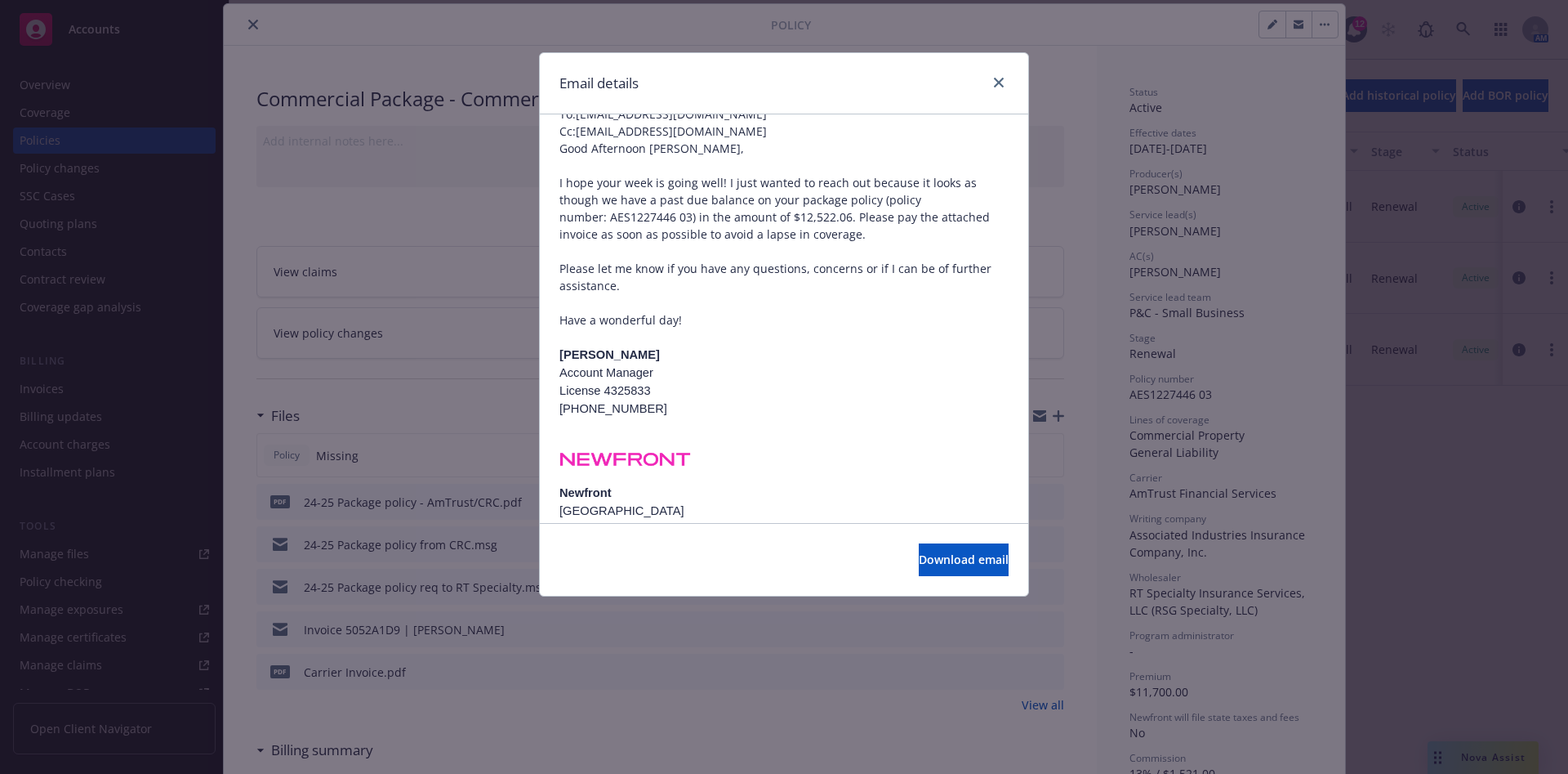
scroll to position [0, 0]
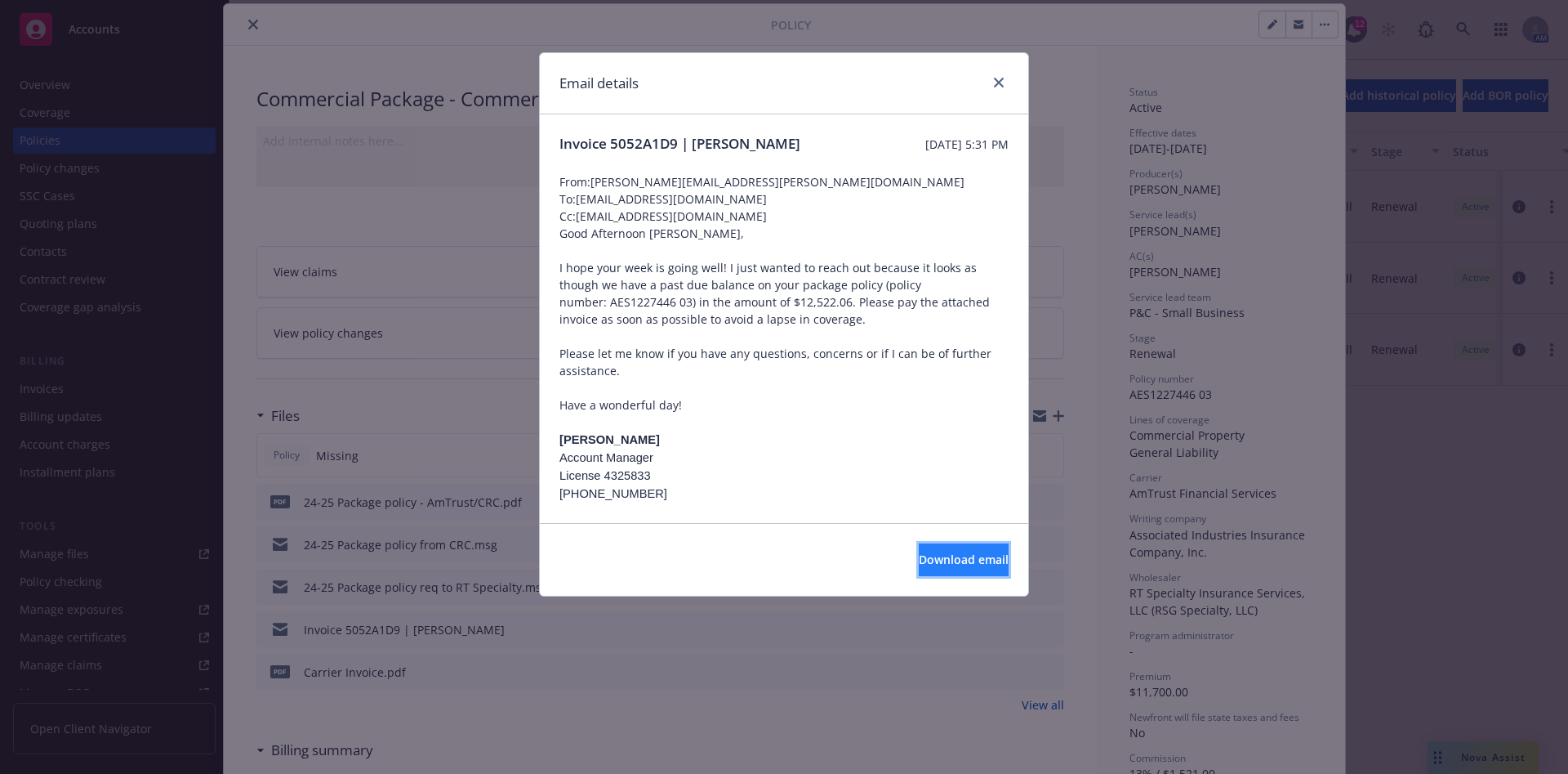
click at [936, 553] on span "Download email" at bounding box center [964, 559] width 90 height 15
click at [1002, 81] on icon "close" at bounding box center [999, 83] width 10 height 10
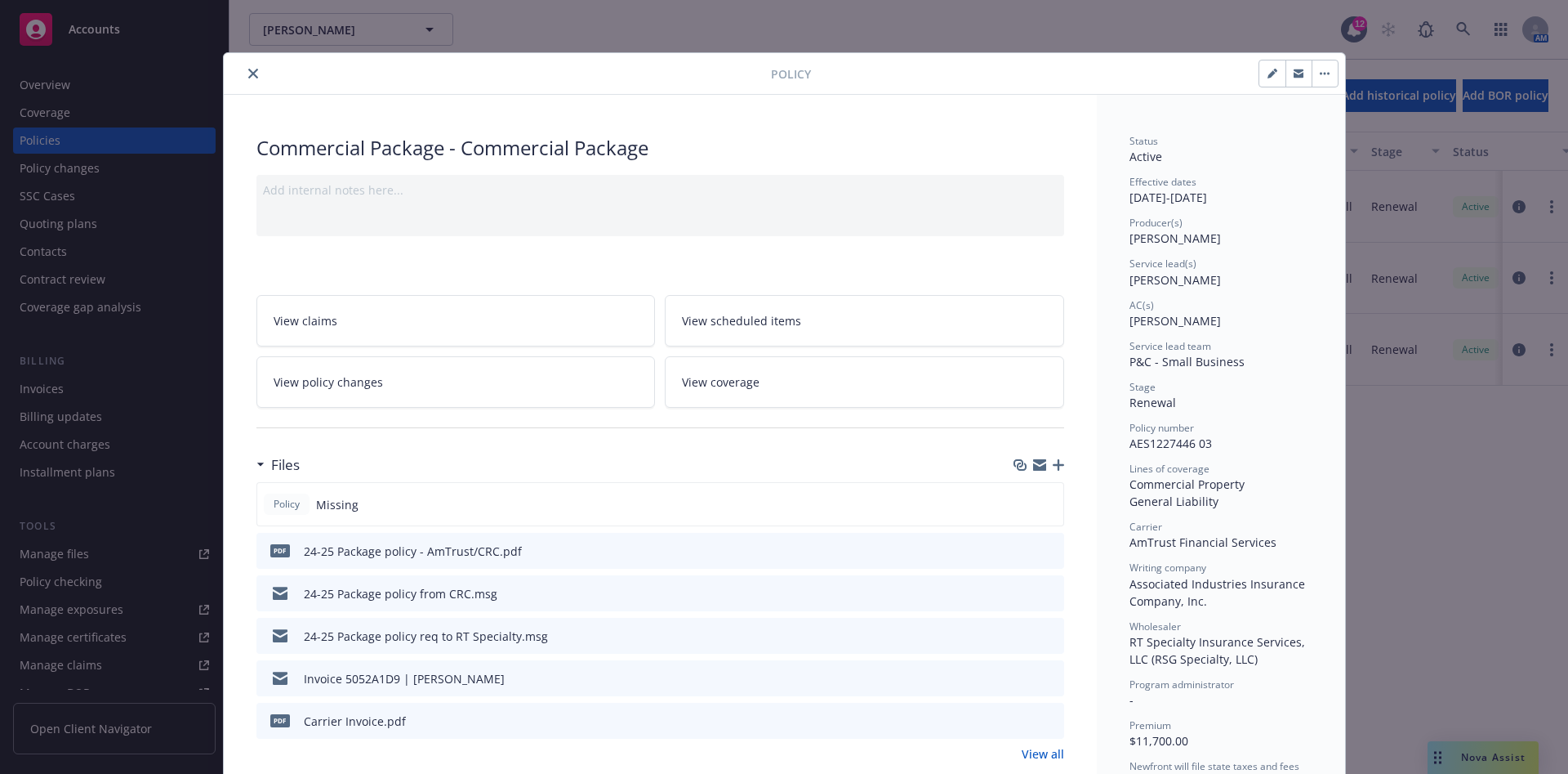
click at [248, 76] on icon "close" at bounding box center [253, 73] width 10 height 10
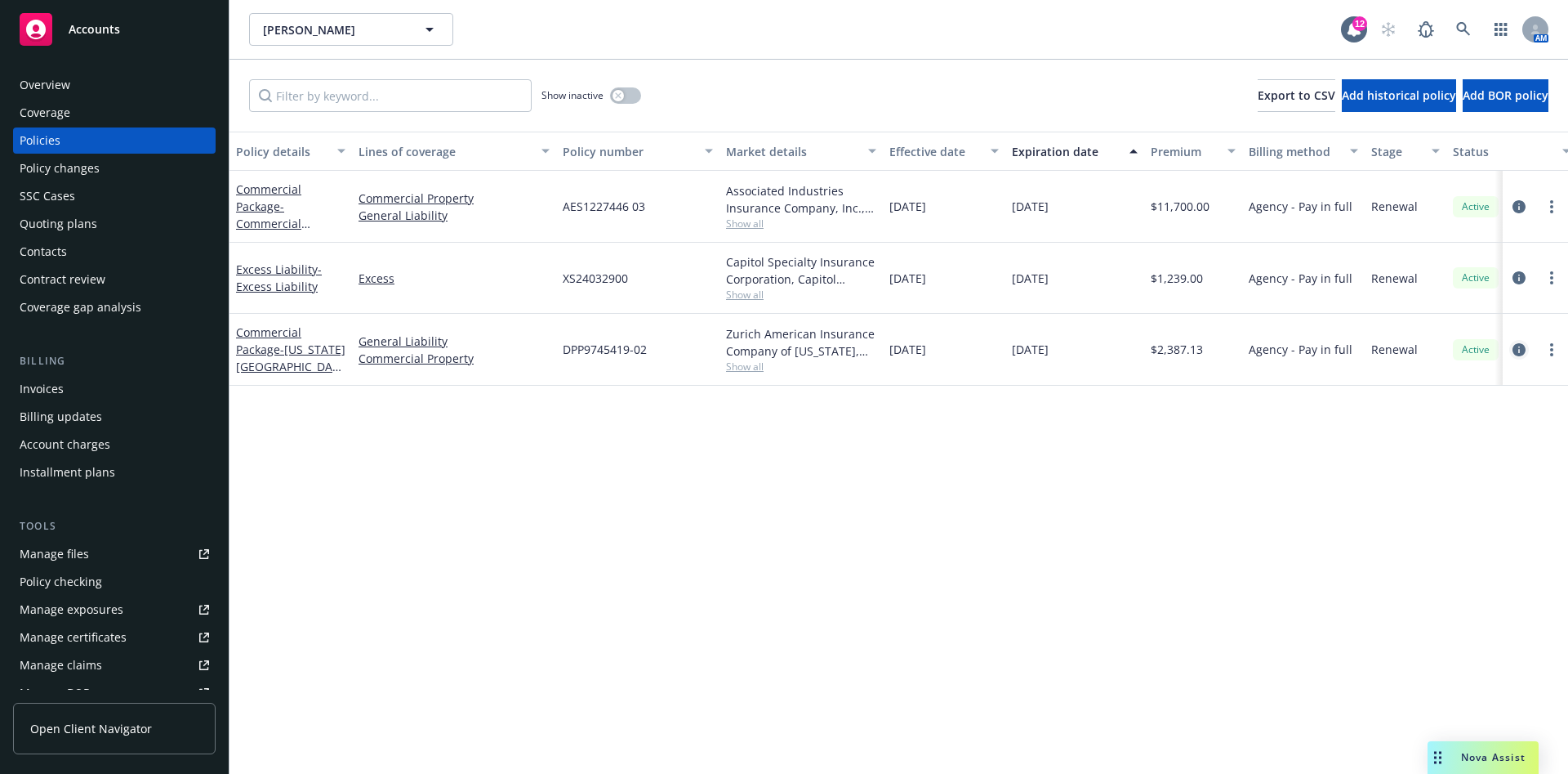
click at [1522, 351] on icon "circleInformation" at bounding box center [1519, 350] width 13 height 13
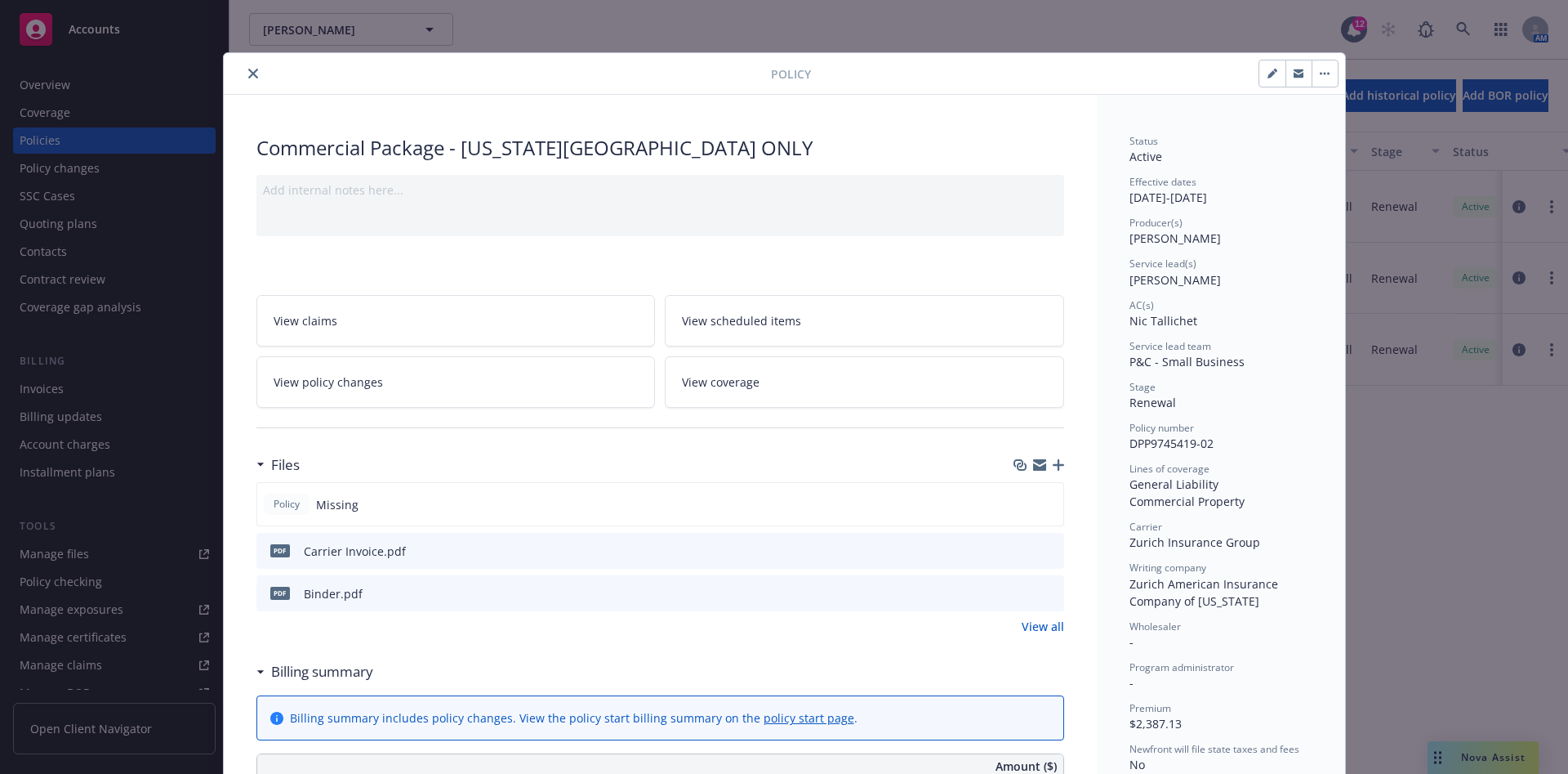
click at [248, 77] on icon "close" at bounding box center [253, 73] width 10 height 10
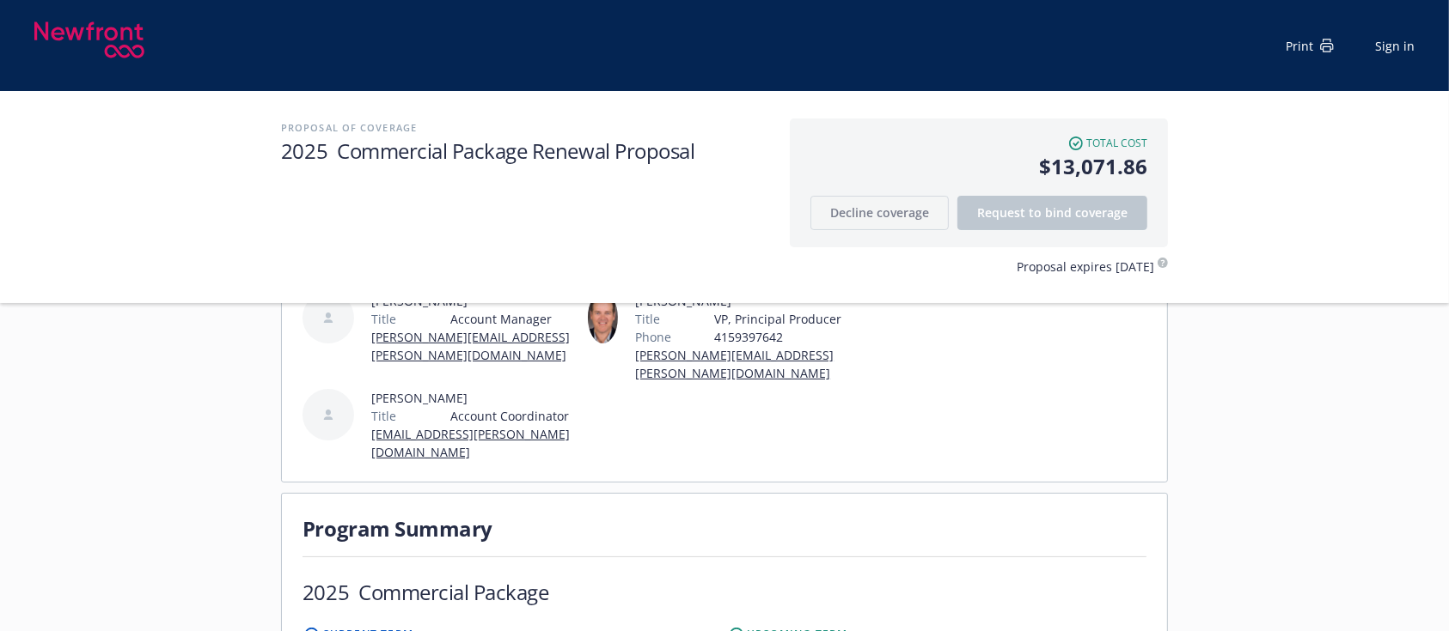
scroll to position [458, 0]
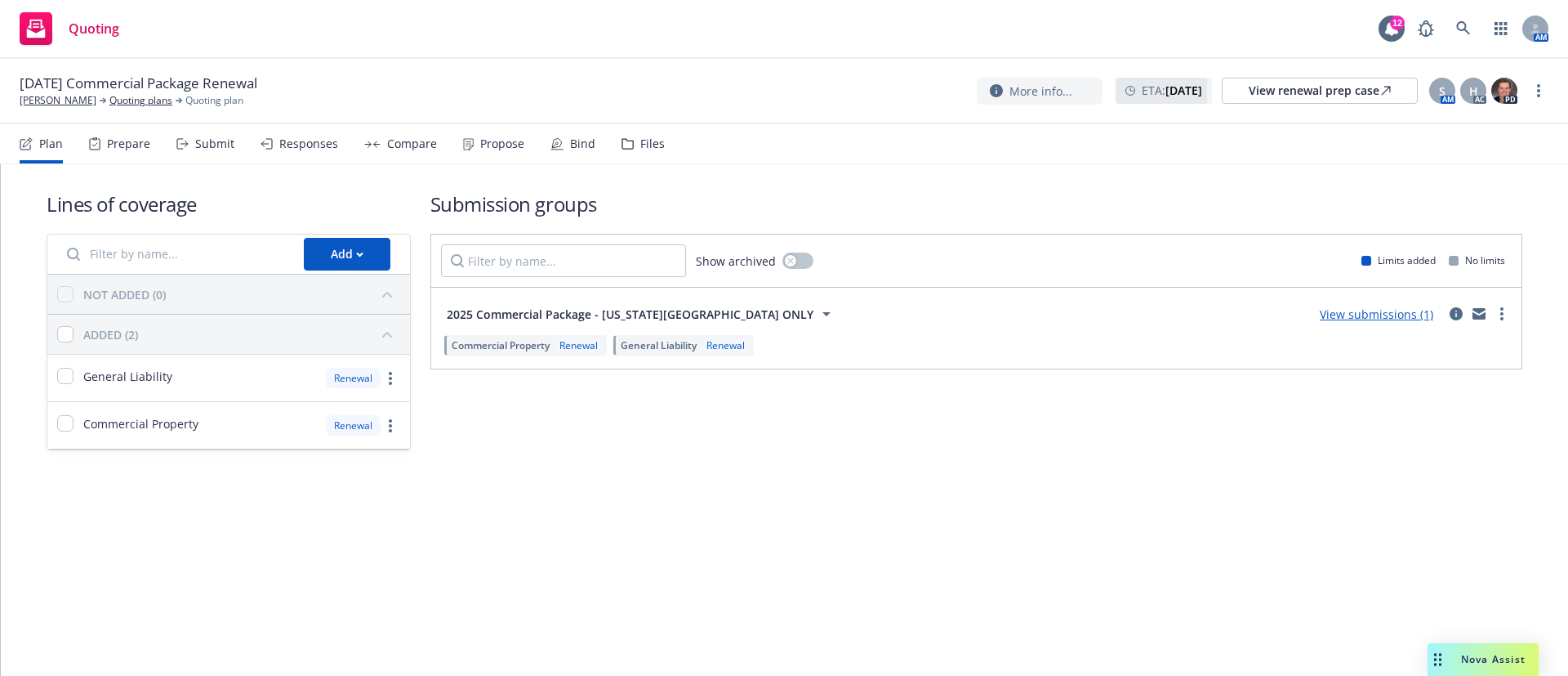
click at [485, 131] on div "Propose" at bounding box center [493, 144] width 61 height 39
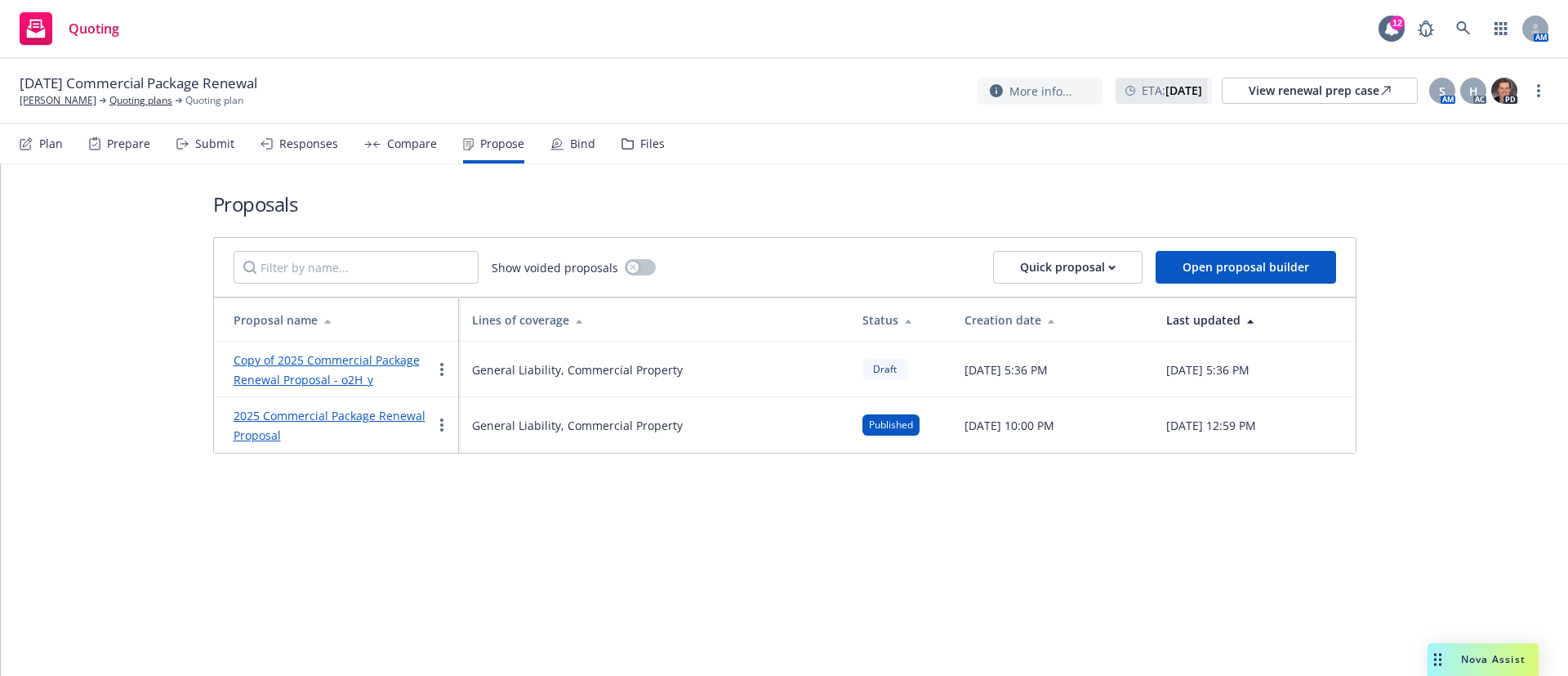
click at [409, 411] on link "2025 Commercial Package Renewal Proposal" at bounding box center [330, 425] width 192 height 35
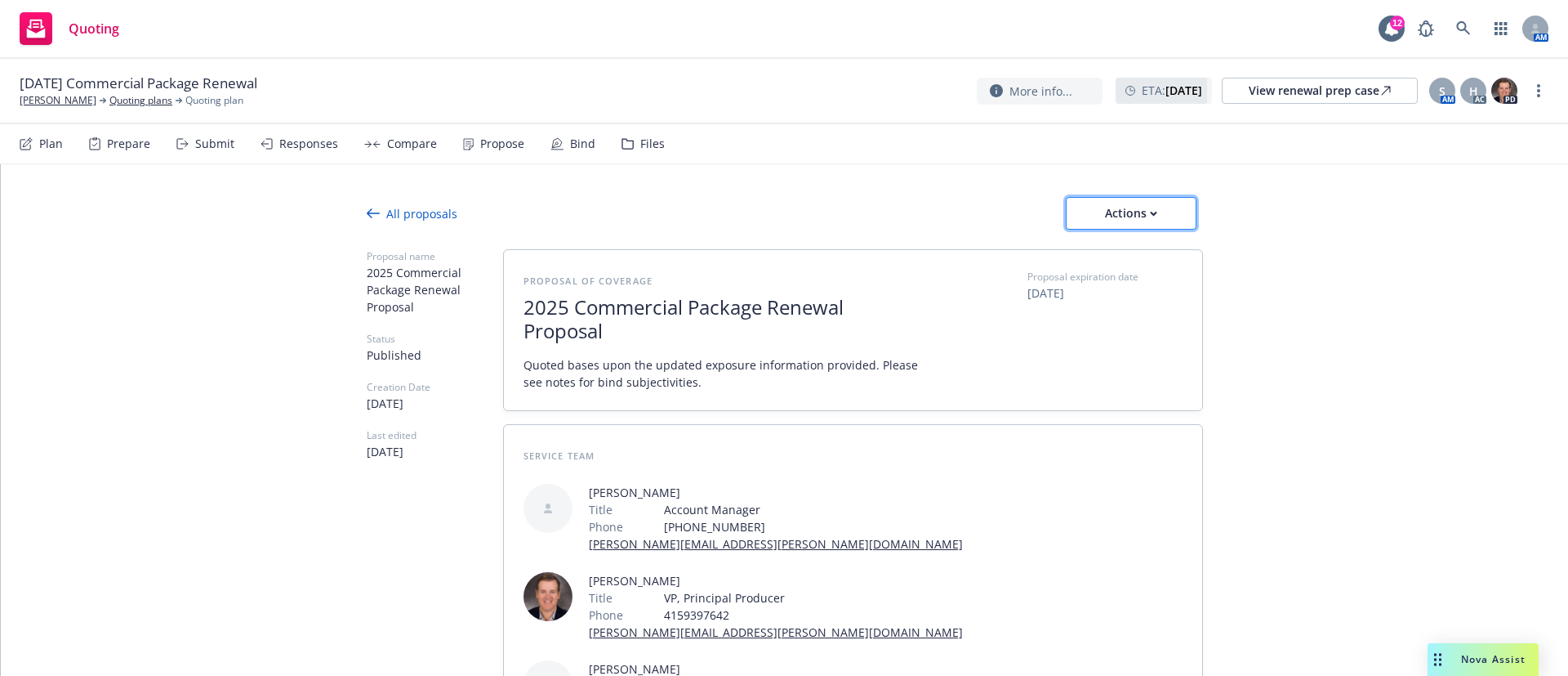
click at [1160, 202] on button "Actions" at bounding box center [1130, 213] width 130 height 32
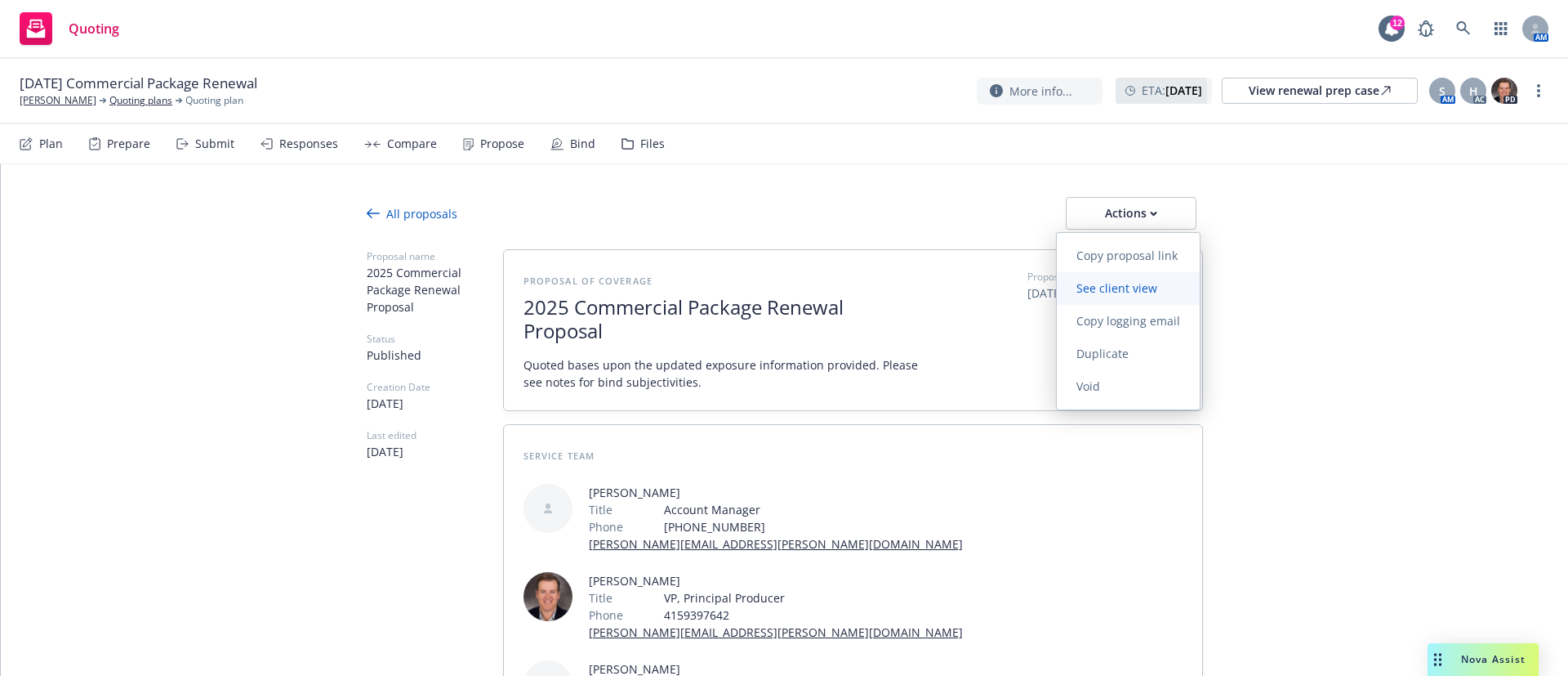
click at [1134, 286] on span "See client view" at bounding box center [1117, 288] width 120 height 15
type textarea "x"
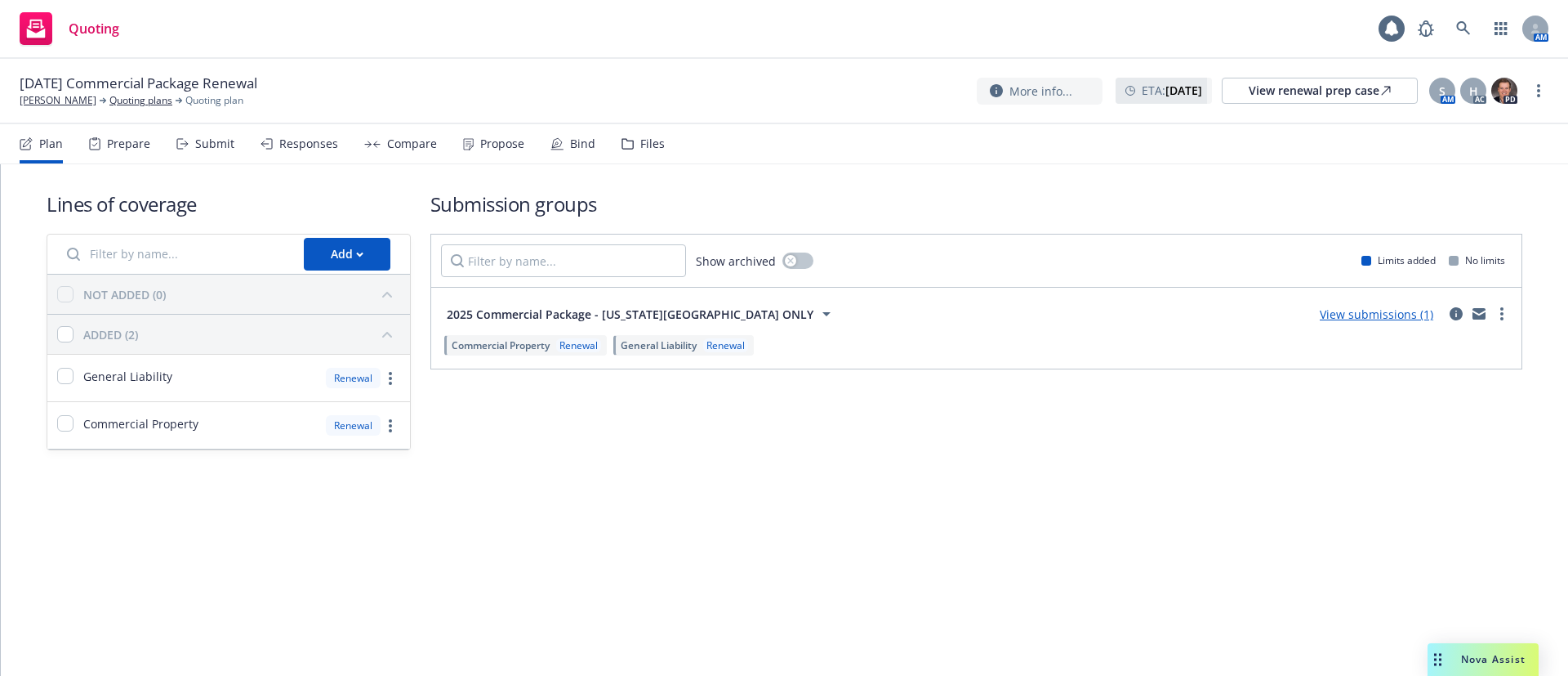
click at [485, 148] on div "Propose" at bounding box center [502, 144] width 44 height 13
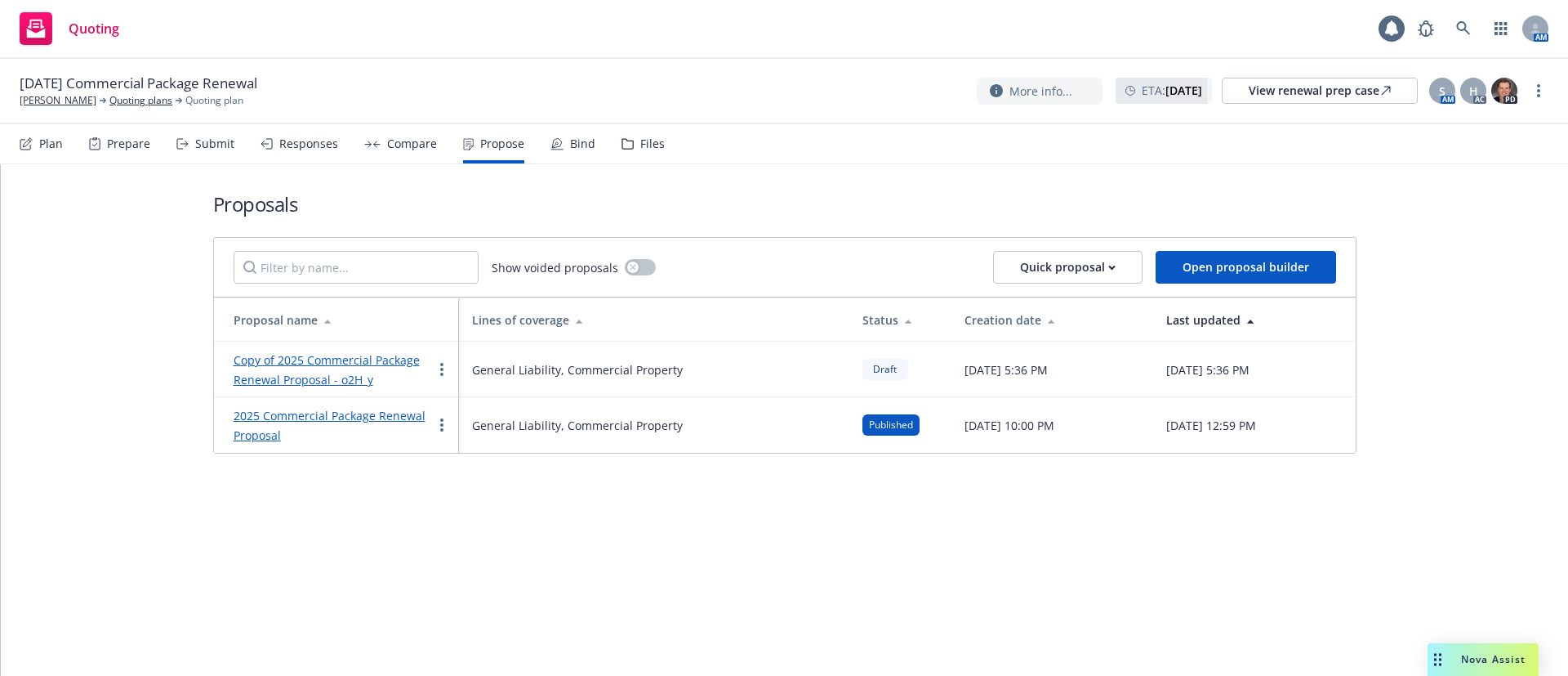
click at [354, 417] on link "2025 Commercial Package Renewal Proposal" at bounding box center [330, 425] width 192 height 35
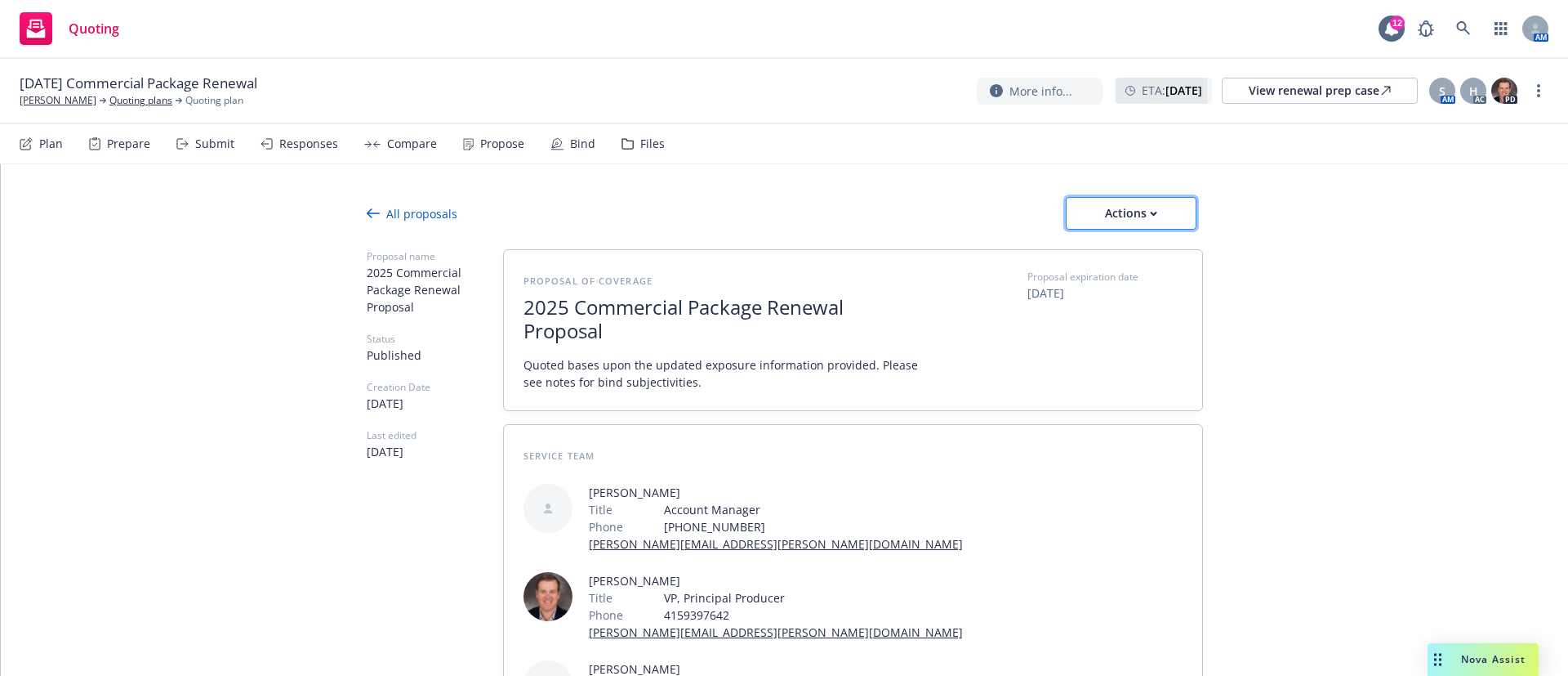
click at [1141, 206] on div "Actions" at bounding box center [1131, 213] width 77 height 31
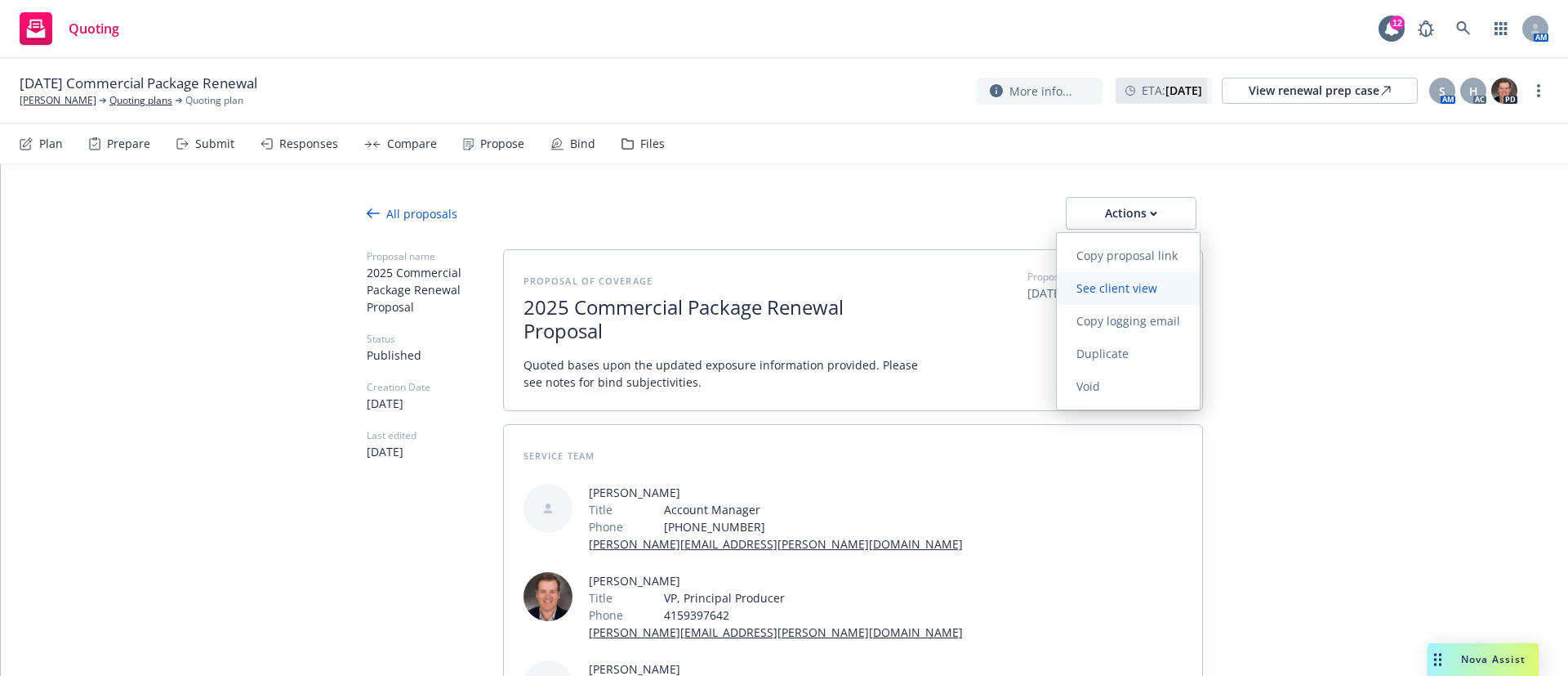
click at [1134, 288] on span "See client view" at bounding box center [1117, 288] width 120 height 15
type textarea "x"
